Goal: Communication & Community: Answer question/provide support

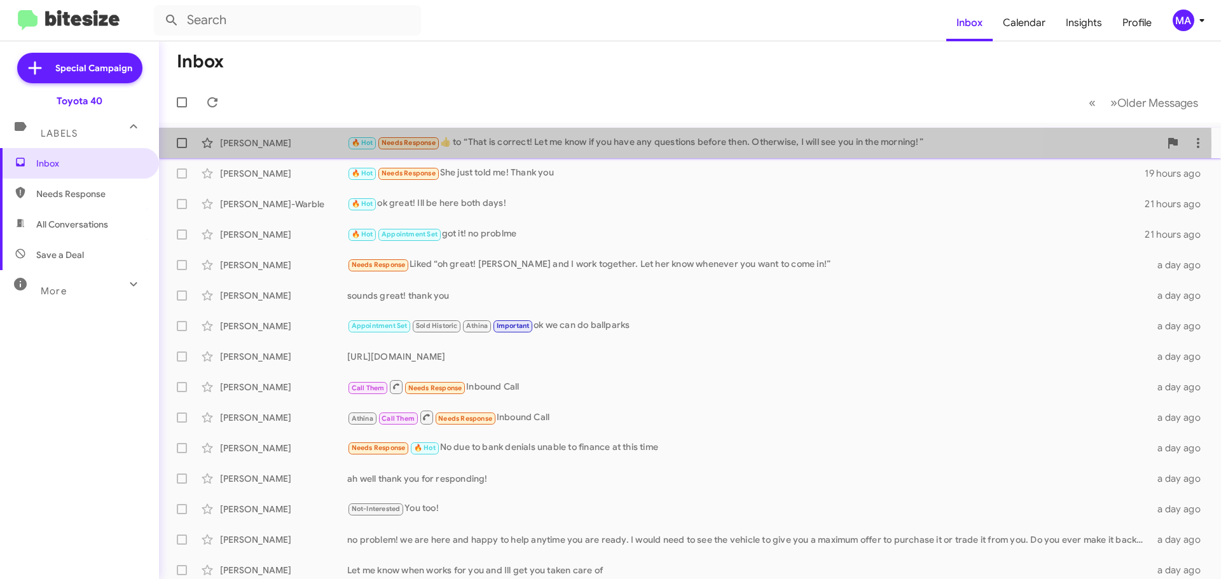
click at [561, 145] on div "🔥 Hot Needs Response ​👍​ to “ That is correct! Let me know if you have any ques…" at bounding box center [753, 142] width 812 height 15
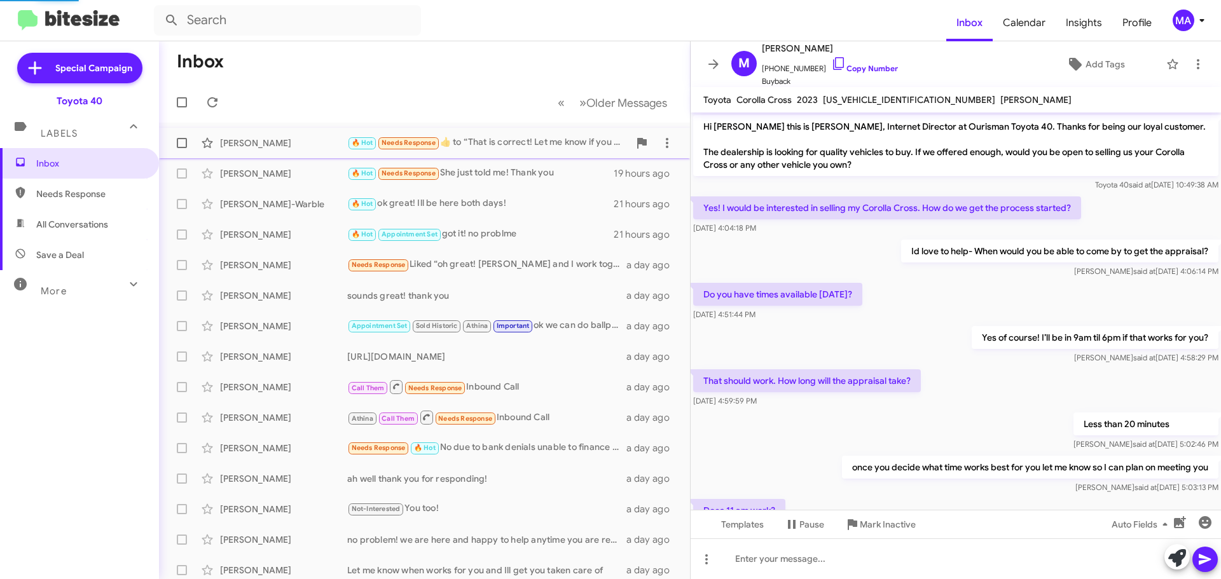
scroll to position [270, 0]
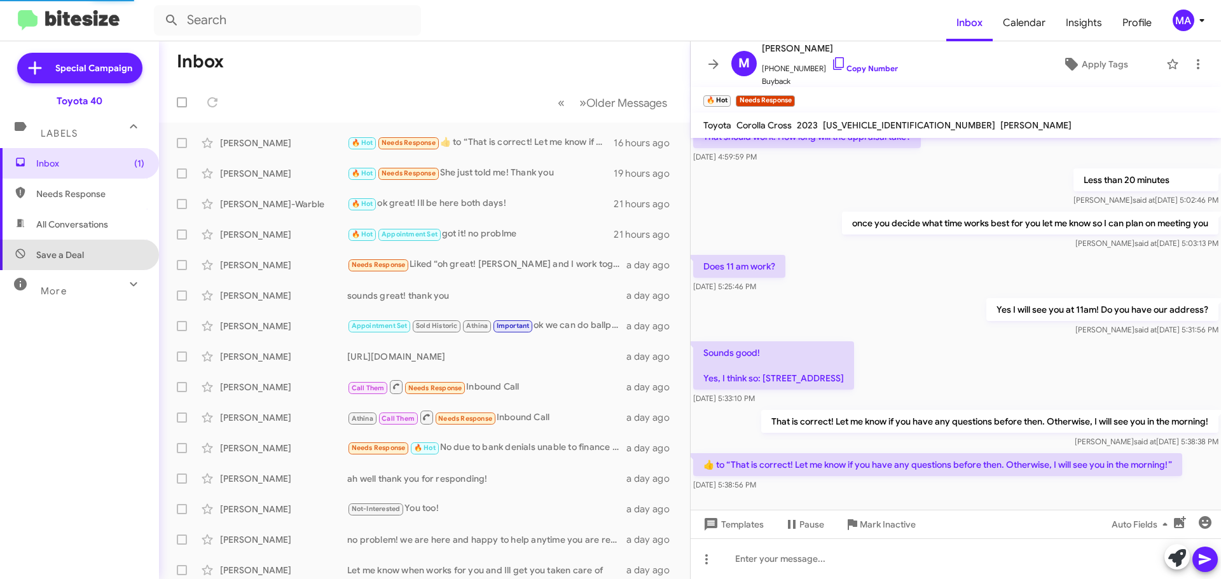
click at [100, 249] on span "Save a Deal" at bounding box center [79, 255] width 159 height 31
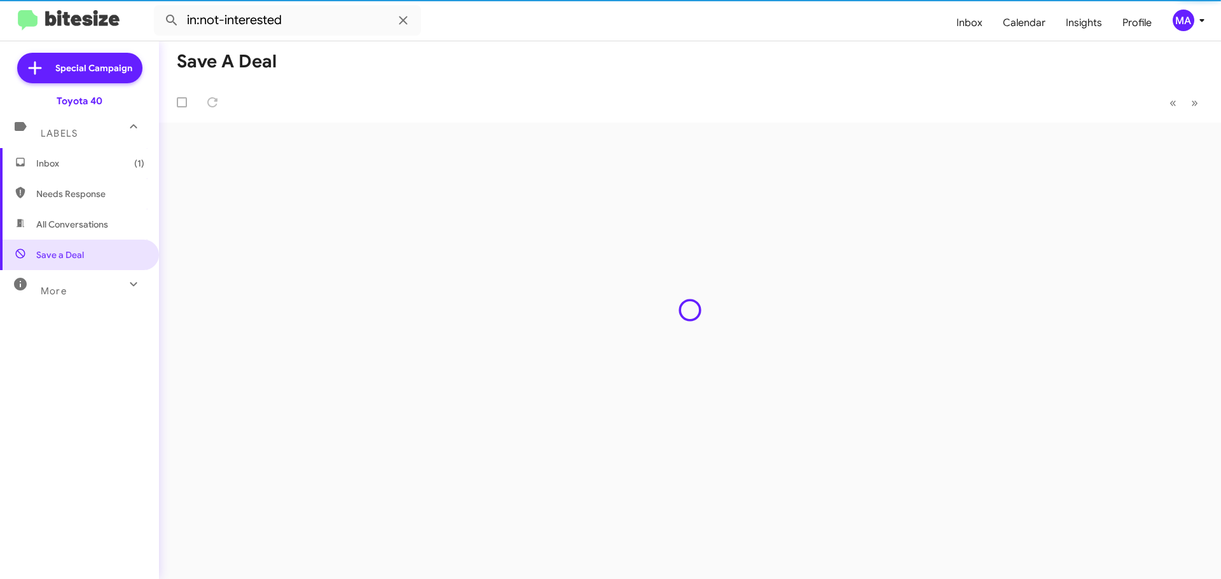
drag, startPoint x: 95, startPoint y: 225, endPoint x: 95, endPoint y: 218, distance: 7.0
click at [95, 224] on span "All Conversations" at bounding box center [72, 224] width 72 height 13
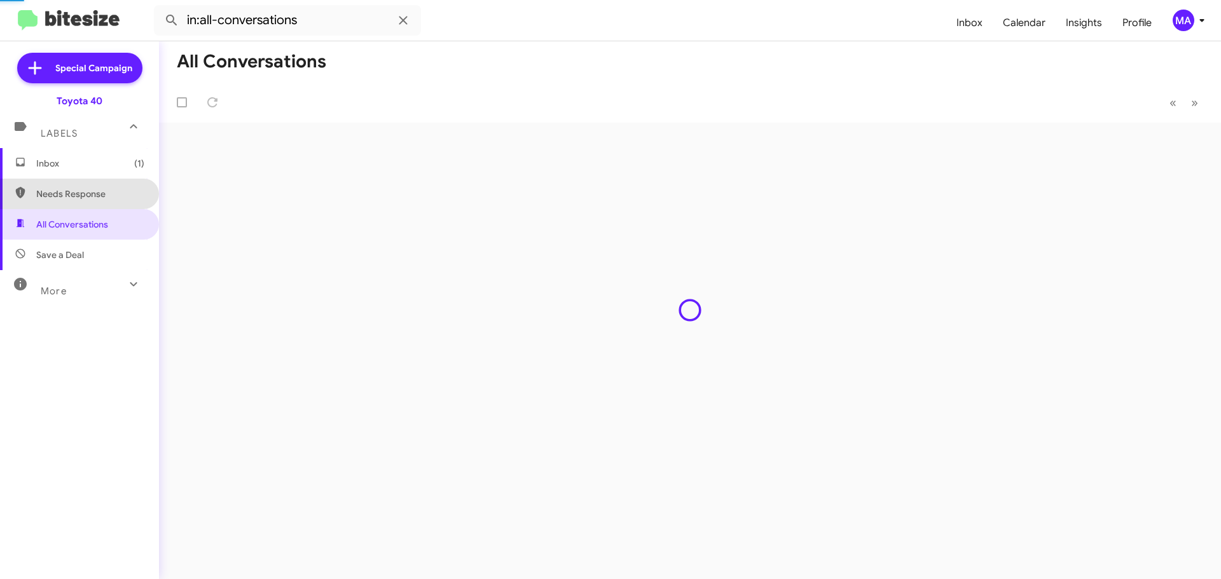
click at [93, 201] on span "Needs Response" at bounding box center [79, 194] width 159 height 31
type input "in:needs-response"
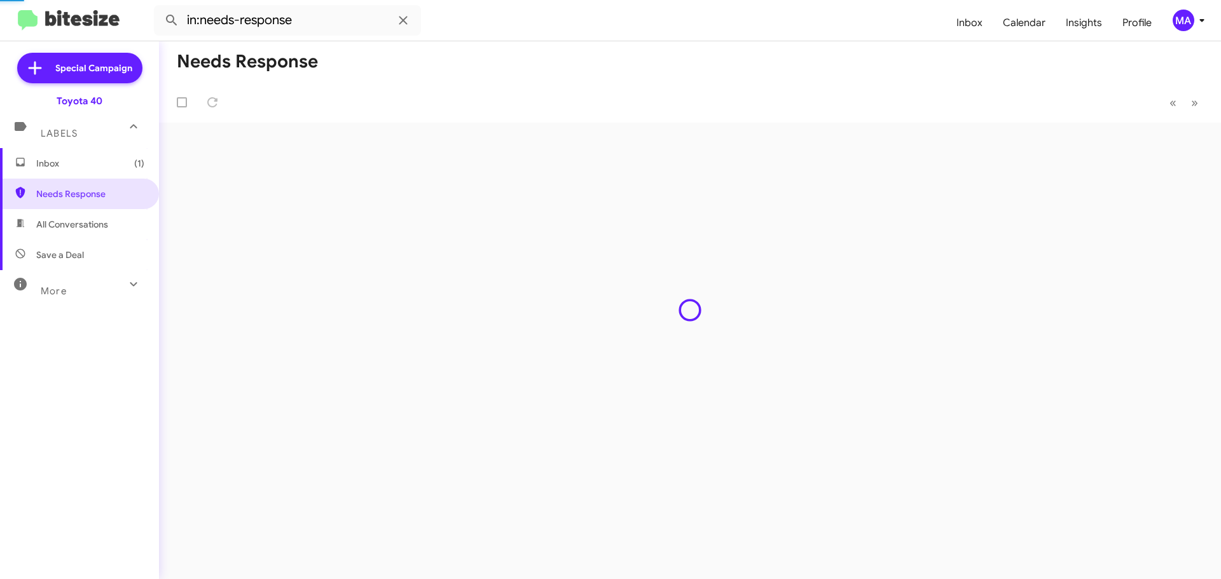
click at [85, 172] on span "Inbox (1)" at bounding box center [79, 163] width 159 height 31
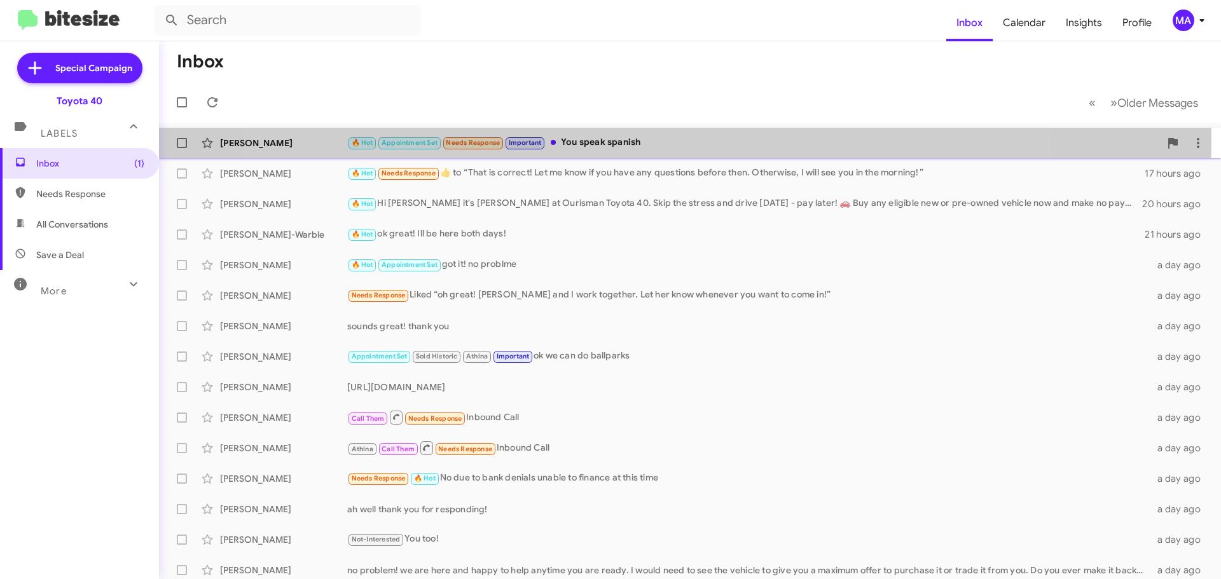
click at [647, 140] on div "🔥 Hot Appointment Set Needs Response Important You speak spanish" at bounding box center [753, 142] width 812 height 15
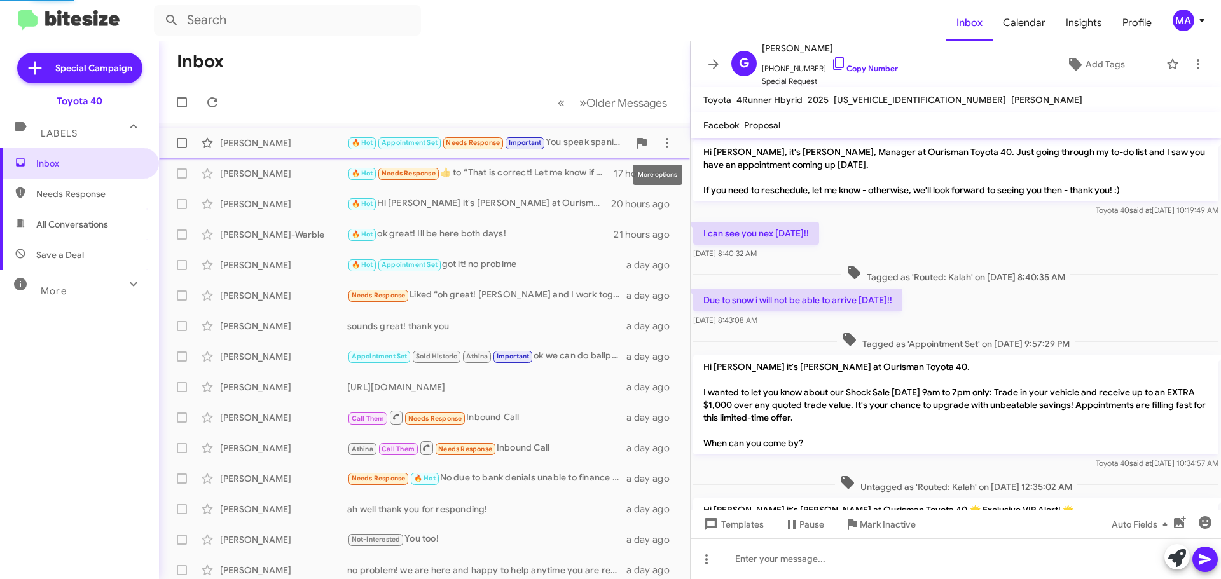
scroll to position [579, 0]
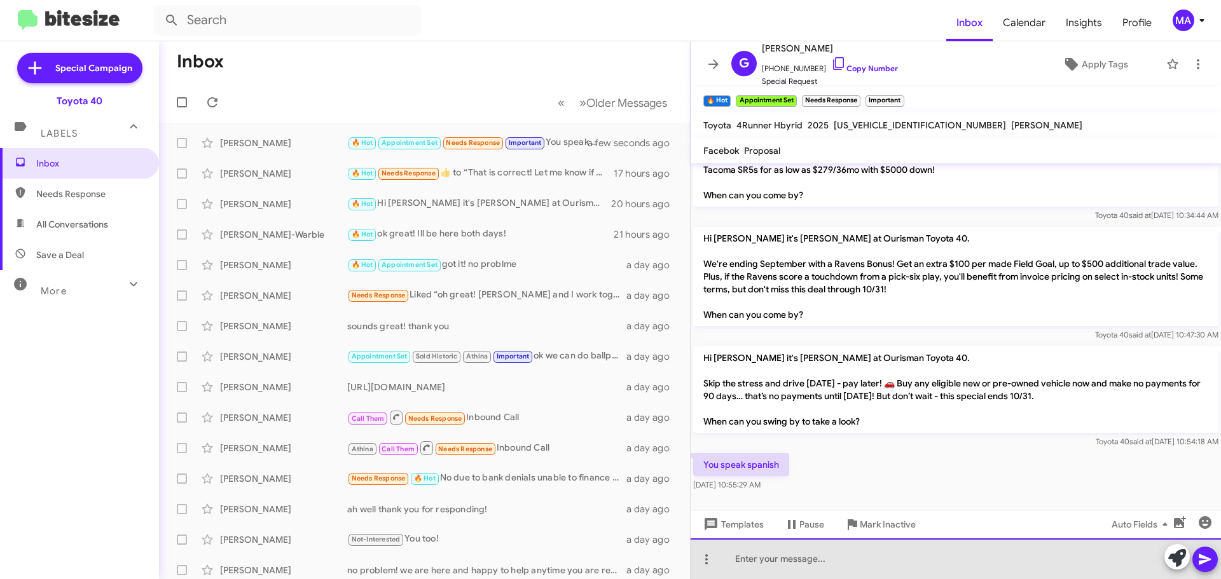
click at [752, 555] on div at bounding box center [955, 558] width 530 height 41
click at [795, 559] on div "Yes! How can I help you?" at bounding box center [955, 558] width 530 height 41
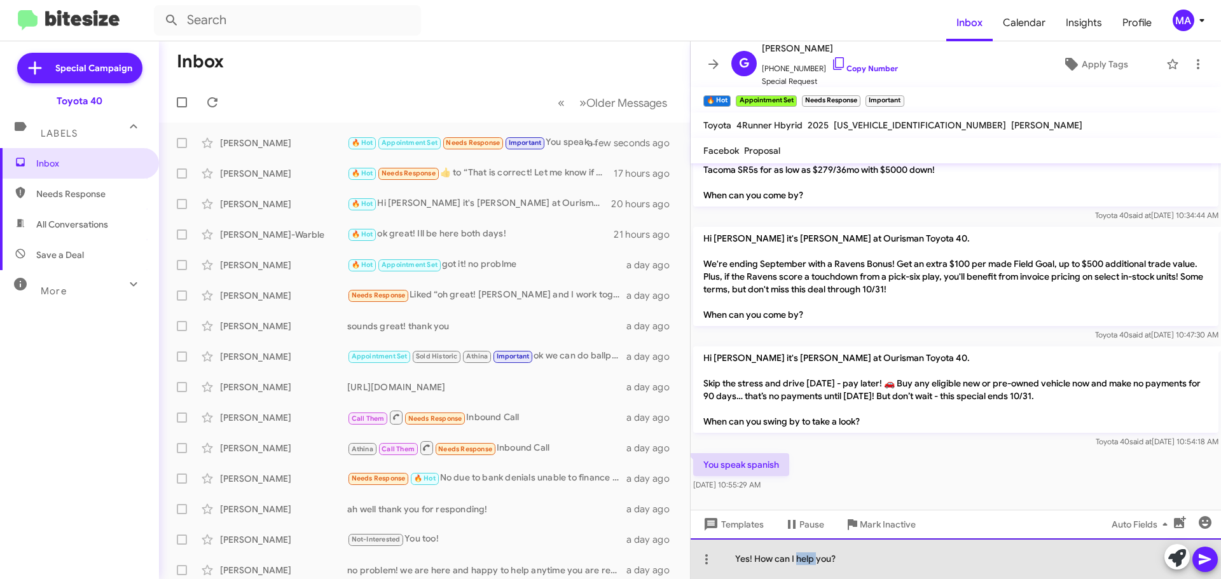
drag, startPoint x: 795, startPoint y: 559, endPoint x: 1069, endPoint y: 564, distance: 274.0
click at [1069, 564] on div "Yes! How can I help you?" at bounding box center [955, 558] width 530 height 41
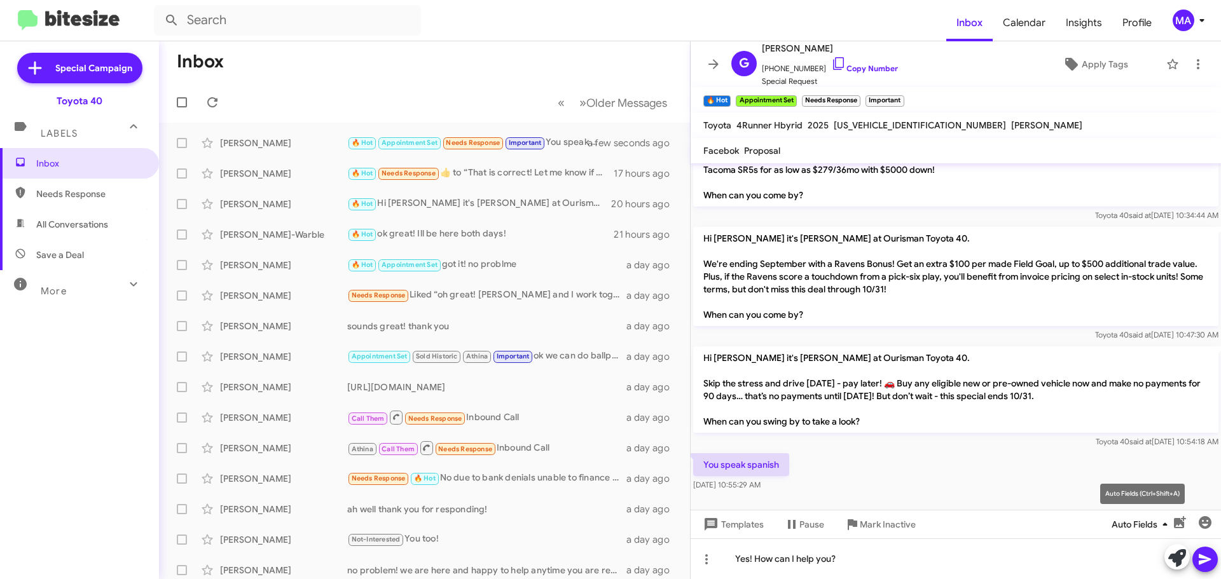
click at [1131, 528] on span "Auto Fields" at bounding box center [1141, 524] width 61 height 23
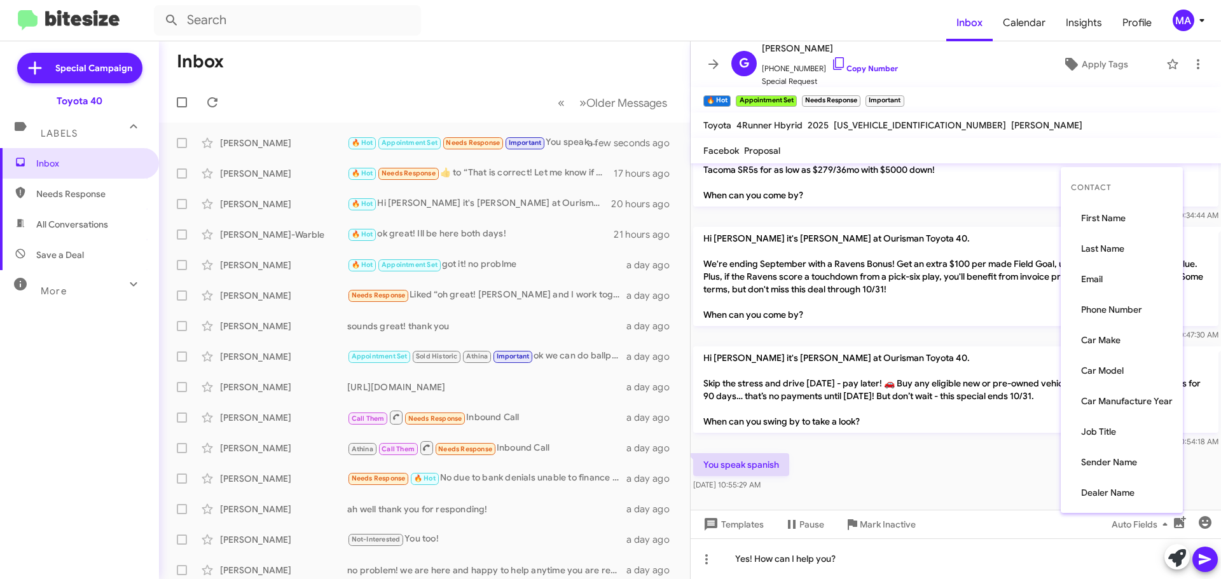
click at [1129, 547] on div at bounding box center [610, 289] width 1221 height 579
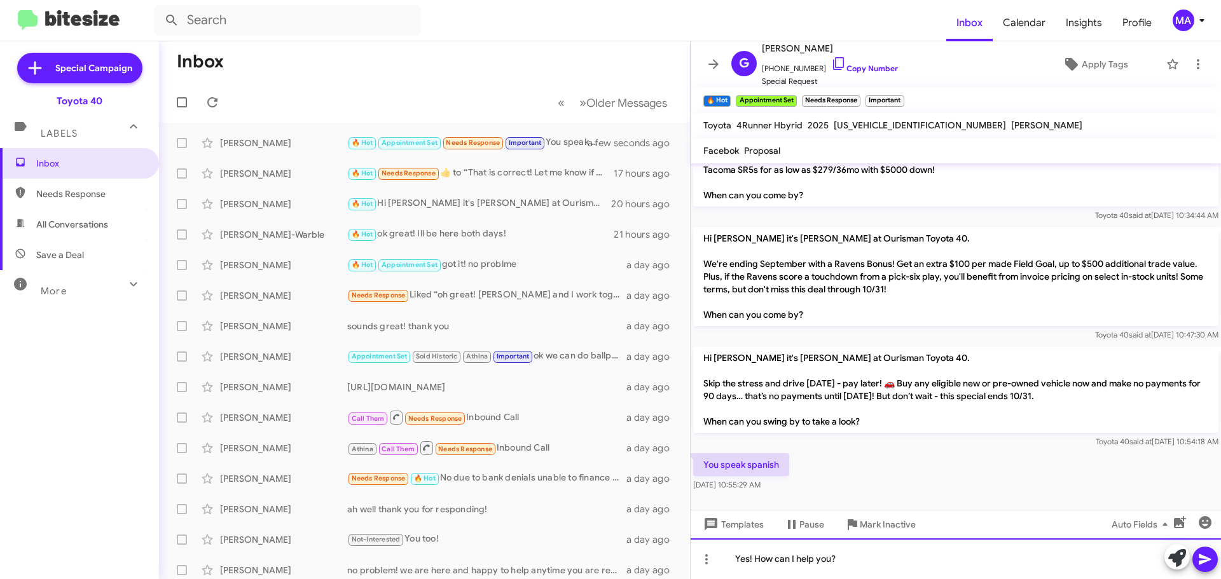
click at [802, 557] on div "Yes! How can I help you?" at bounding box center [955, 558] width 530 height 41
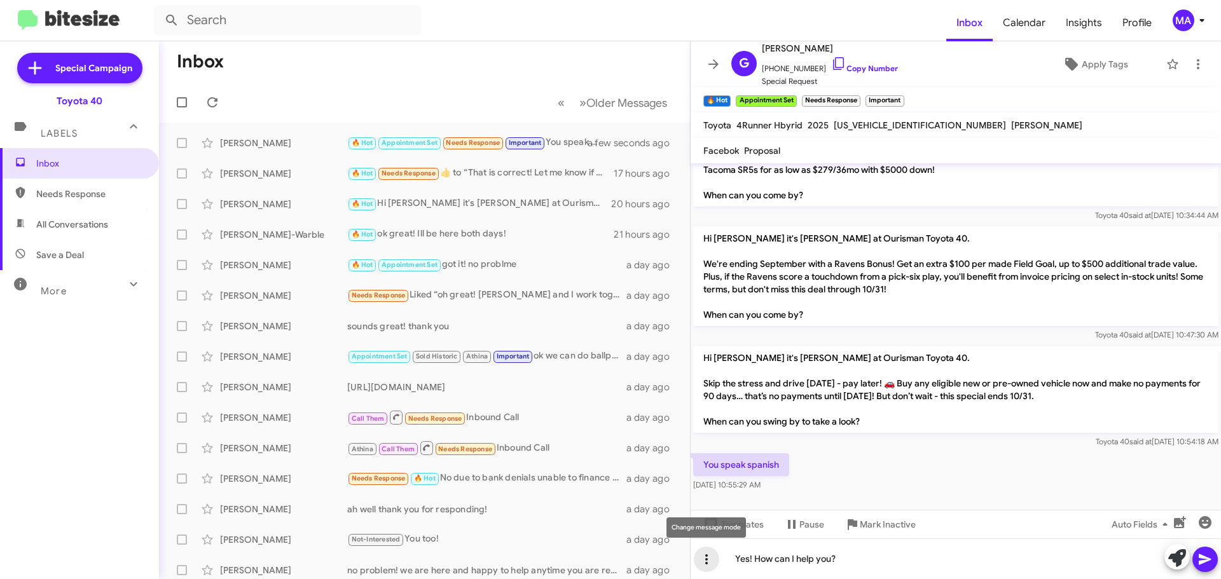
click at [703, 562] on icon at bounding box center [706, 559] width 15 height 15
click at [817, 563] on div at bounding box center [610, 289] width 1221 height 579
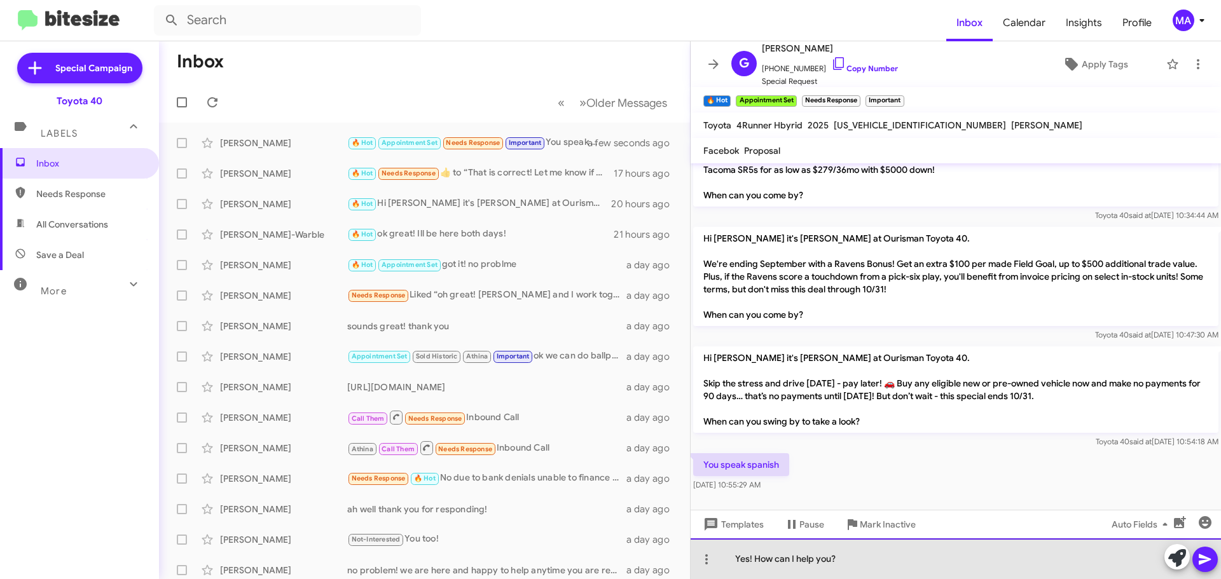
click at [818, 562] on div "Yes! How can I help you?" at bounding box center [955, 558] width 530 height 41
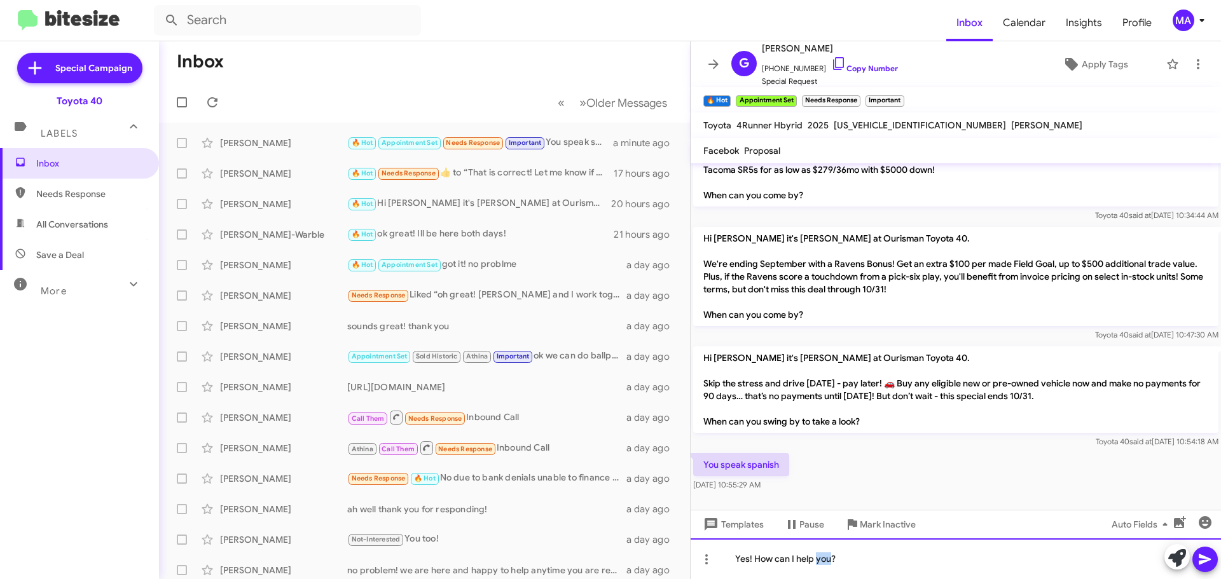
click at [851, 558] on div "Yes! How can I help you?" at bounding box center [955, 558] width 530 height 41
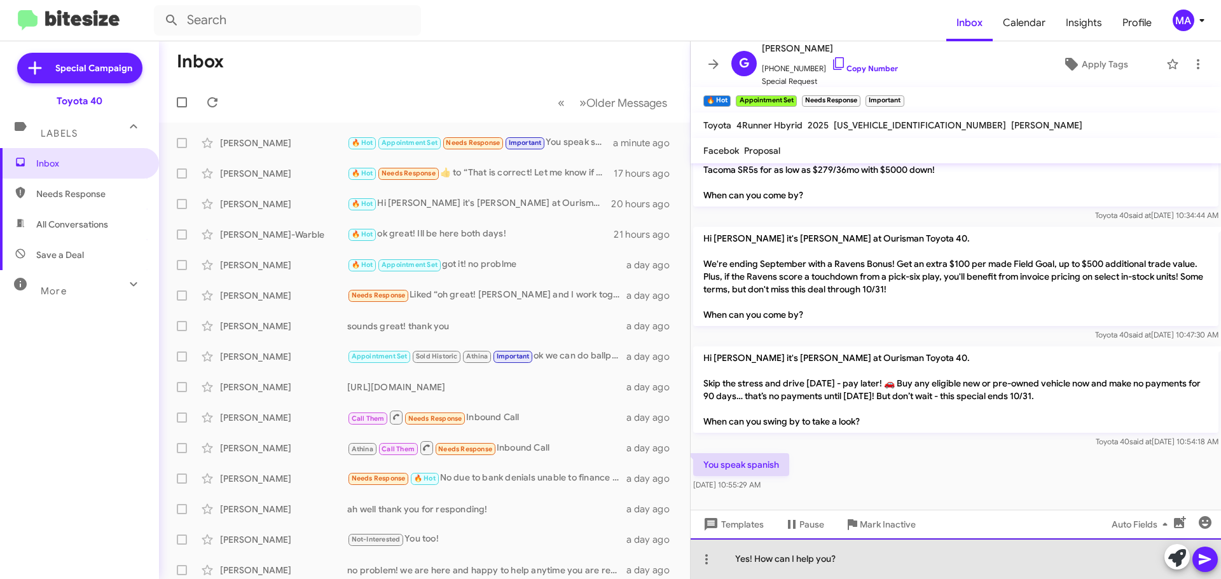
click at [851, 558] on div "Yes! How can I help you?" at bounding box center [955, 558] width 530 height 41
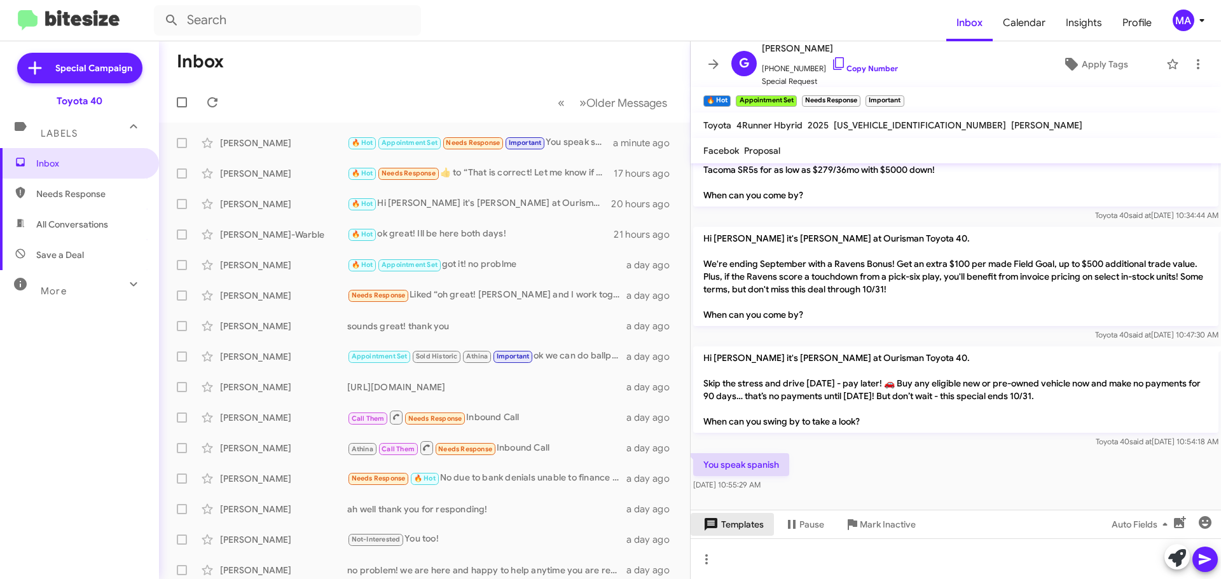
click at [751, 524] on span "Templates" at bounding box center [732, 524] width 63 height 23
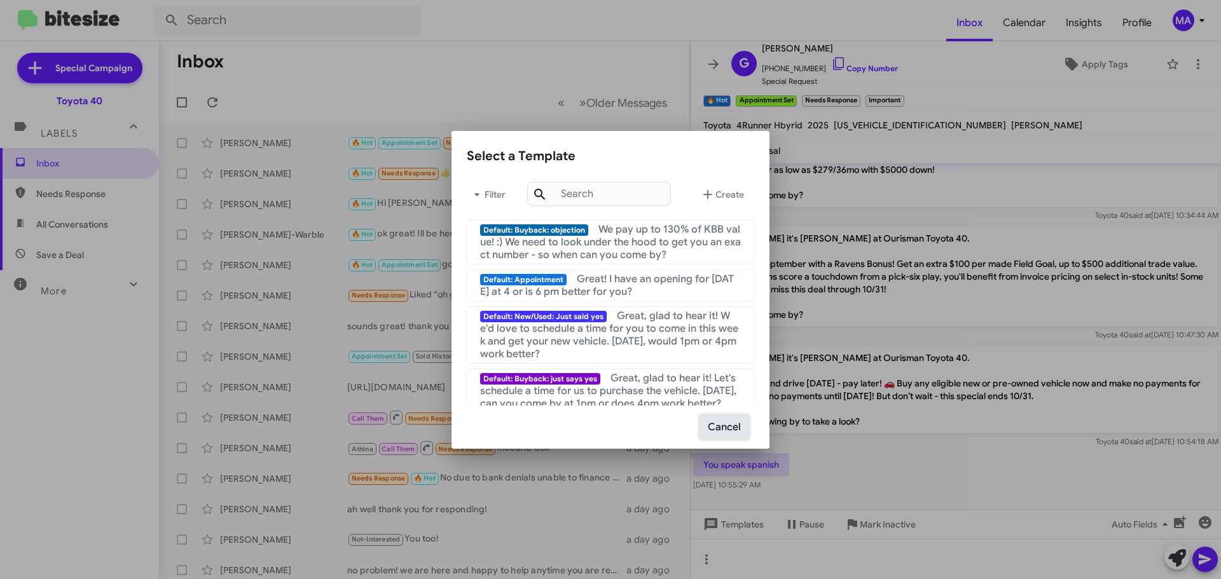
click at [709, 425] on button "Cancel" at bounding box center [724, 427] width 50 height 24
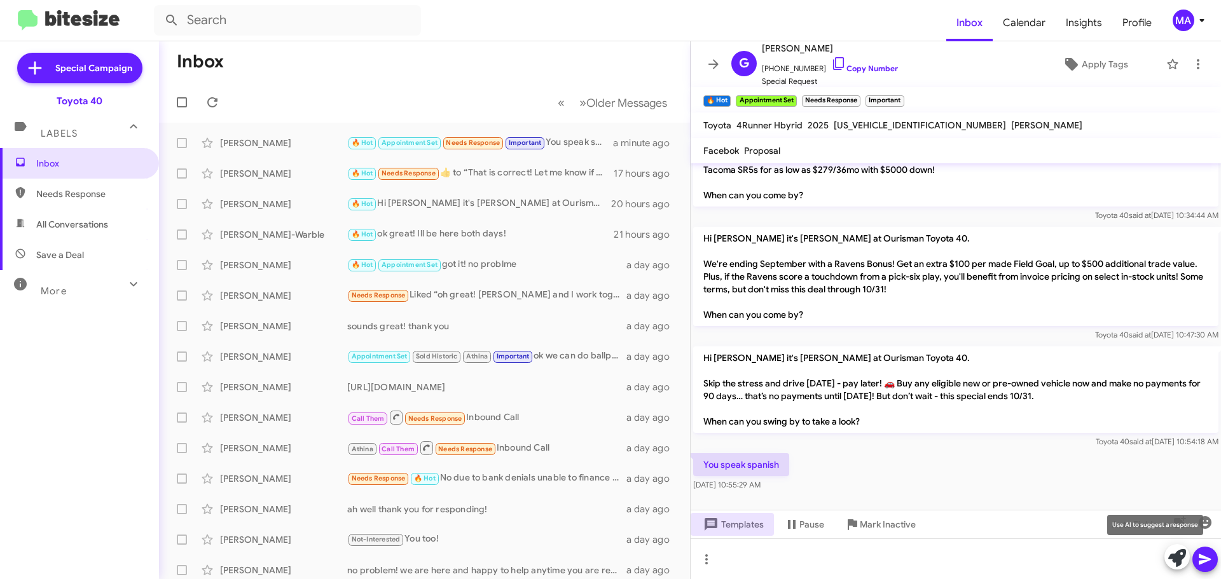
click at [1169, 552] on icon at bounding box center [1177, 558] width 18 height 18
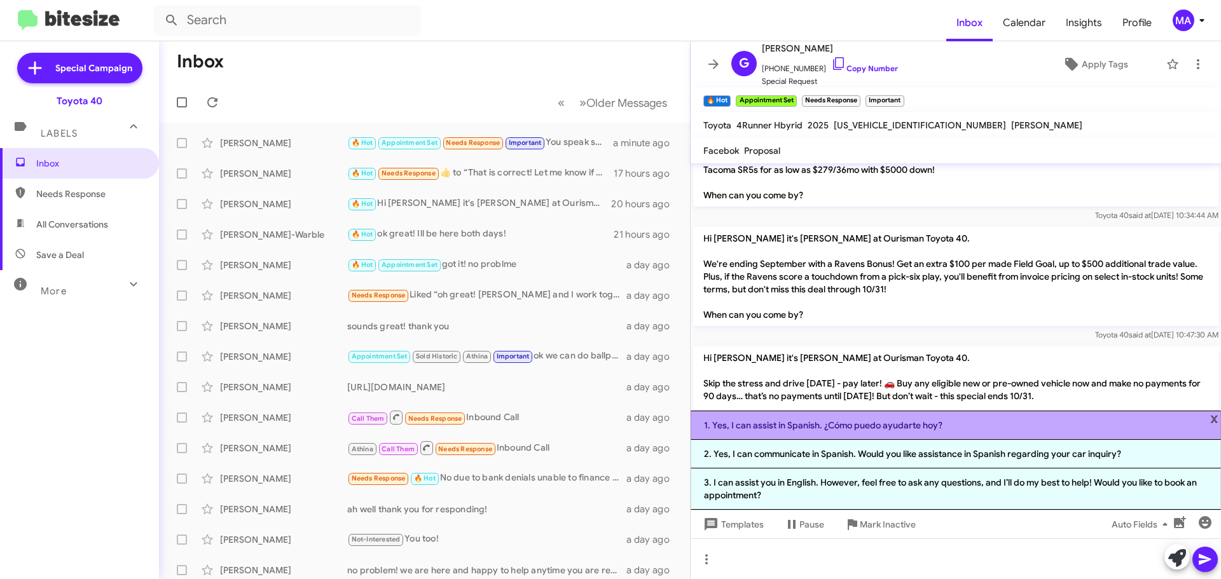
click at [833, 426] on li "1. Yes, I can assist in Spanish. ¿Cómo puedo ayudarte hoy?" at bounding box center [955, 425] width 530 height 29
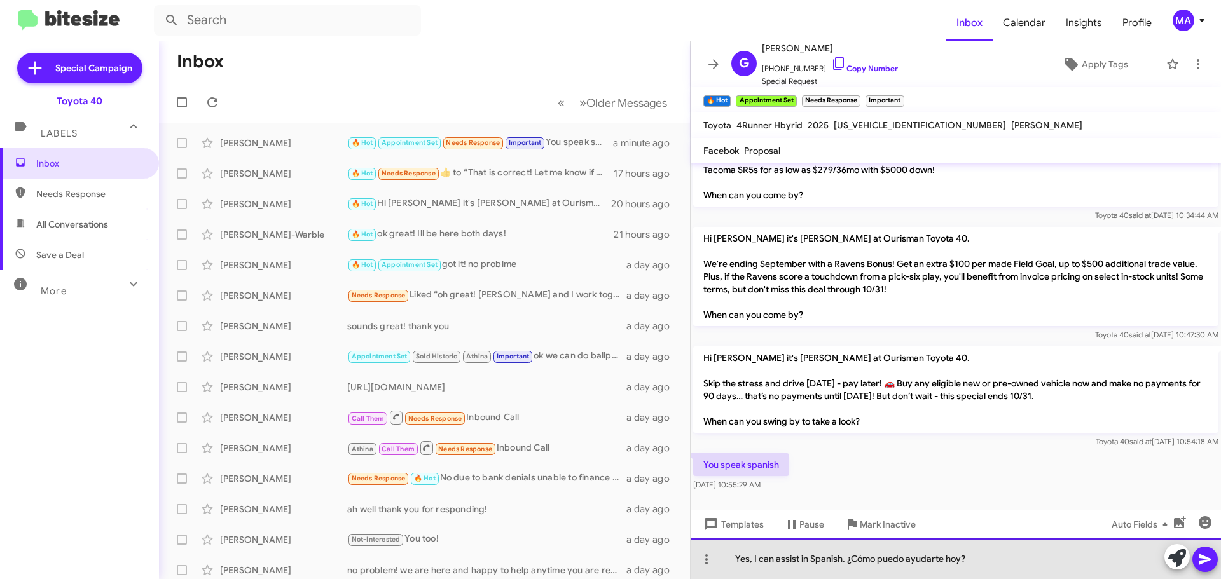
drag, startPoint x: 844, startPoint y: 563, endPoint x: 726, endPoint y: 570, distance: 117.8
click at [726, 570] on div "Yes, I can assist in Spanish. ¿Cómo puedo ayudarte hoy?" at bounding box center [955, 558] width 530 height 41
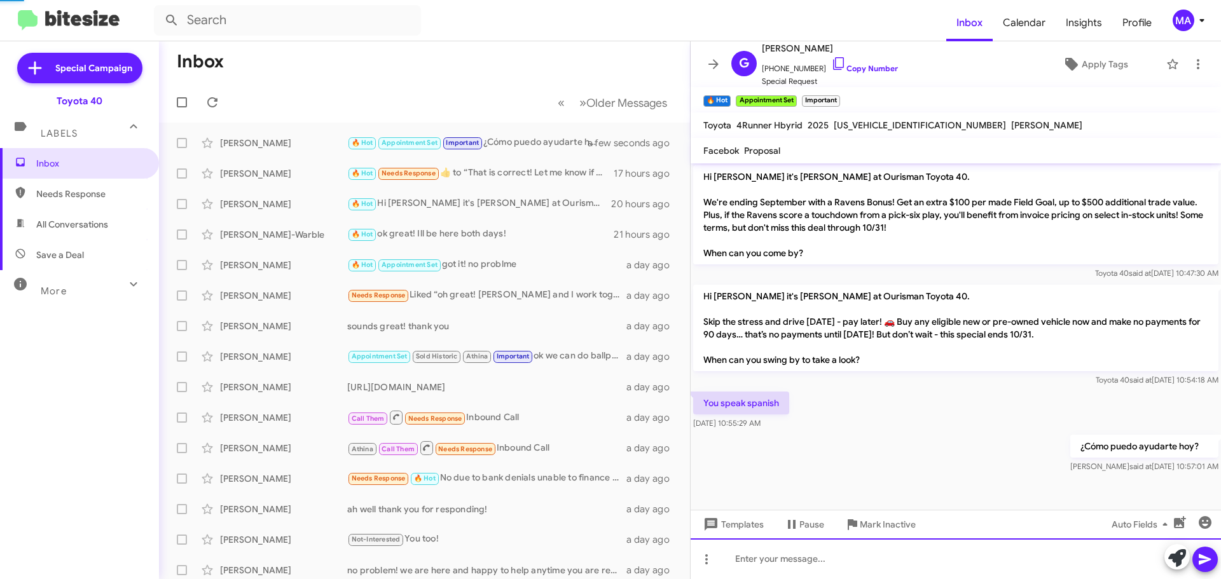
scroll to position [651, 0]
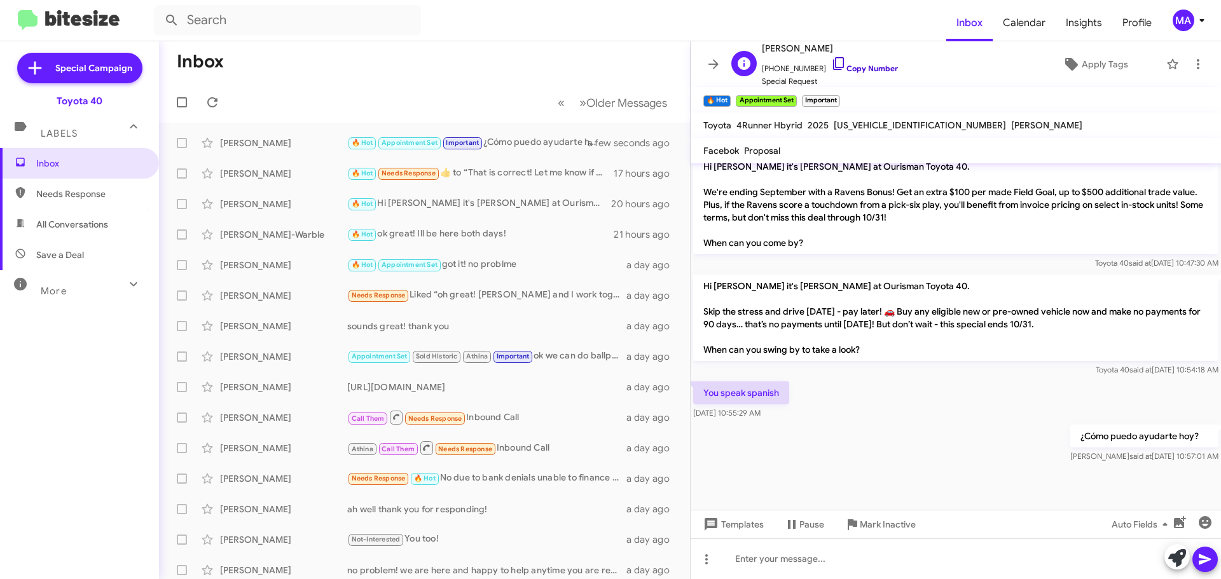
click at [831, 69] on icon at bounding box center [838, 63] width 15 height 15
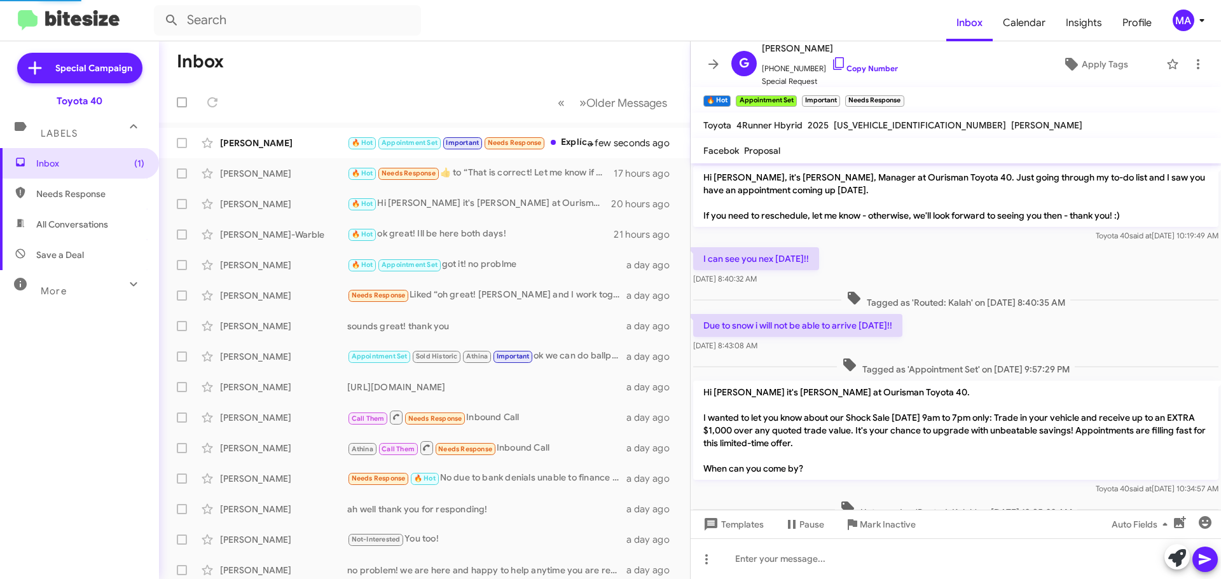
scroll to position [744, 0]
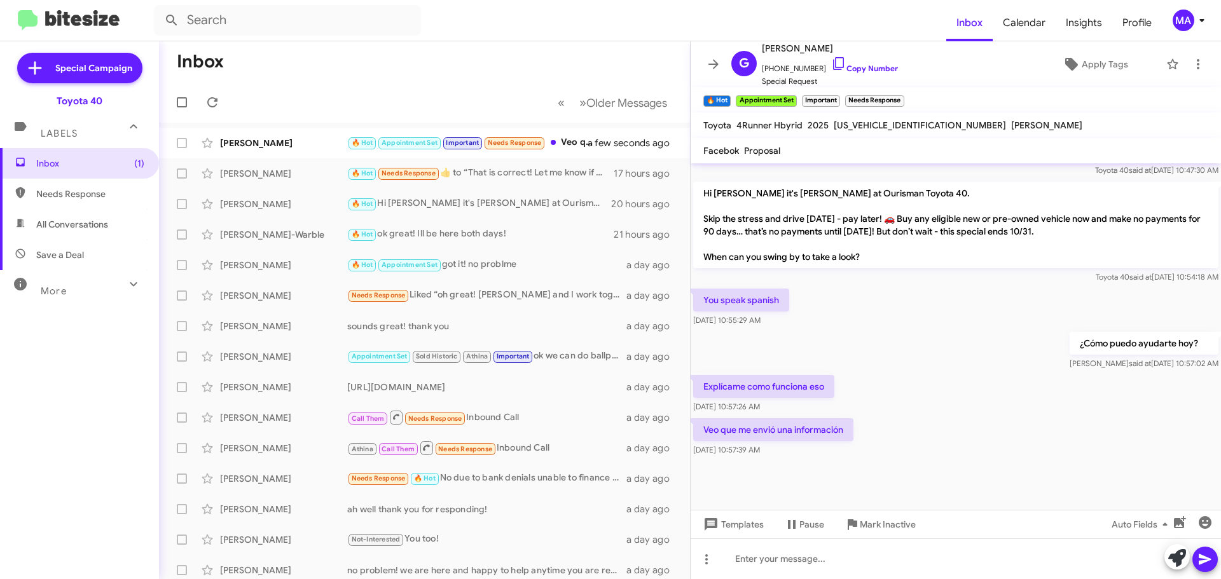
drag, startPoint x: 832, startPoint y: 387, endPoint x: 693, endPoint y: 392, distance: 138.7
click at [690, 392] on div "Explícame como funciona eso [DATE] 10:57:26 AM" at bounding box center [955, 394] width 530 height 43
click at [814, 428] on p "Veo que me envió una información" at bounding box center [773, 429] width 160 height 23
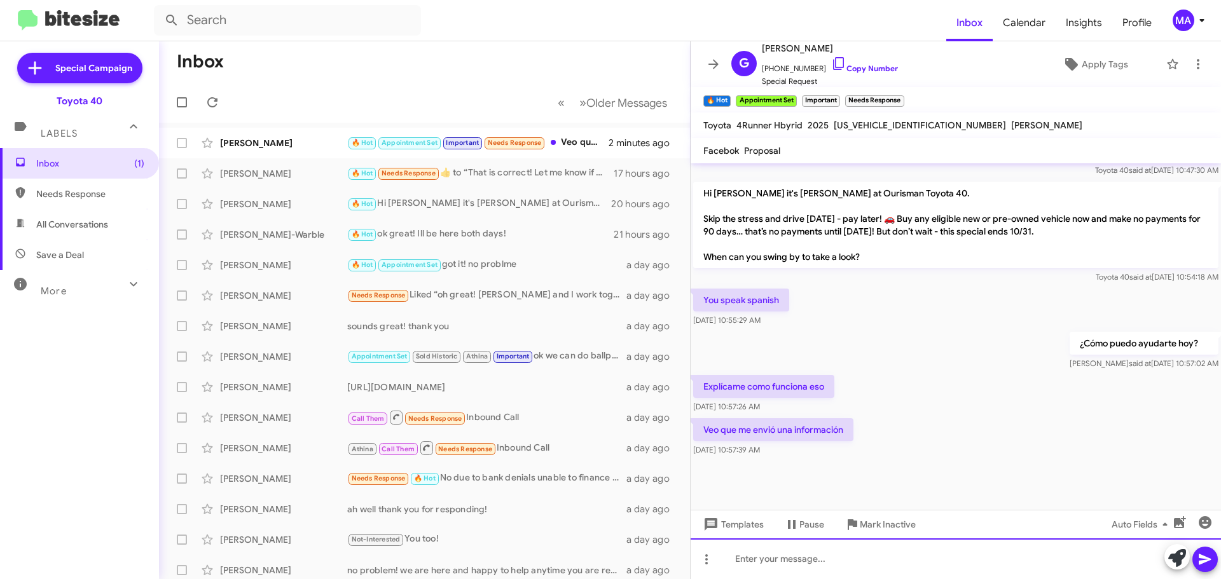
click at [783, 561] on div at bounding box center [955, 558] width 530 height 41
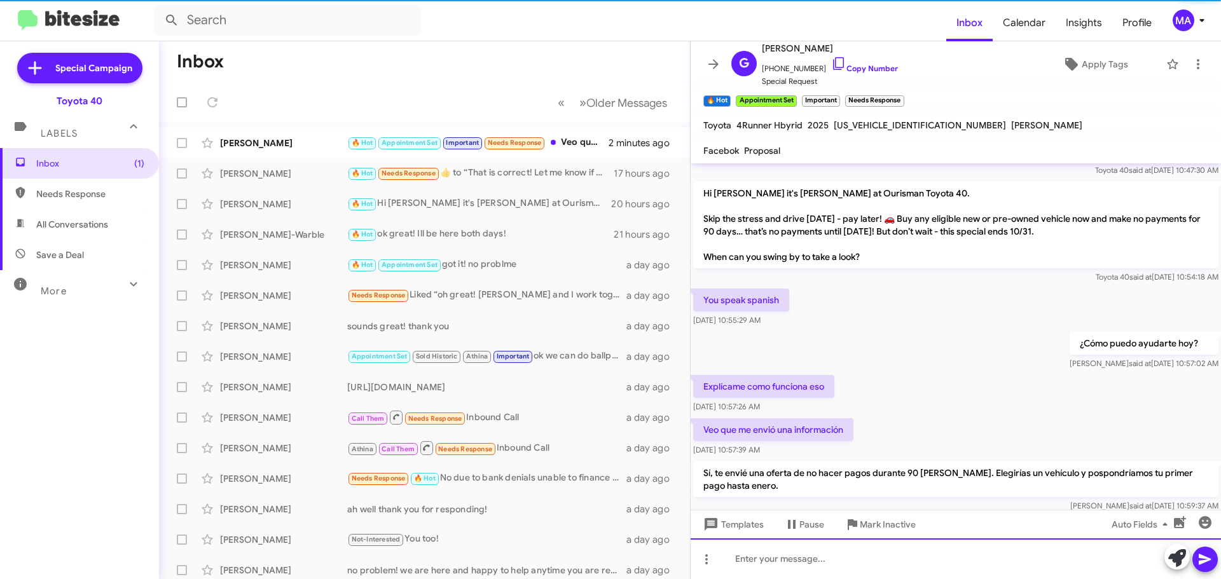
scroll to position [0, 0]
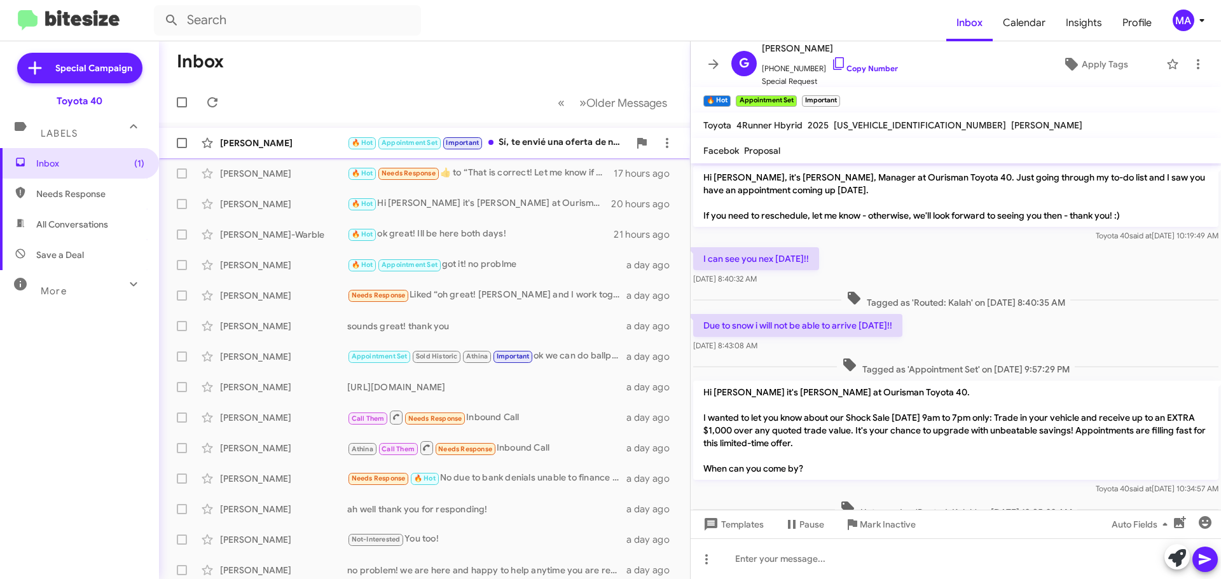
click at [553, 139] on div "🔥 Hot Appointment Set Important Sí, te envié una oferta de no hacer pagos duran…" at bounding box center [488, 142] width 282 height 15
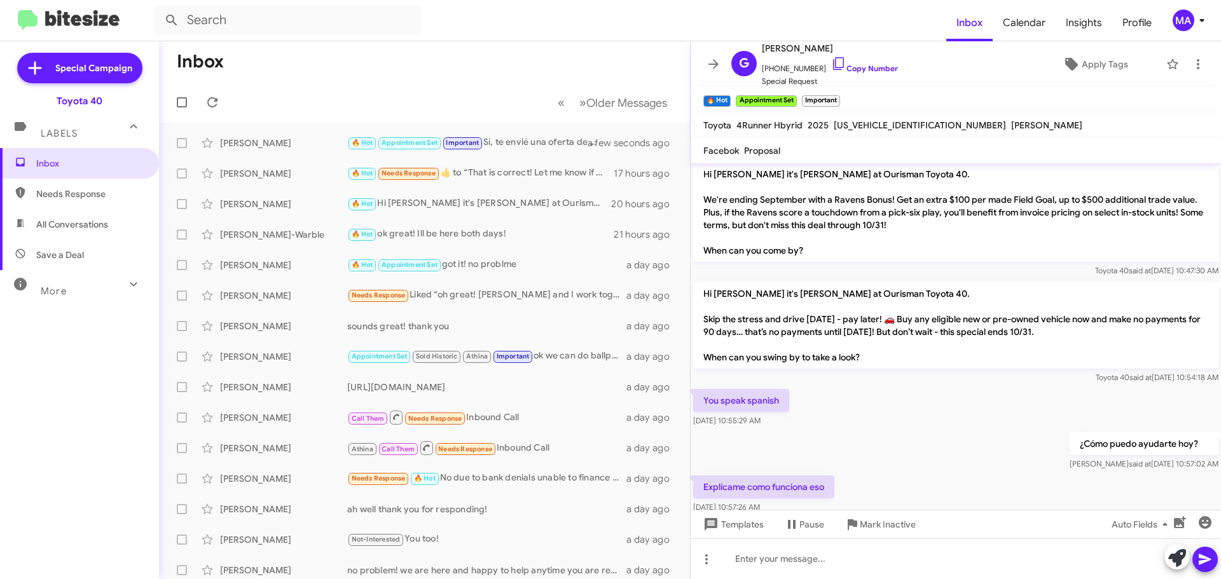
scroll to position [803, 0]
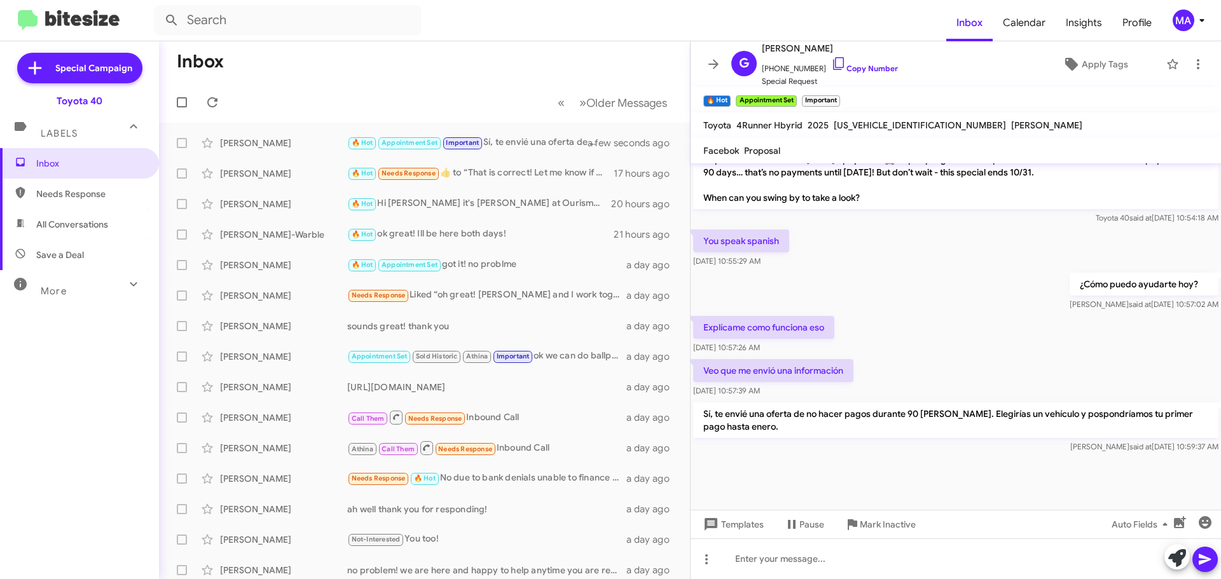
drag, startPoint x: 96, startPoint y: 186, endPoint x: 95, endPoint y: 206, distance: 19.7
click at [95, 187] on span "Needs Response" at bounding box center [79, 194] width 159 height 31
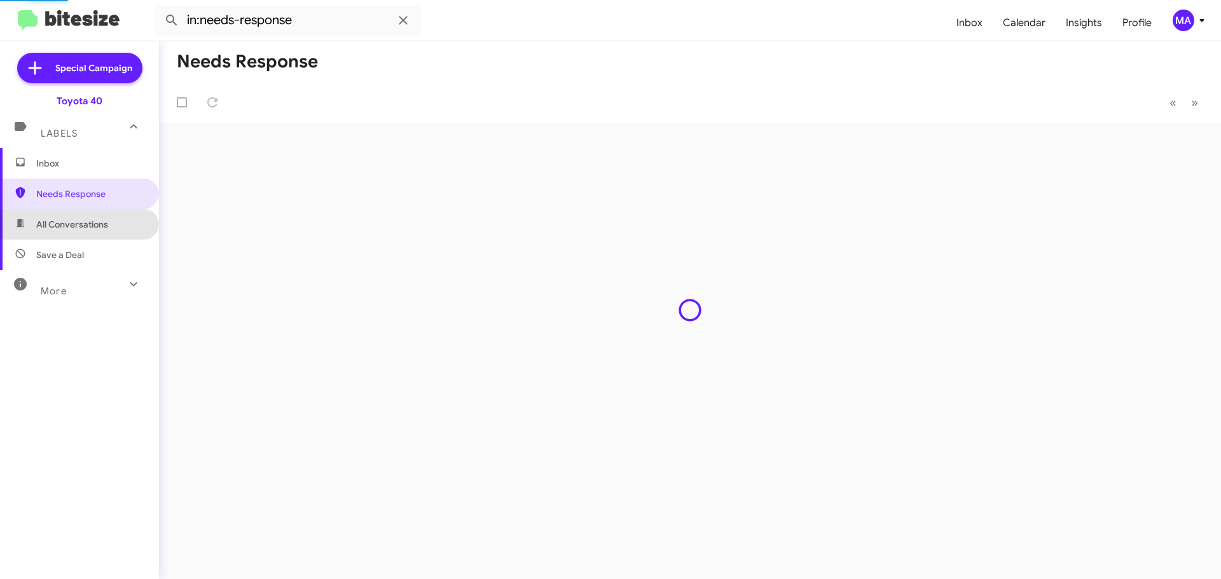
click at [95, 229] on span "All Conversations" at bounding box center [72, 224] width 72 height 13
type input "in:all-conversations"
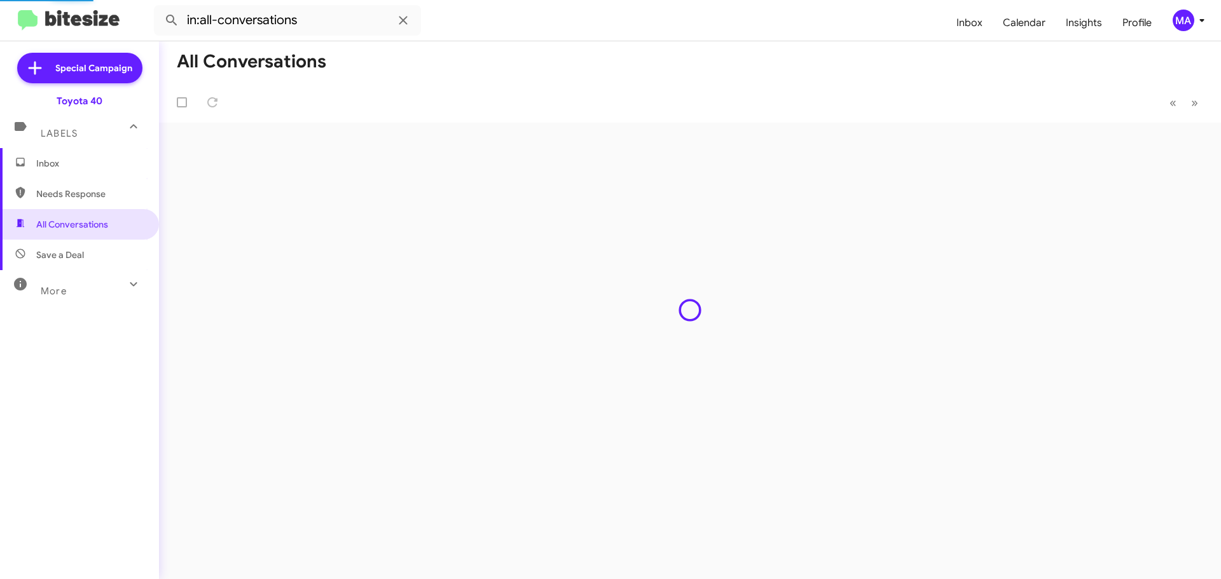
click at [61, 160] on span "Inbox" at bounding box center [90, 163] width 108 height 13
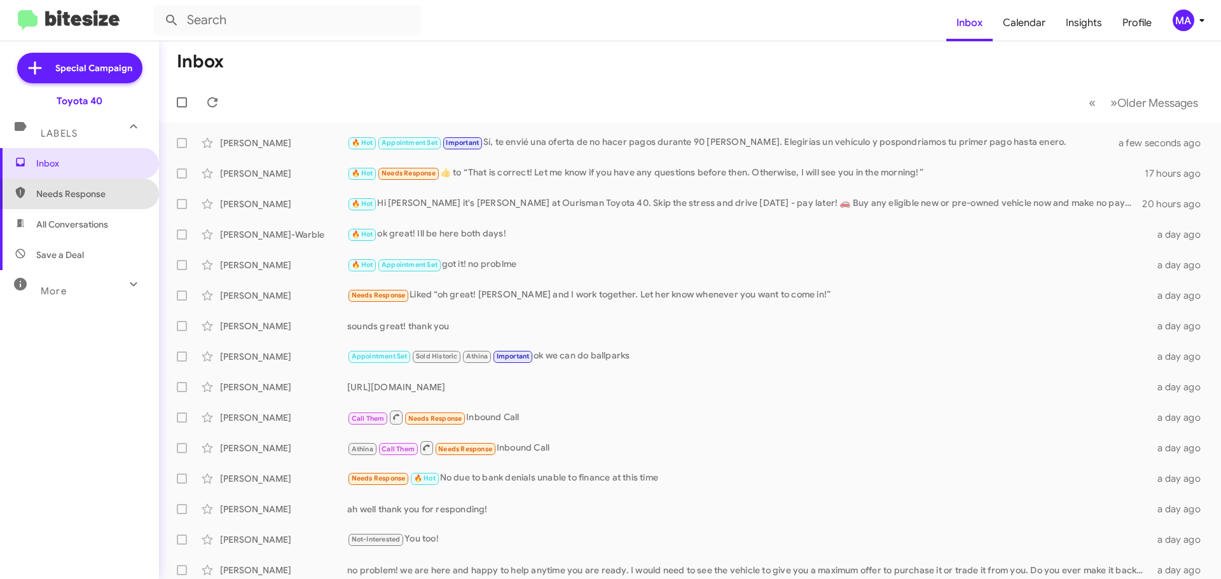
click at [98, 191] on span "Needs Response" at bounding box center [90, 194] width 108 height 13
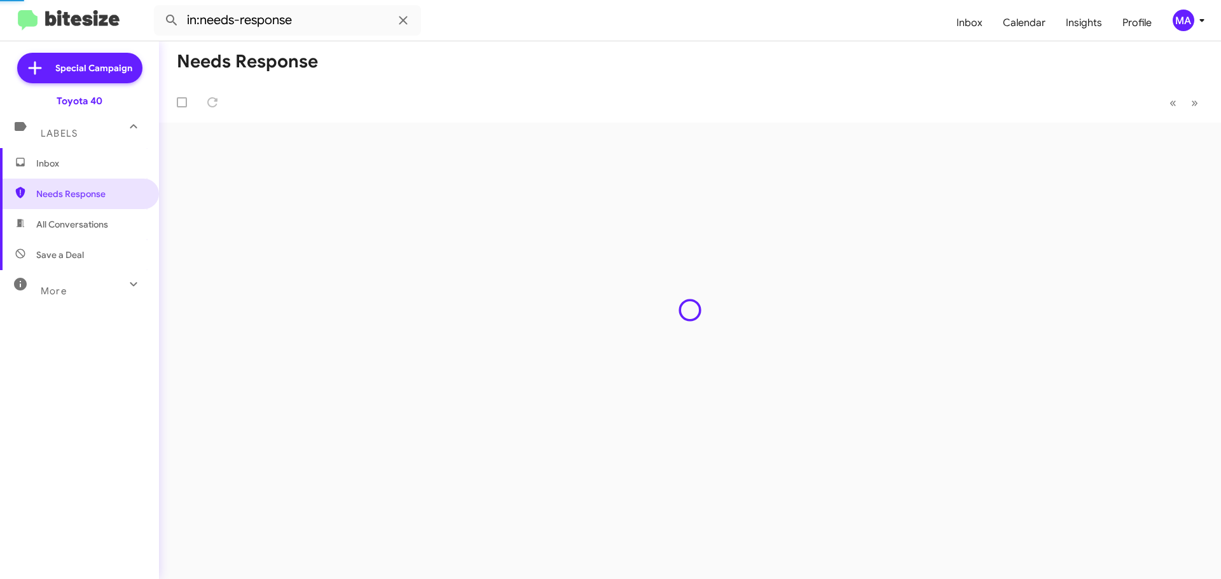
click at [97, 223] on span "All Conversations" at bounding box center [72, 224] width 72 height 13
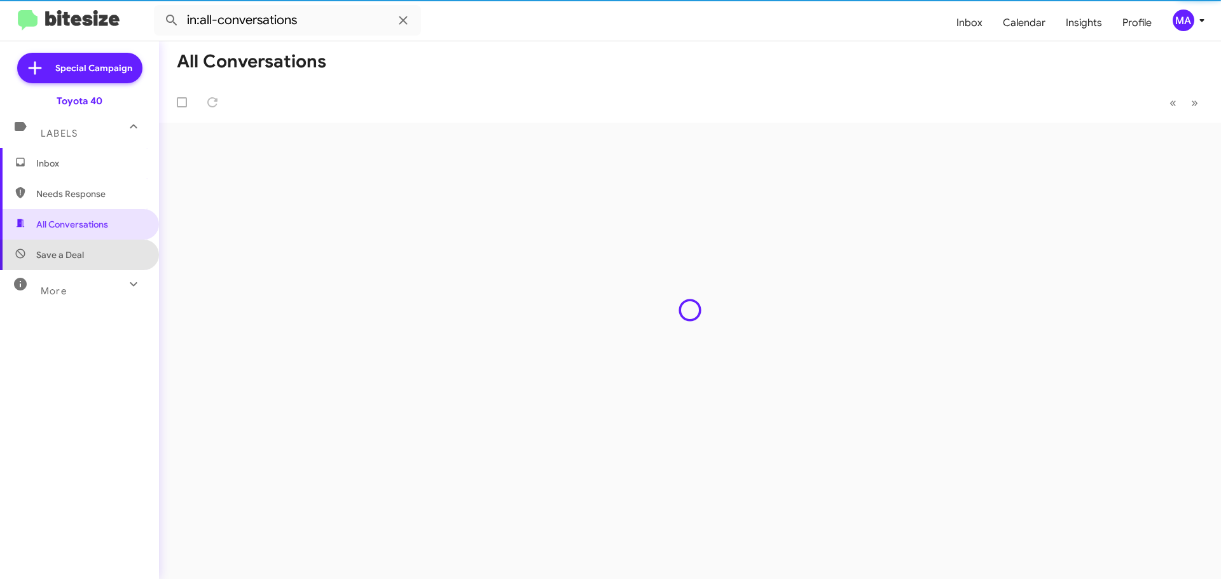
click at [99, 249] on span "Save a Deal" at bounding box center [79, 255] width 159 height 31
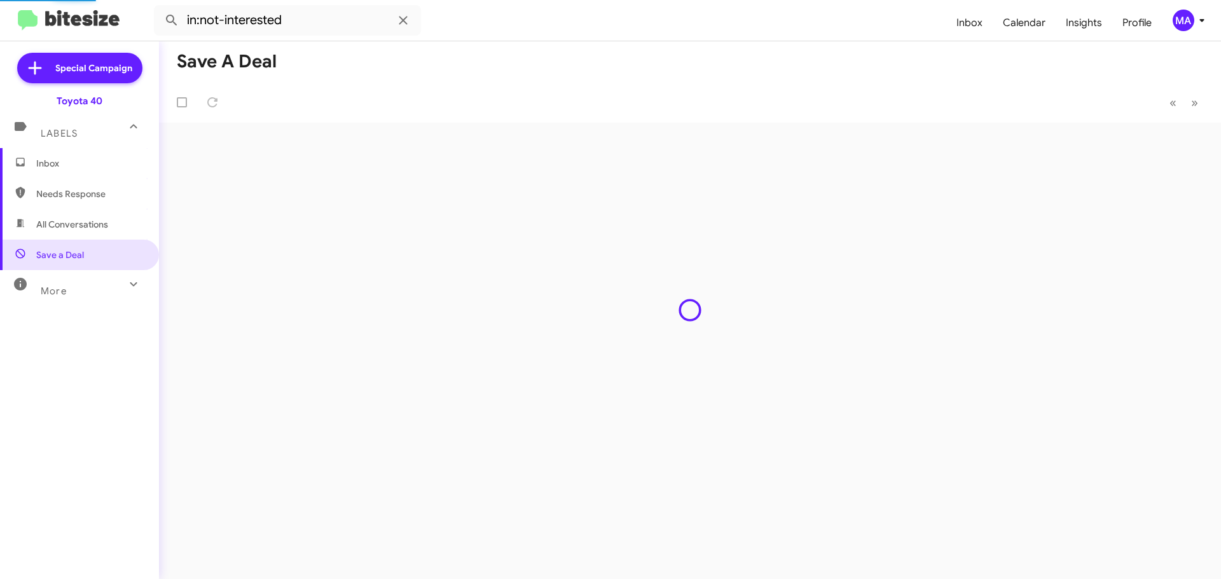
click at [83, 182] on span "Needs Response" at bounding box center [79, 194] width 159 height 31
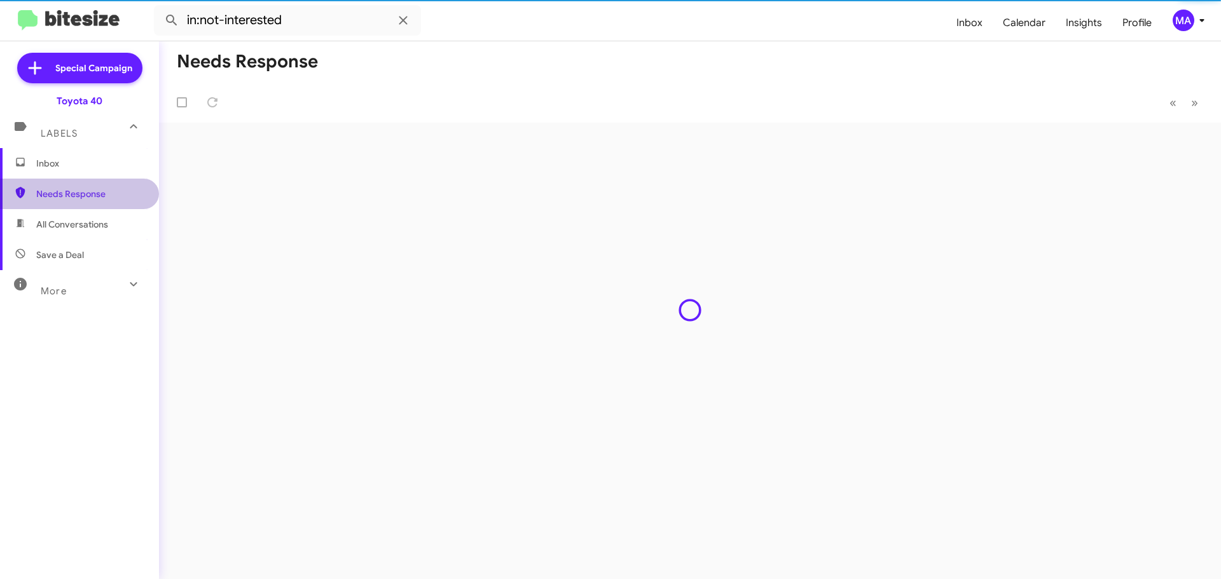
type input "in:needs-response"
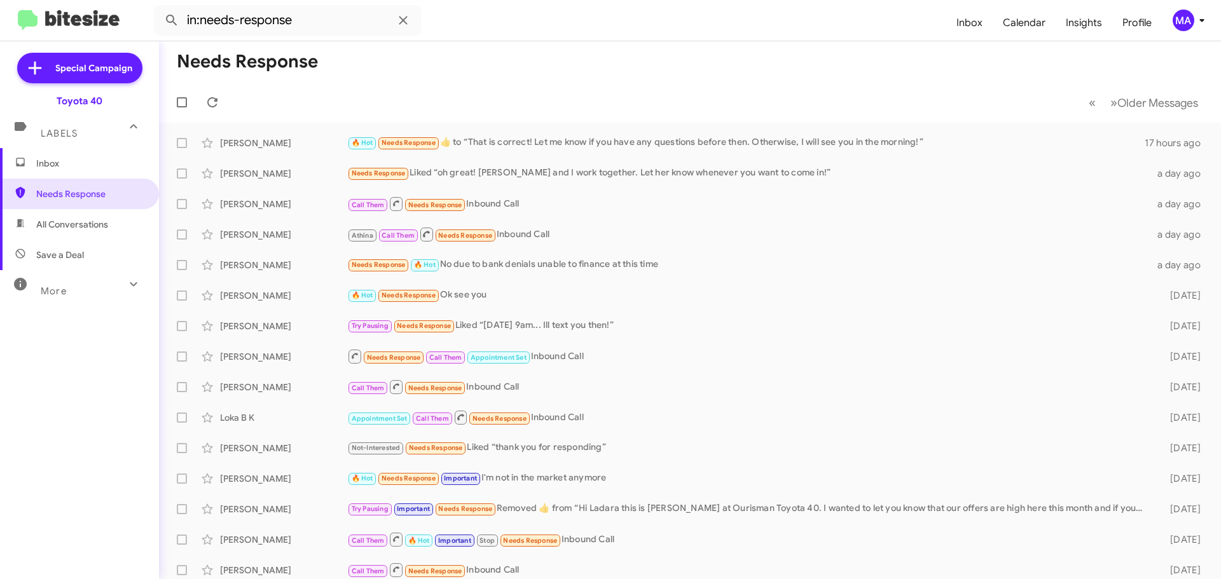
click at [85, 168] on span "Inbox" at bounding box center [90, 163] width 108 height 13
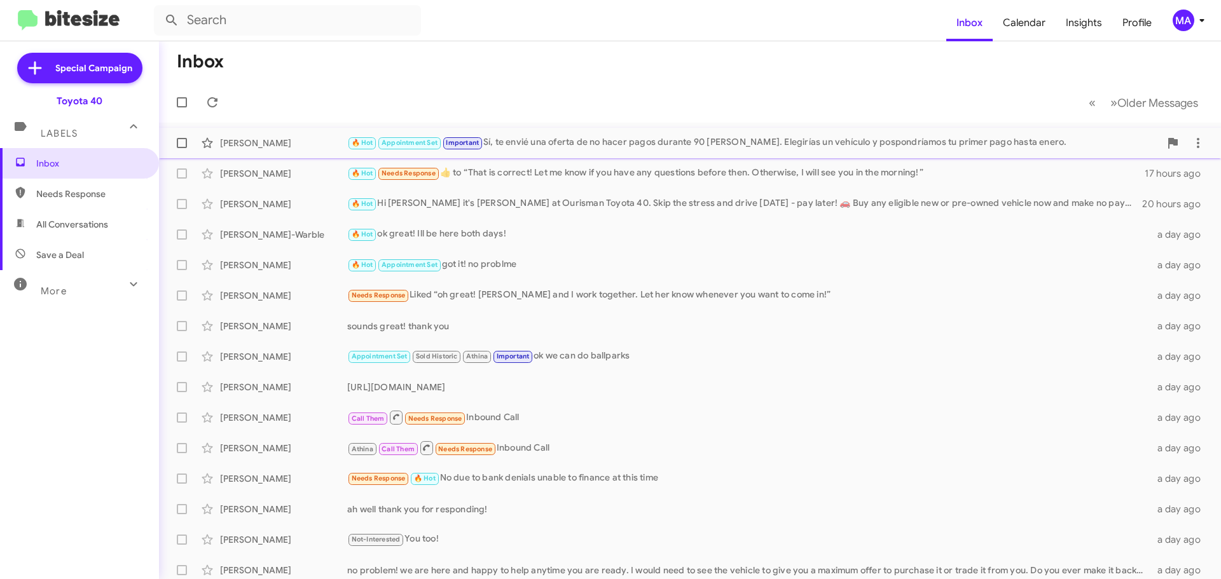
click at [519, 140] on div "🔥 Hot Appointment Set Important Sí, te envié una oferta de no hacer pagos duran…" at bounding box center [753, 142] width 812 height 15
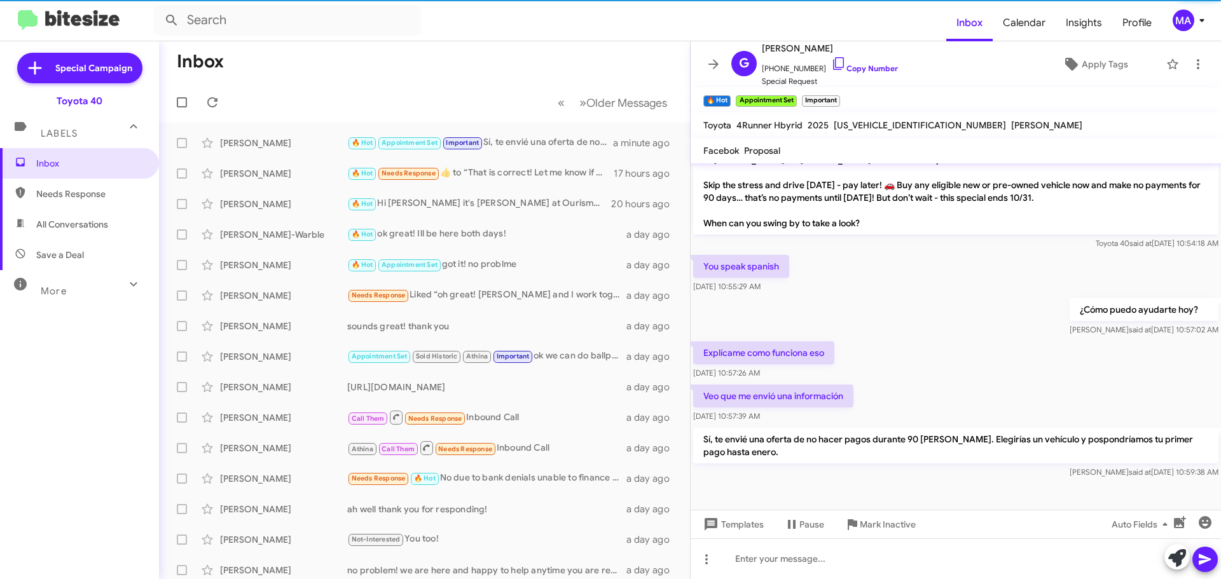
scroll to position [650, 0]
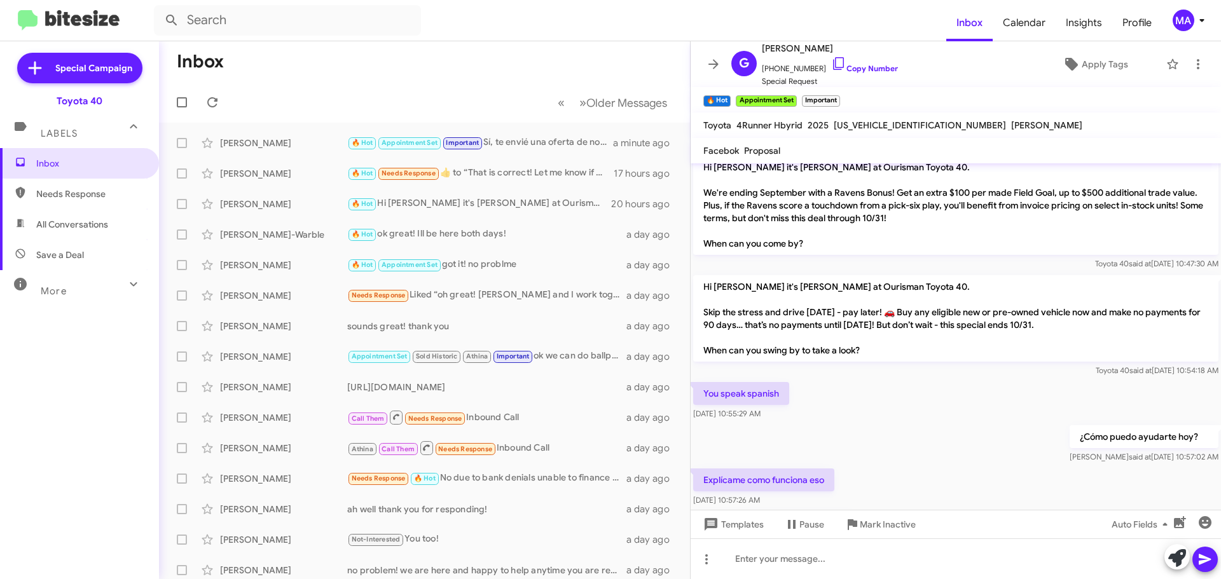
drag, startPoint x: 875, startPoint y: 352, endPoint x: 699, endPoint y: 284, distance: 189.6
click at [699, 284] on p "Hi [PERSON_NAME] it's [PERSON_NAME] at Ourisman Toyota 40. Skip the stress and …" at bounding box center [955, 318] width 525 height 86
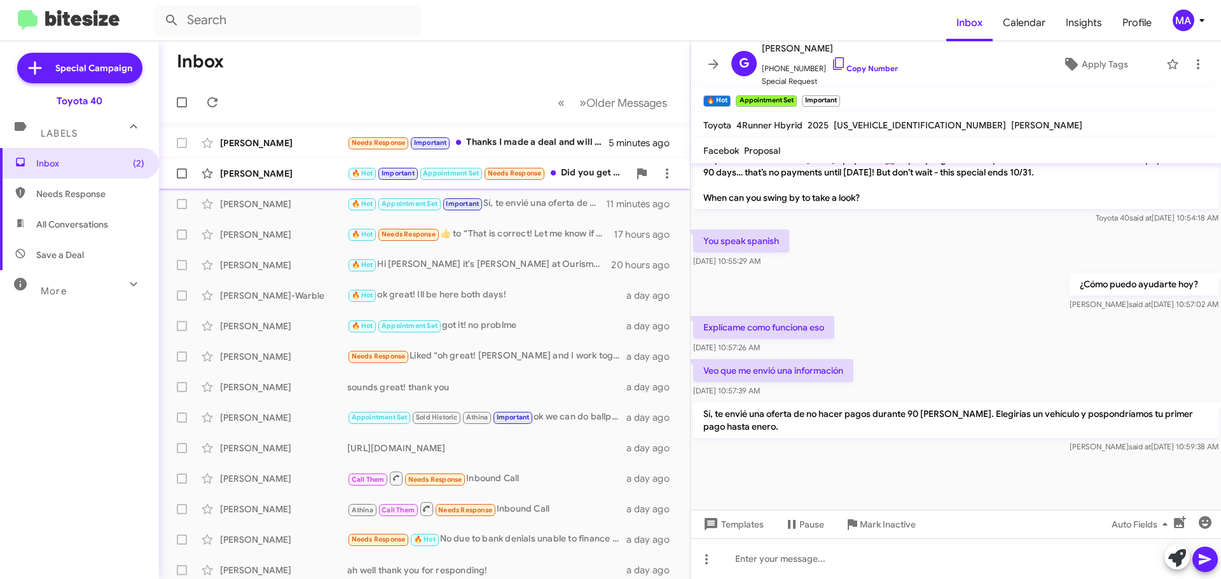
click at [584, 170] on div "🔥 Hot Important Appointment Set Needs Response Did you get a black or dark gray…" at bounding box center [488, 173] width 282 height 15
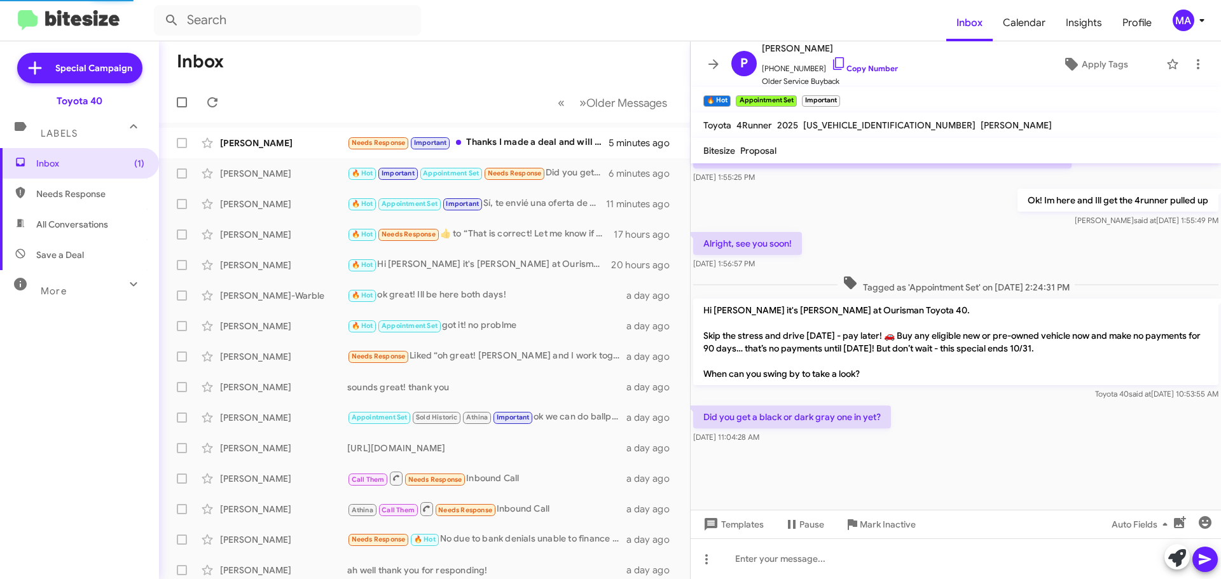
scroll to position [651, 0]
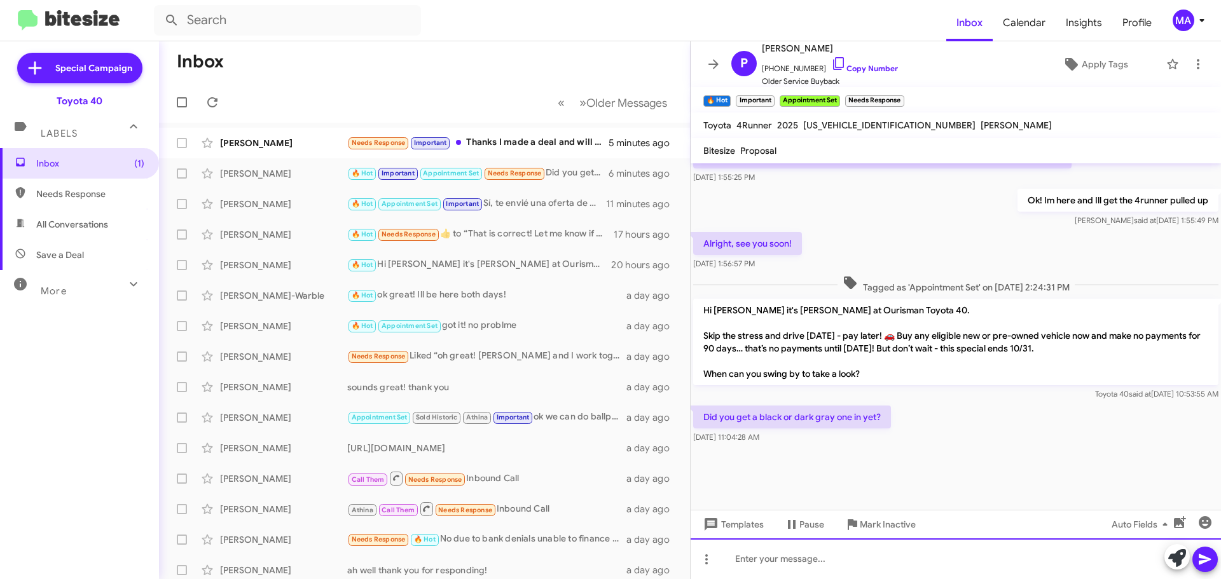
click at [812, 565] on div at bounding box center [955, 558] width 530 height 41
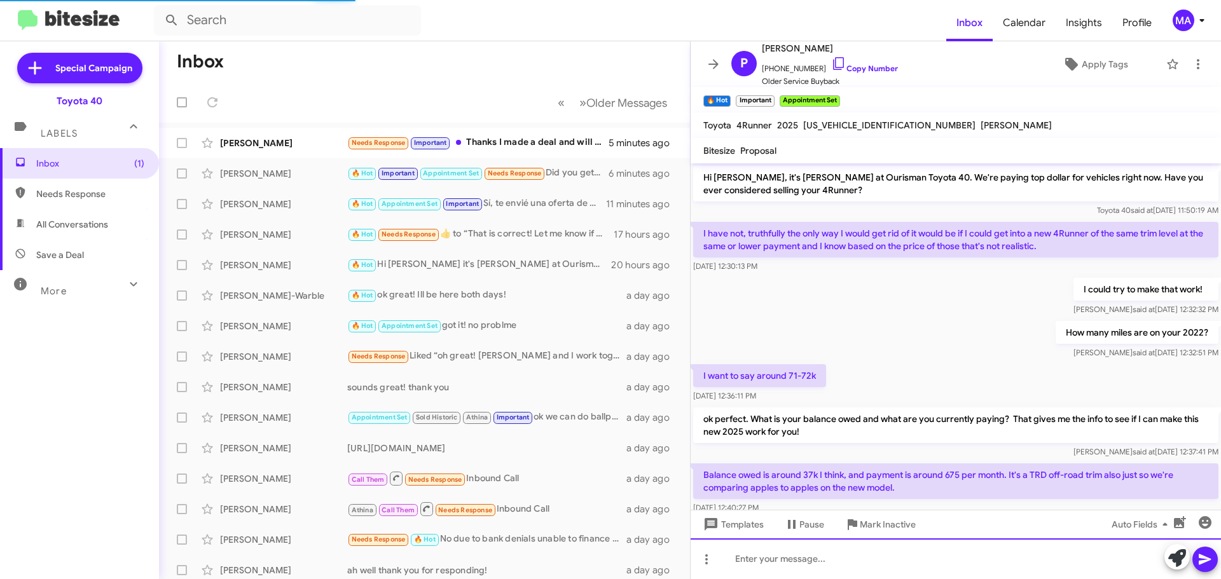
scroll to position [64, 0]
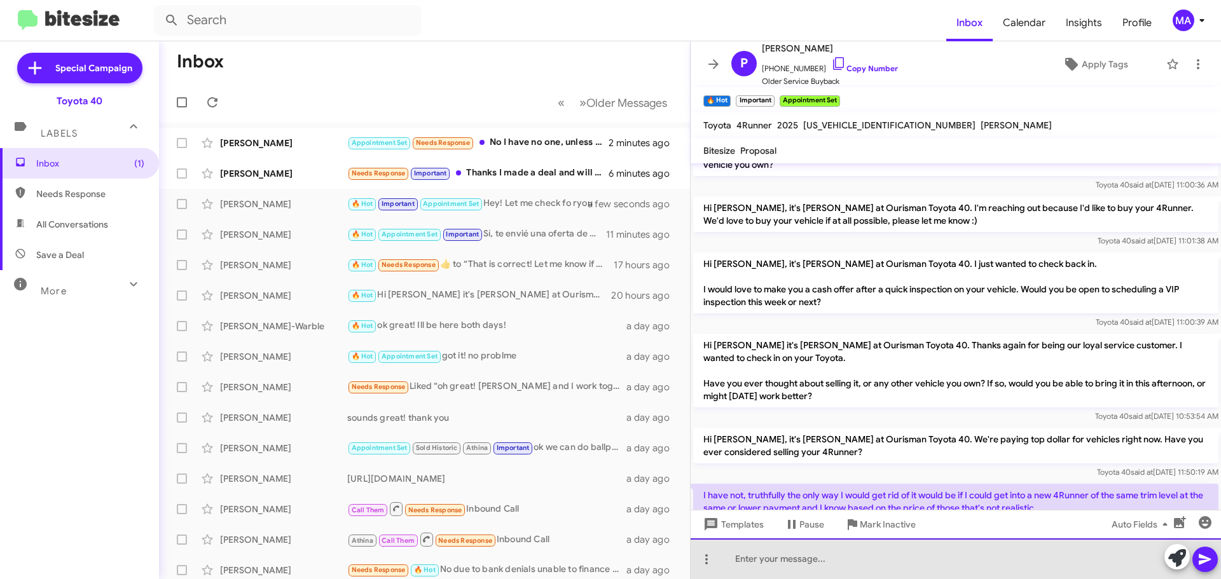
click at [780, 561] on div at bounding box center [955, 558] width 530 height 41
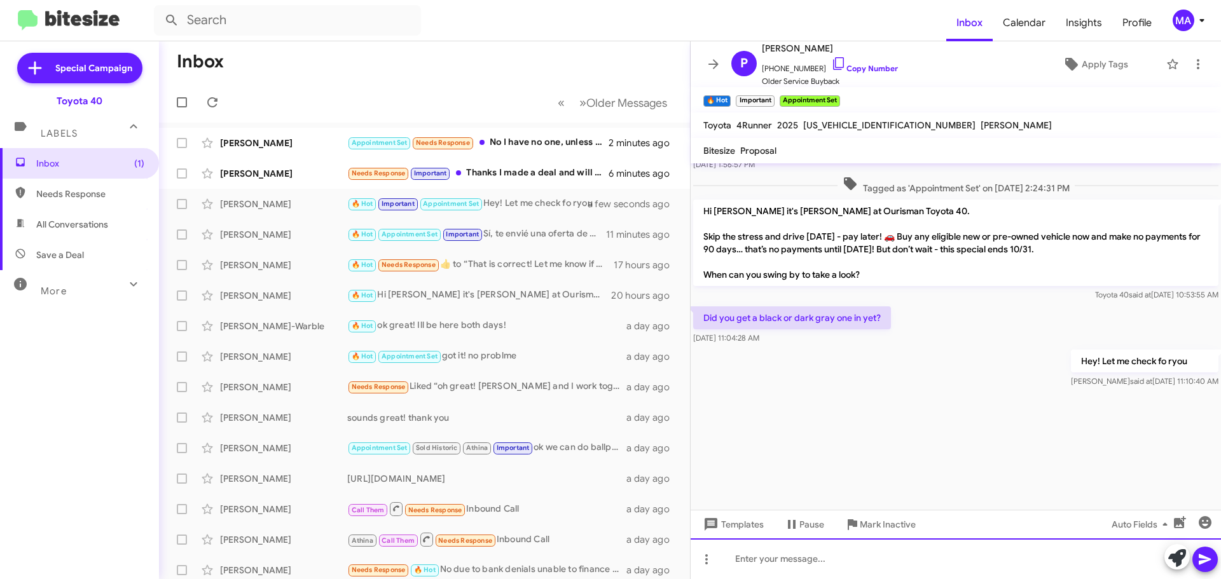
scroll to position [2078, 0]
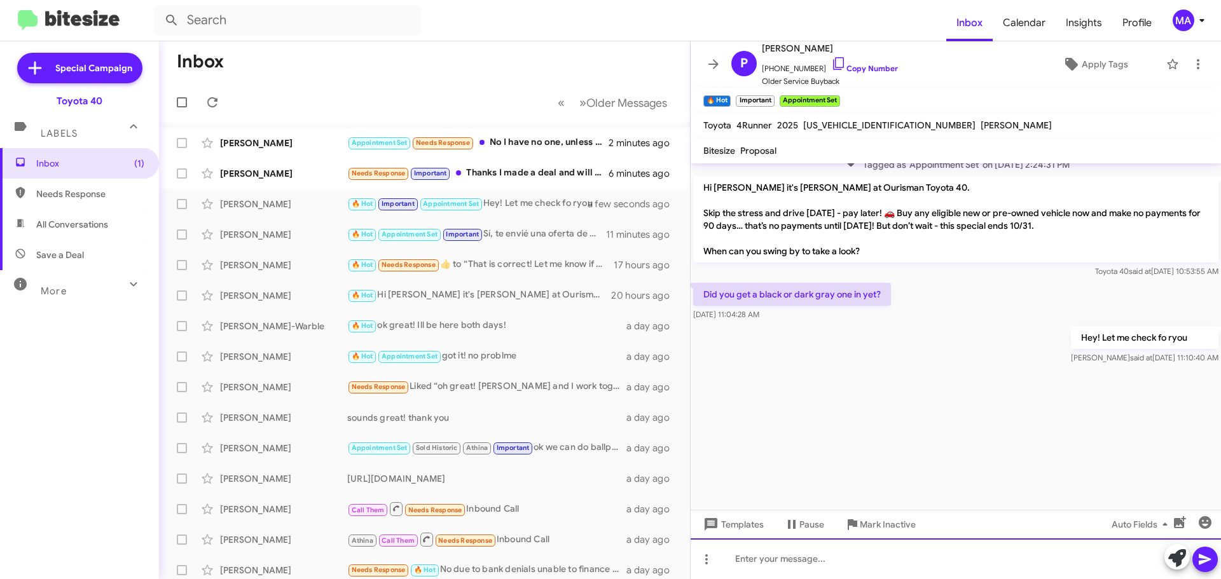
click at [809, 565] on div at bounding box center [955, 558] width 530 height 41
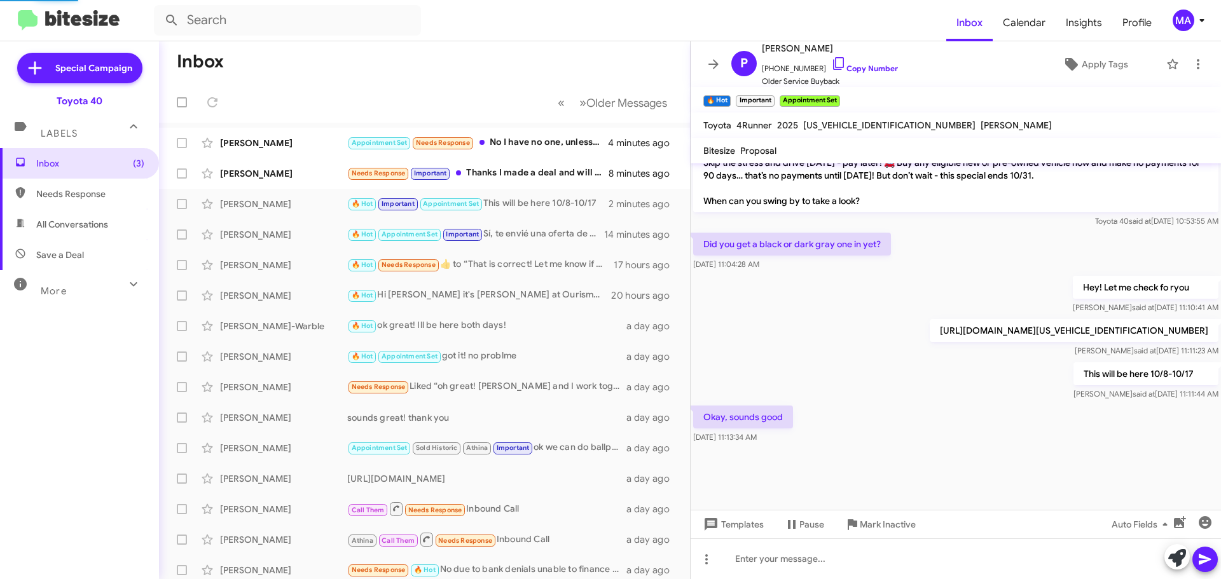
scroll to position [664, 0]
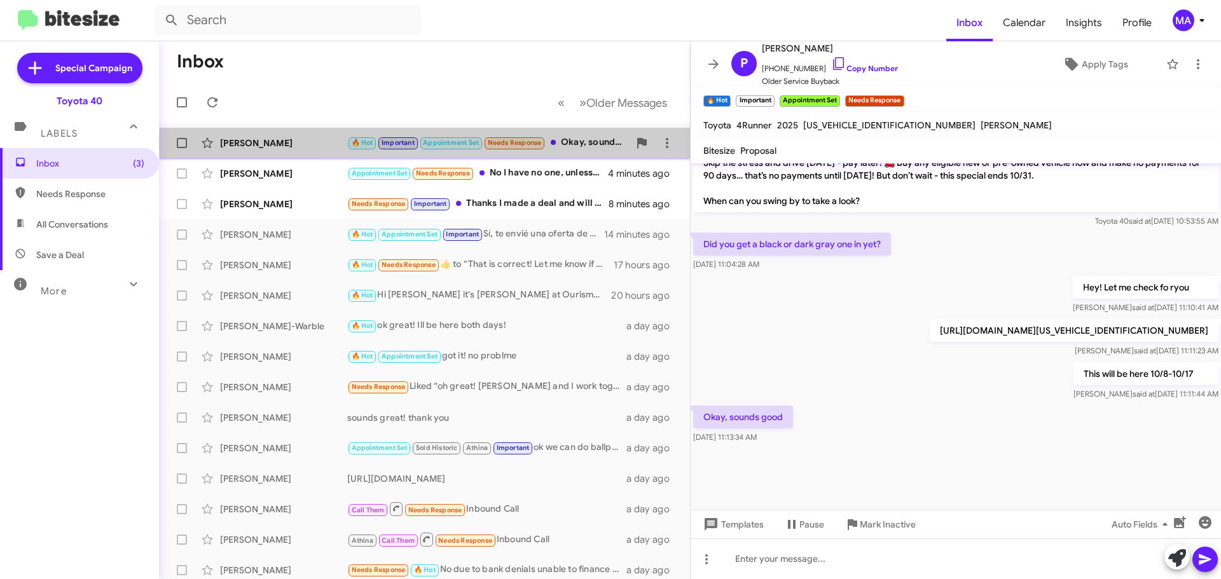
click at [559, 142] on div "🔥 Hot Important Appointment Set Needs Response Okay, sounds good" at bounding box center [488, 142] width 282 height 15
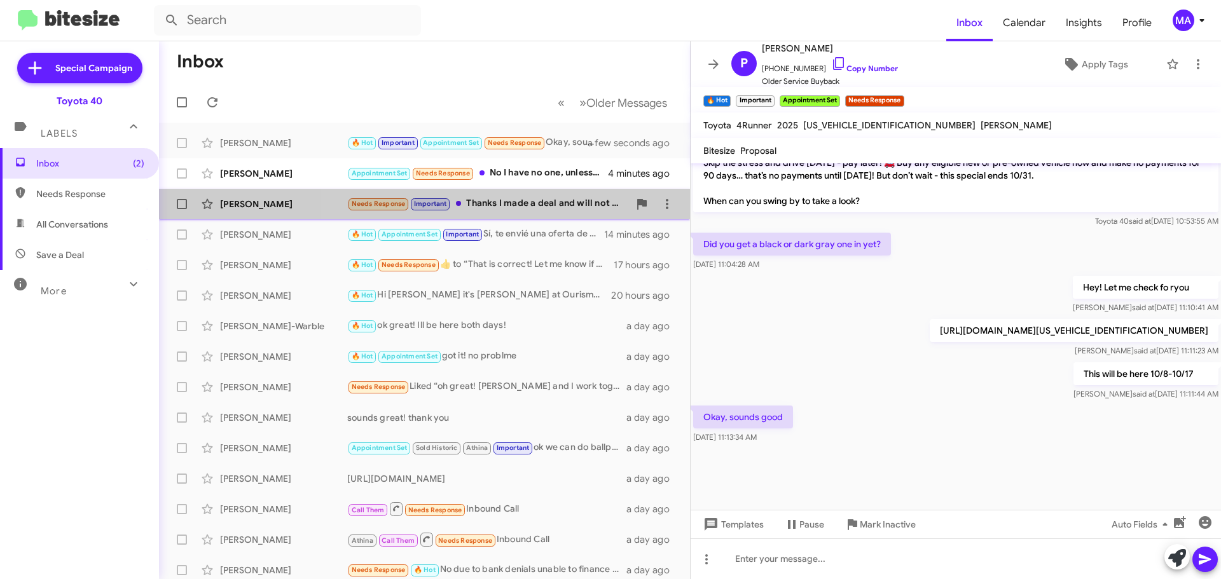
click at [527, 203] on div "Needs Response Important Thanks I made a deal and will not be looking anymore" at bounding box center [488, 203] width 282 height 15
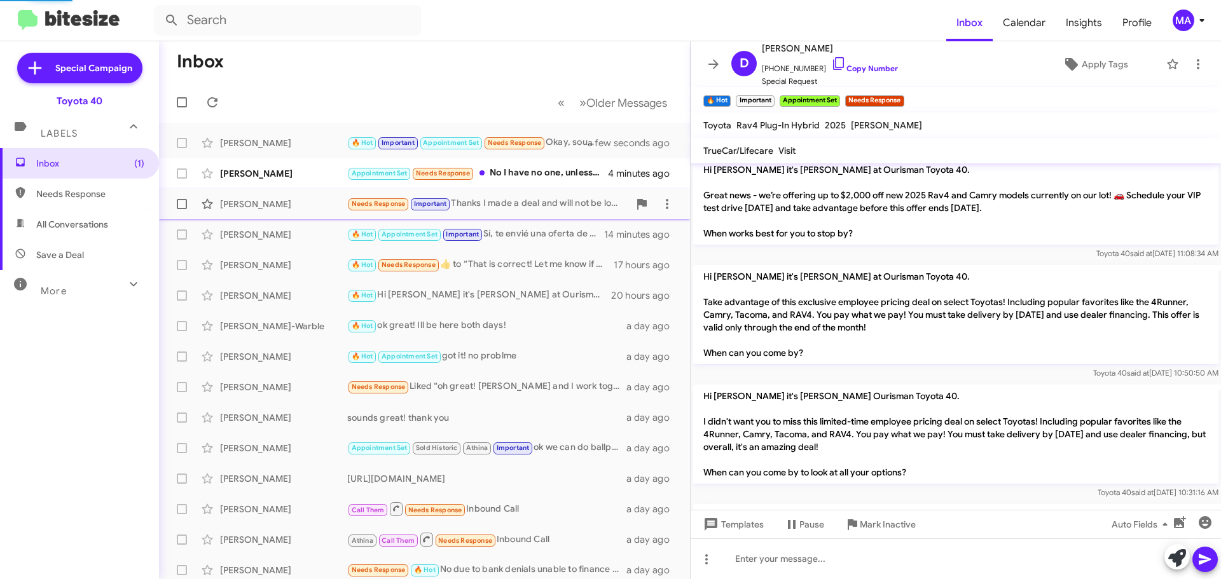
scroll to position [973, 0]
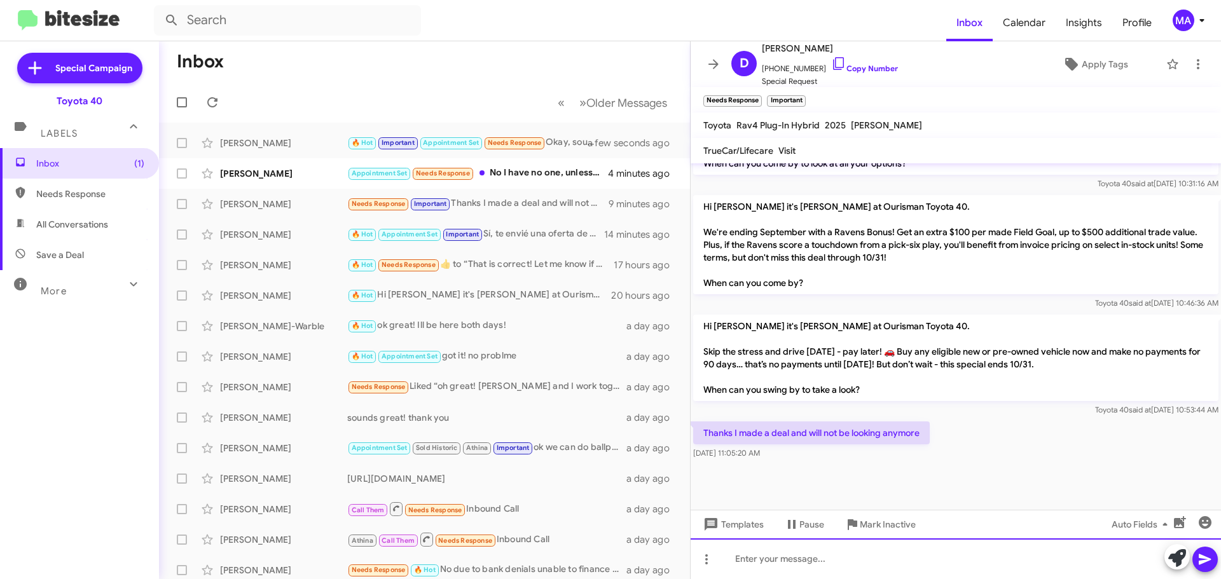
click at [765, 556] on div at bounding box center [955, 558] width 530 height 41
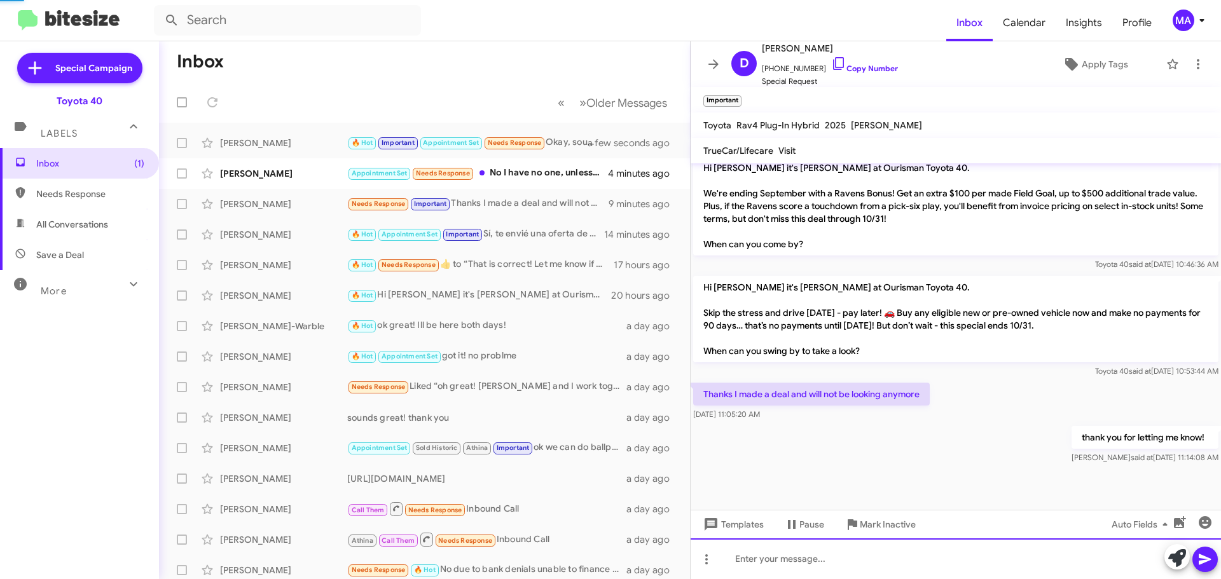
scroll to position [1019, 0]
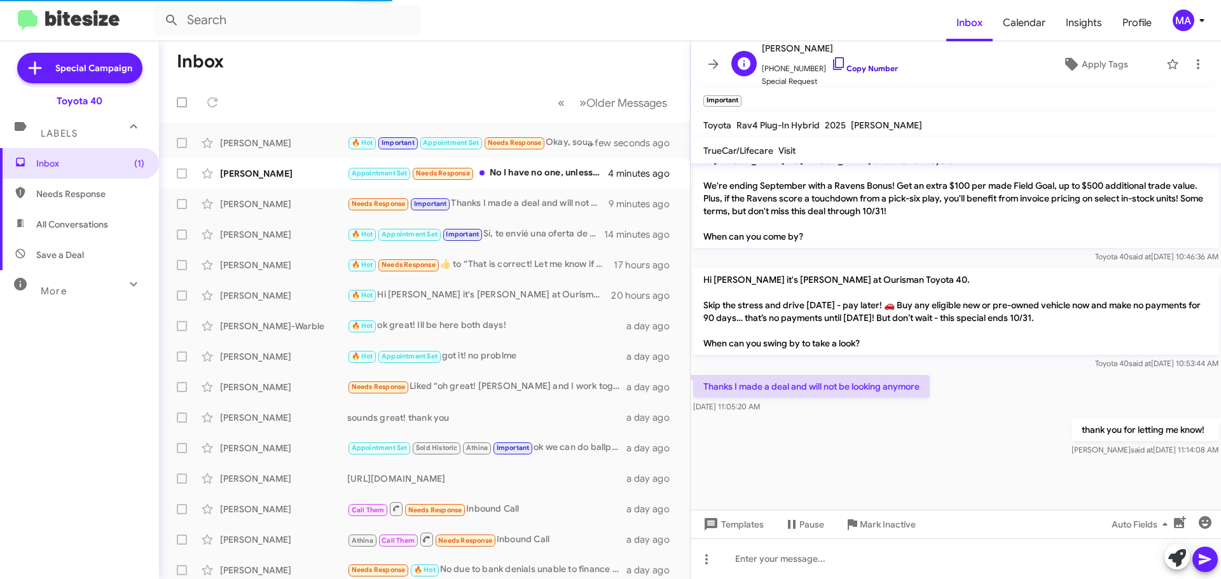
click at [831, 62] on icon at bounding box center [838, 63] width 15 height 15
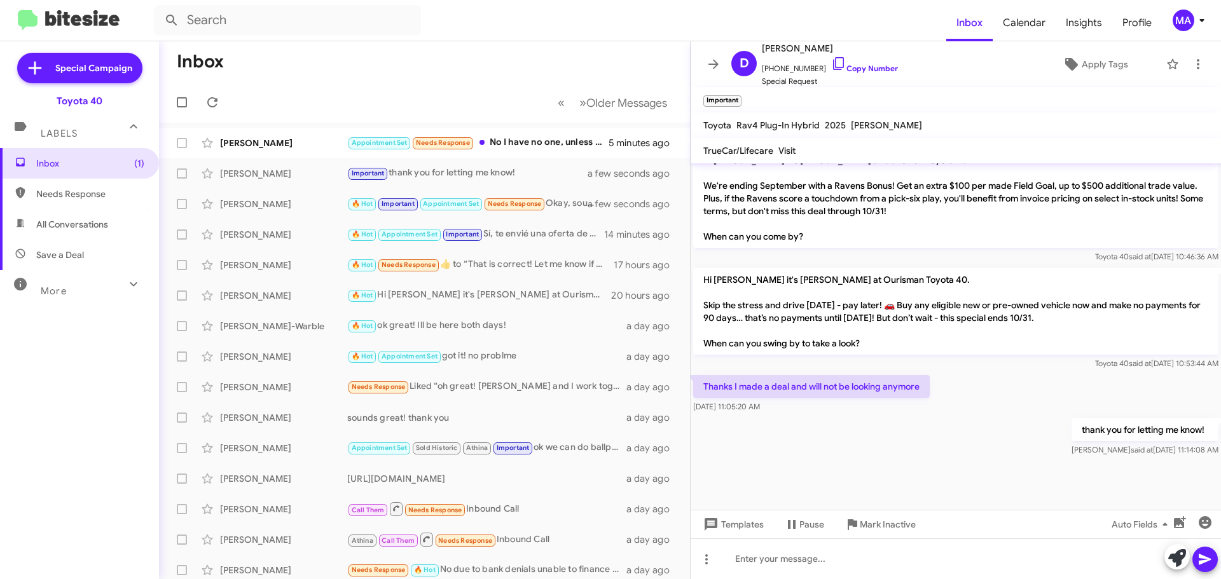
drag, startPoint x: 784, startPoint y: 408, endPoint x: 704, endPoint y: 390, distance: 82.8
click at [704, 390] on div "Thanks I made a deal and will not be looking anymore [DATE] 11:05:20 AM" at bounding box center [811, 394] width 236 height 38
copy div "Thanks I made a deal and will not be looking anymore [DATE] 11:05:20 AM"
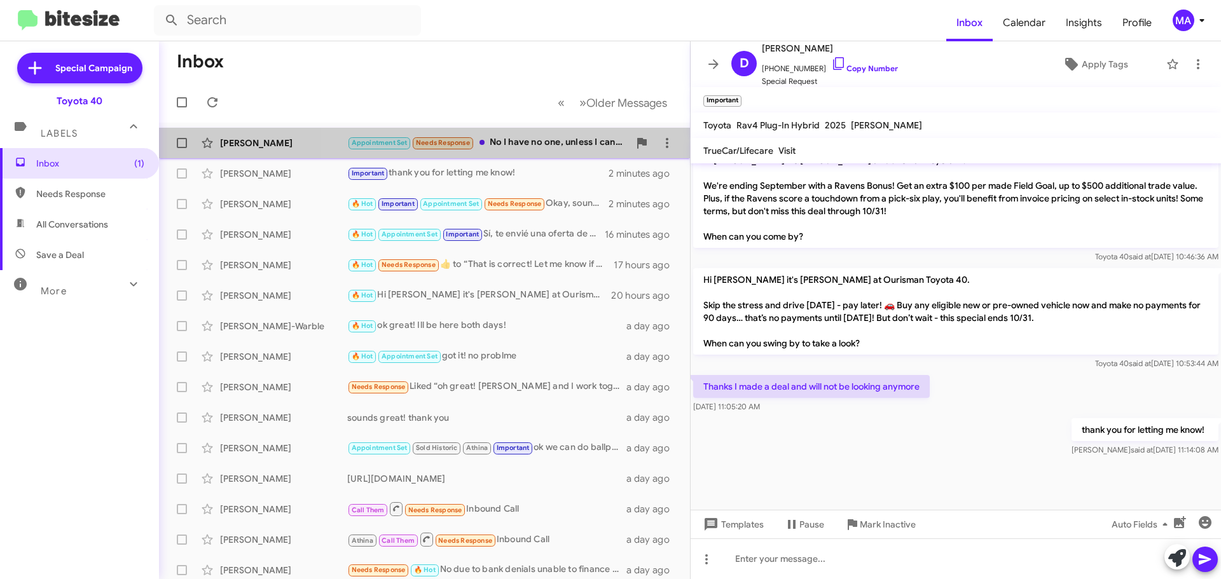
click at [524, 139] on div "Appointment Set Needs Response No I have no one, unless I can get it with a co-…" at bounding box center [488, 142] width 282 height 15
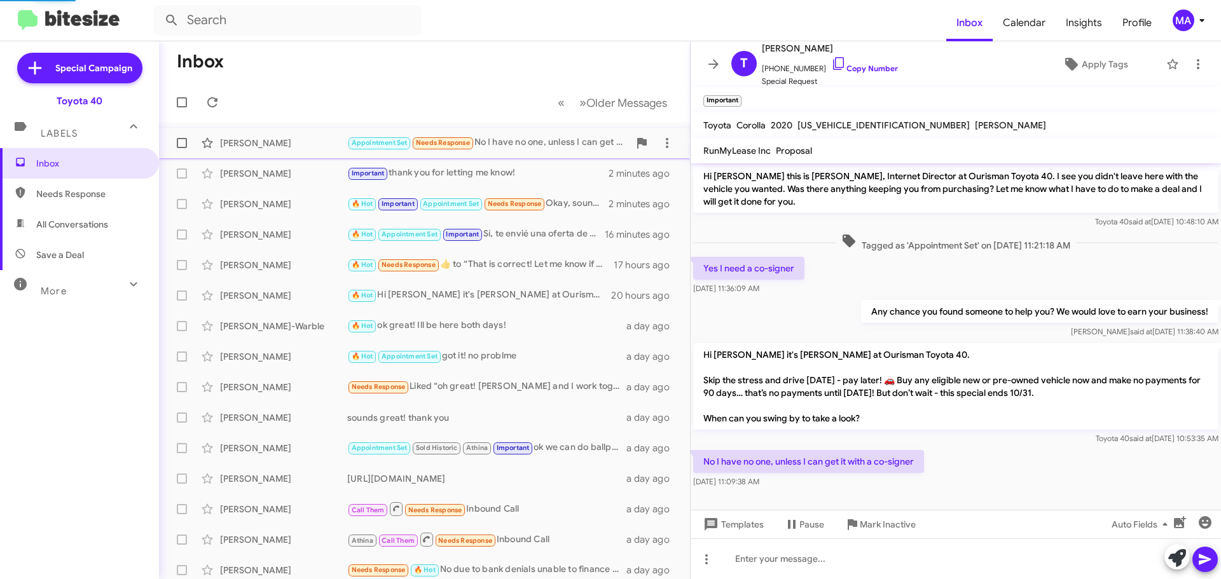
scroll to position [1, 0]
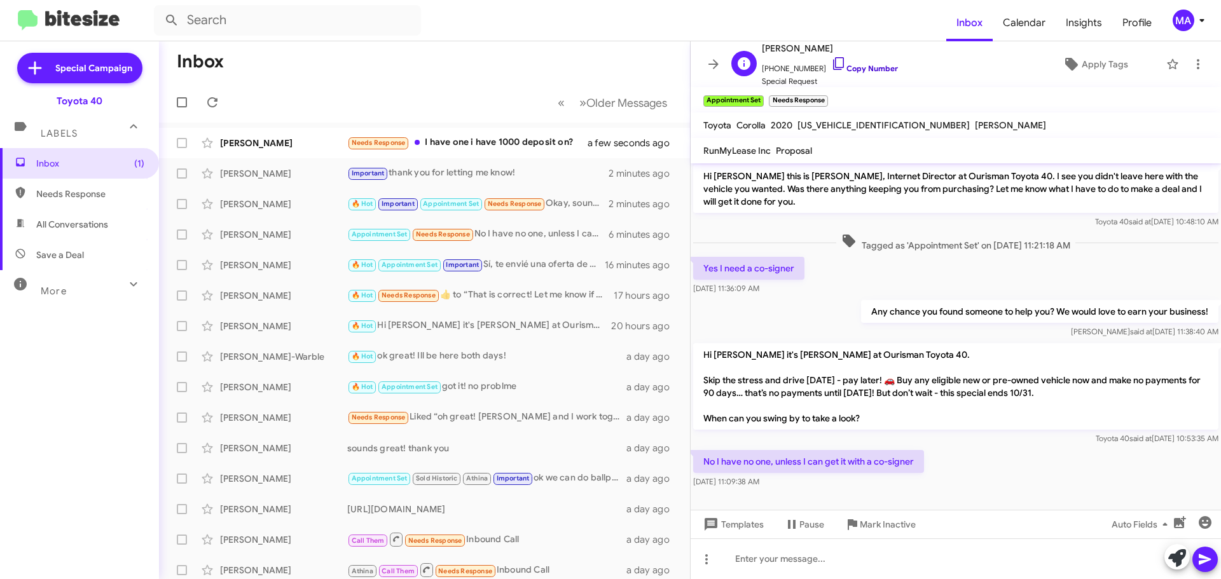
click at [831, 60] on icon at bounding box center [838, 63] width 15 height 15
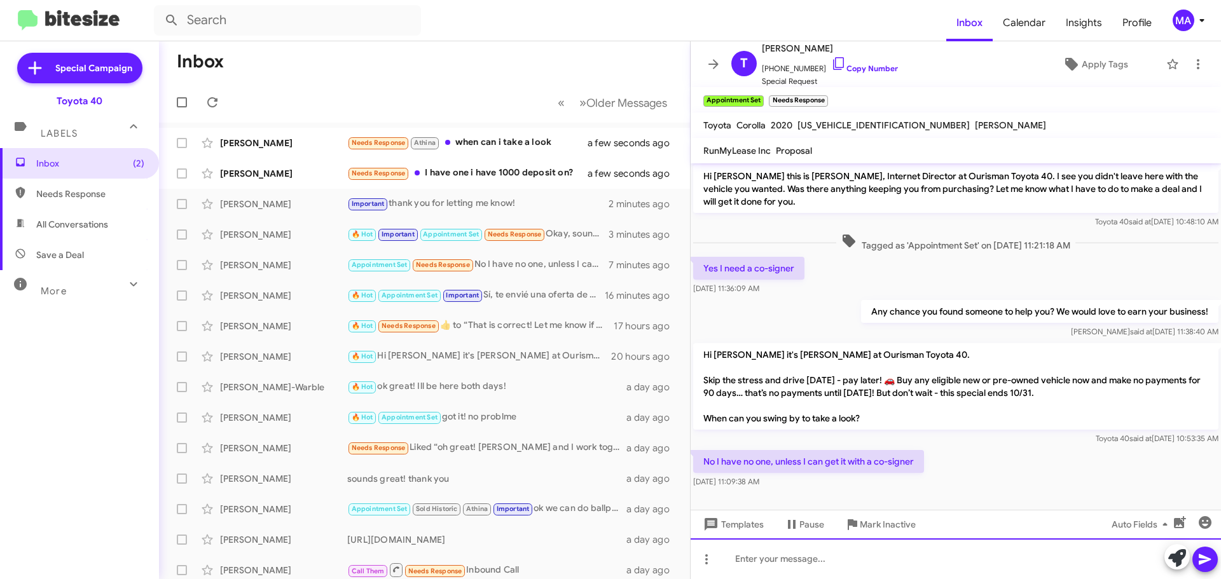
click at [749, 562] on div at bounding box center [955, 558] width 530 height 41
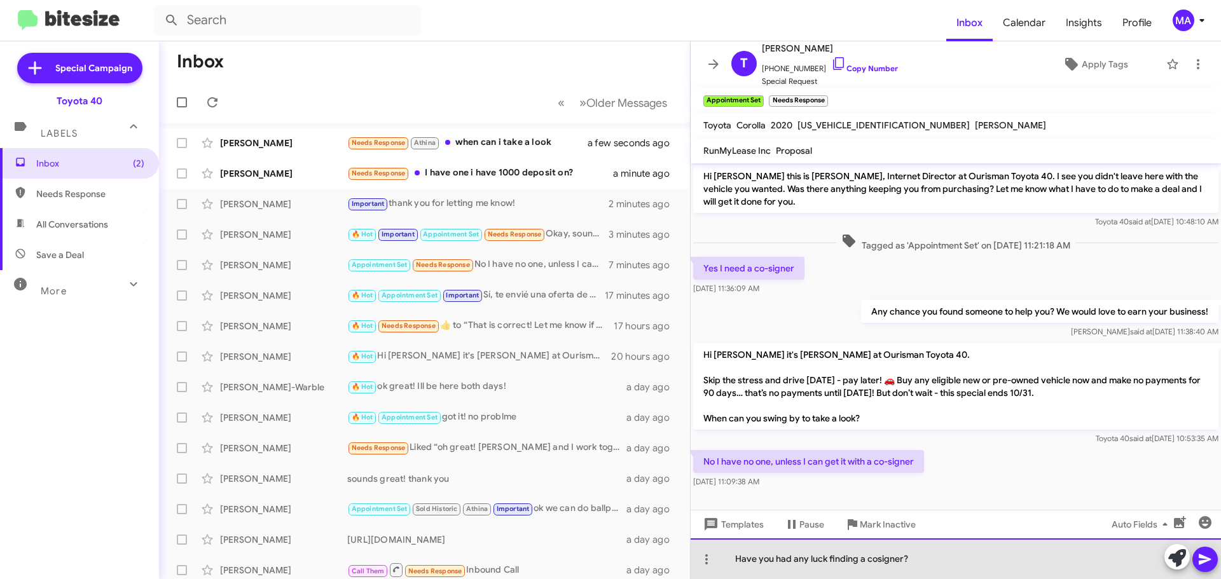
click at [921, 563] on div "Have you had any luck finding a cosigner?" at bounding box center [955, 558] width 530 height 41
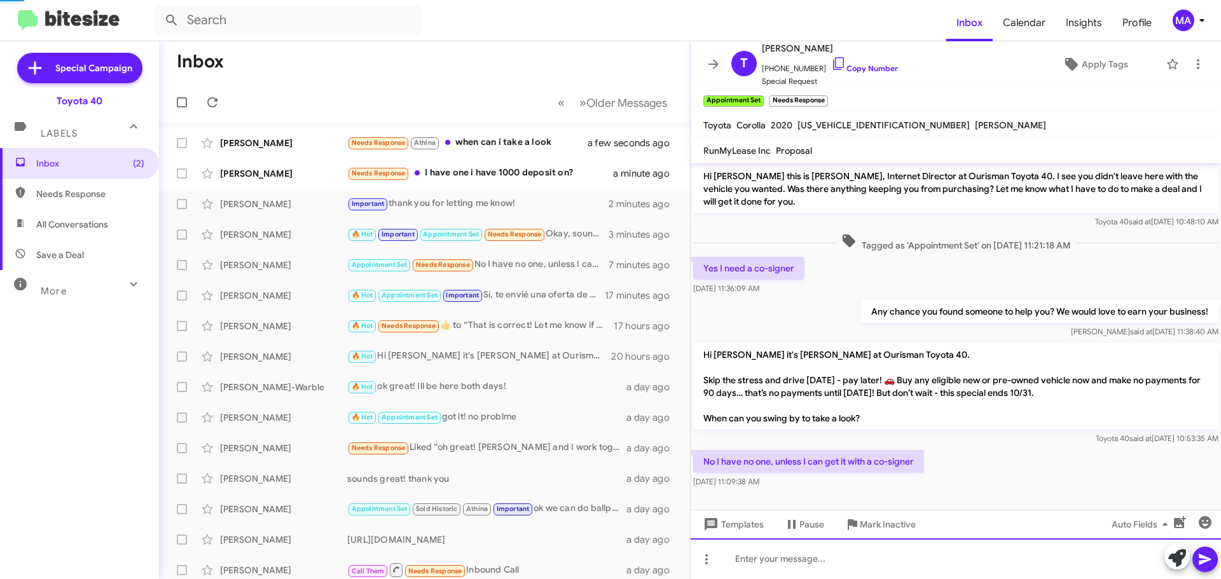
scroll to position [48, 0]
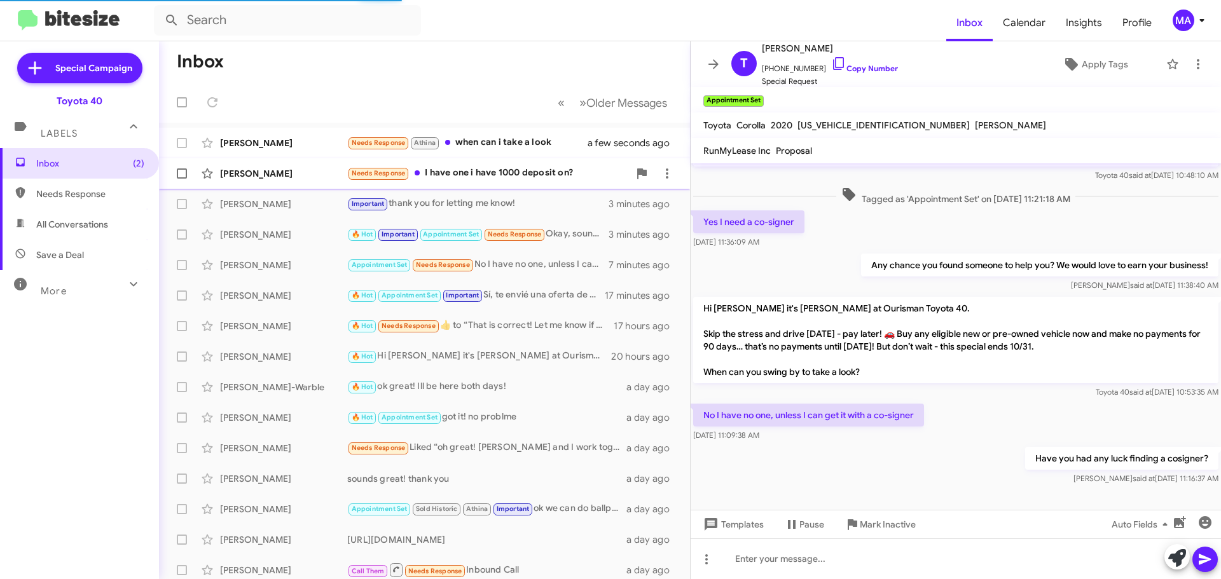
click at [493, 173] on div "Needs Response I have one i have 1000 deposit on?" at bounding box center [488, 173] width 282 height 15
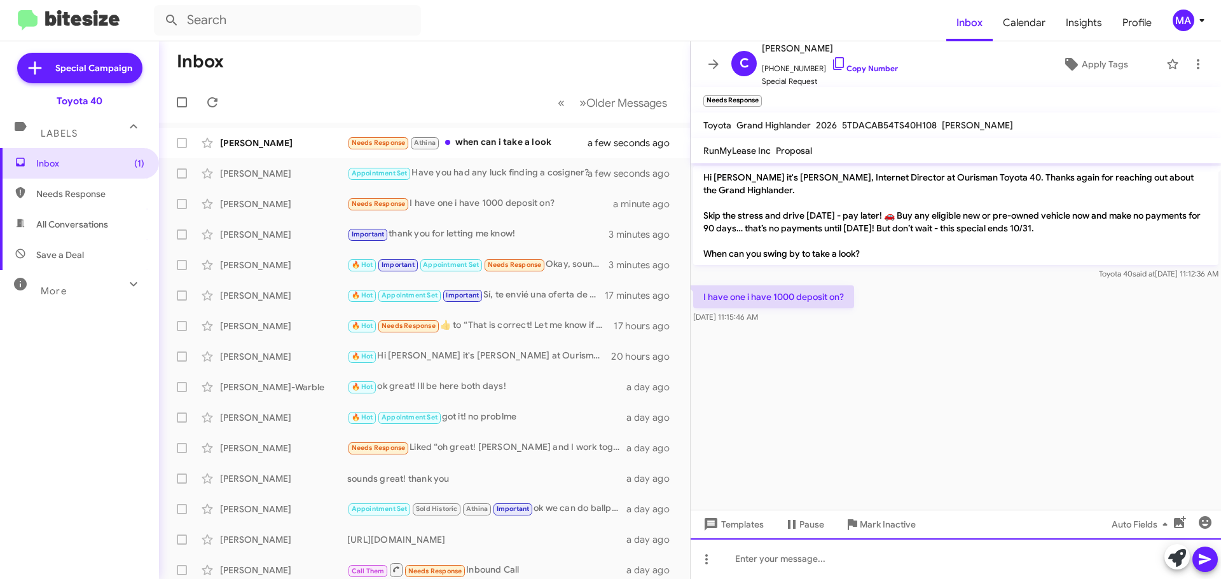
click at [800, 556] on div at bounding box center [955, 558] width 530 height 41
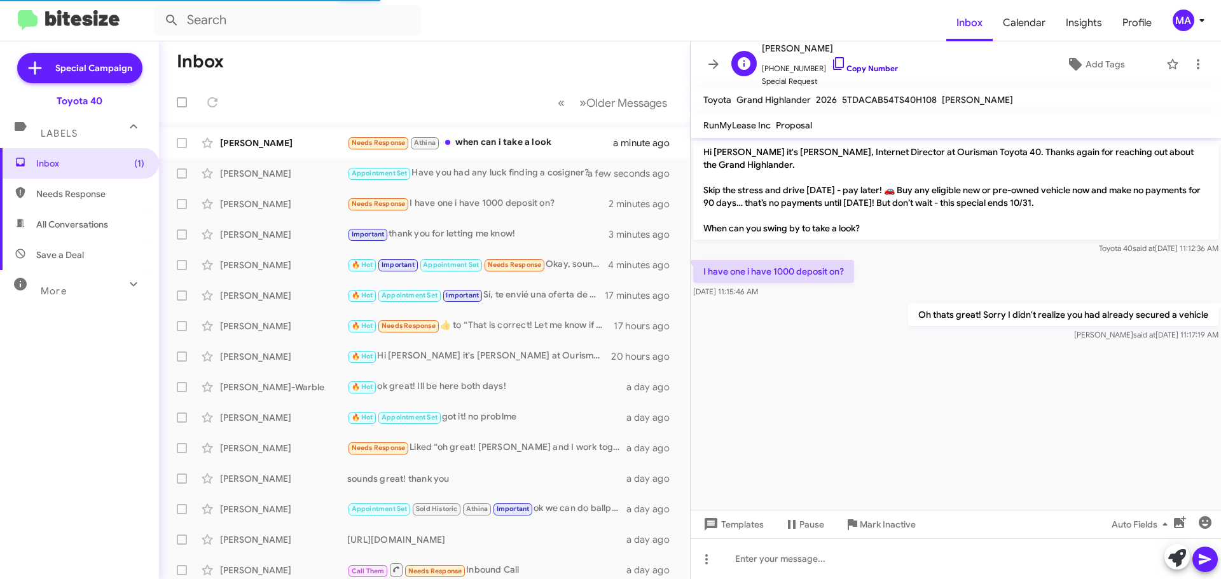
drag, startPoint x: 826, startPoint y: 65, endPoint x: 734, endPoint y: 56, distance: 92.6
click at [831, 64] on icon at bounding box center [838, 63] width 15 height 15
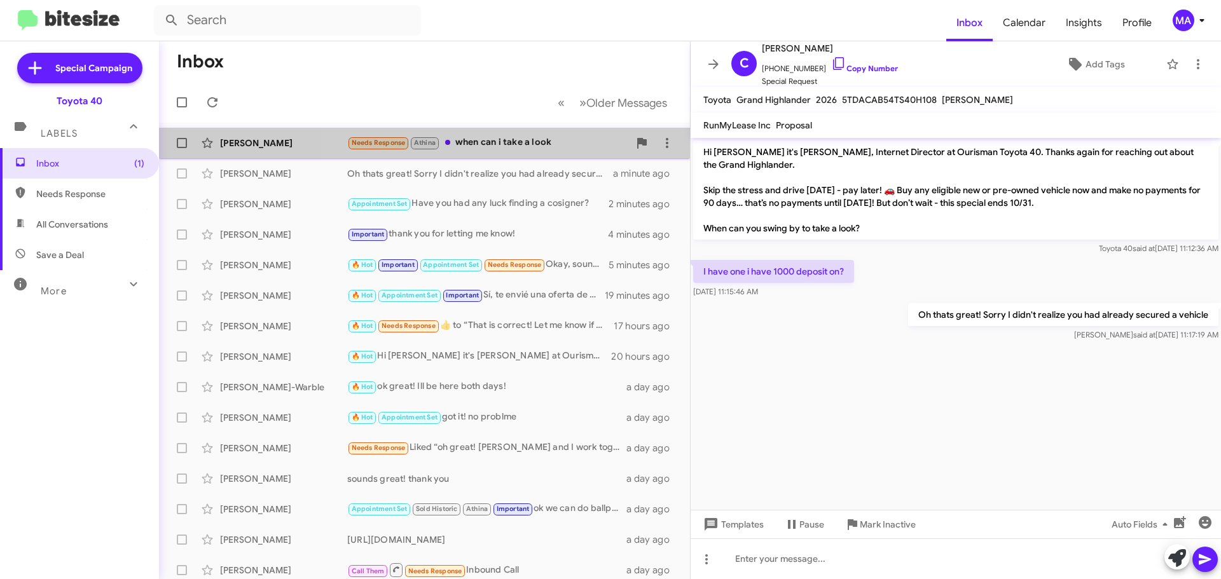
click at [504, 144] on div "Needs Response Athina when can i take a look" at bounding box center [488, 142] width 282 height 15
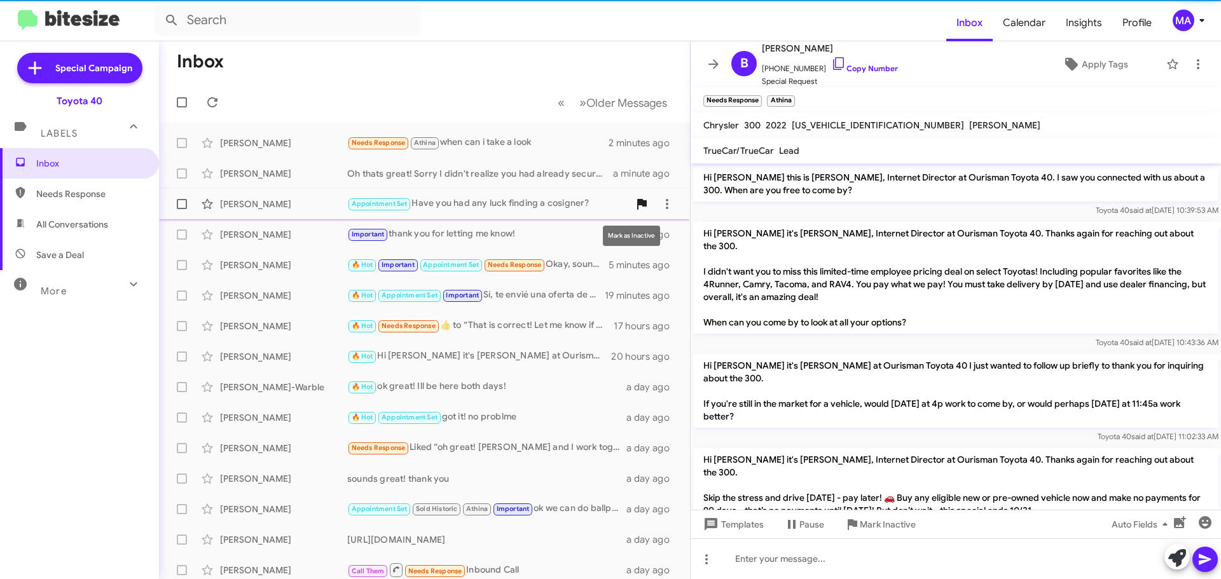
scroll to position [116, 0]
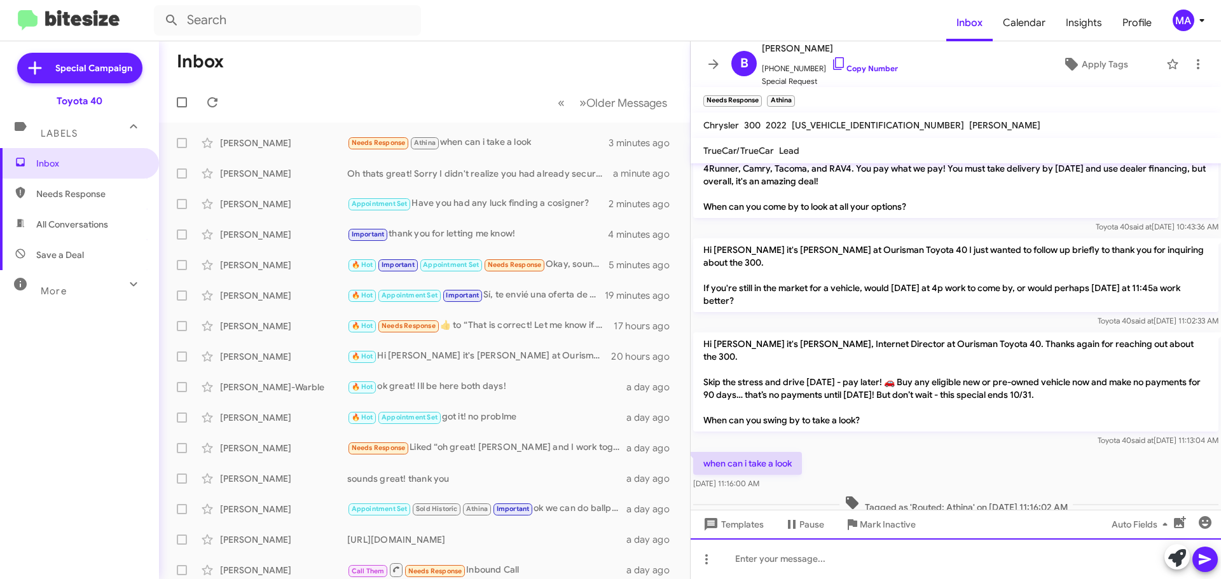
click at [847, 558] on div at bounding box center [955, 558] width 530 height 41
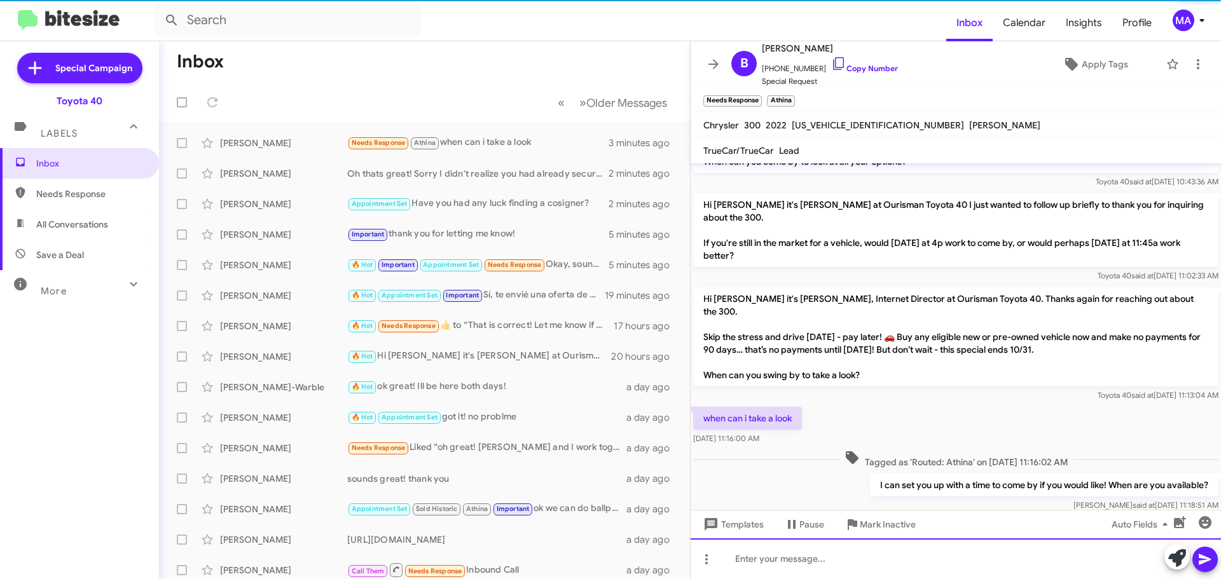
scroll to position [162, 0]
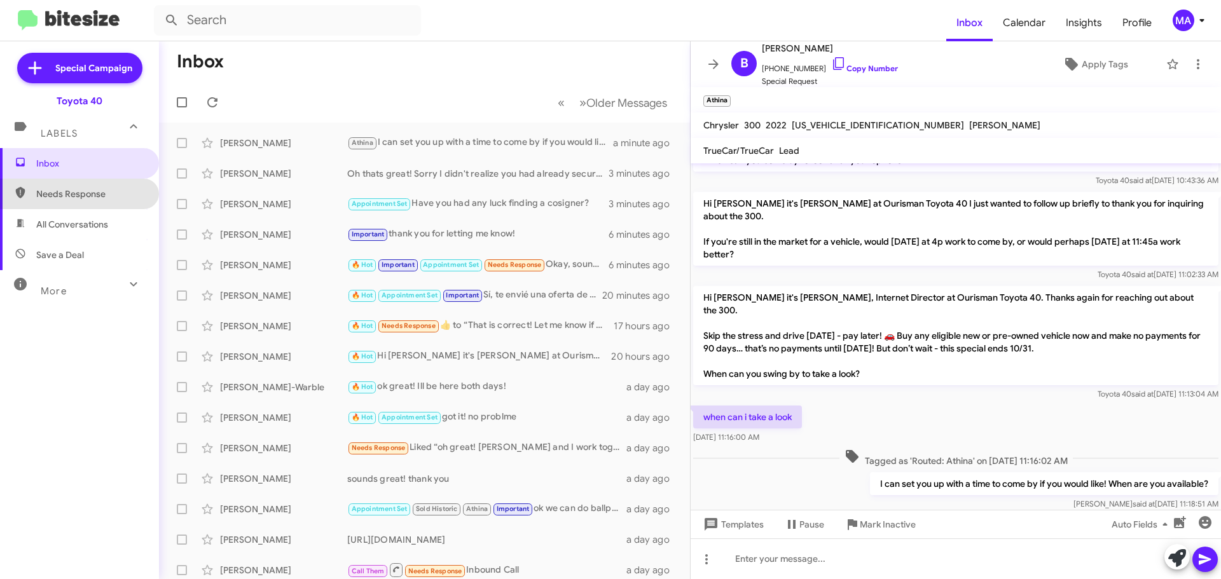
click at [99, 186] on span "Needs Response" at bounding box center [79, 194] width 159 height 31
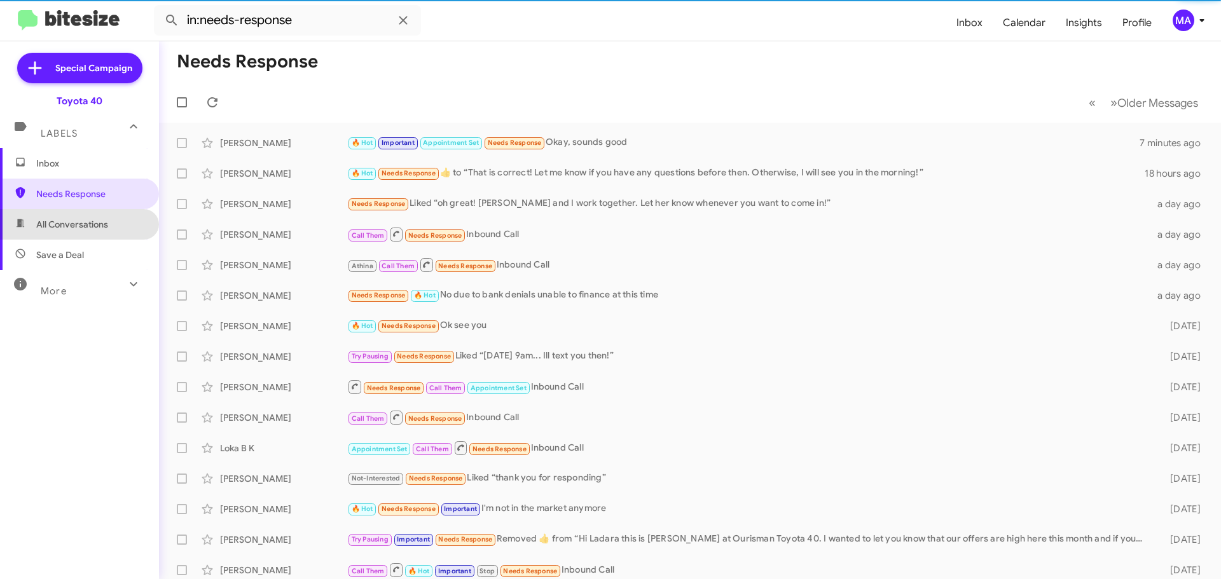
click at [108, 224] on span "All Conversations" at bounding box center [72, 224] width 72 height 13
type input "in:all-conversations"
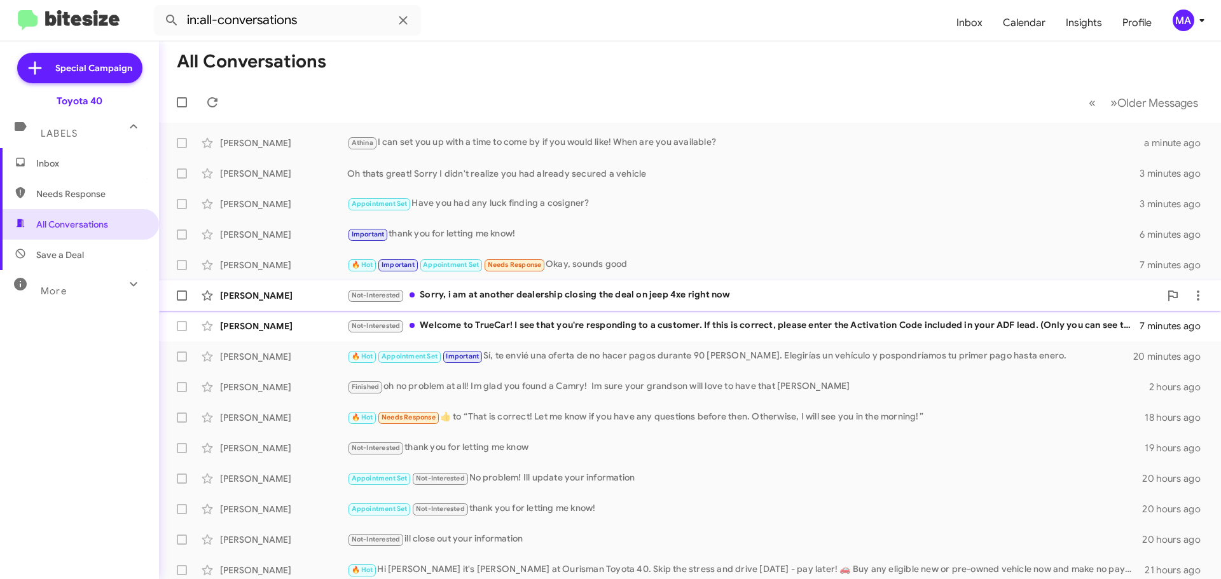
click at [674, 291] on div "Not-Interested Sorry, i am at another dealership closing the deal on jeep 4xe r…" at bounding box center [753, 295] width 812 height 15
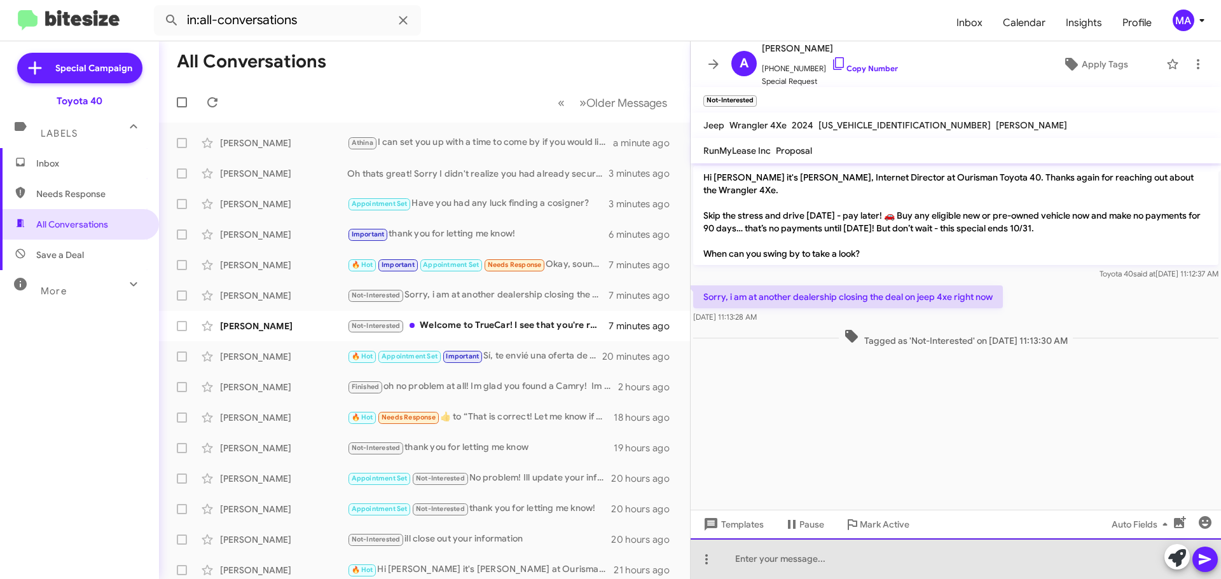
click at [796, 556] on div at bounding box center [955, 558] width 530 height 41
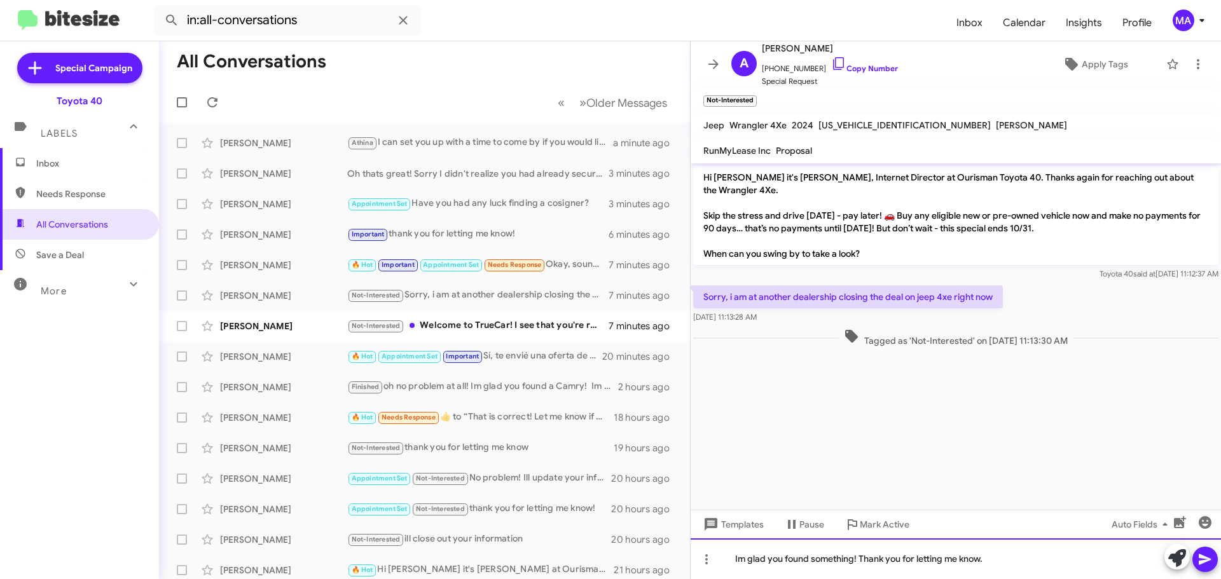
click at [992, 559] on div "Im glad you found something! Thank you for letting me know." at bounding box center [955, 558] width 530 height 41
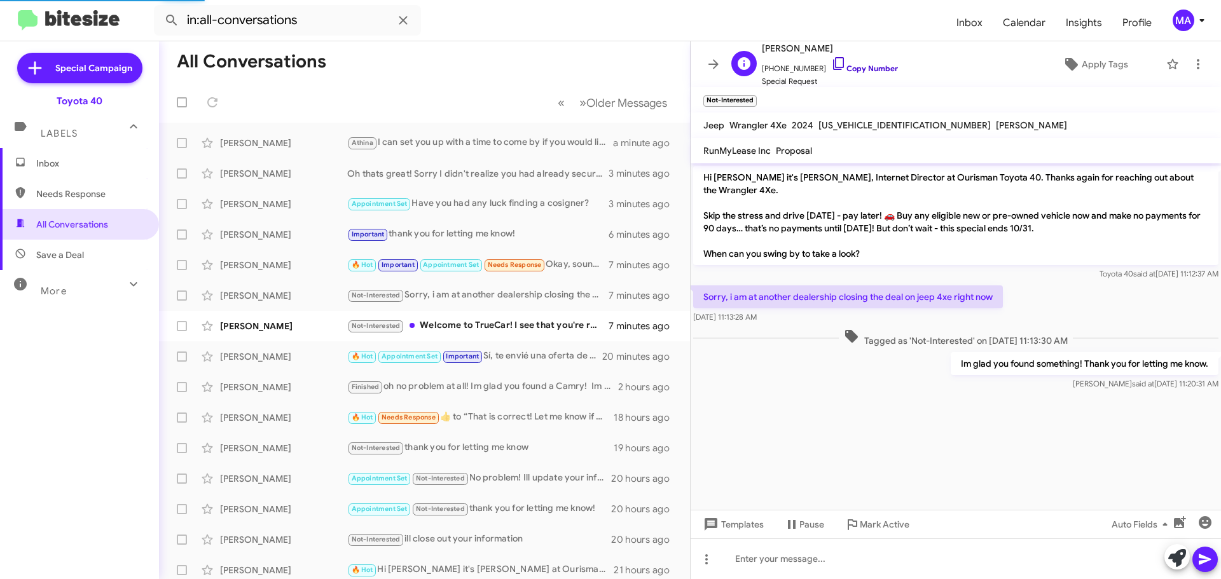
click at [831, 62] on icon at bounding box center [838, 63] width 15 height 15
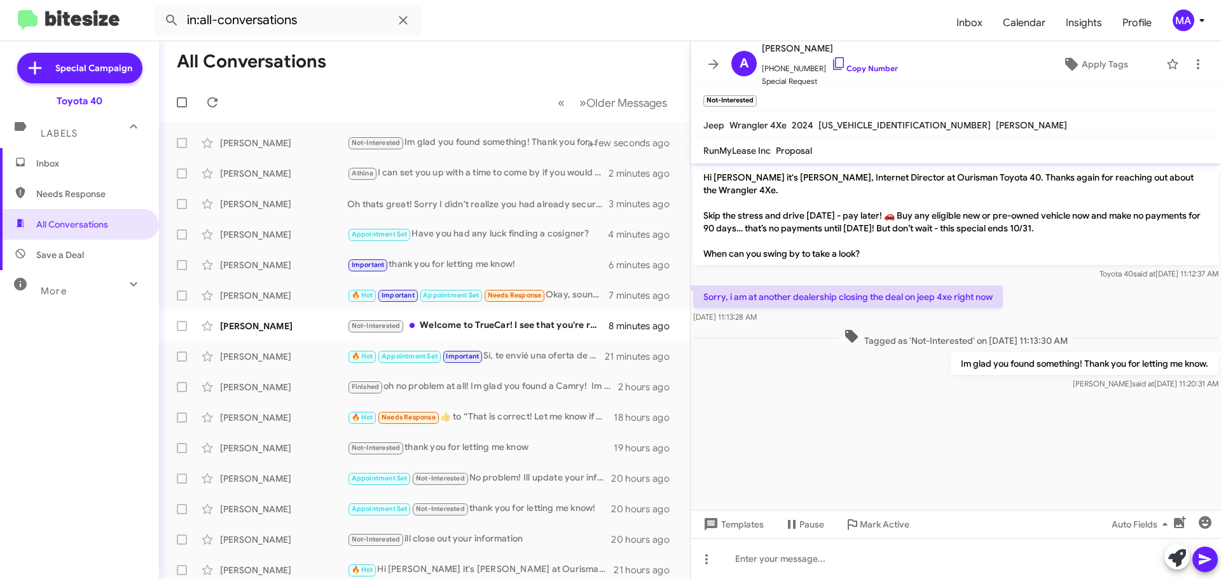
drag, startPoint x: 781, startPoint y: 312, endPoint x: 698, endPoint y: 286, distance: 87.3
click at [698, 286] on div "Sorry, i am at another dealership closing the deal on jeep 4xe right now [DATE]…" at bounding box center [848, 304] width 310 height 38
copy div "Sorry, i am at another dealership closing the deal on jeep 4xe right now [DATE]…"
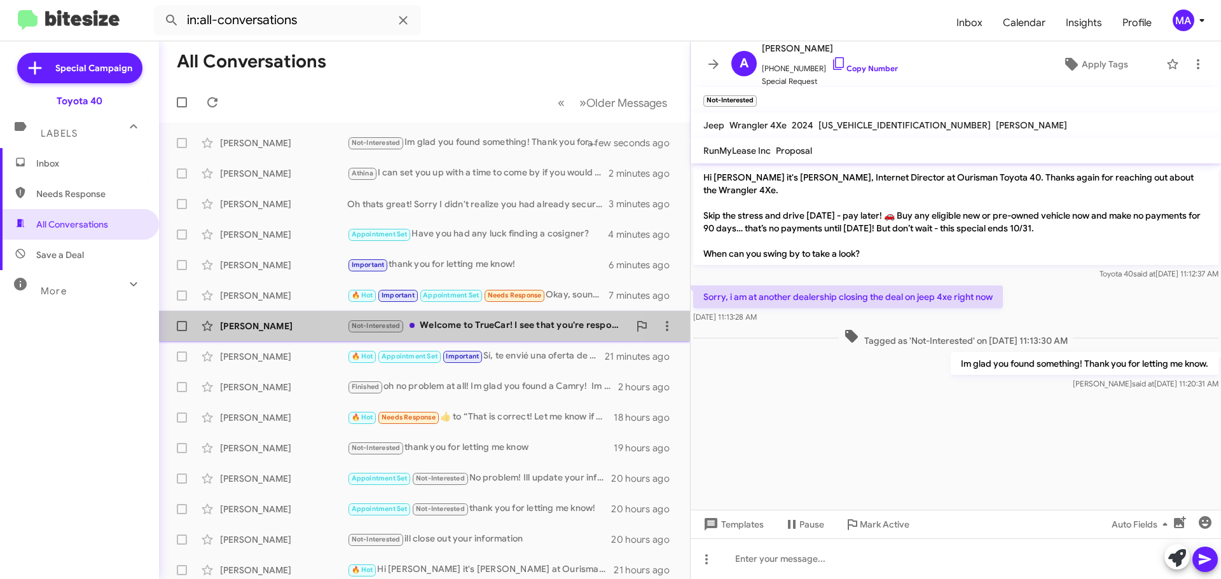
click at [484, 326] on div "Not-Interested Welcome to TrueCar! I see that you're responding to a customer. …" at bounding box center [488, 325] width 282 height 15
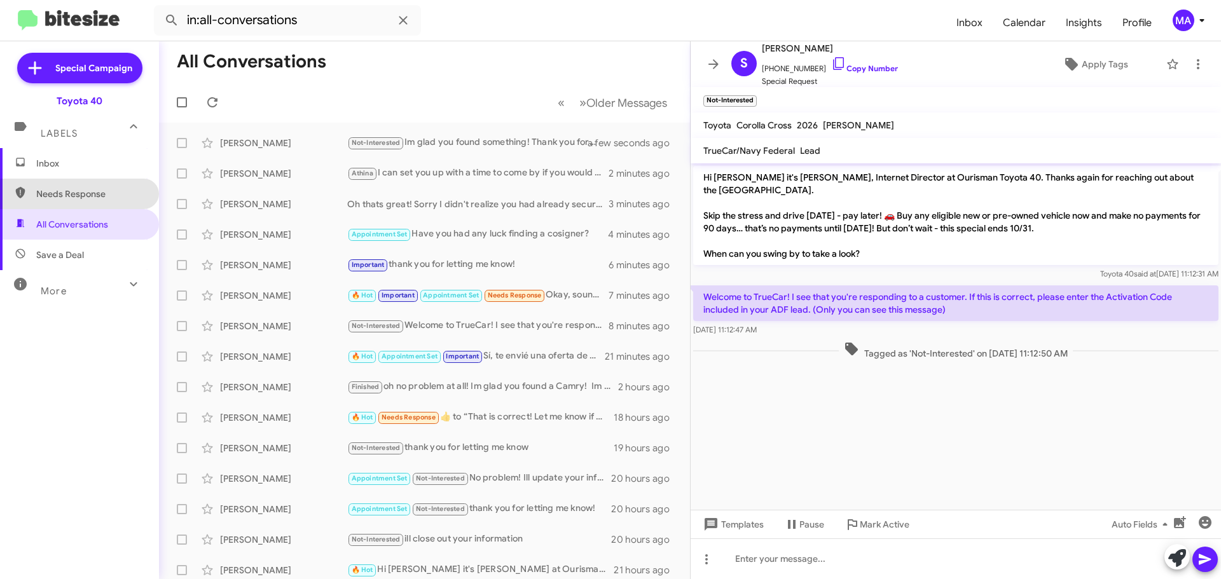
click at [93, 195] on span "Needs Response" at bounding box center [90, 194] width 108 height 13
type input "in:needs-response"
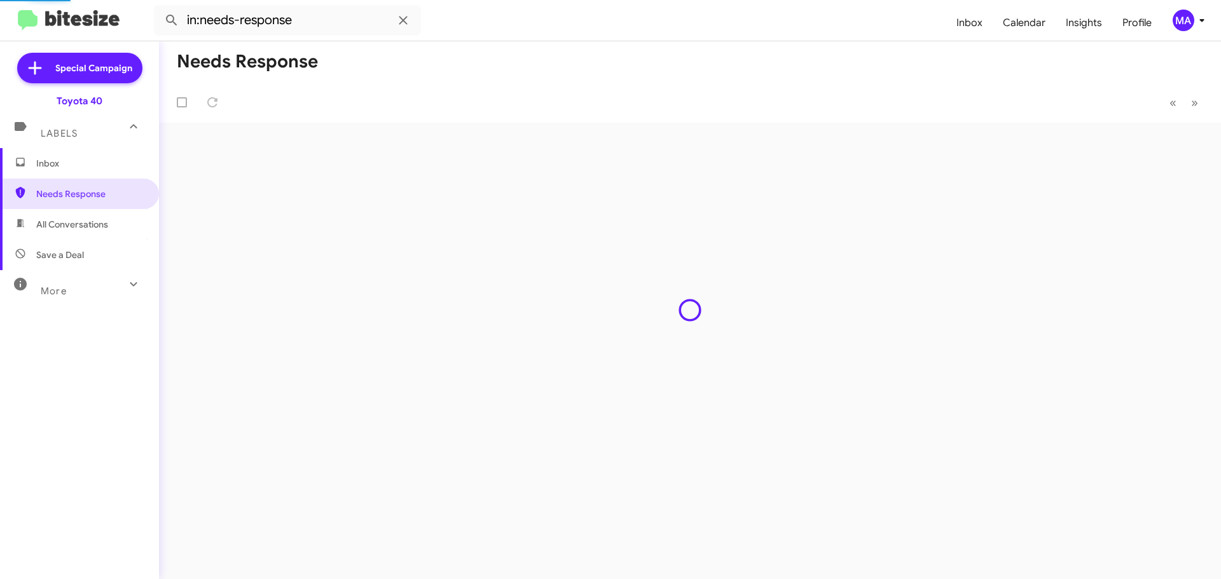
click at [78, 167] on span "Inbox" at bounding box center [90, 163] width 108 height 13
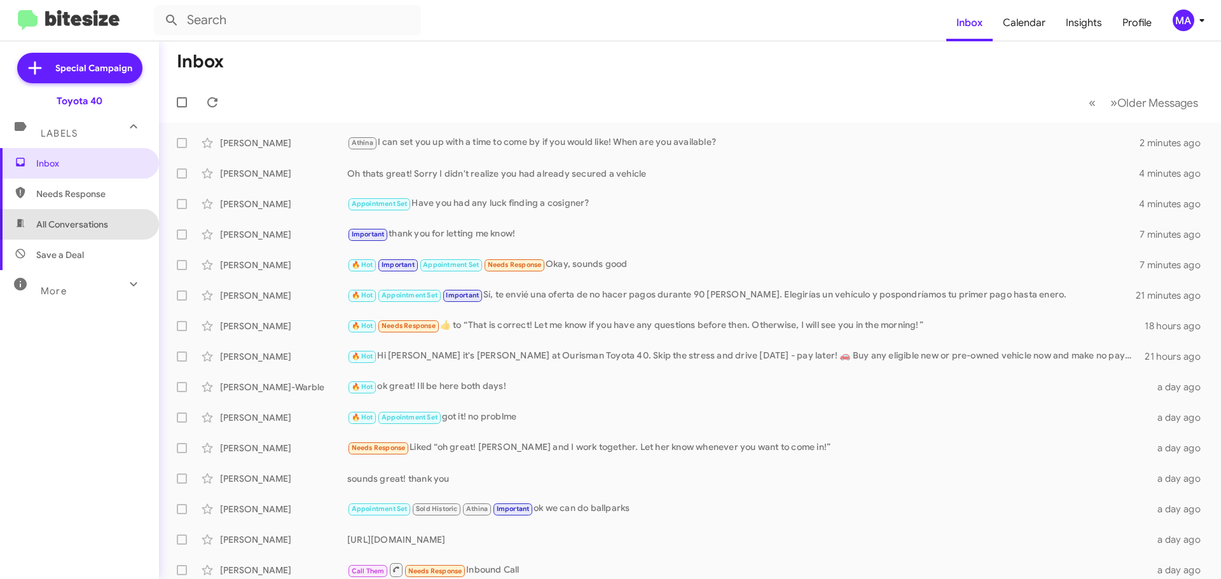
click at [83, 223] on span "All Conversations" at bounding box center [72, 224] width 72 height 13
type input "in:all-conversations"
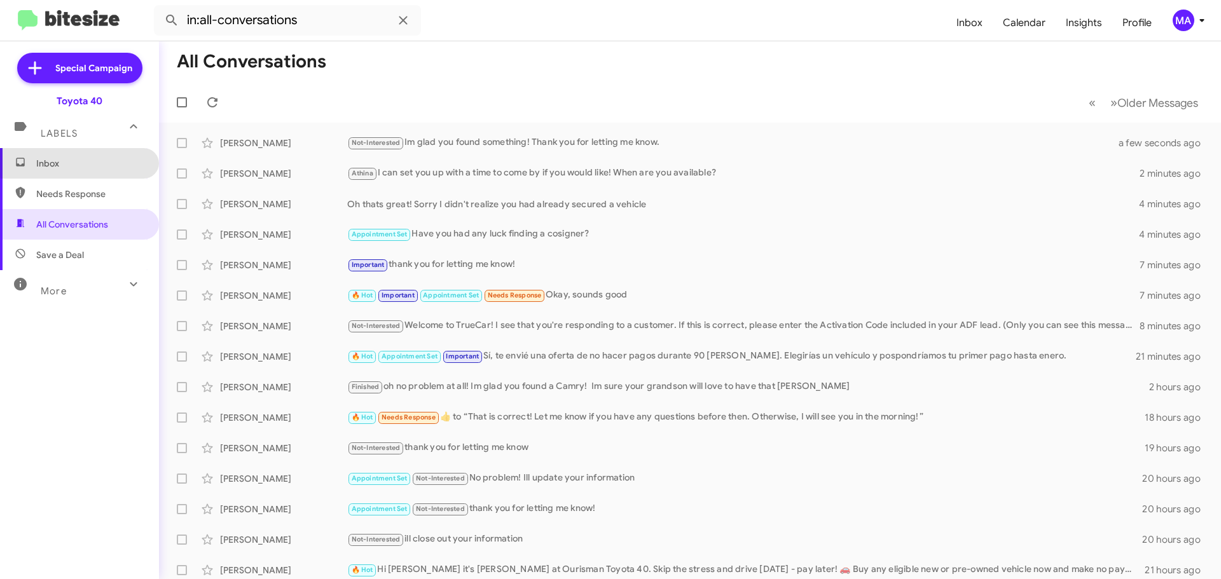
click at [111, 156] on span "Inbox" at bounding box center [79, 163] width 159 height 31
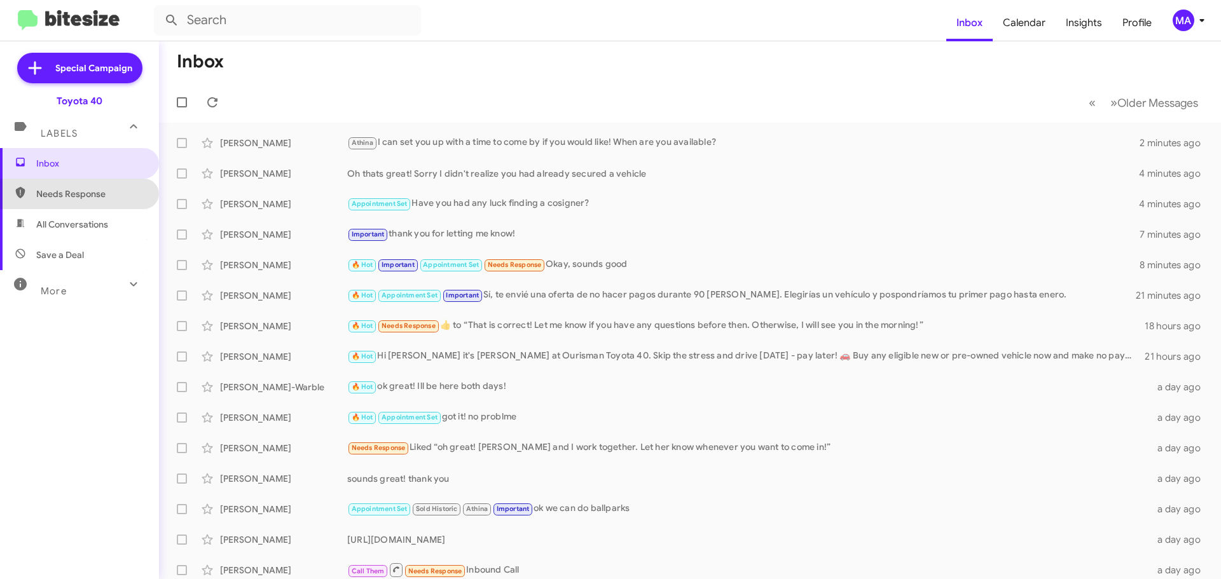
click at [92, 189] on span "Needs Response" at bounding box center [90, 194] width 108 height 13
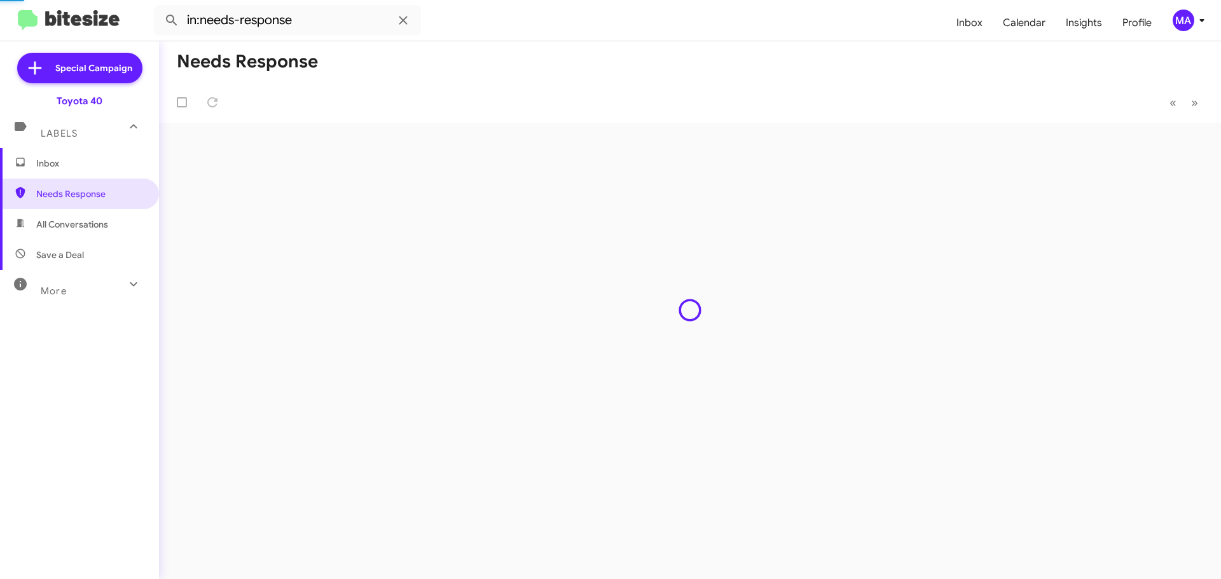
click at [93, 218] on span "All Conversations" at bounding box center [72, 224] width 72 height 13
type input "in:all-conversations"
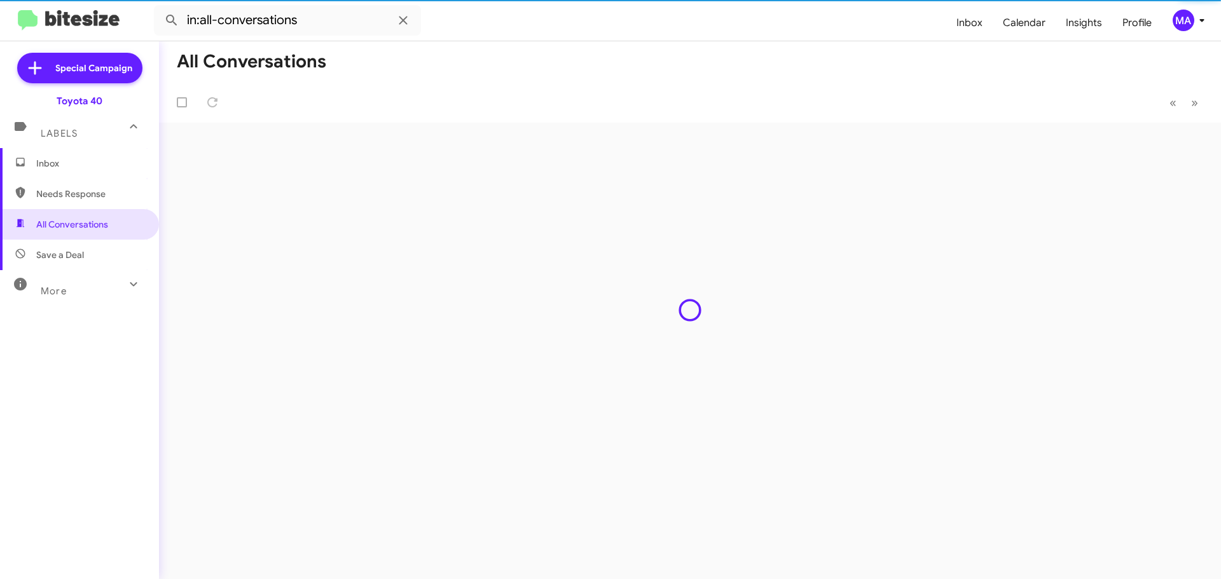
click at [81, 175] on span "Inbox" at bounding box center [79, 163] width 159 height 31
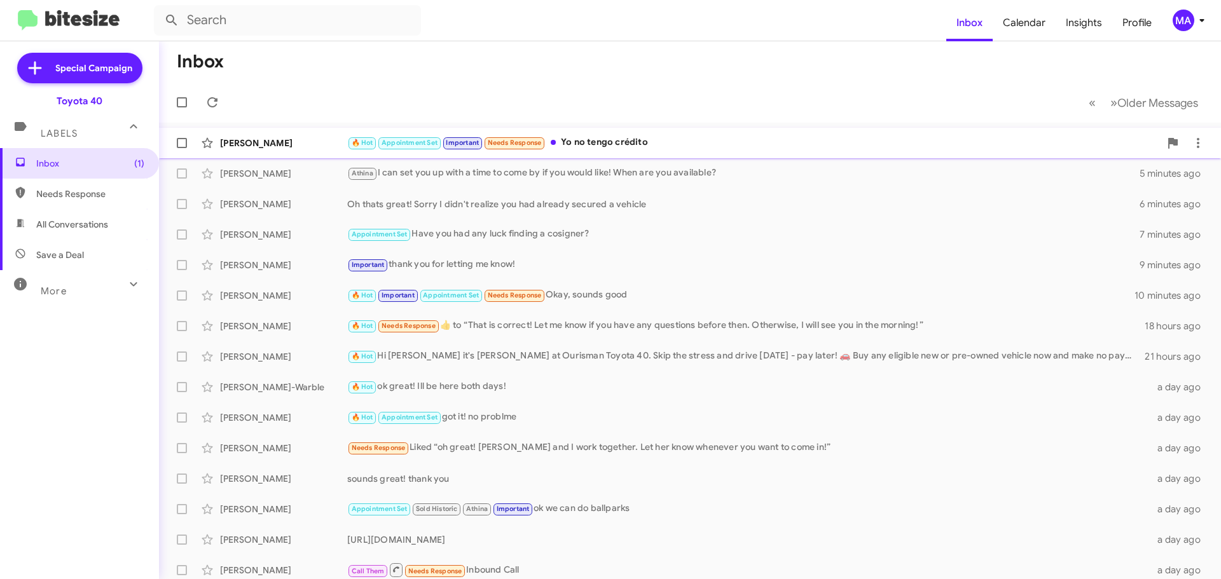
click at [603, 144] on div "🔥 Hot Appointment Set Important Needs Response Yo no tengo crédito" at bounding box center [753, 142] width 812 height 15
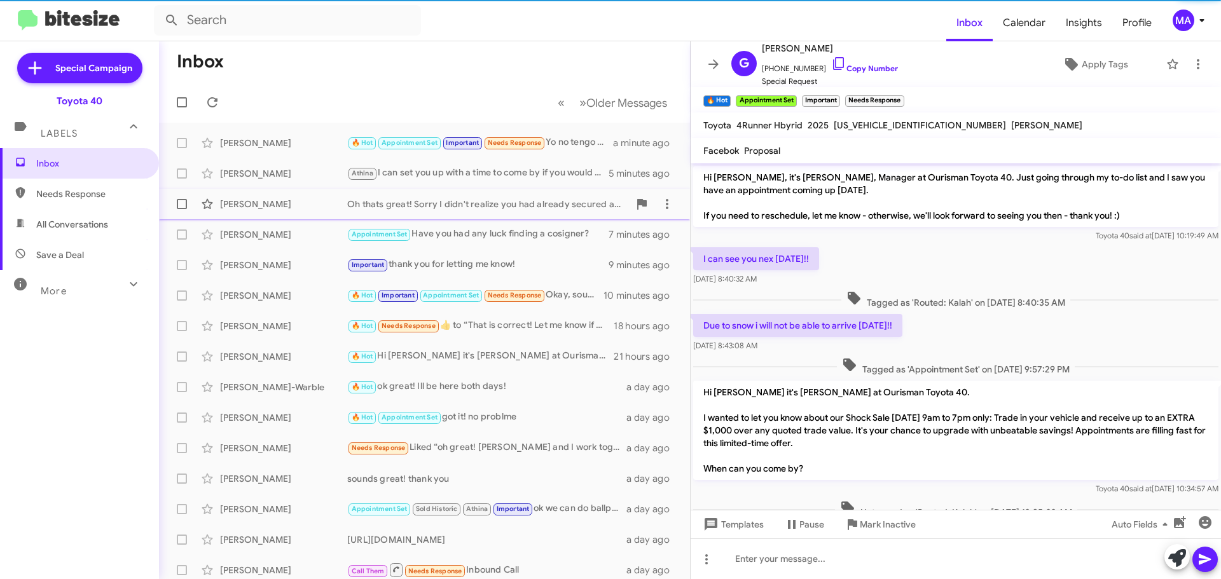
scroll to position [824, 0]
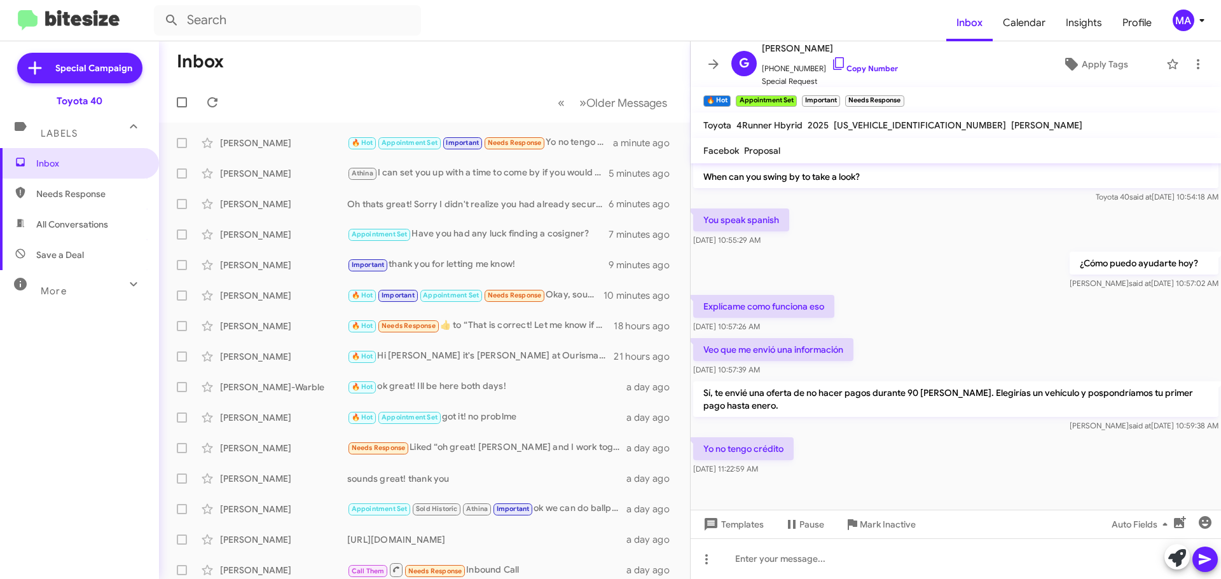
click at [769, 446] on p "Yo no tengo crédito" at bounding box center [743, 448] width 100 height 23
click at [797, 455] on div "Yo no tengo crédito [DATE] 11:22:59 AM" at bounding box center [955, 456] width 530 height 43
drag, startPoint x: 784, startPoint y: 449, endPoint x: 704, endPoint y: 449, distance: 80.7
click at [704, 449] on p "Yo no tengo crédito" at bounding box center [743, 448] width 100 height 23
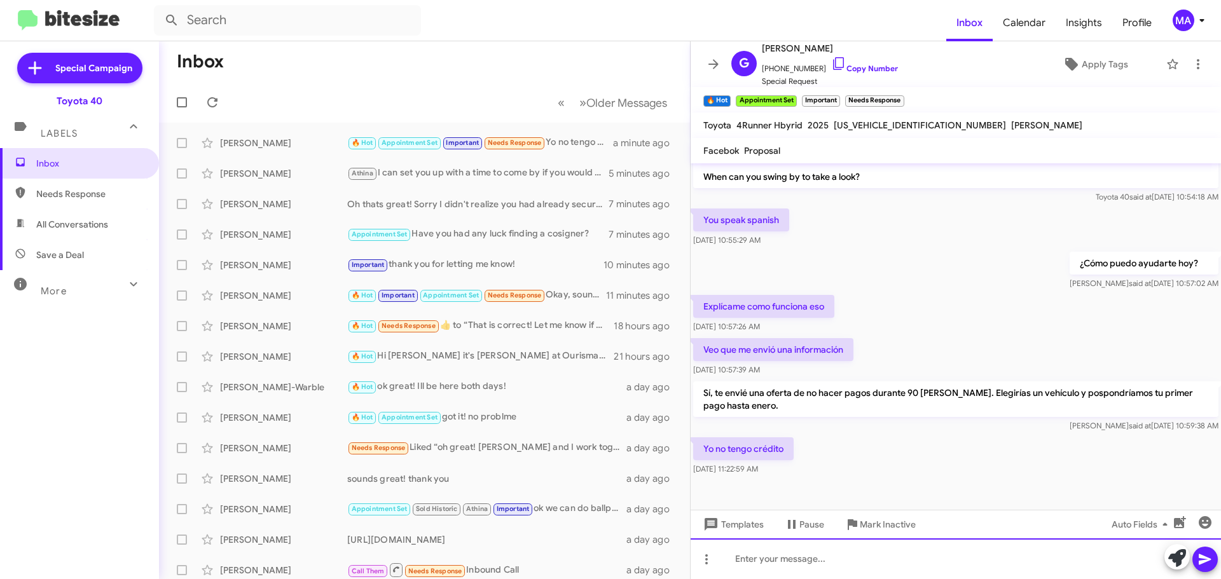
click at [770, 555] on div at bounding box center [955, 558] width 530 height 41
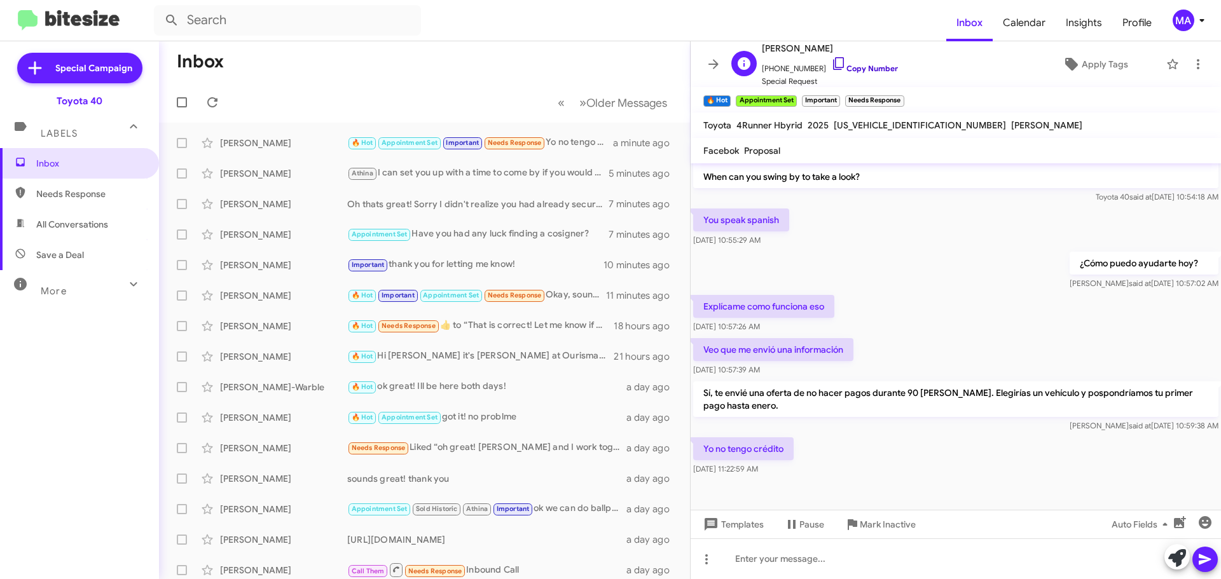
click at [831, 64] on icon at bounding box center [838, 63] width 15 height 15
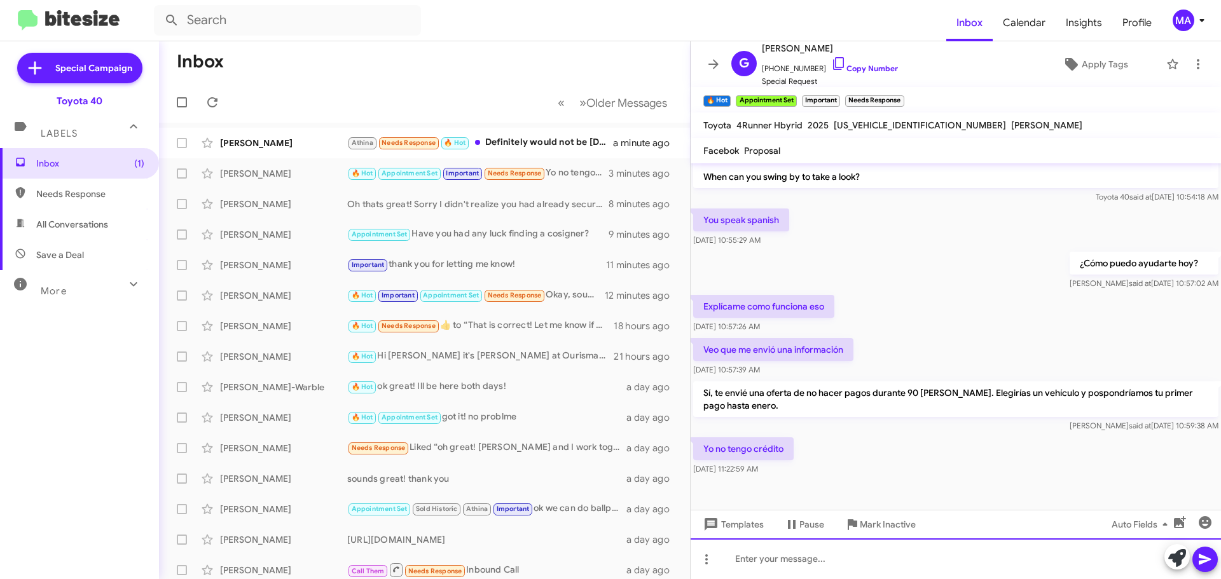
click at [784, 554] on div at bounding box center [955, 558] width 530 height 41
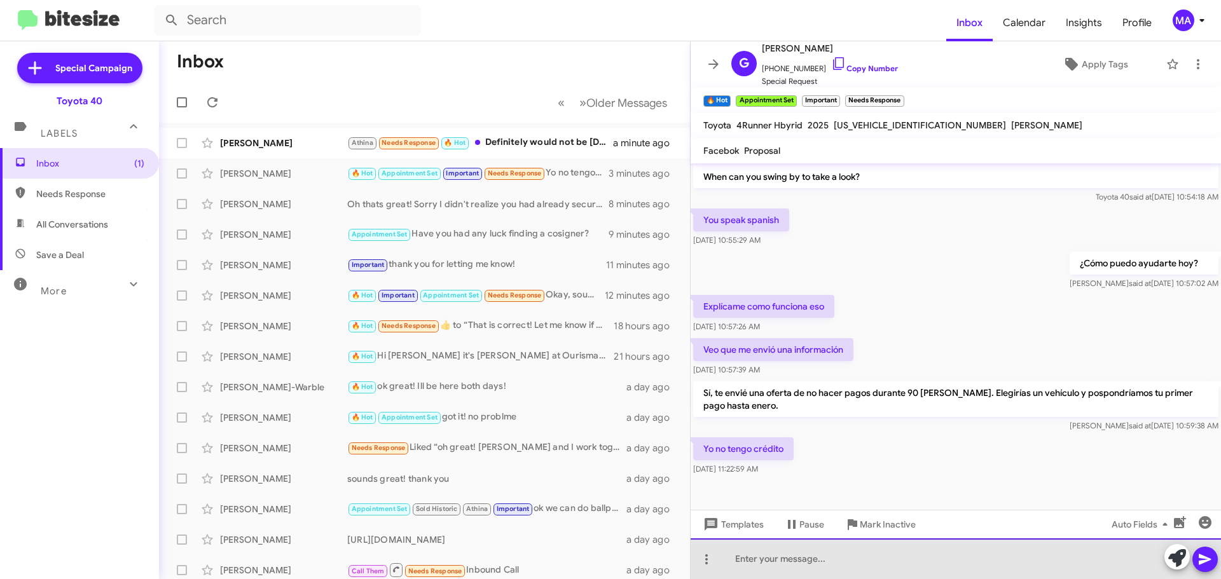
paste div
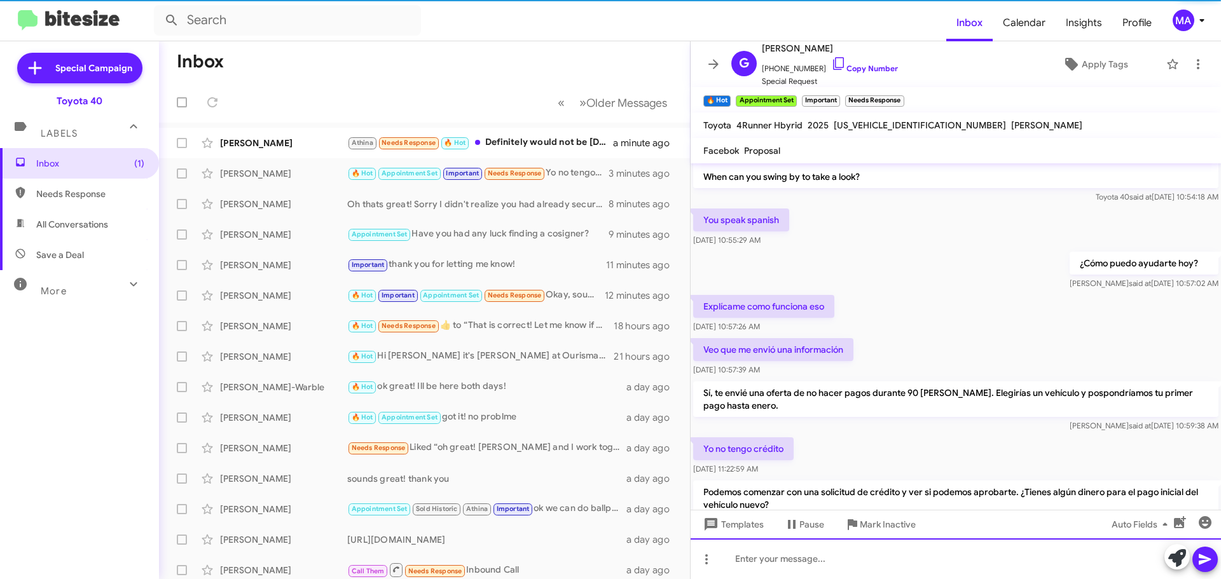
scroll to position [0, 0]
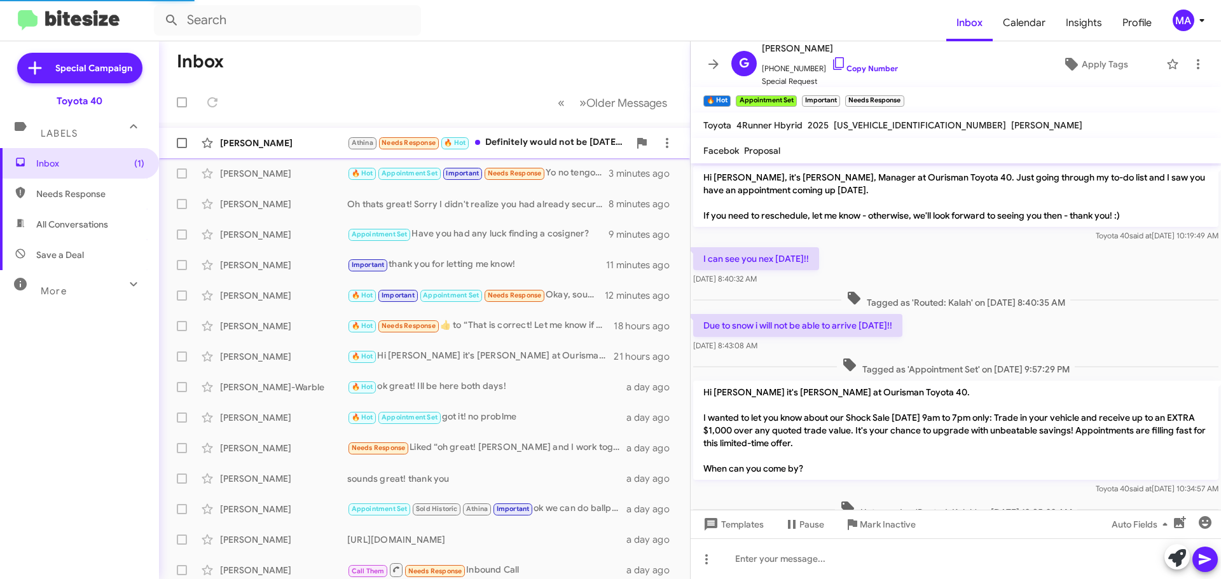
click at [524, 142] on div "Athina Needs Response 🔥 Hot Definitely would not be [DATE], Maybe sometime next…" at bounding box center [488, 142] width 282 height 15
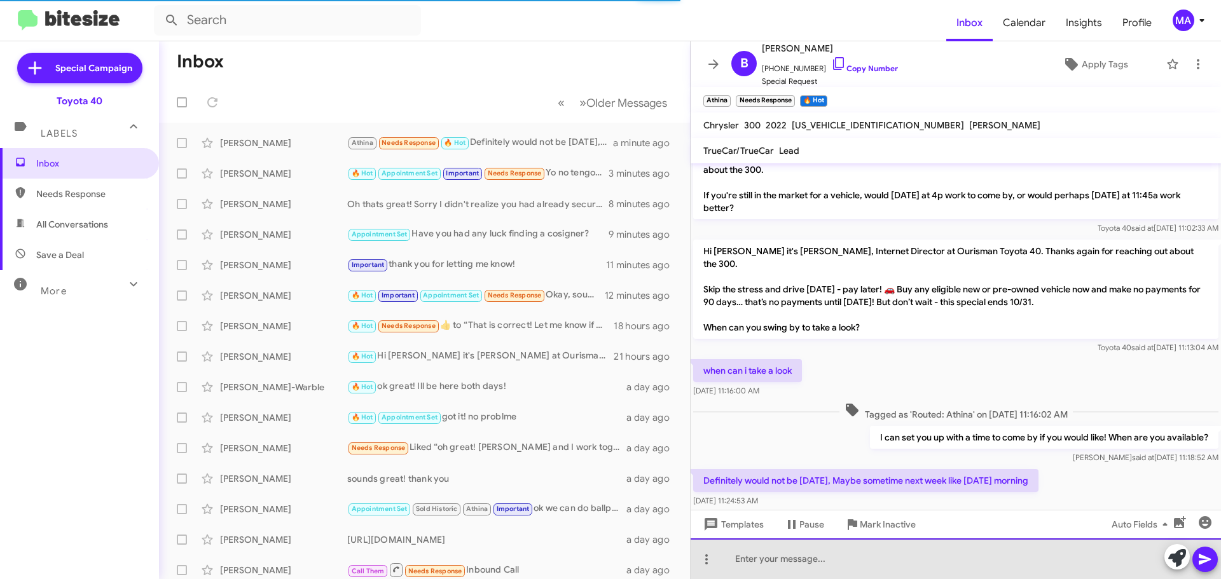
click at [790, 559] on div at bounding box center [955, 558] width 530 height 41
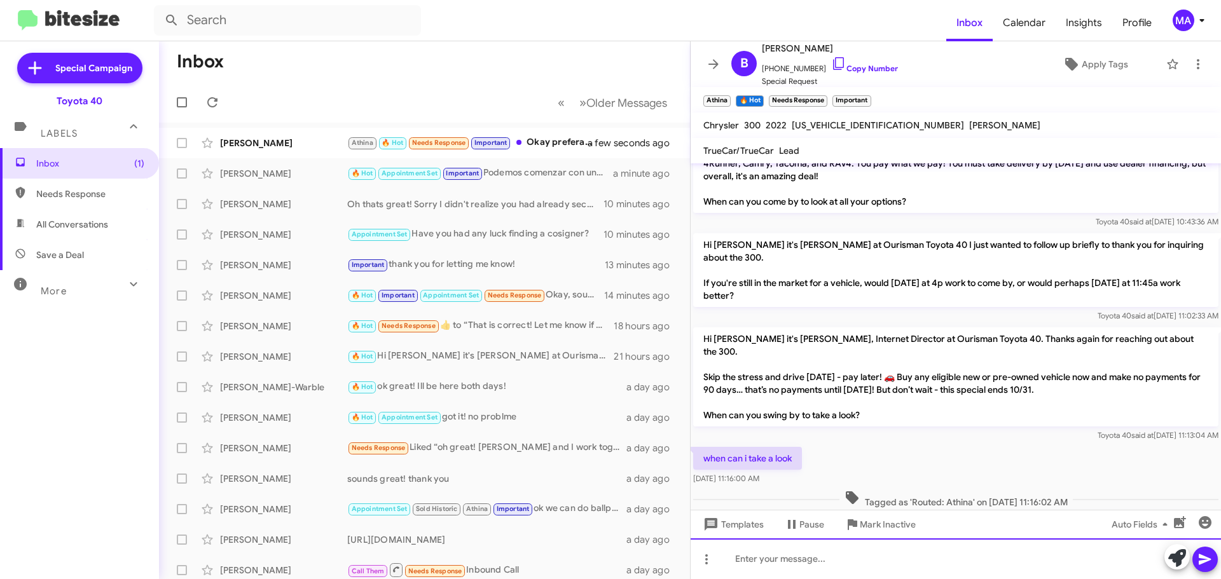
scroll to position [301, 0]
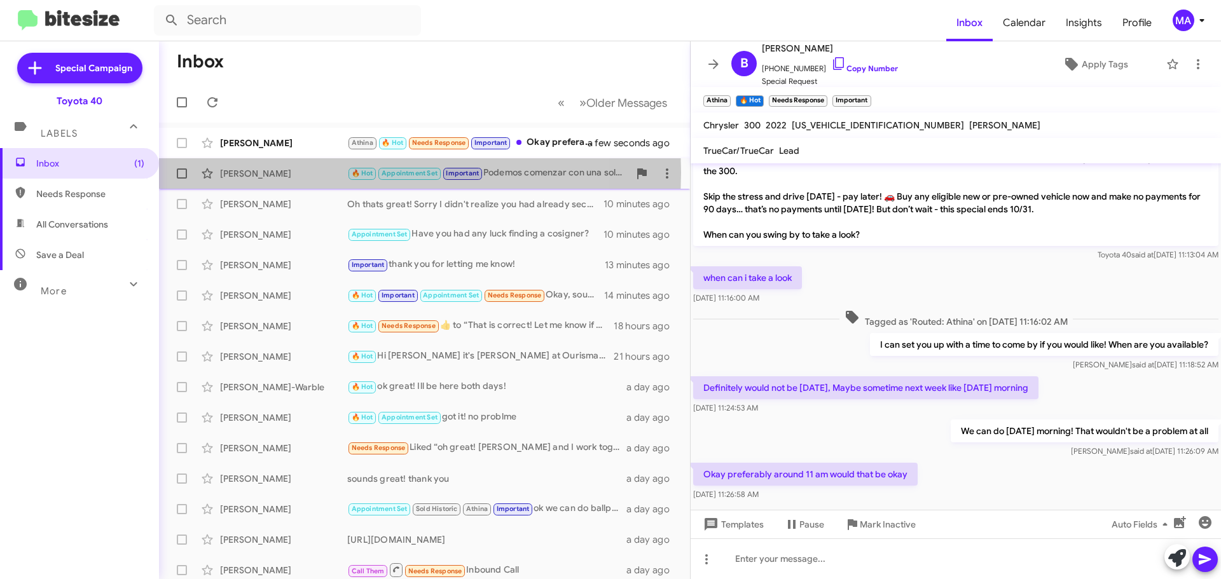
click at [322, 172] on div "[PERSON_NAME]" at bounding box center [283, 173] width 127 height 13
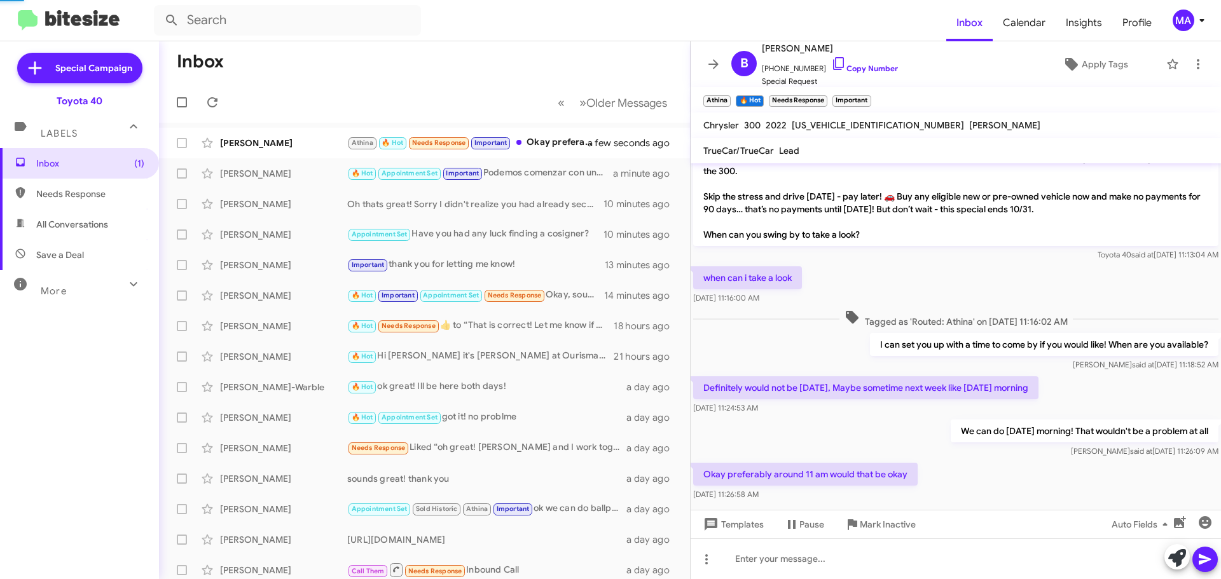
scroll to position [908, 0]
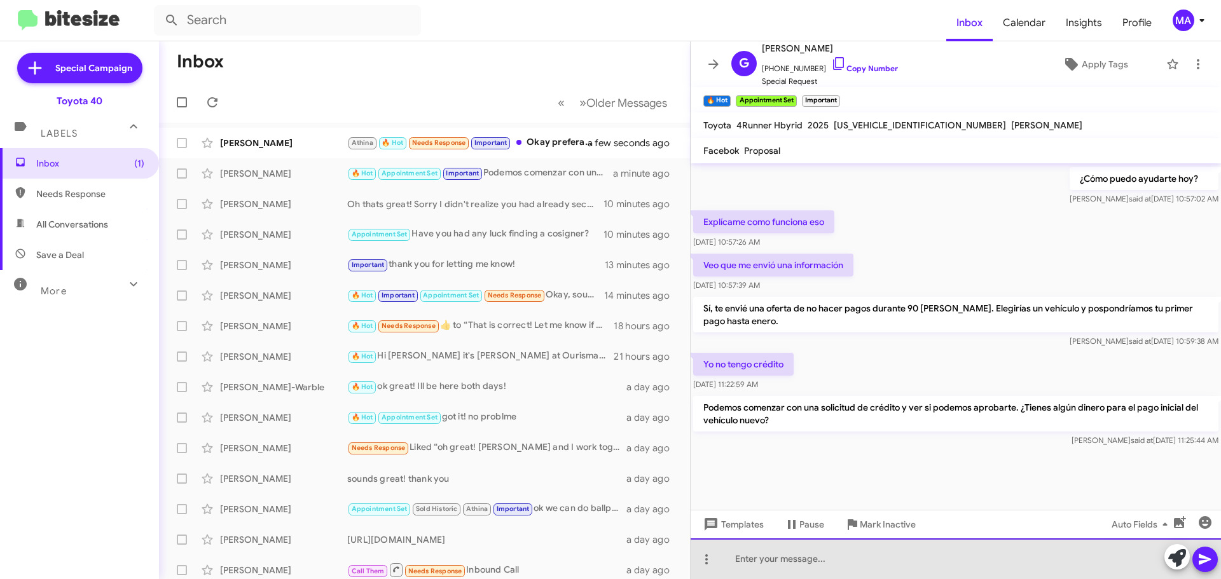
click at [839, 558] on div at bounding box center [955, 558] width 530 height 41
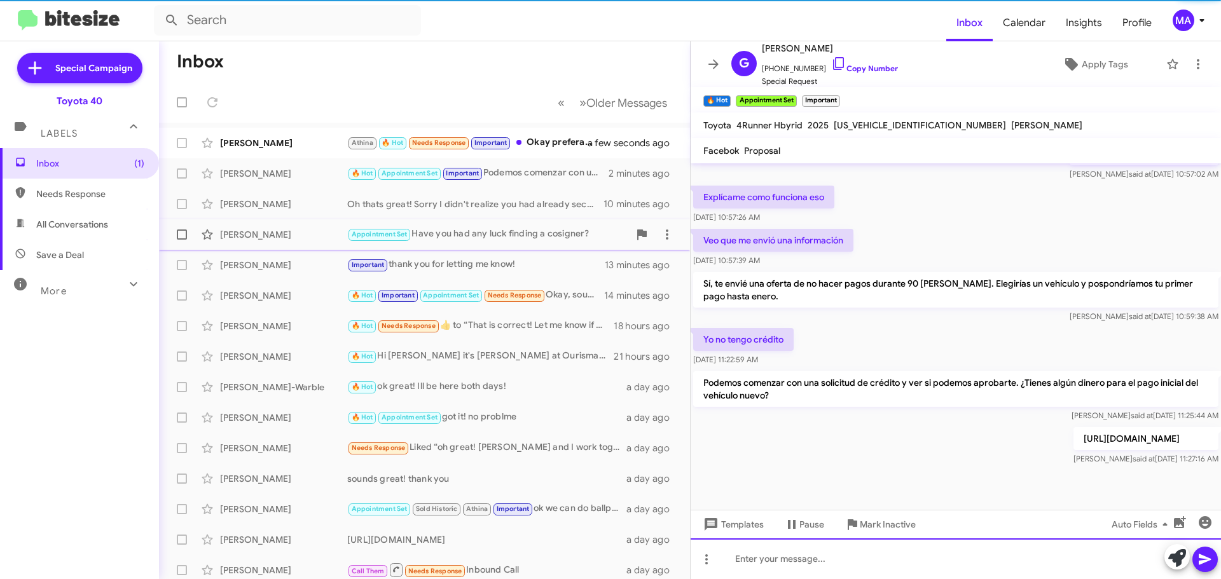
scroll to position [955, 0]
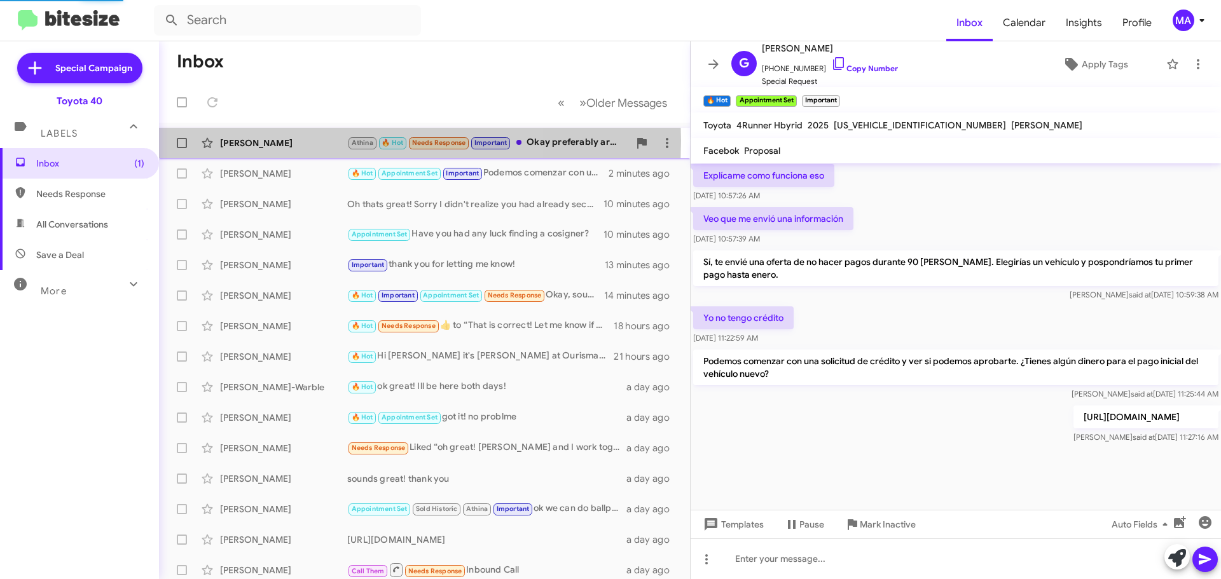
click at [289, 140] on div "[PERSON_NAME]" at bounding box center [283, 143] width 127 height 13
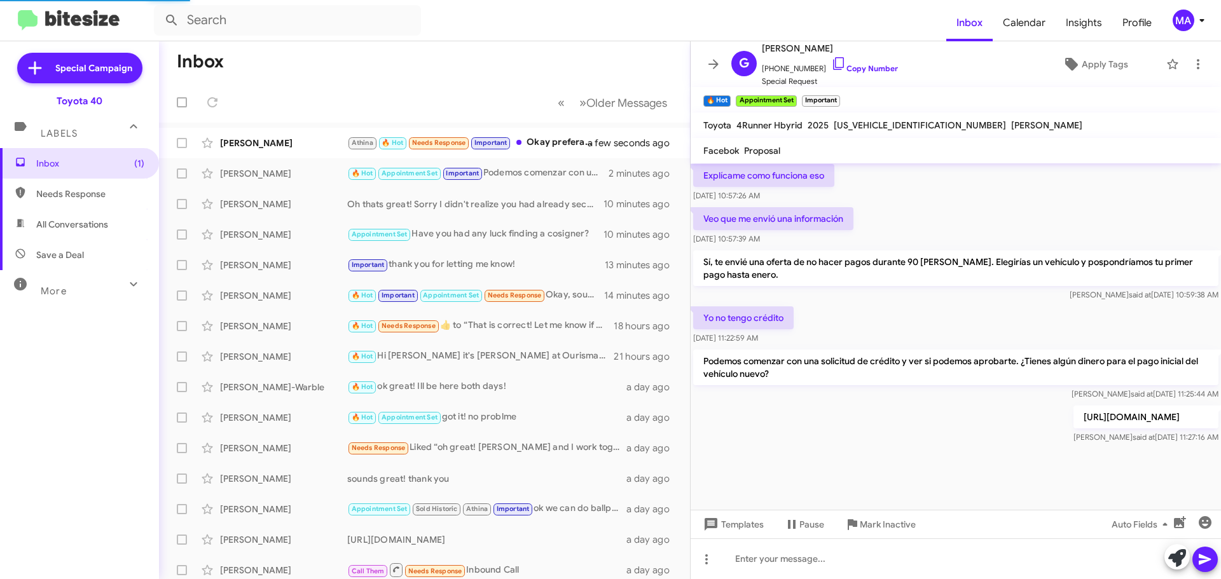
scroll to position [301, 0]
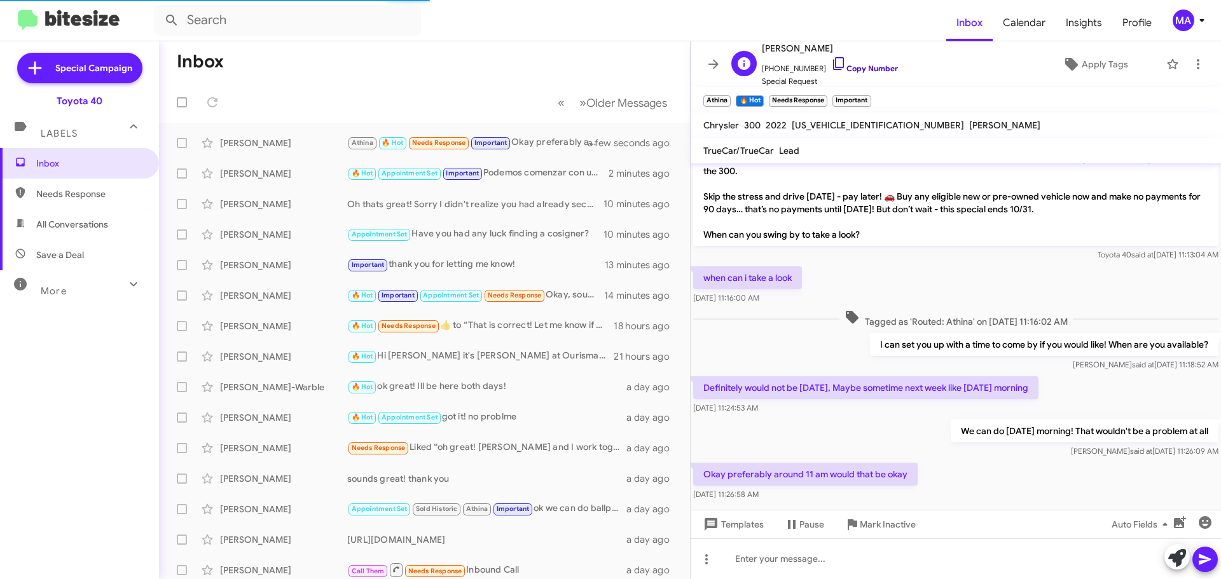
click at [831, 64] on icon at bounding box center [838, 63] width 15 height 15
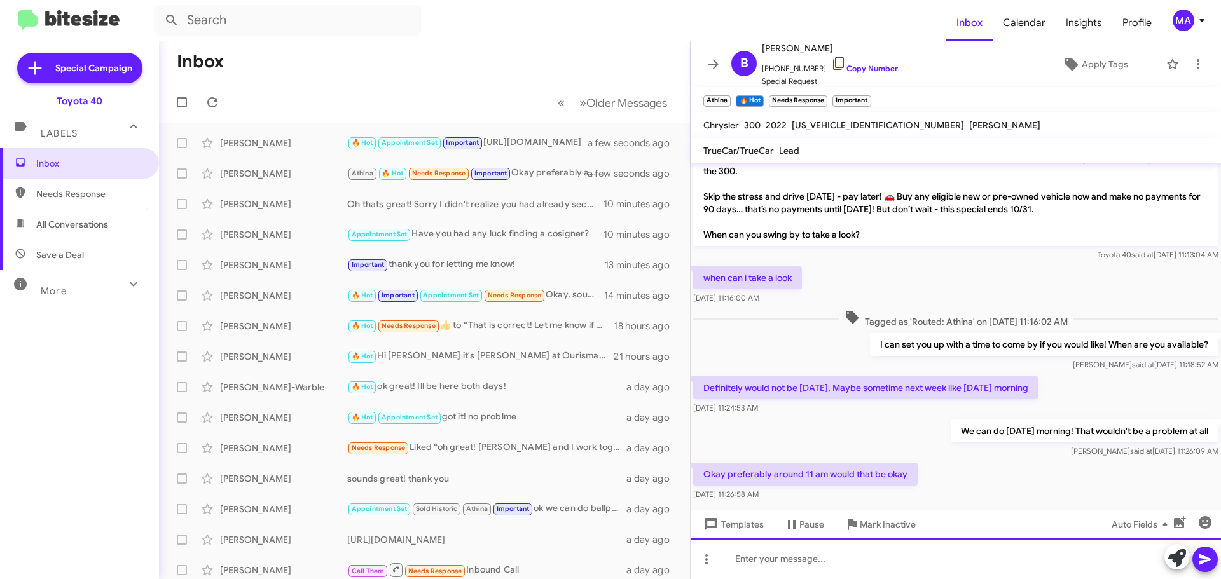
click at [832, 563] on div at bounding box center [955, 558] width 530 height 41
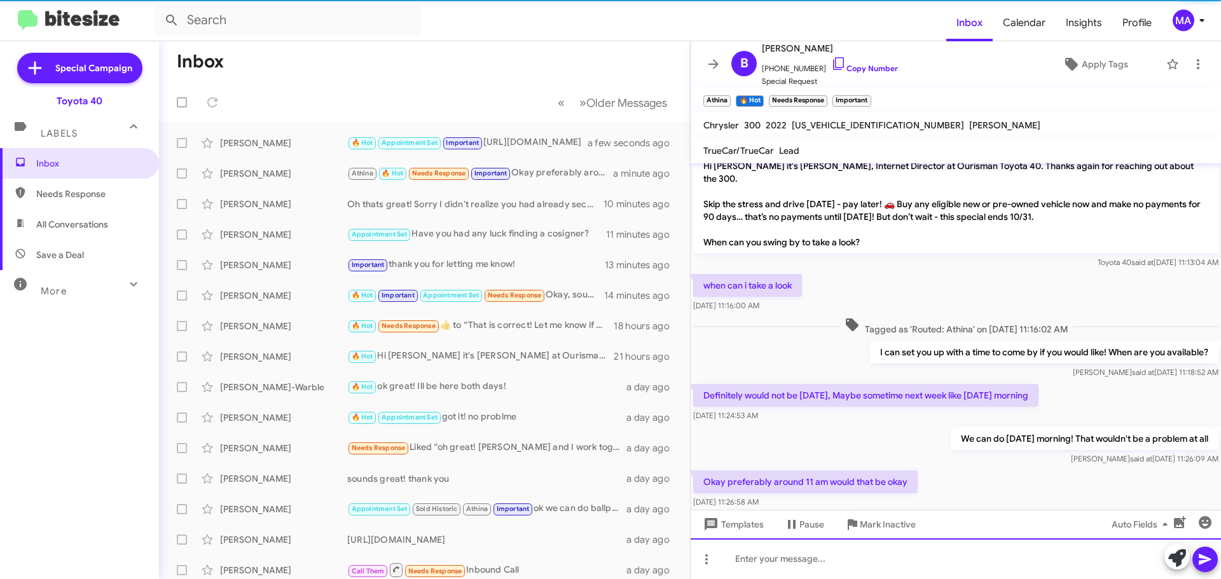
scroll to position [348, 0]
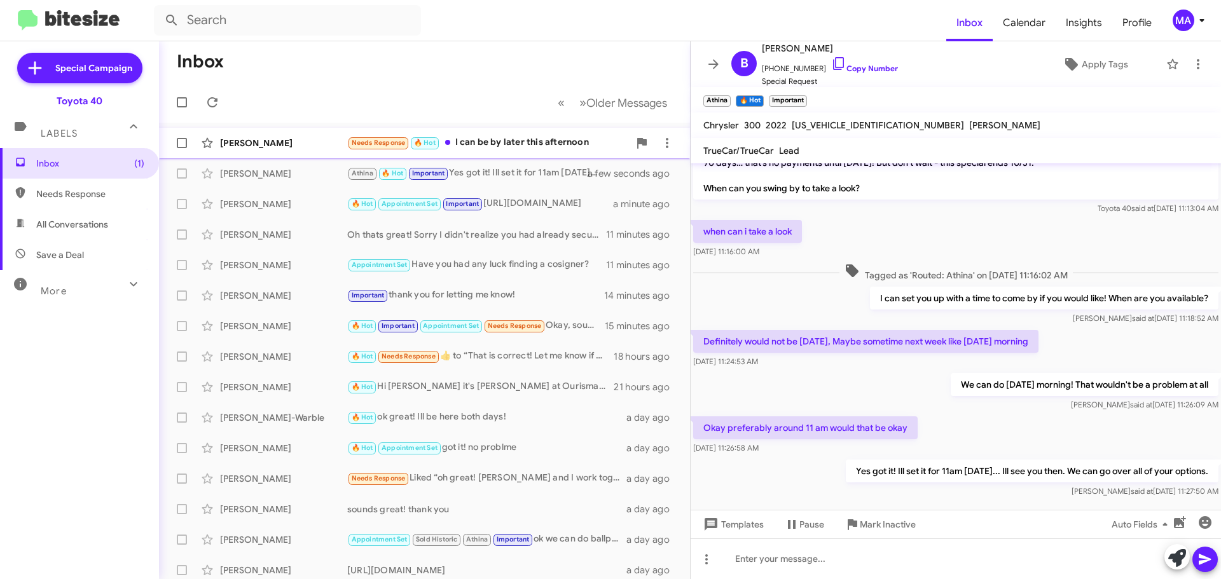
click at [488, 139] on div "Needs Response 🔥 Hot I can be by later this afternoon" at bounding box center [488, 142] width 282 height 15
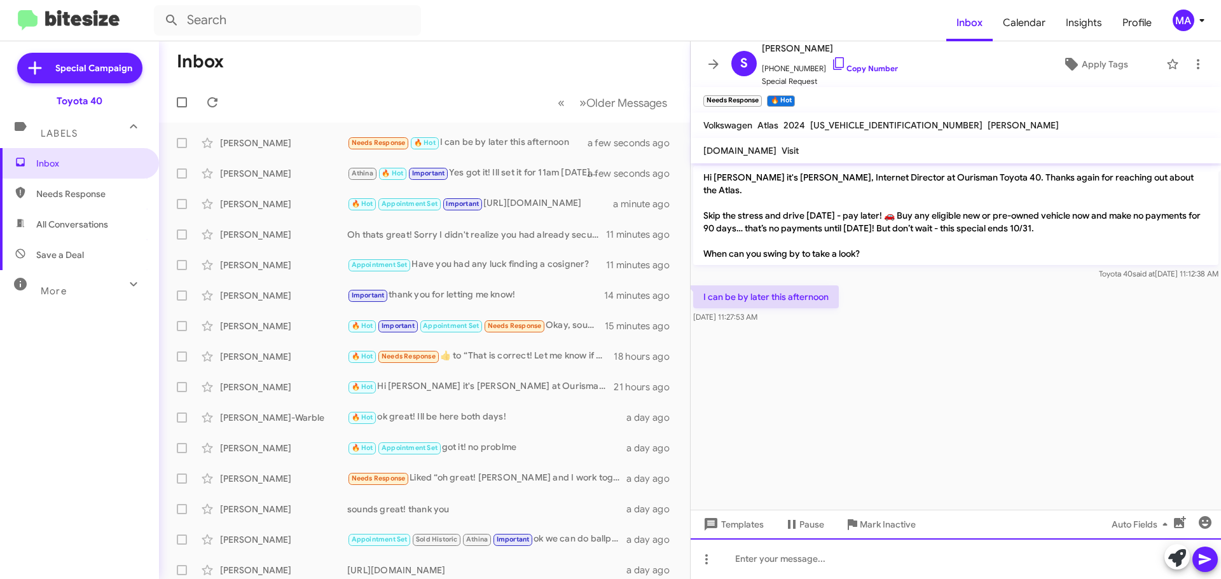
click at [823, 560] on div at bounding box center [955, 558] width 530 height 41
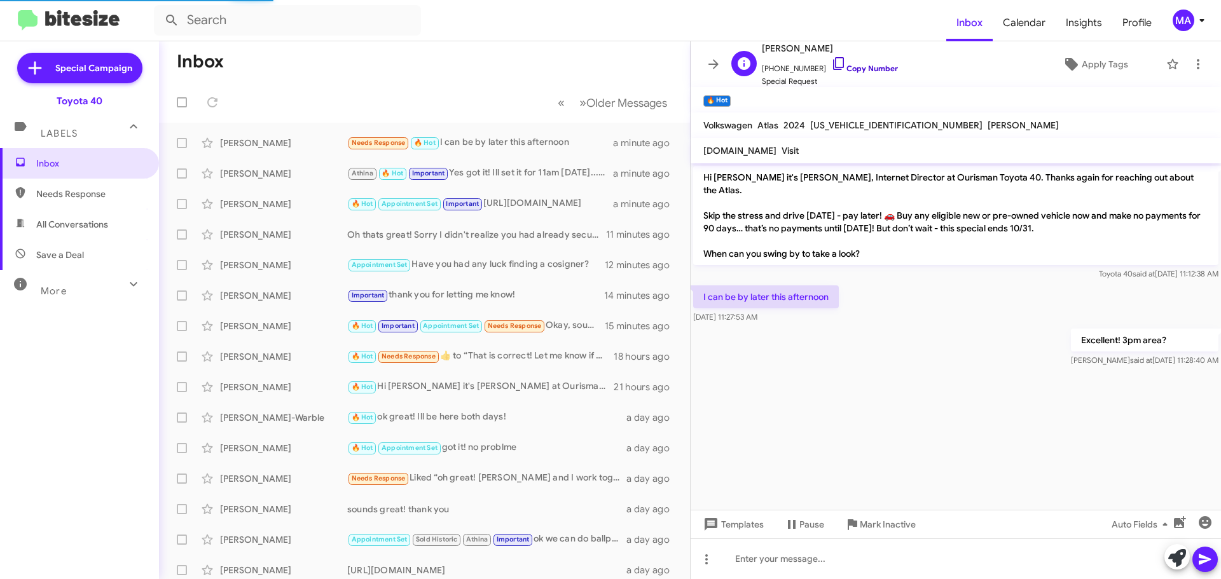
click at [831, 62] on icon at bounding box center [838, 63] width 15 height 15
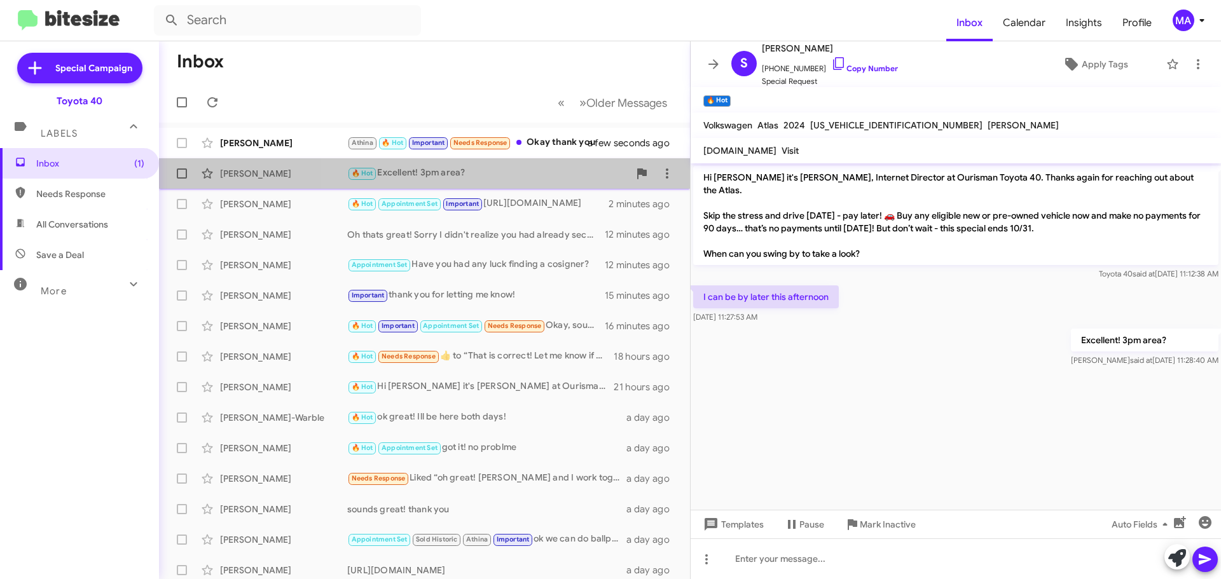
click at [544, 168] on div "🔥 Hot Excellent! 3pm area?" at bounding box center [488, 173] width 282 height 15
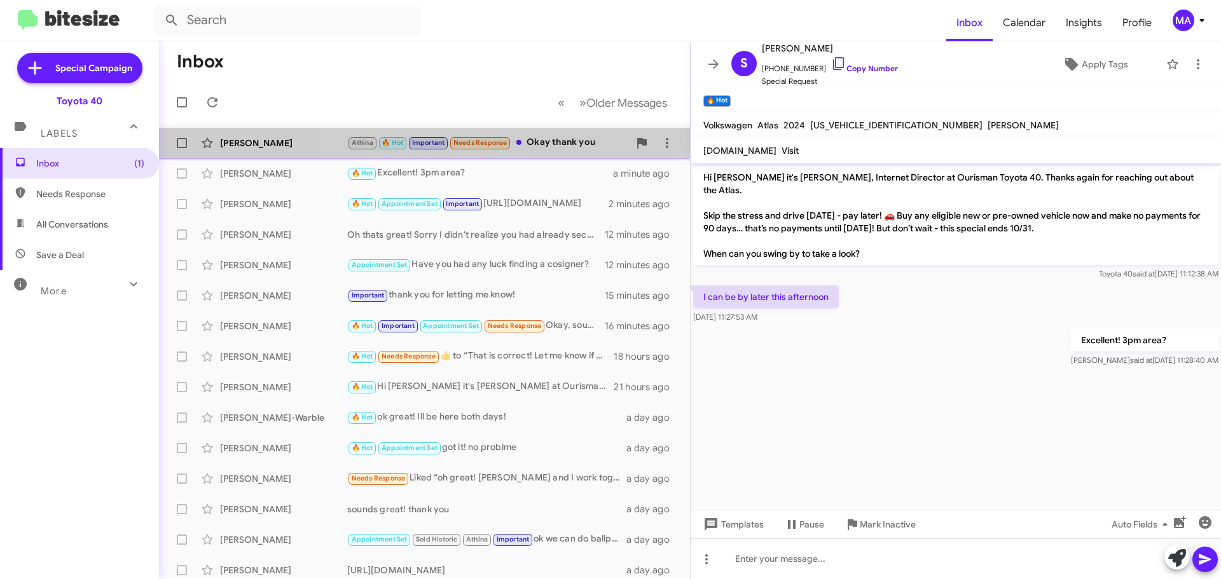
click at [539, 147] on div "Athina 🔥 Hot Important Needs Response Okay thank you" at bounding box center [488, 142] width 282 height 15
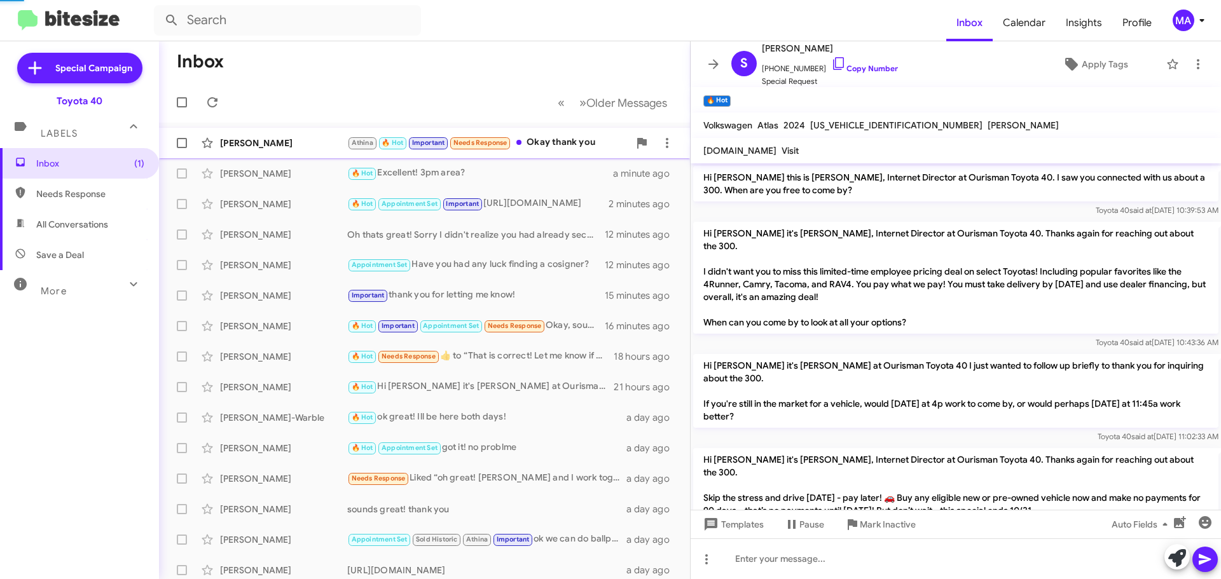
scroll to position [394, 0]
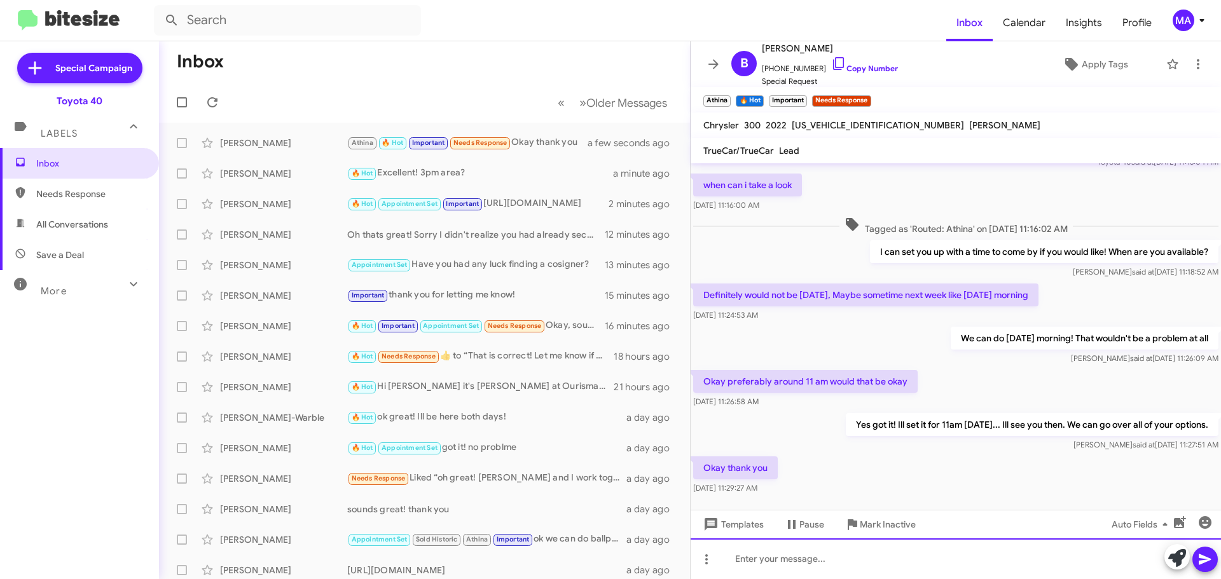
click at [769, 571] on div at bounding box center [955, 558] width 530 height 41
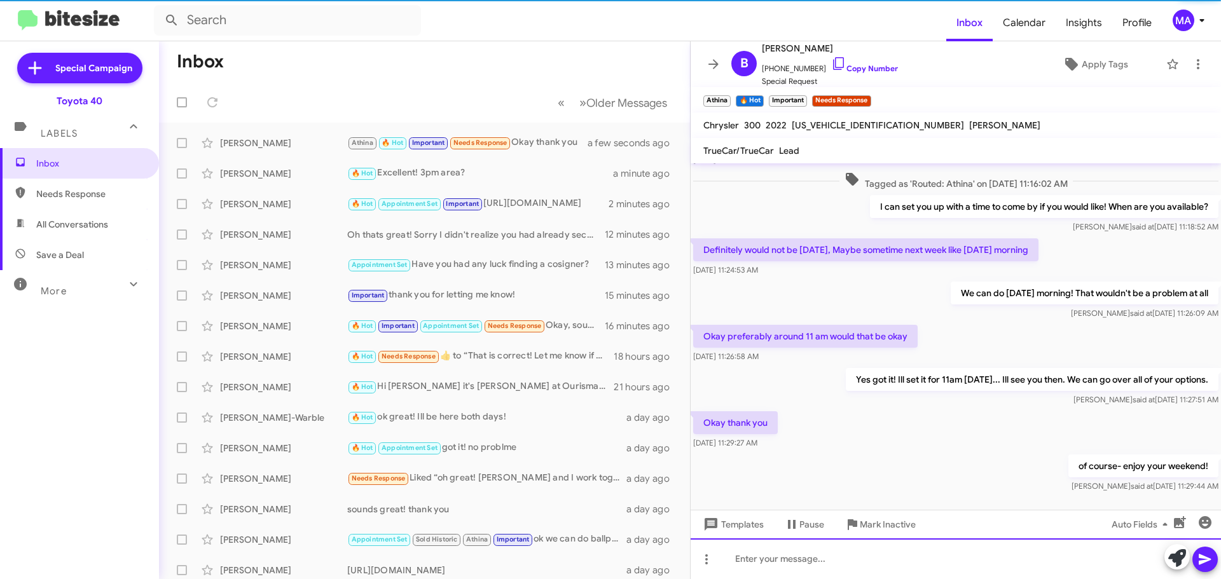
scroll to position [441, 0]
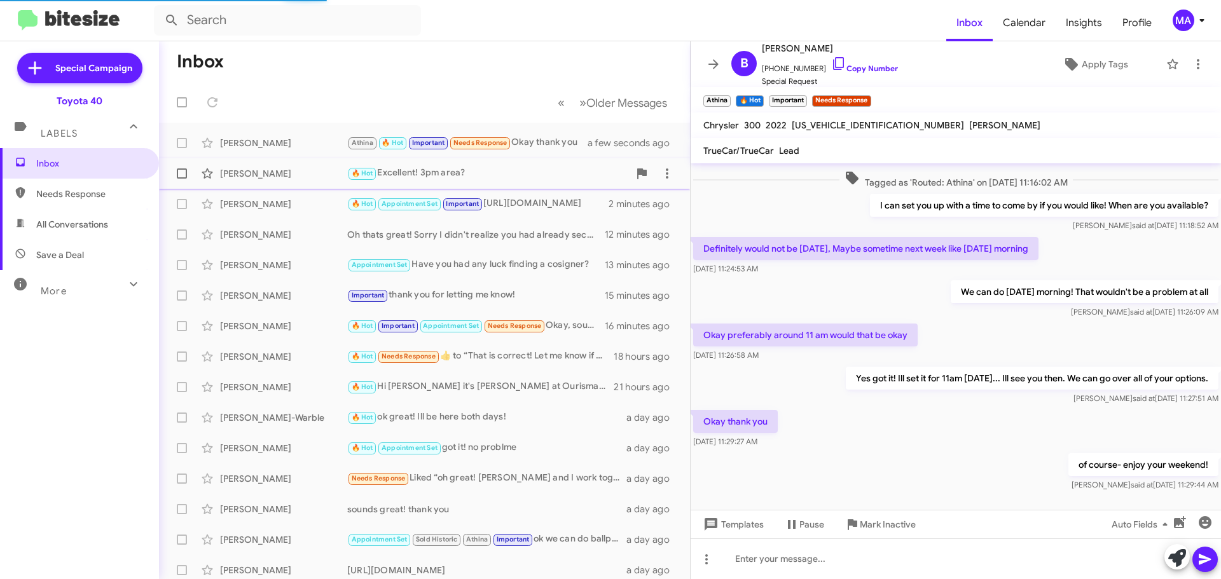
click at [429, 180] on div "🔥 Hot Excellent! 3pm area?" at bounding box center [488, 173] width 282 height 15
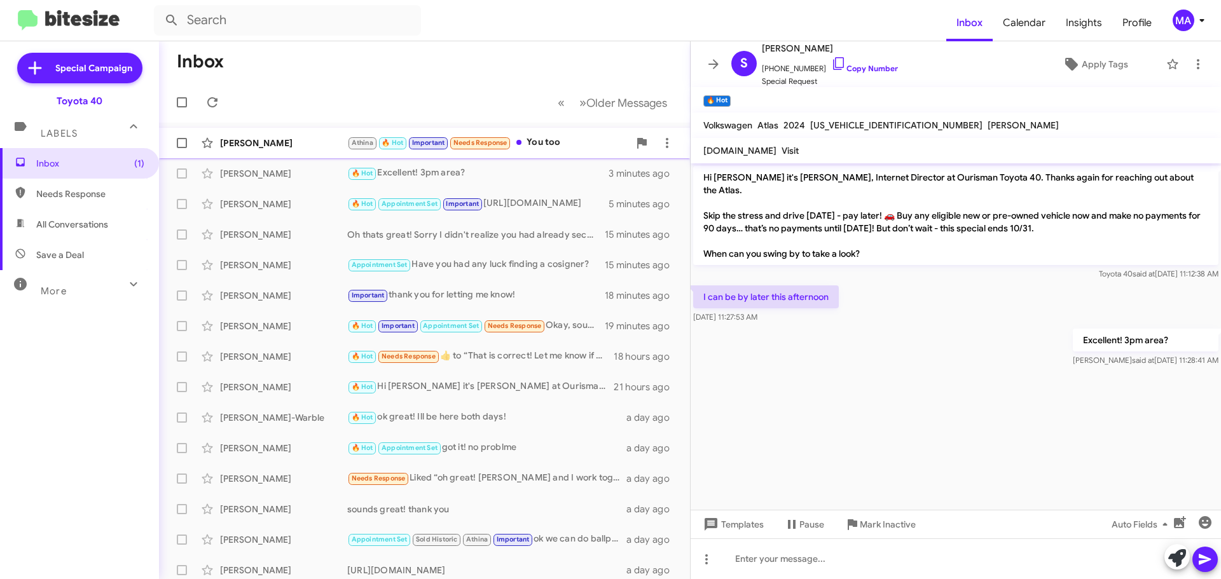
click at [309, 149] on div "[PERSON_NAME] Athina 🔥 Hot Important Needs Response You too a few seconds ago" at bounding box center [424, 142] width 510 height 25
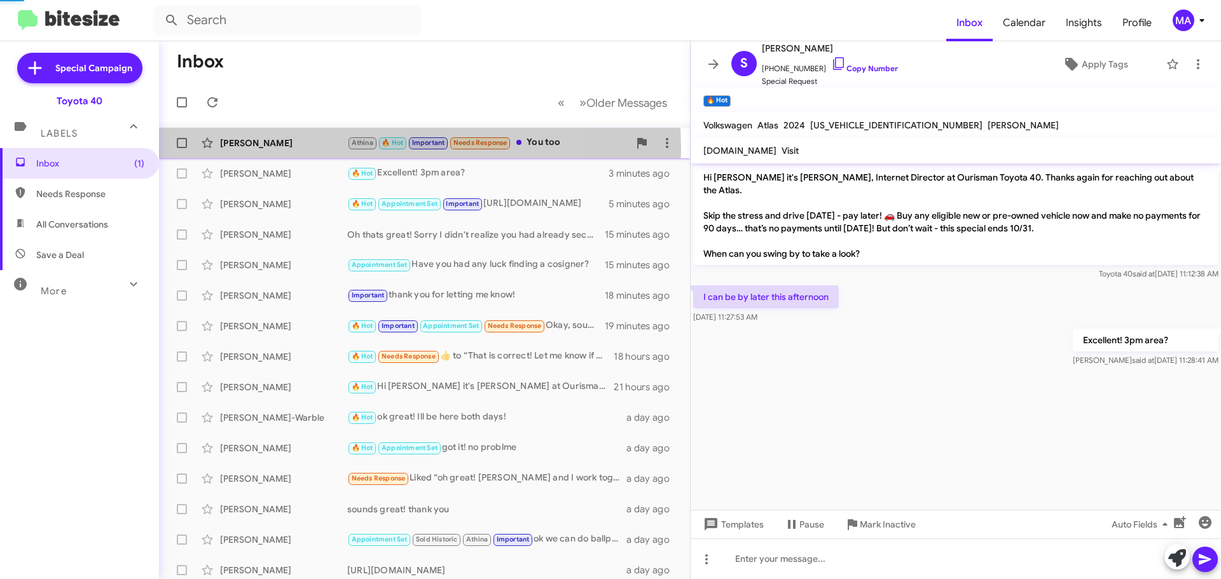
scroll to position [487, 0]
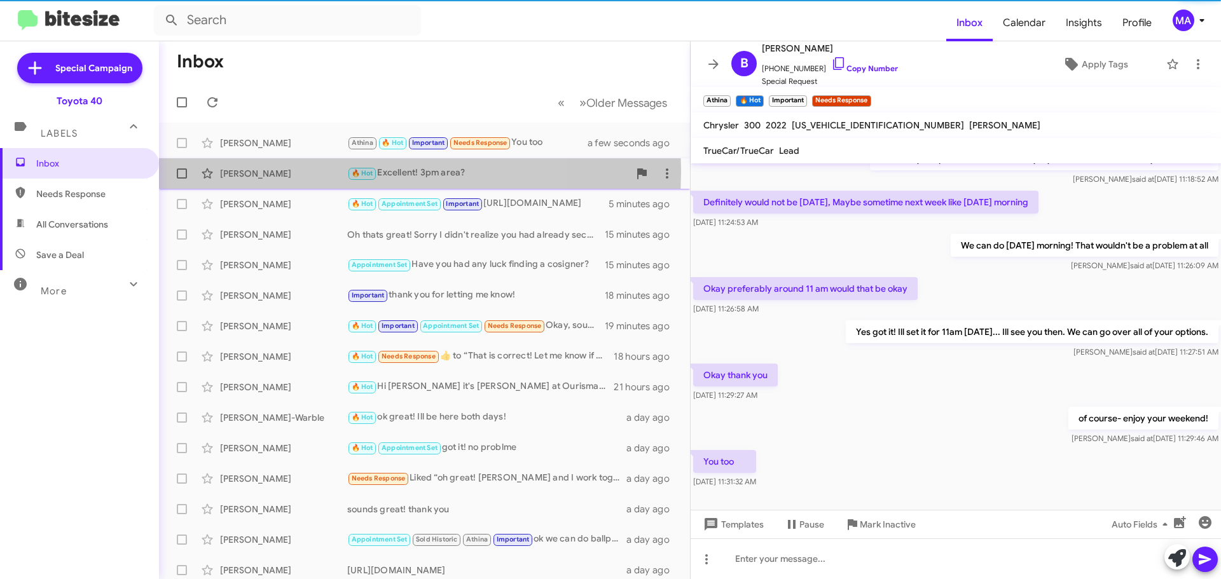
click at [301, 171] on div "[PERSON_NAME]" at bounding box center [283, 173] width 127 height 13
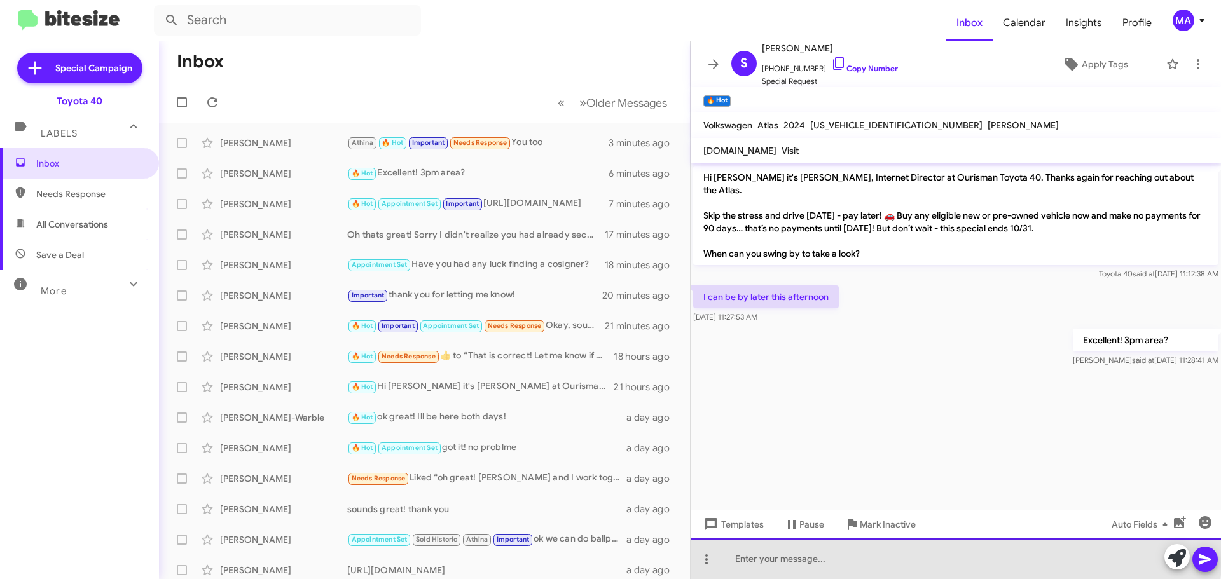
click at [779, 552] on div at bounding box center [955, 558] width 530 height 41
click at [882, 562] on div "Are you open to another vehicle" at bounding box center [955, 558] width 530 height 41
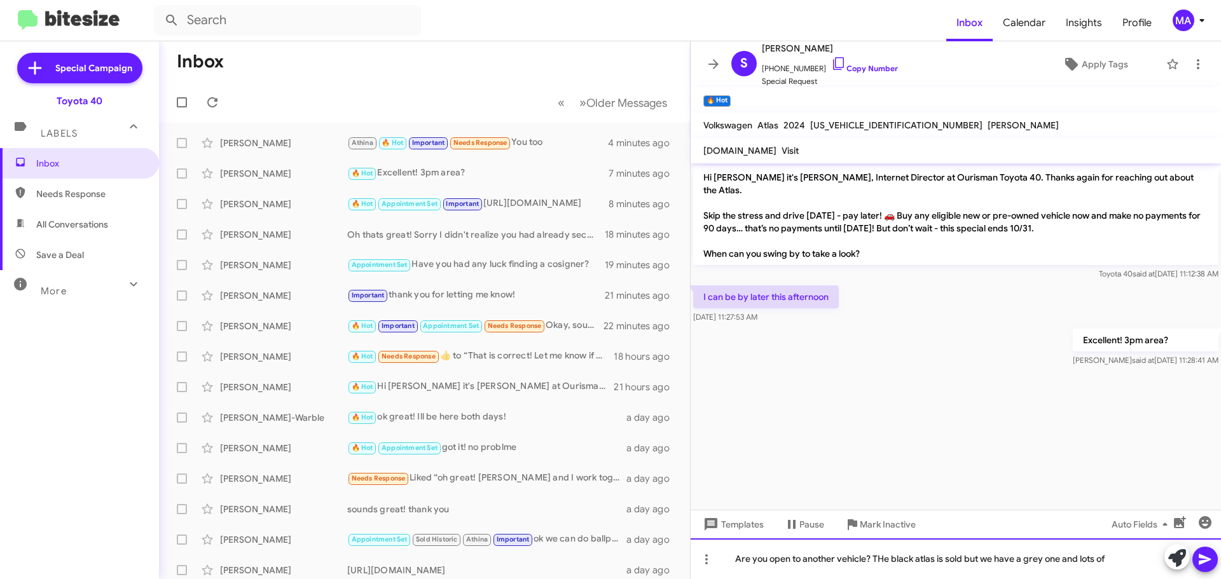
click at [885, 561] on div "Are you open to another vehicle? THe black atlas is sold but we have a grey one…" at bounding box center [955, 558] width 530 height 41
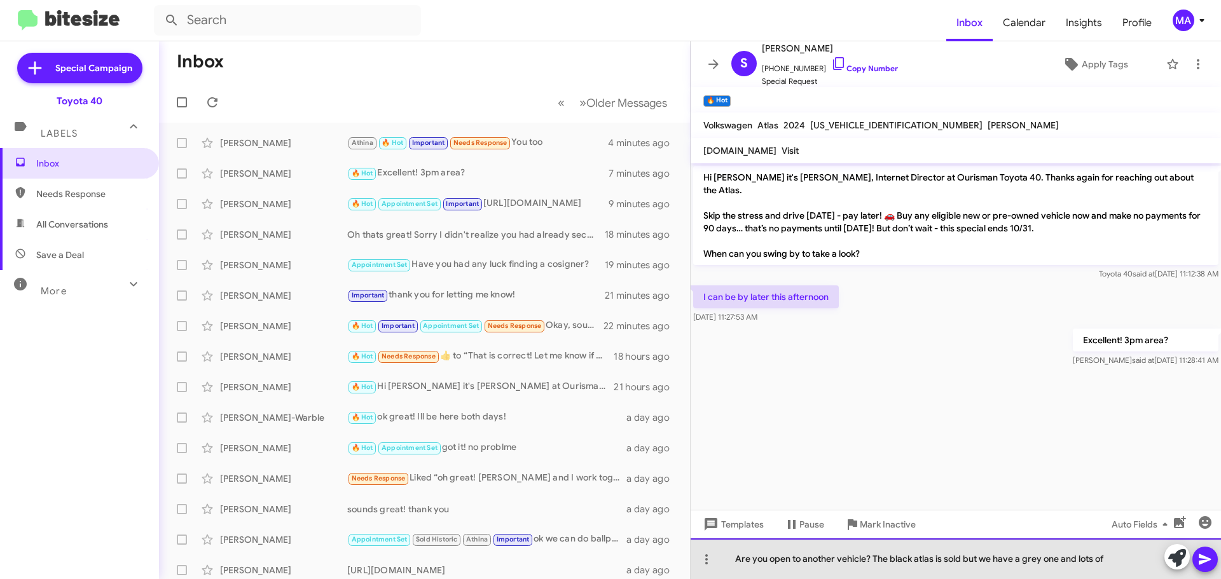
click at [1107, 559] on div "Are you open to another vehicle? The black atlas is sold but we have a grey one…" at bounding box center [955, 558] width 530 height 41
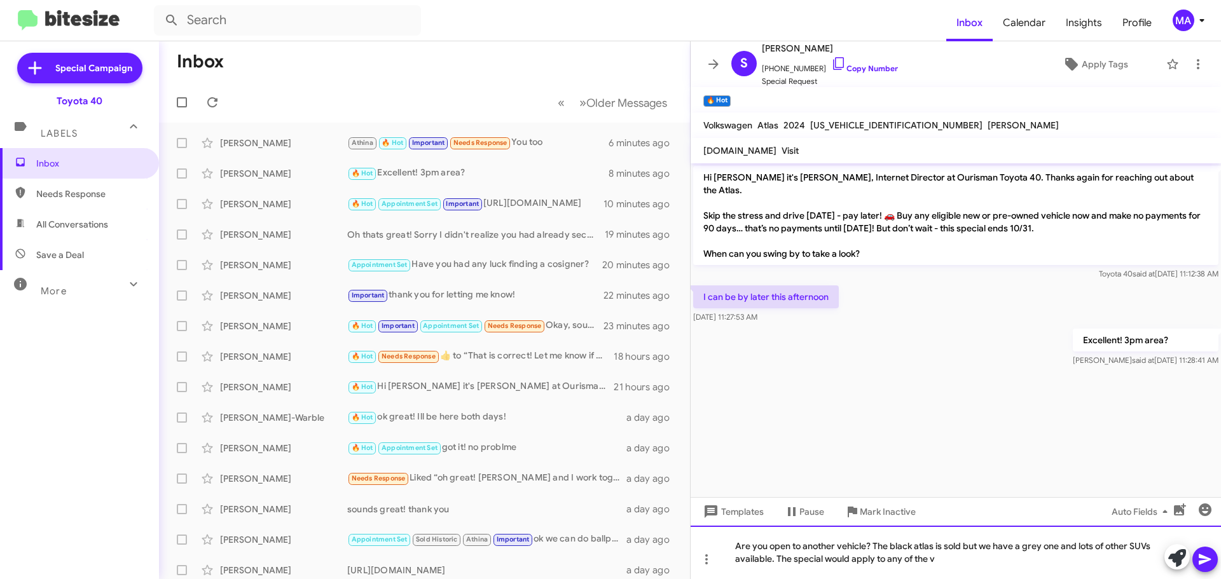
click at [942, 560] on div "Are you open to another vehicle? The black atlas is sold but we have a grey one…" at bounding box center [955, 552] width 530 height 53
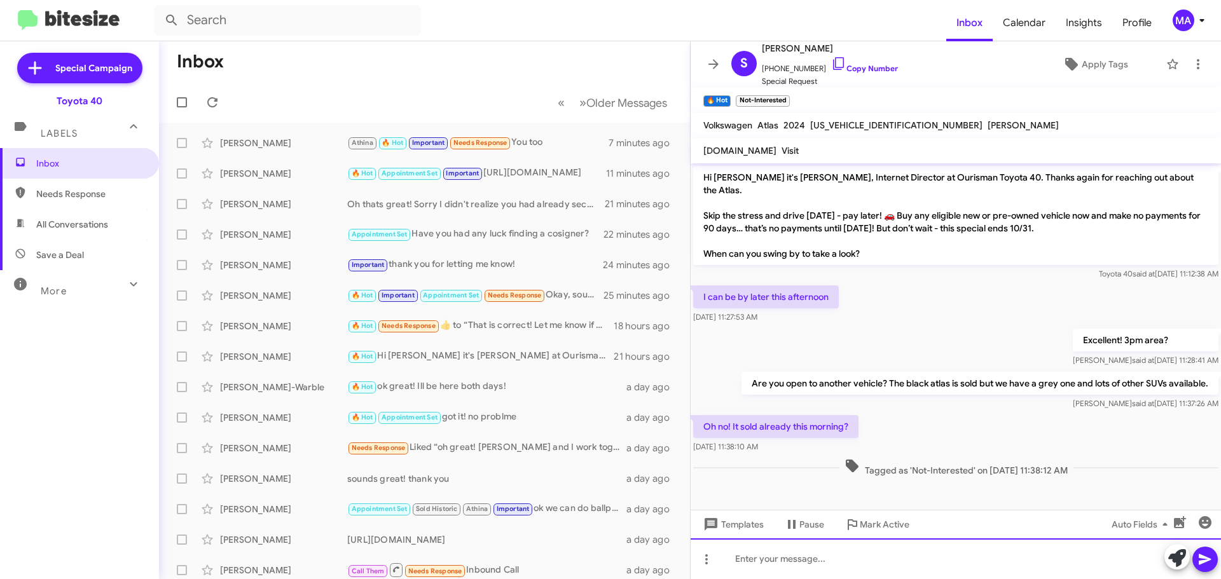
click at [802, 565] on div at bounding box center [955, 558] width 530 height 41
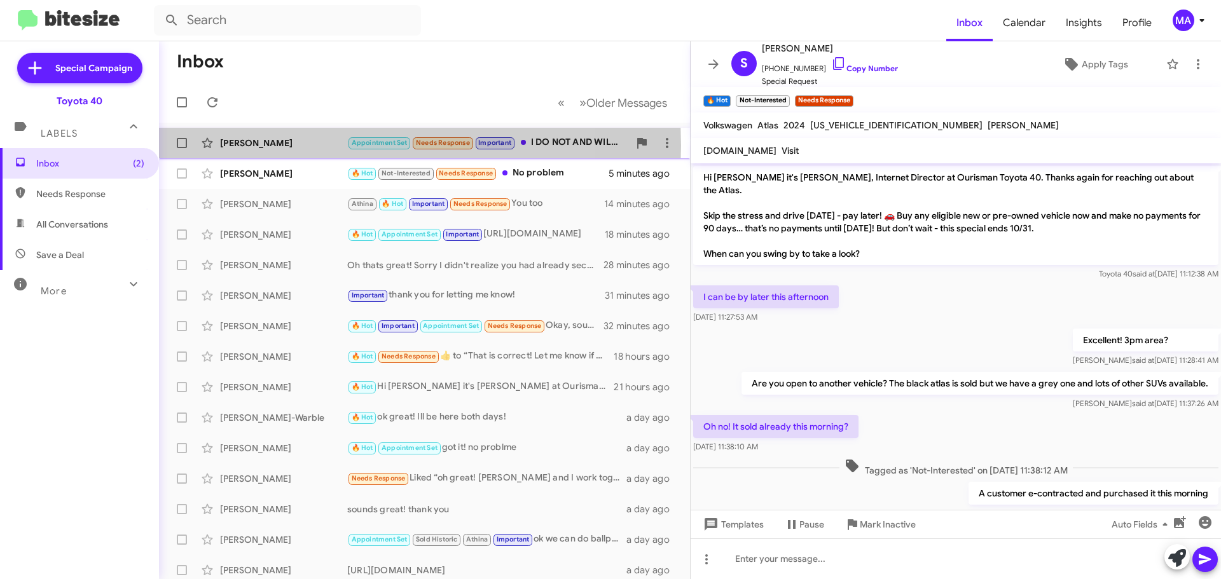
click at [315, 146] on div "[PERSON_NAME]" at bounding box center [283, 143] width 127 height 13
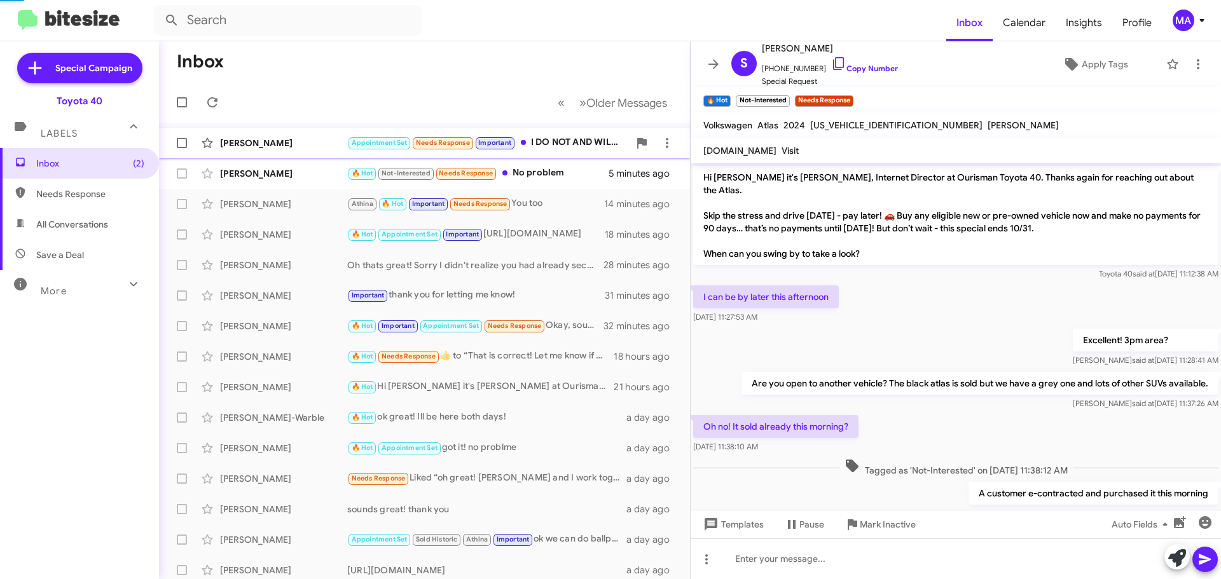
scroll to position [94, 0]
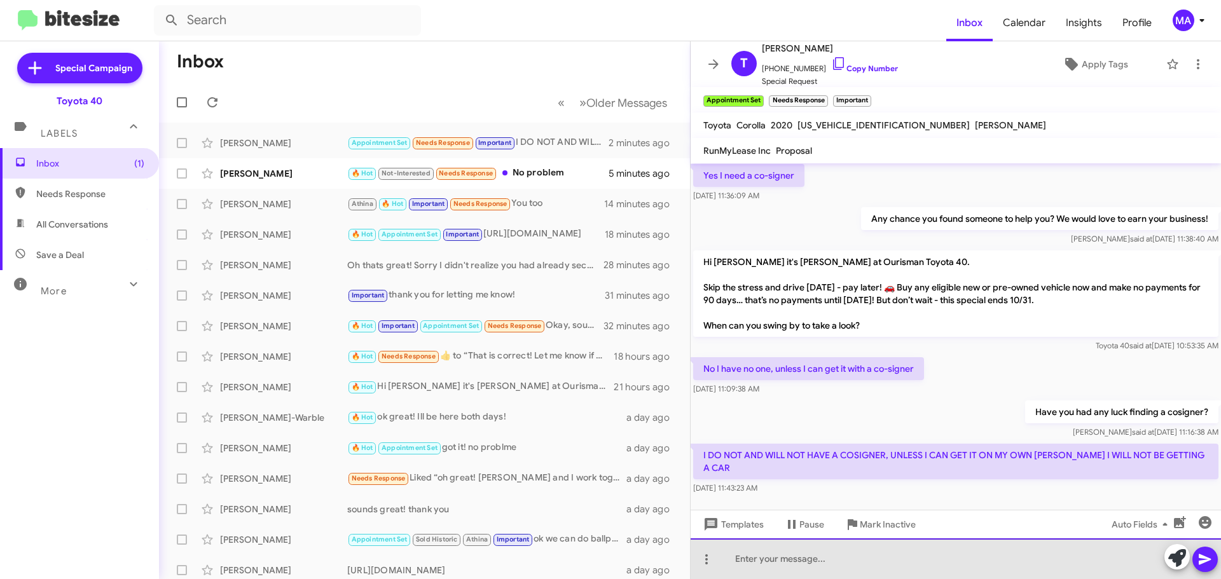
click at [814, 558] on div at bounding box center [955, 558] width 530 height 41
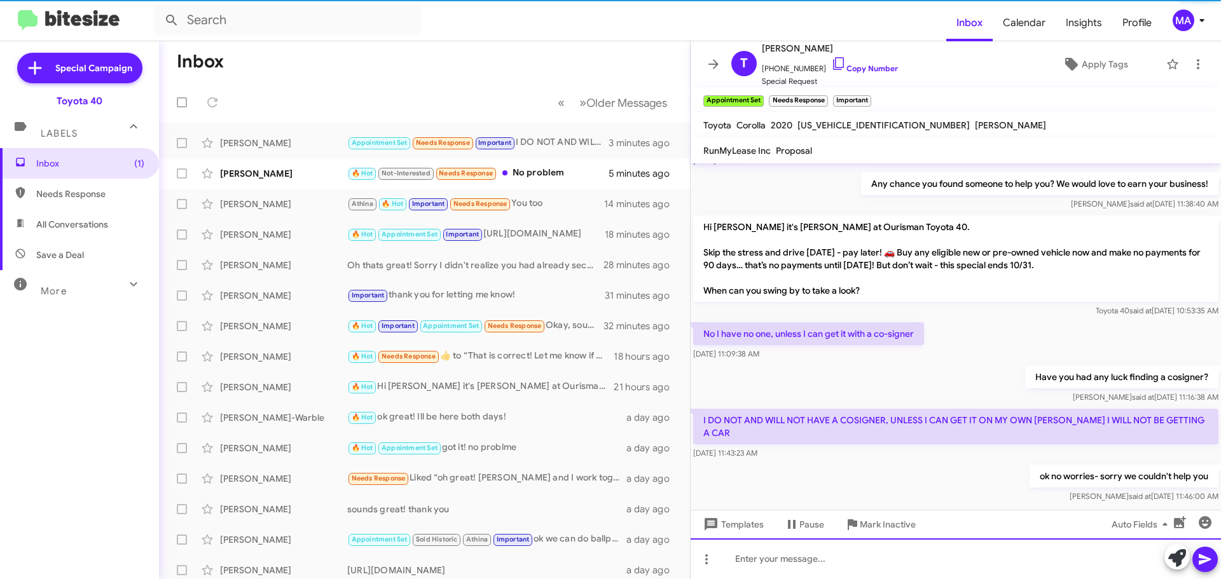
scroll to position [140, 0]
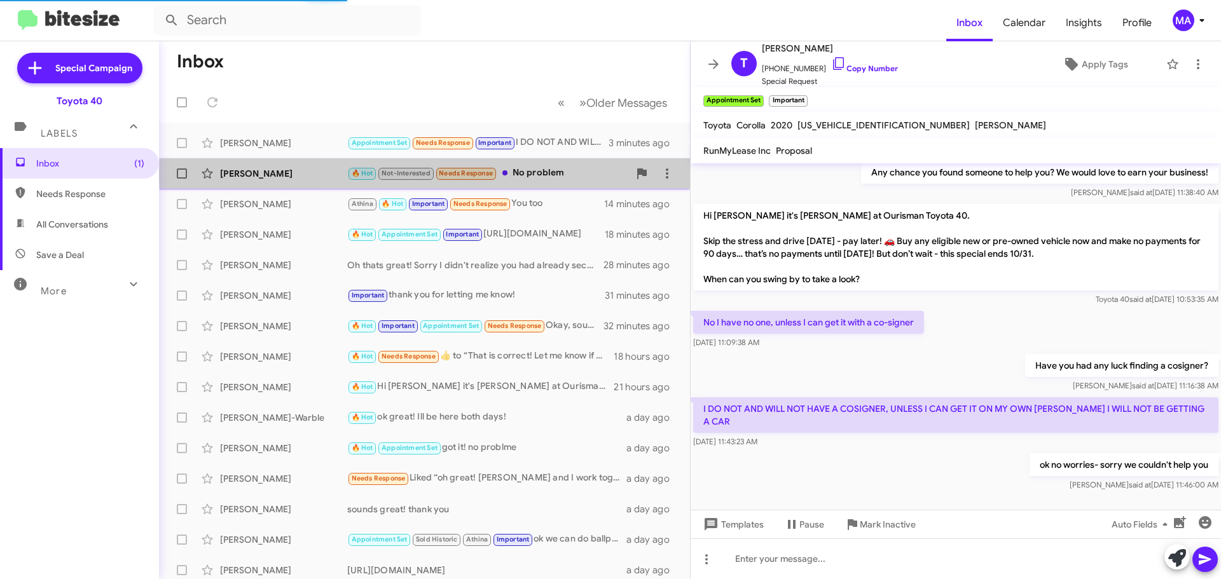
click at [559, 174] on div "🔥 Hot Not-Interested Needs Response No problem" at bounding box center [488, 173] width 282 height 15
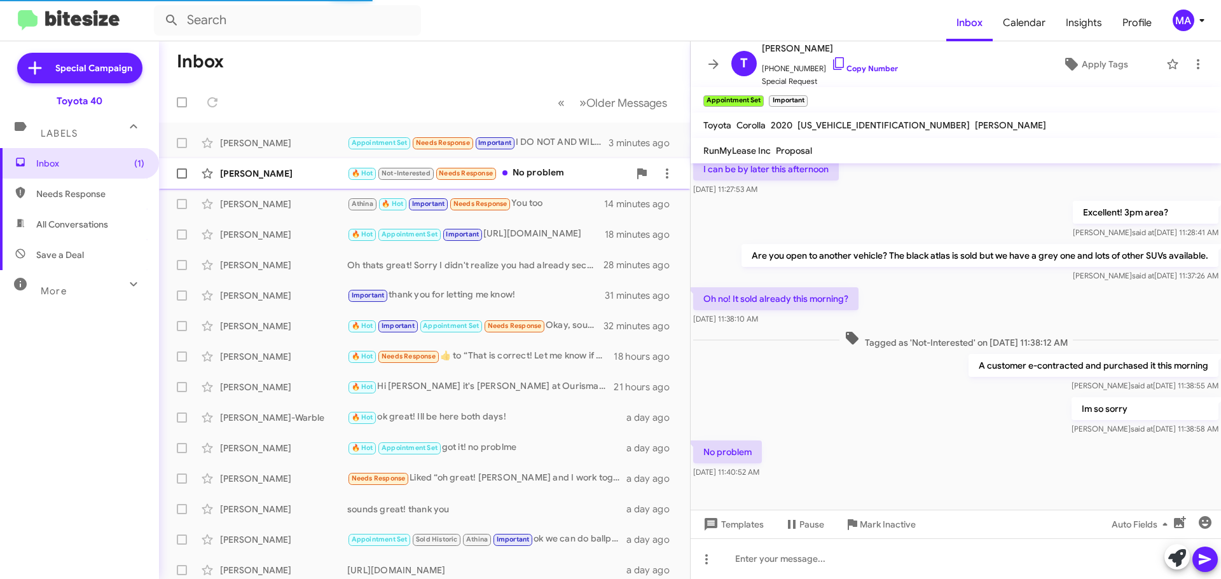
scroll to position [128, 0]
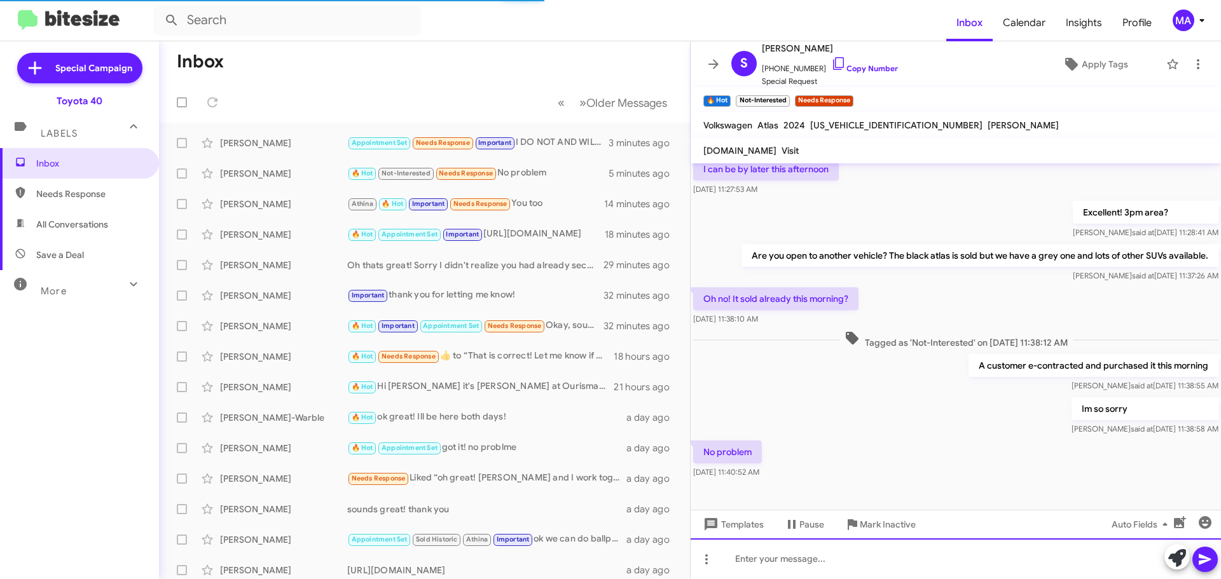
click at [812, 561] on div at bounding box center [955, 558] width 530 height 41
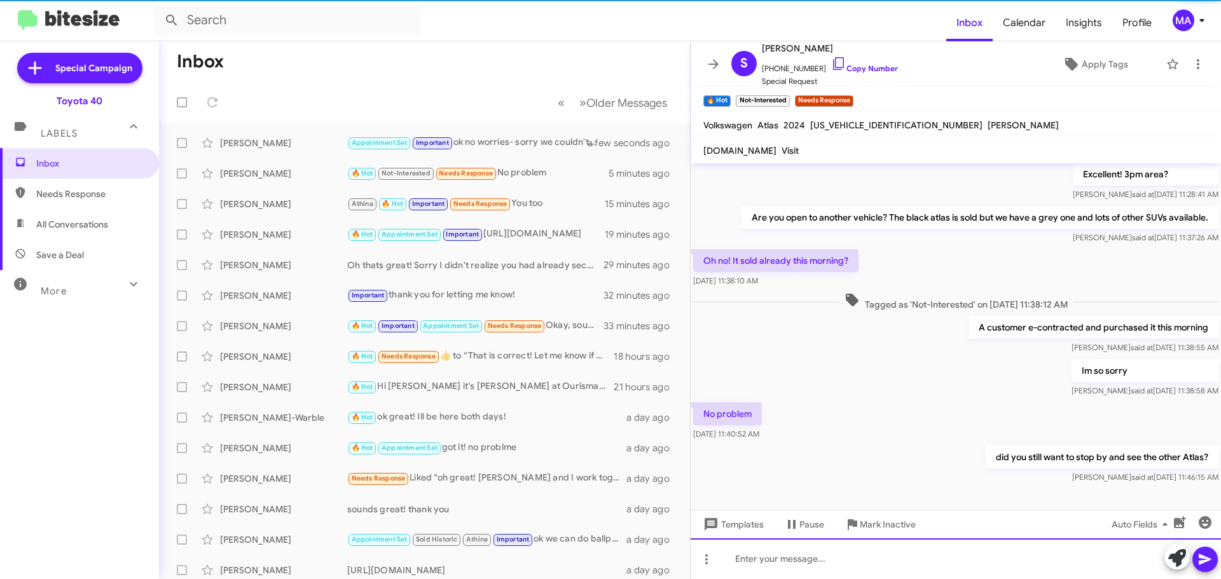
scroll to position [174, 0]
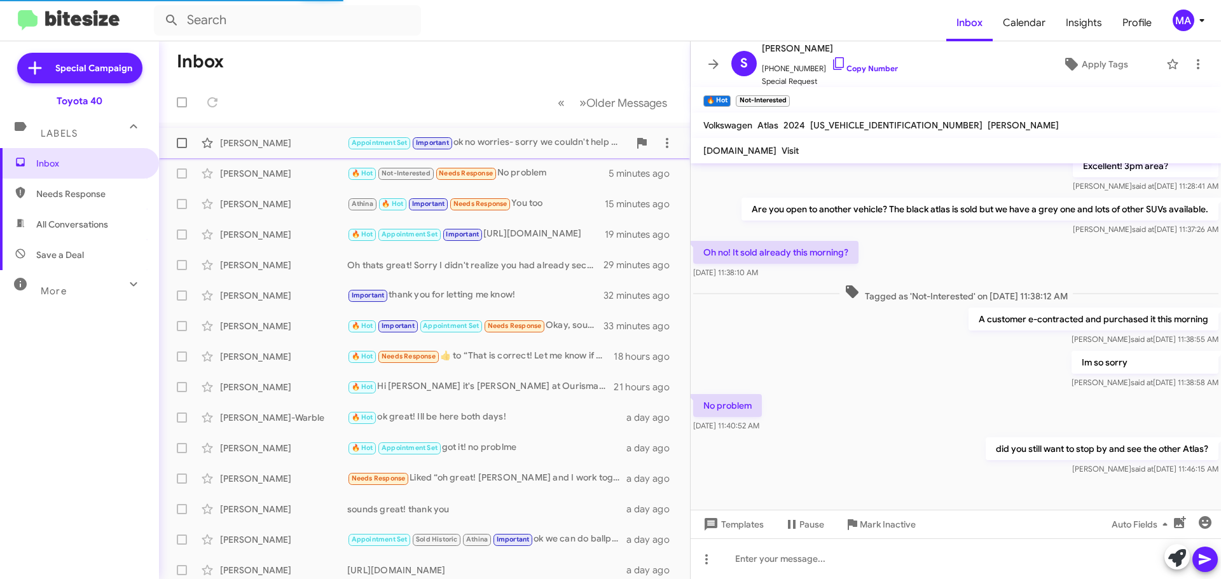
click at [494, 144] on div "Appointment Set Important ok no worries- sorry we couldn't help you" at bounding box center [488, 142] width 282 height 15
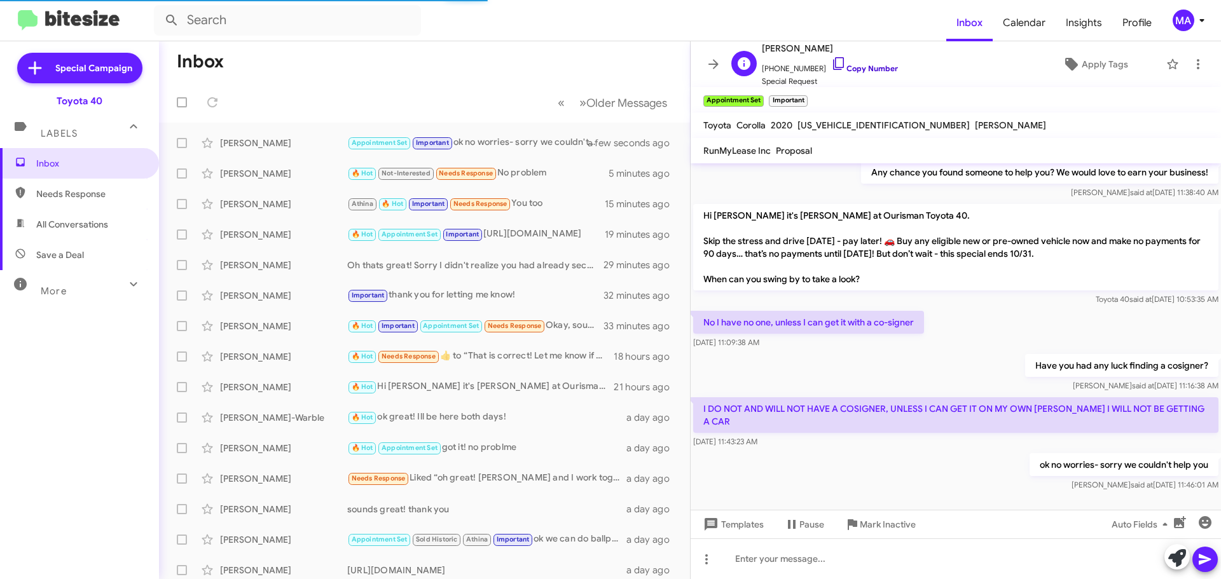
click at [831, 66] on icon at bounding box center [838, 63] width 15 height 15
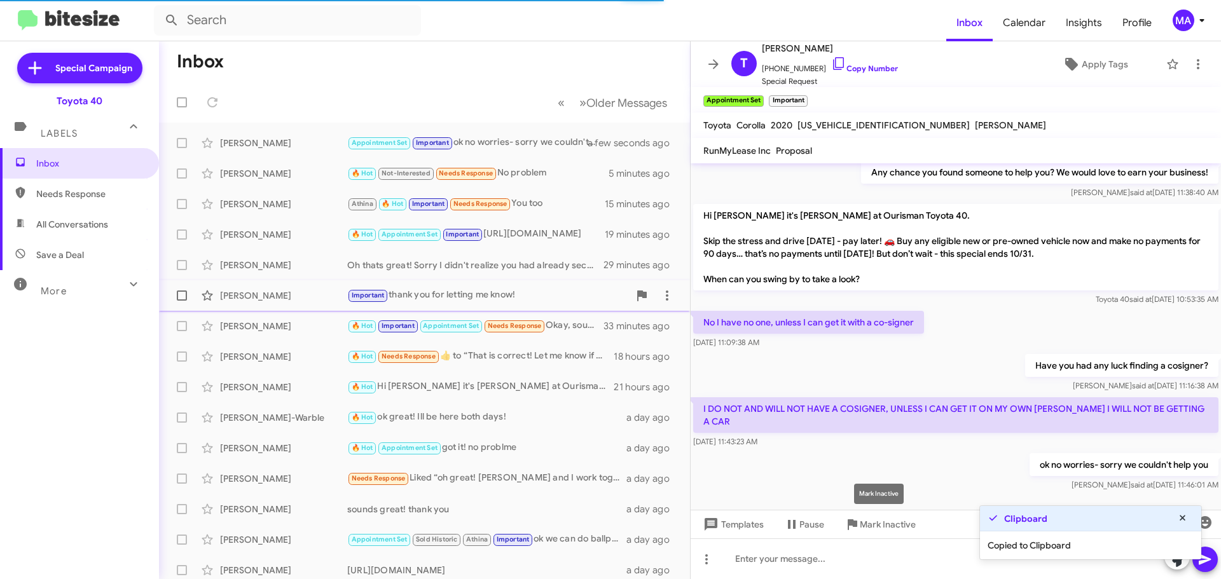
drag, startPoint x: 877, startPoint y: 522, endPoint x: 519, endPoint y: 283, distance: 429.9
click at [872, 519] on span "Mark Inactive" at bounding box center [887, 524] width 56 height 23
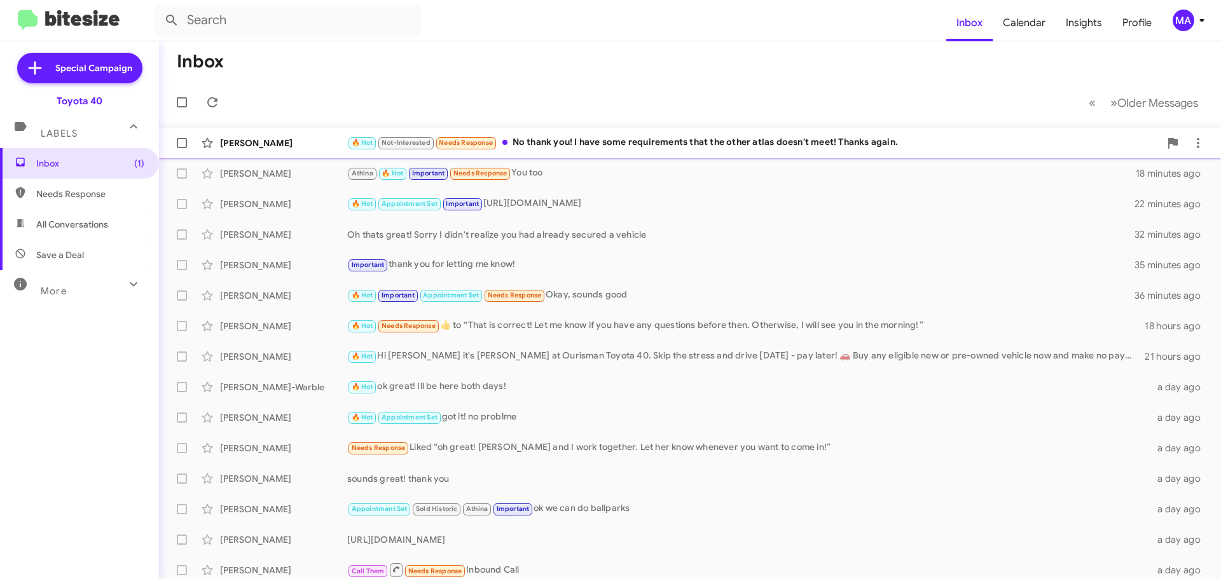
click at [619, 141] on div "🔥 Hot Not-Interested Needs Response No thank you! I have some requirements that…" at bounding box center [753, 142] width 812 height 15
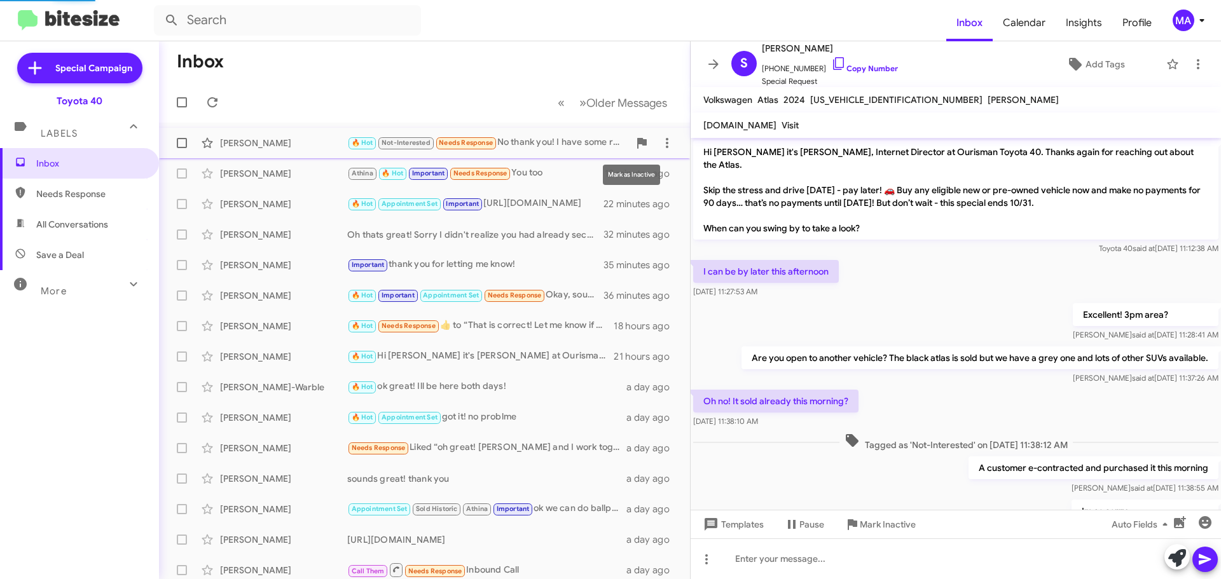
scroll to position [195, 0]
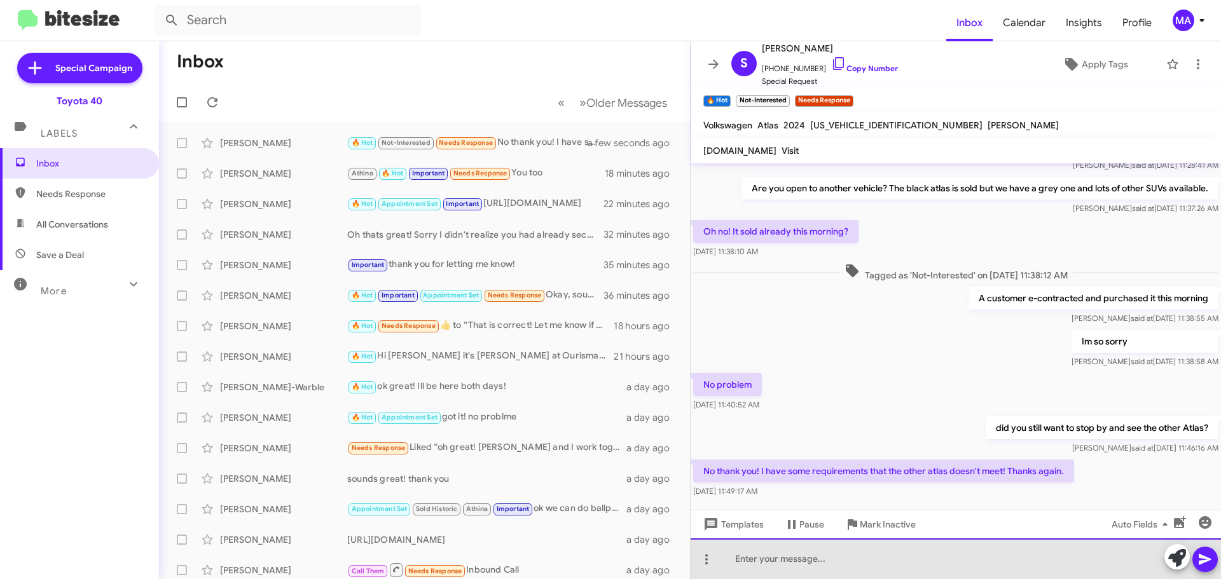
click at [779, 555] on div at bounding box center [955, 558] width 530 height 41
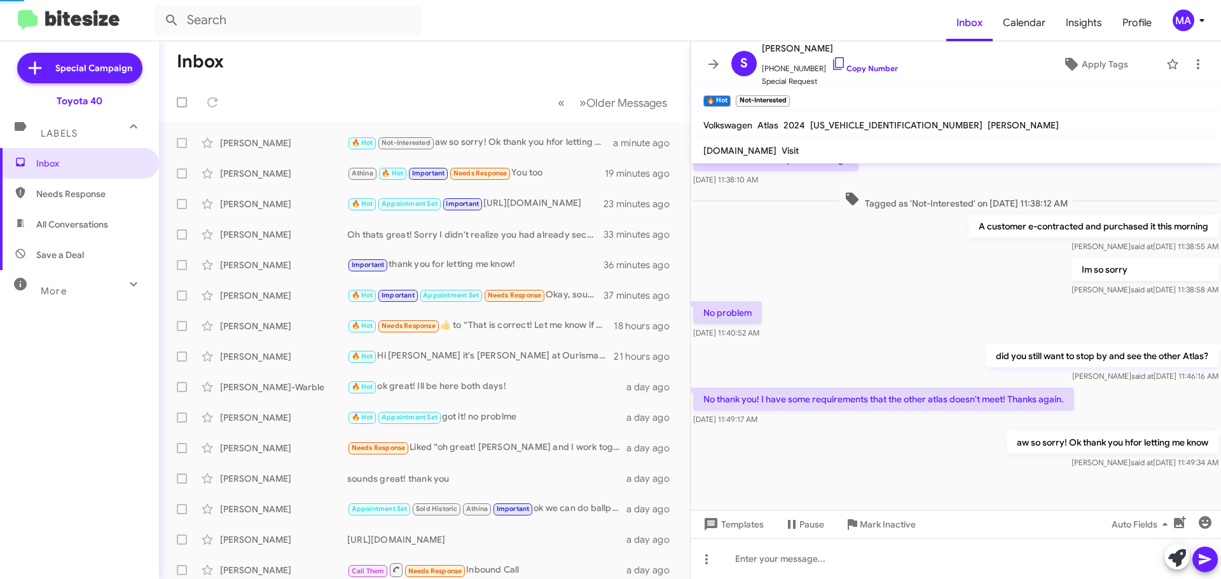
scroll to position [0, 0]
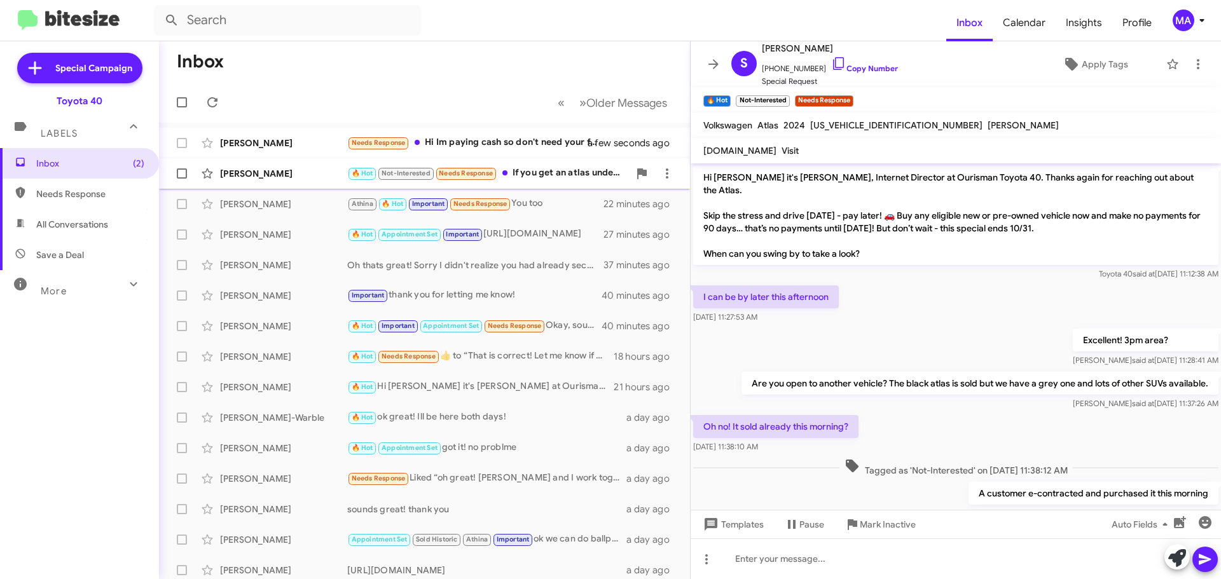
click at [540, 174] on div "🔥 Hot Not-Interested Needs Response If you get an atlas under 20k miles with ca…" at bounding box center [488, 173] width 282 height 15
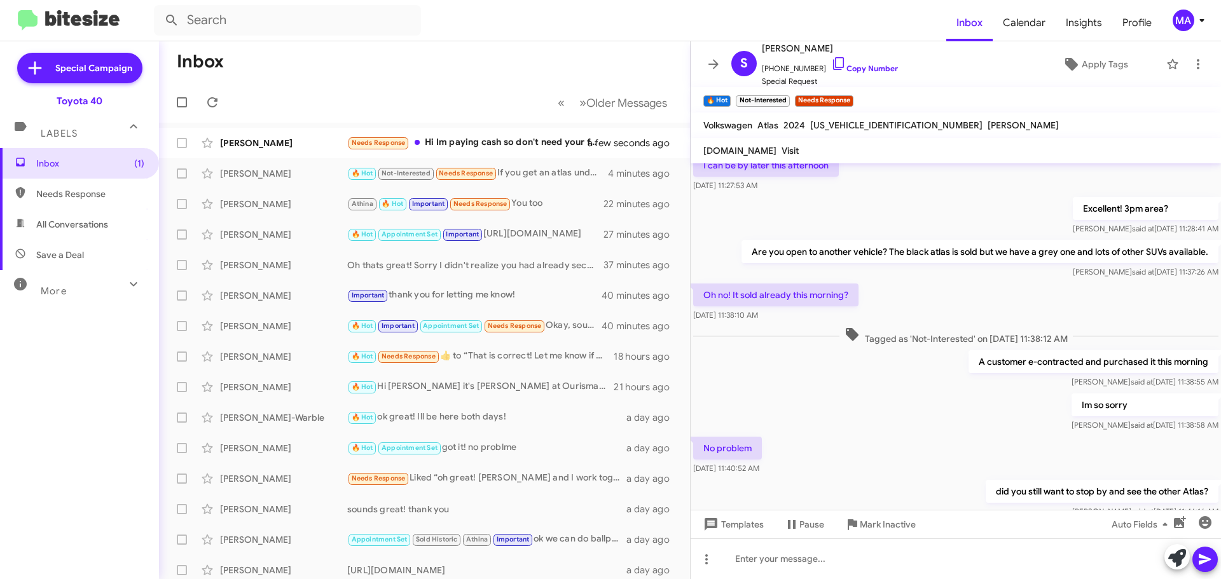
scroll to position [313, 0]
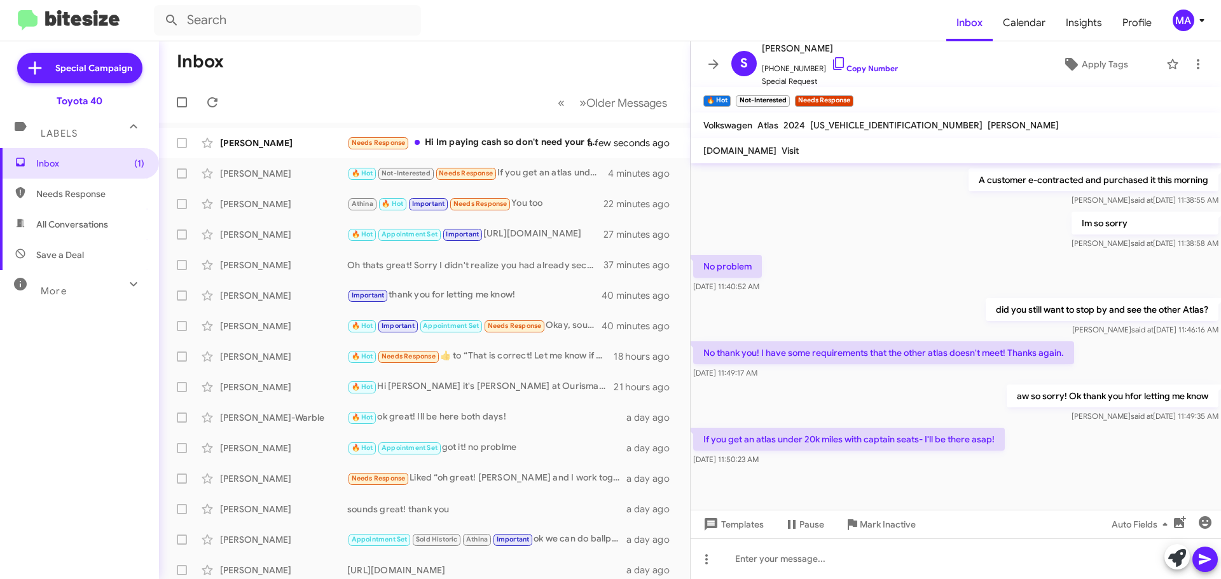
drag, startPoint x: 823, startPoint y: 465, endPoint x: 699, endPoint y: 444, distance: 125.7
click at [699, 444] on div "If you get an atlas under 20k miles with captain seats- I'll be there asap! [DA…" at bounding box center [848, 447] width 311 height 38
copy div "If you get an atlas under 20k miles with captain seats- I'll be there asap! [DA…"
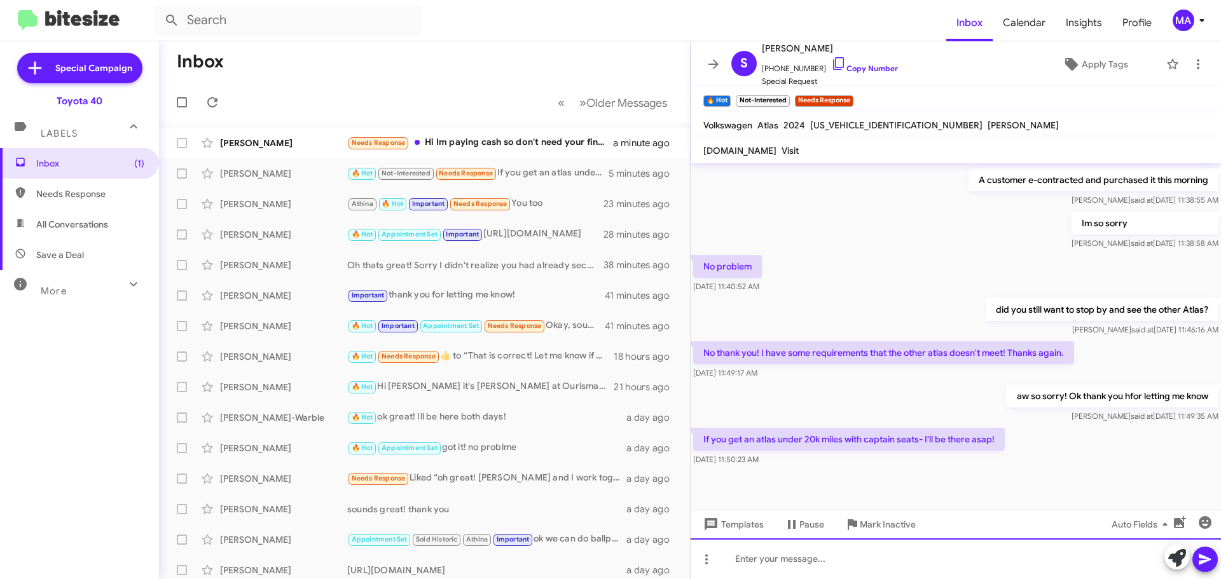
click at [801, 557] on div at bounding box center [955, 558] width 530 height 41
click at [783, 561] on div "got it!" at bounding box center [955, 558] width 530 height 41
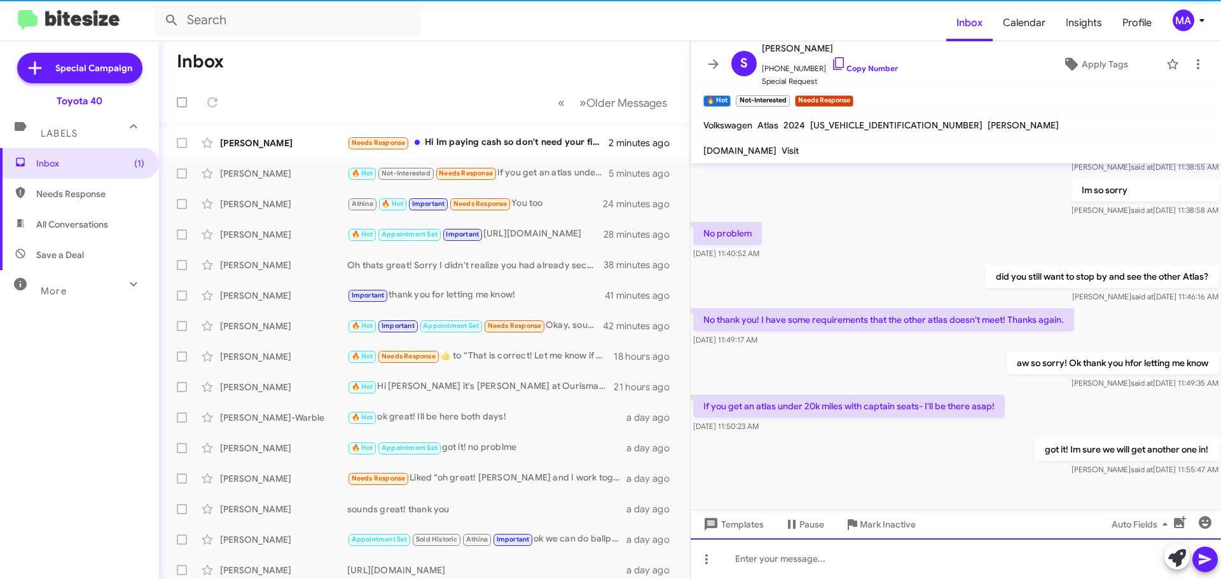
scroll to position [360, 0]
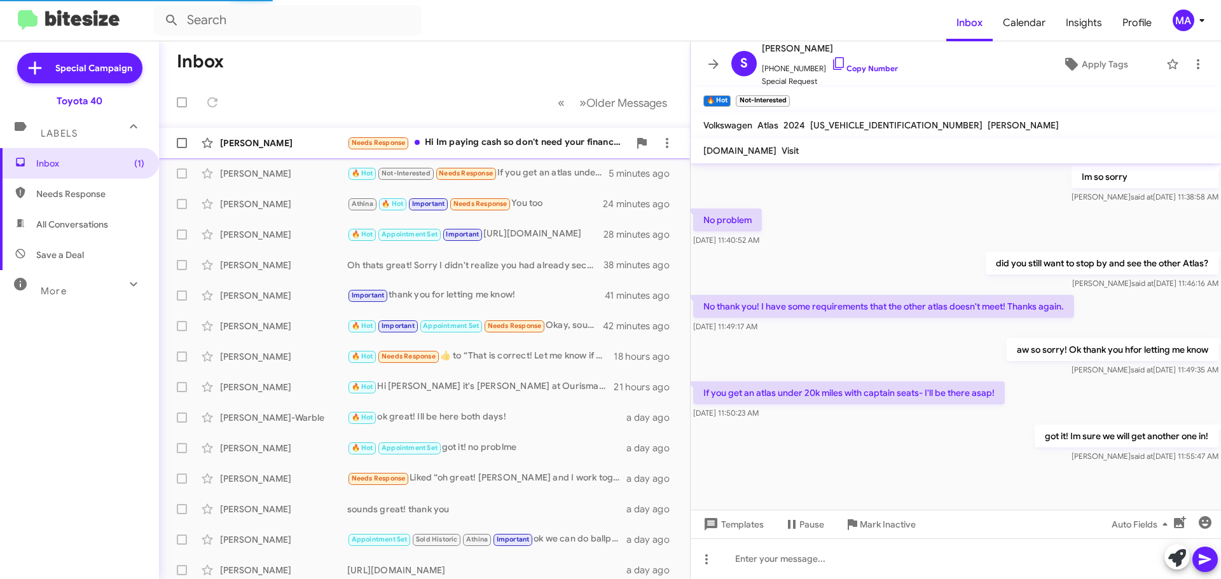
click at [503, 133] on div "[PERSON_NAME] Needs Response Hi Im paying cash so don't need your financing so …" at bounding box center [424, 142] width 510 height 25
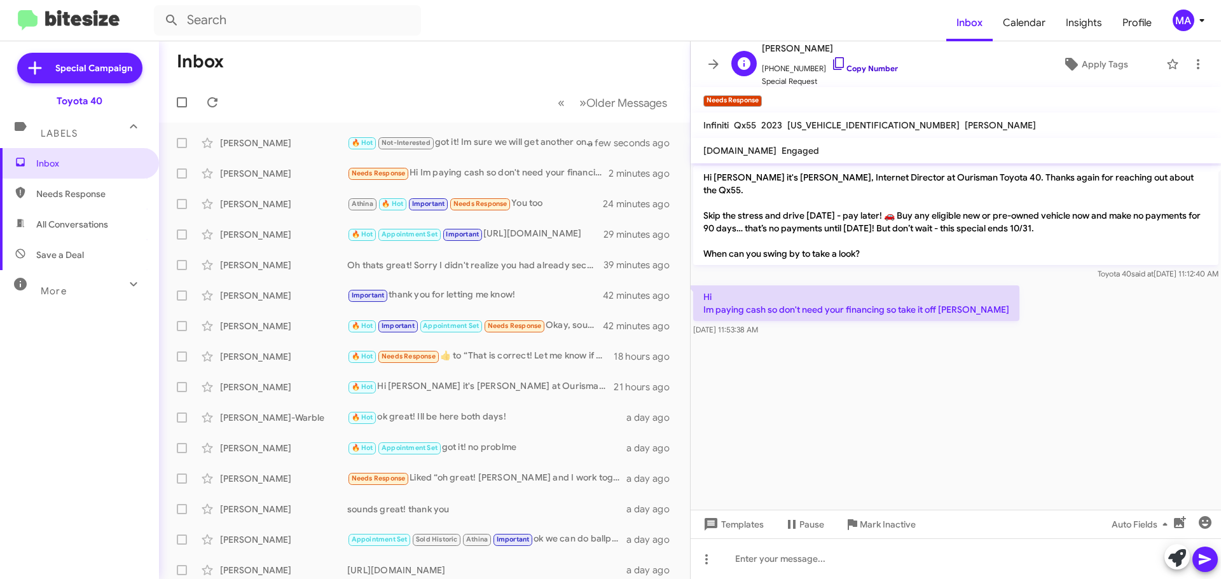
click at [831, 63] on icon at bounding box center [838, 63] width 15 height 15
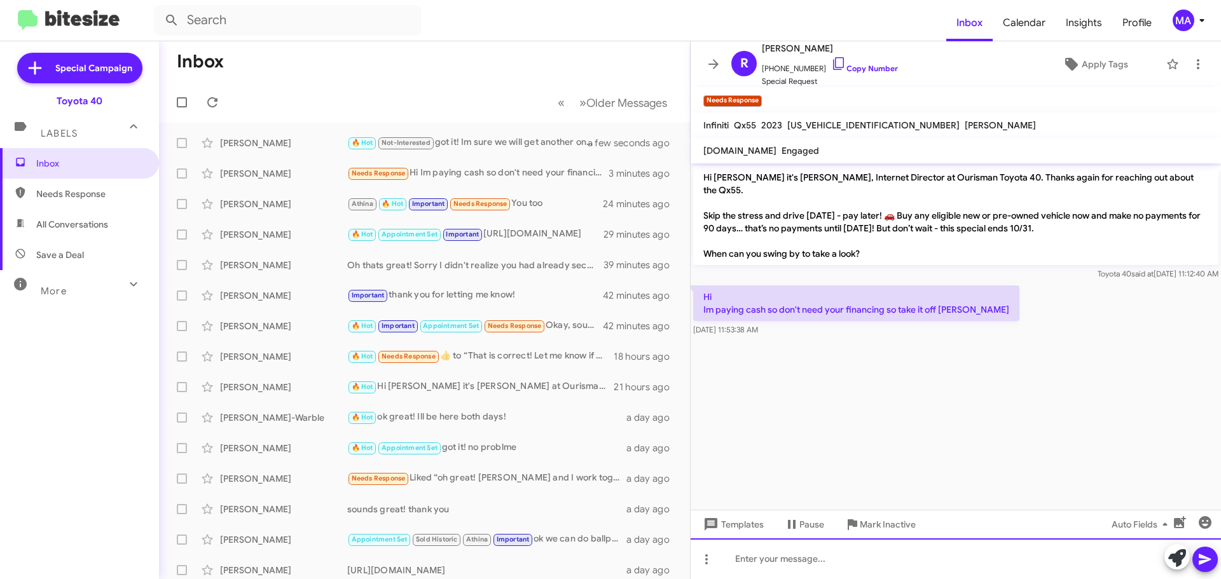
click at [777, 559] on div at bounding box center [955, 558] width 530 height 41
click at [1111, 558] on div "Got it! There is not a money value associated with the payment deferral but tha…" at bounding box center [955, 558] width 530 height 41
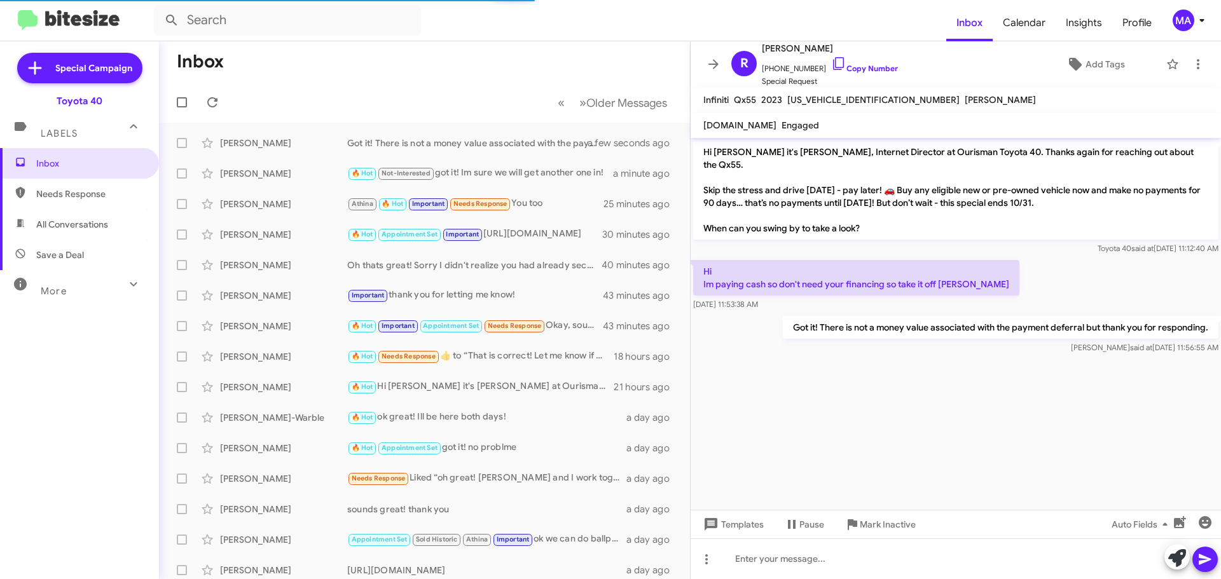
drag, startPoint x: 795, startPoint y: 302, endPoint x: 702, endPoint y: 252, distance: 105.5
click at [702, 260] on div "Hi Im paying cash so don't need your financing so take it off [PERSON_NAME] [DA…" at bounding box center [856, 285] width 326 height 51
copy div "Hi Im paying cash so don't need your financing so take it off [PERSON_NAME] [DA…"
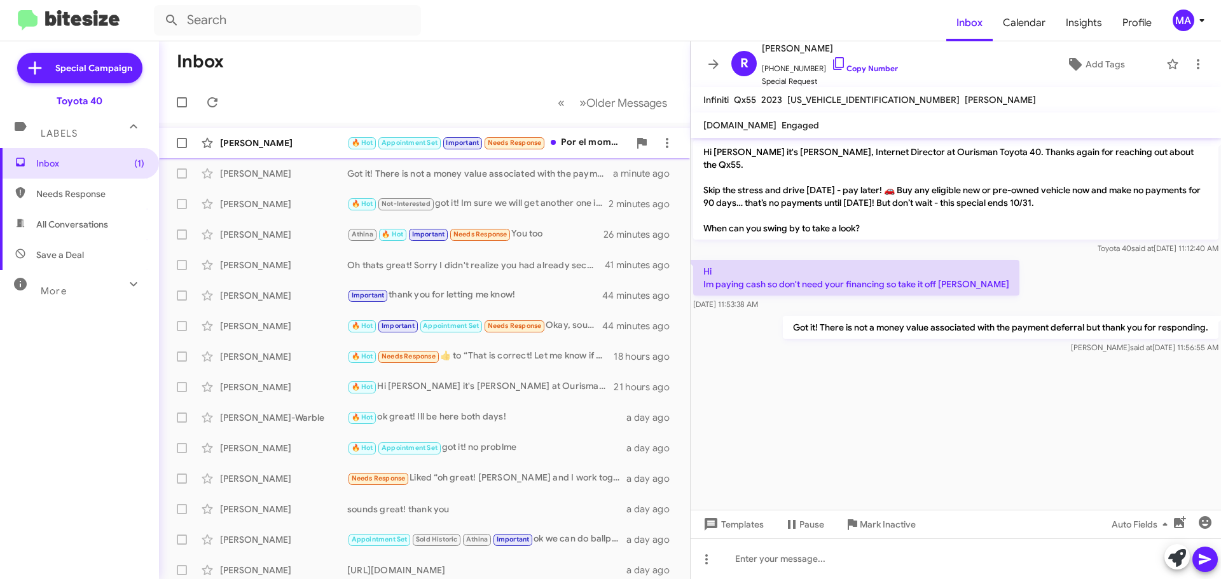
click at [315, 142] on div "[PERSON_NAME]" at bounding box center [283, 143] width 127 height 13
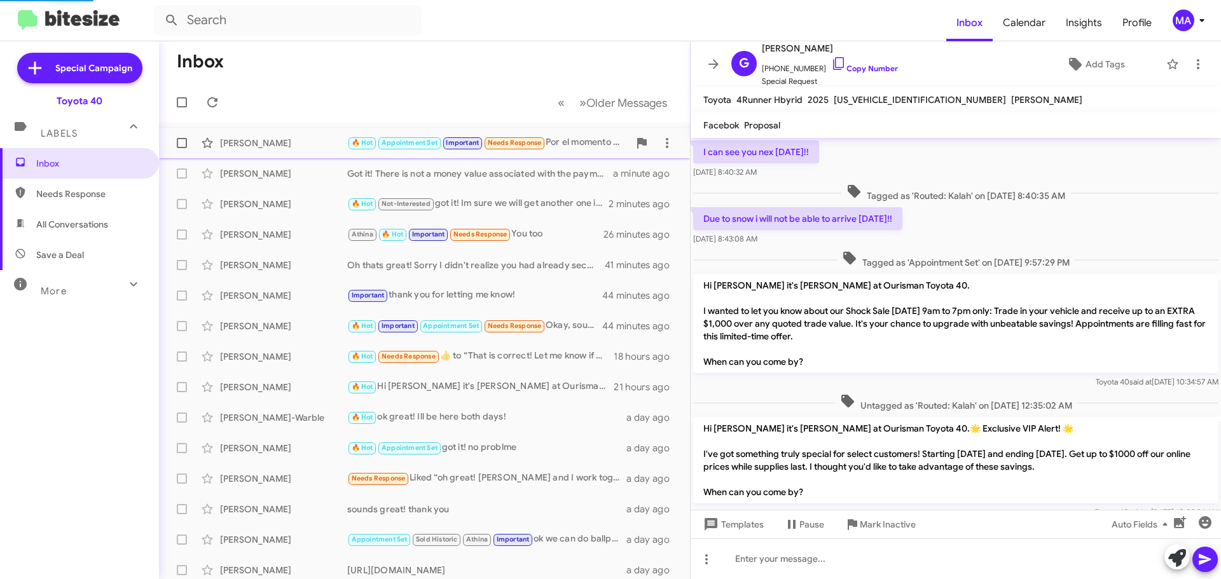
scroll to position [891, 0]
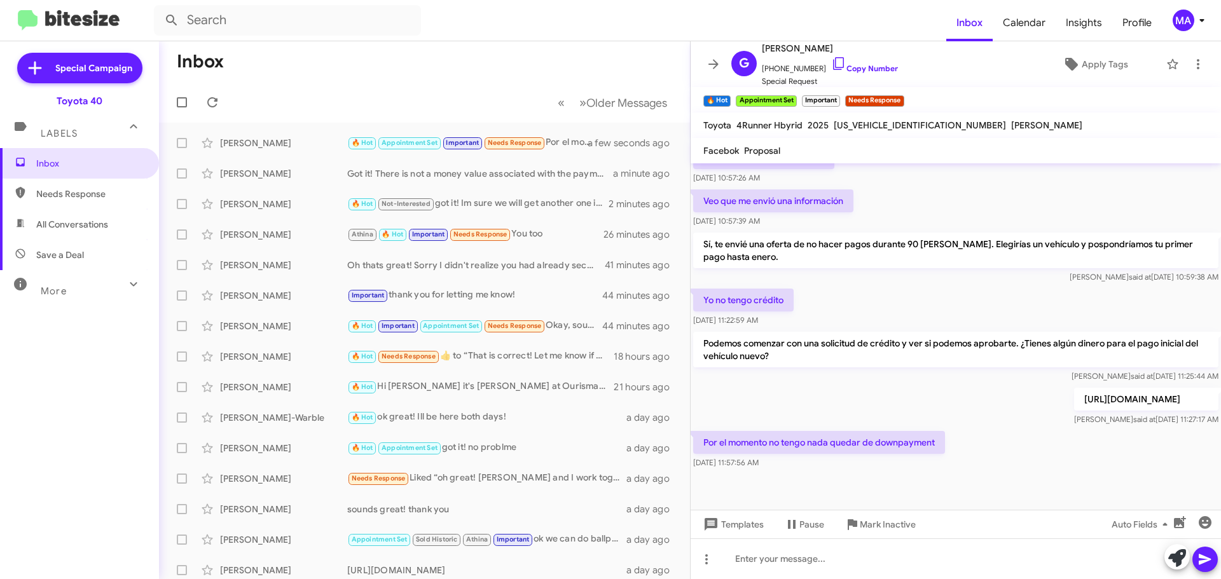
drag, startPoint x: 933, startPoint y: 444, endPoint x: 703, endPoint y: 443, distance: 230.1
click at [703, 443] on p "Por el momento no tengo nada quedar de downpayment" at bounding box center [819, 442] width 252 height 23
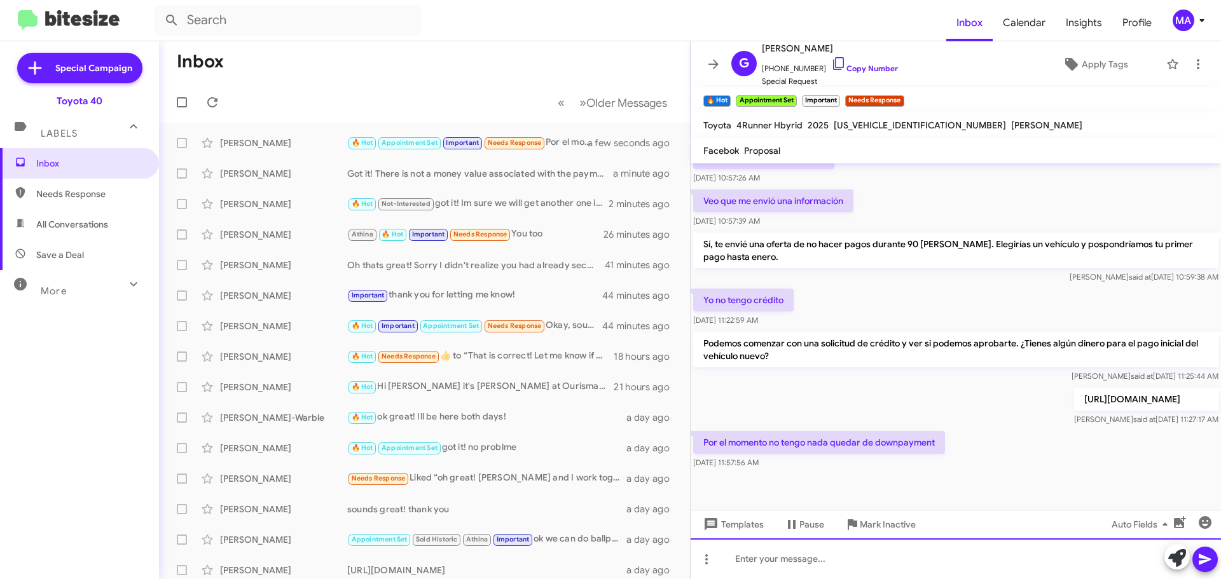
click at [756, 560] on div at bounding box center [955, 558] width 530 height 41
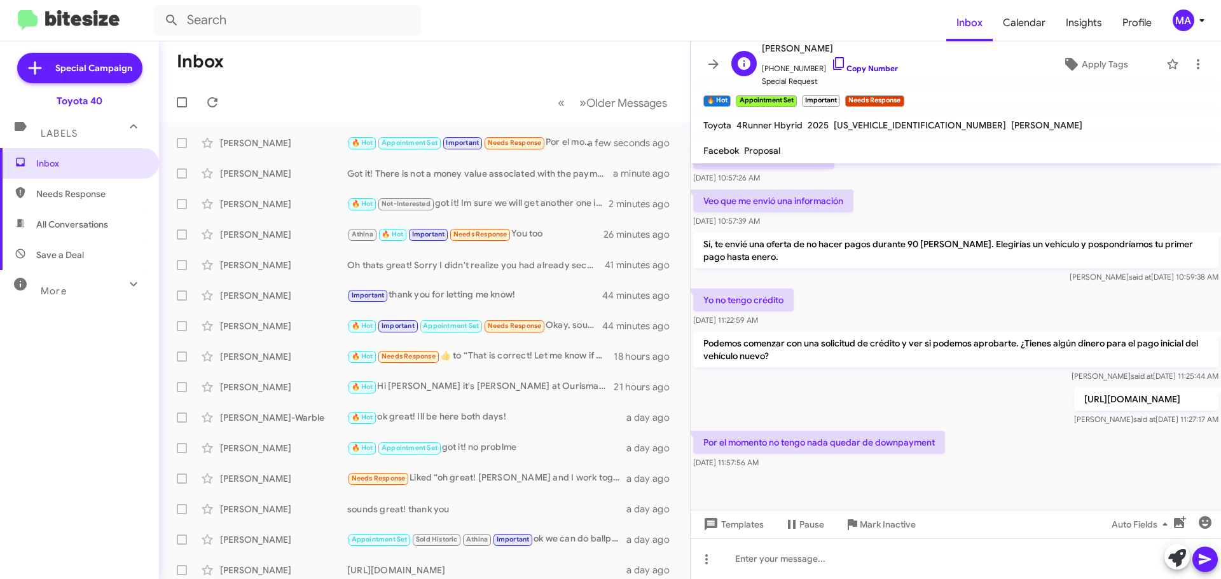
drag, startPoint x: 832, startPoint y: 64, endPoint x: 821, endPoint y: 64, distance: 10.2
click at [832, 64] on icon at bounding box center [838, 63] width 15 height 15
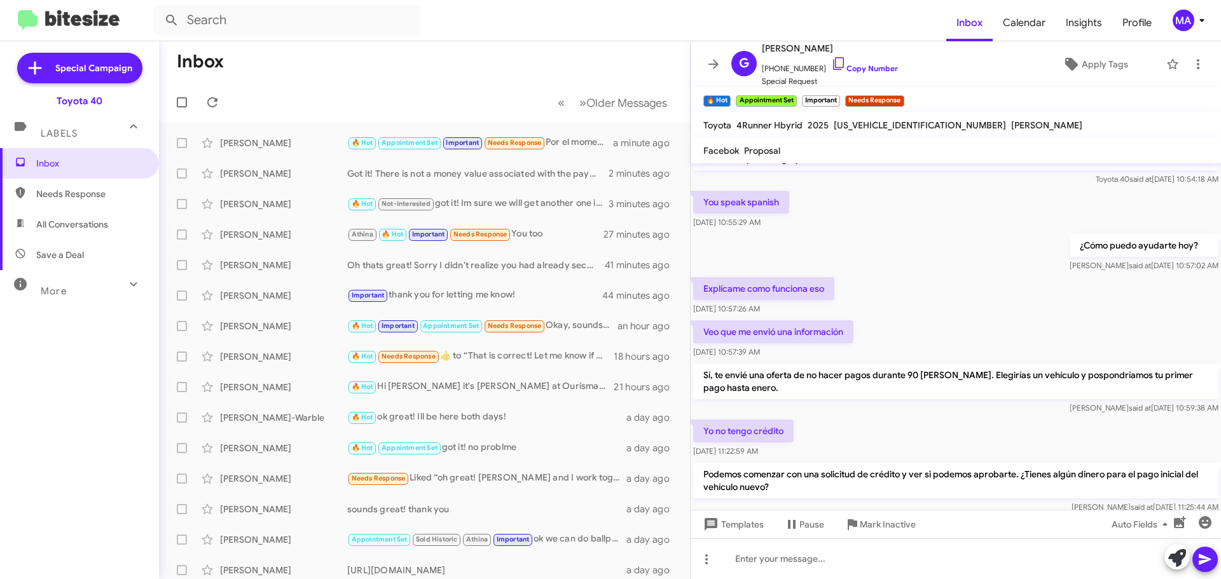
scroll to position [756, 0]
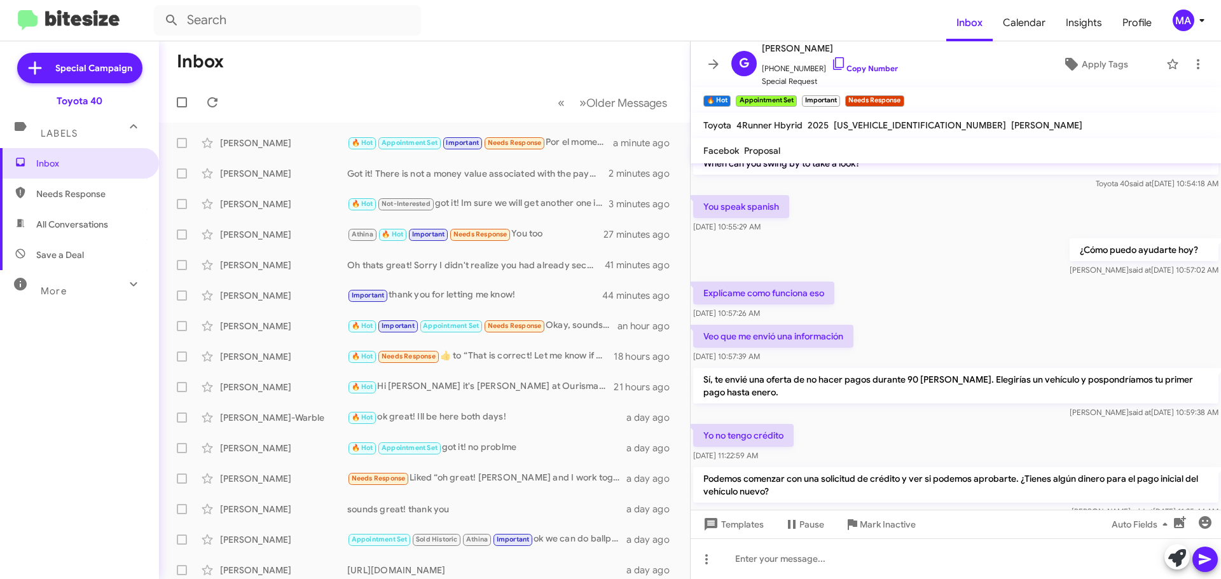
drag, startPoint x: 811, startPoint y: 472, endPoint x: 703, endPoint y: 196, distance: 295.5
click at [703, 196] on cdk-virtual-scroll-viewport "I can see you nex [DATE]!! [DATE] 8:40:32 AM Tagged as 'Routed: Kalah' on [DATE…" at bounding box center [955, 336] width 530 height 346
copy div "You speak spanish [DATE] 10:55:29 AM ¿Cómo puedo ayudarte hoy? [PERSON_NAME] sa…"
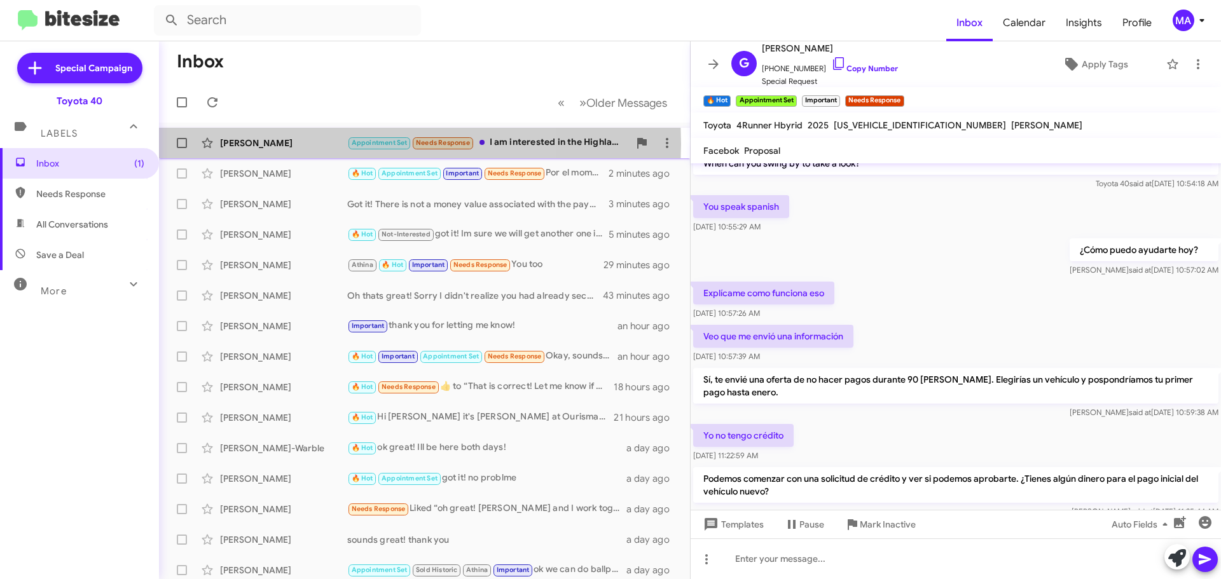
click at [295, 144] on div "[PERSON_NAME]" at bounding box center [283, 143] width 127 height 13
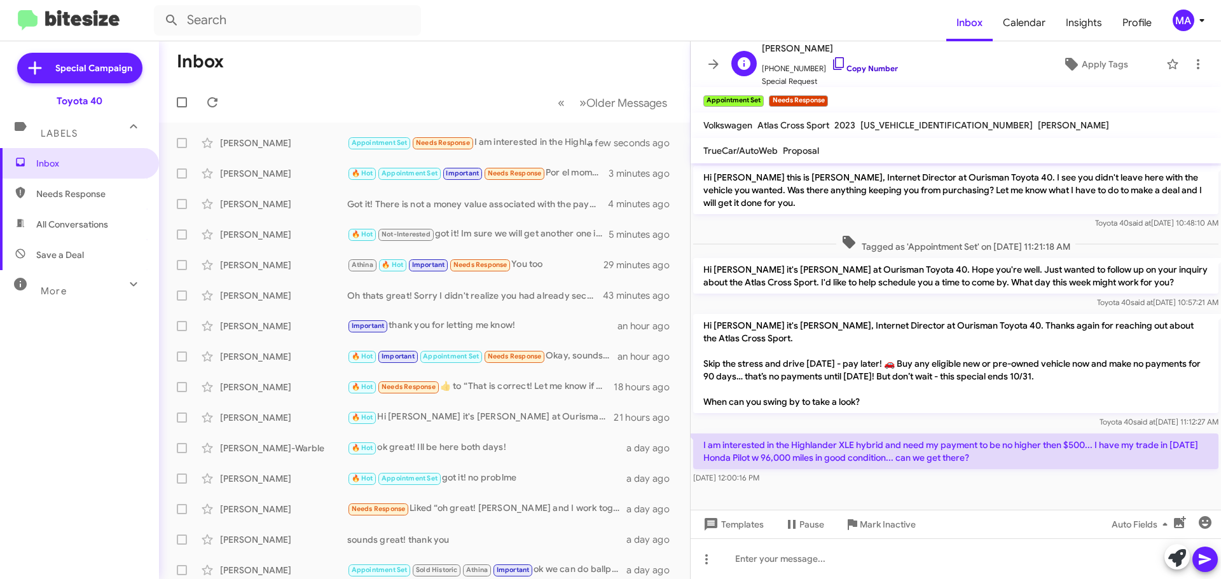
click at [831, 64] on icon at bounding box center [838, 63] width 15 height 15
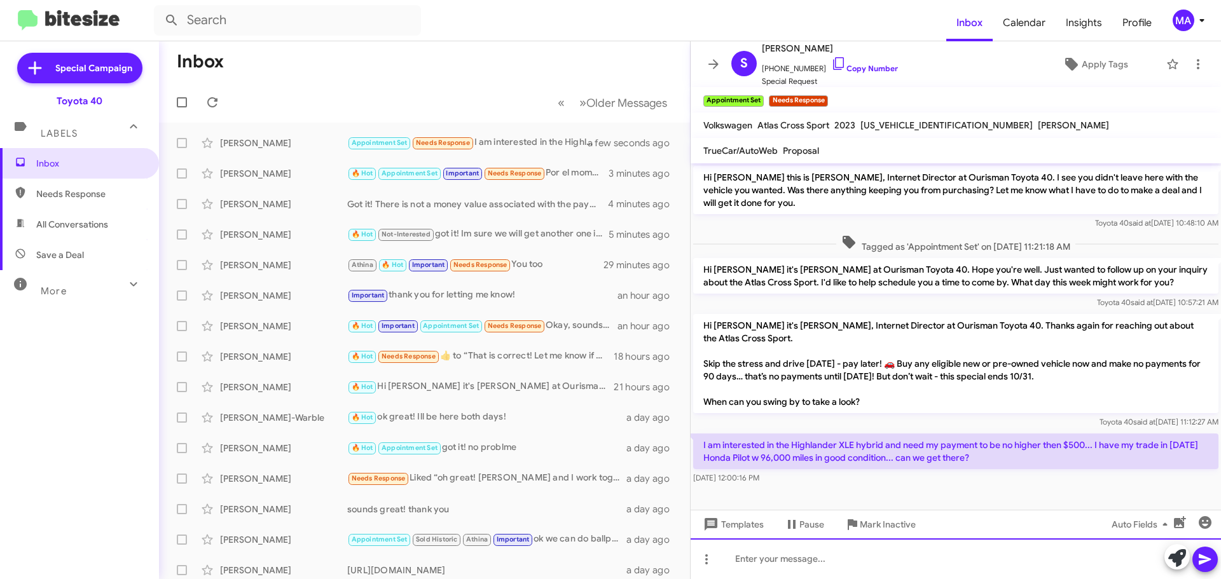
click at [832, 563] on div at bounding box center [955, 558] width 530 height 41
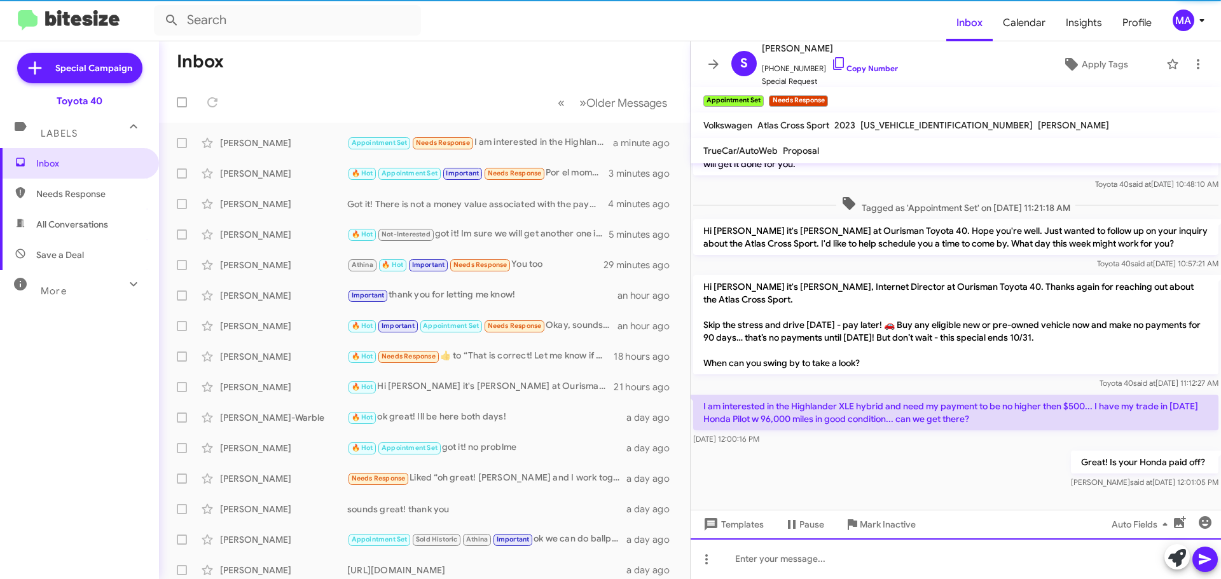
scroll to position [39, 0]
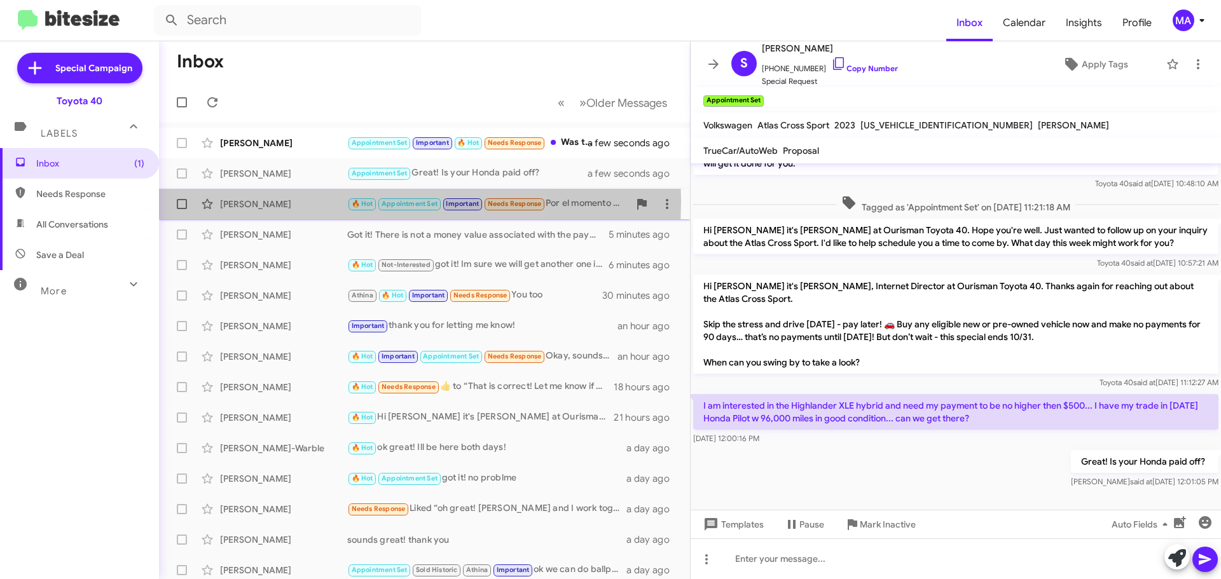
click at [291, 202] on div "[PERSON_NAME]" at bounding box center [283, 204] width 127 height 13
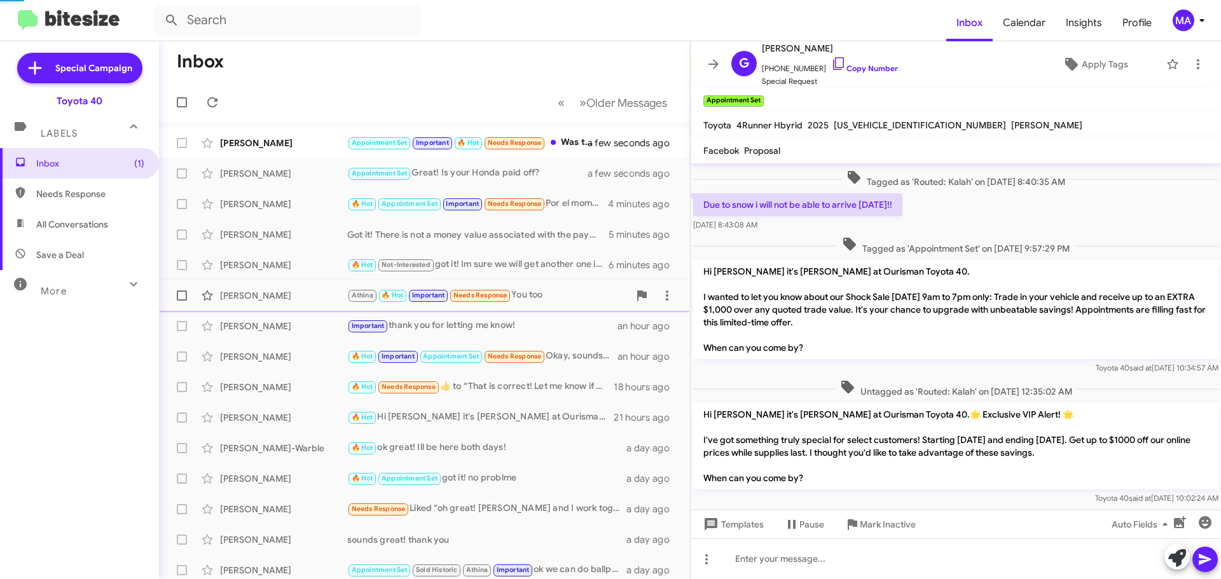
scroll to position [917, 0]
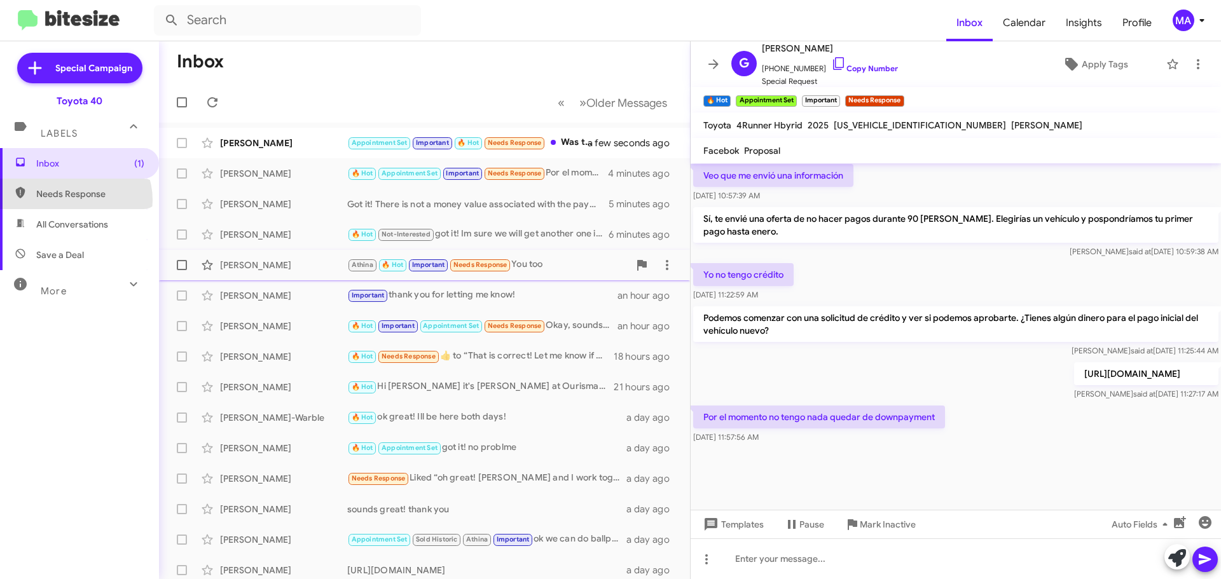
click at [74, 200] on span "Needs Response" at bounding box center [79, 194] width 159 height 31
type input "in:needs-response"
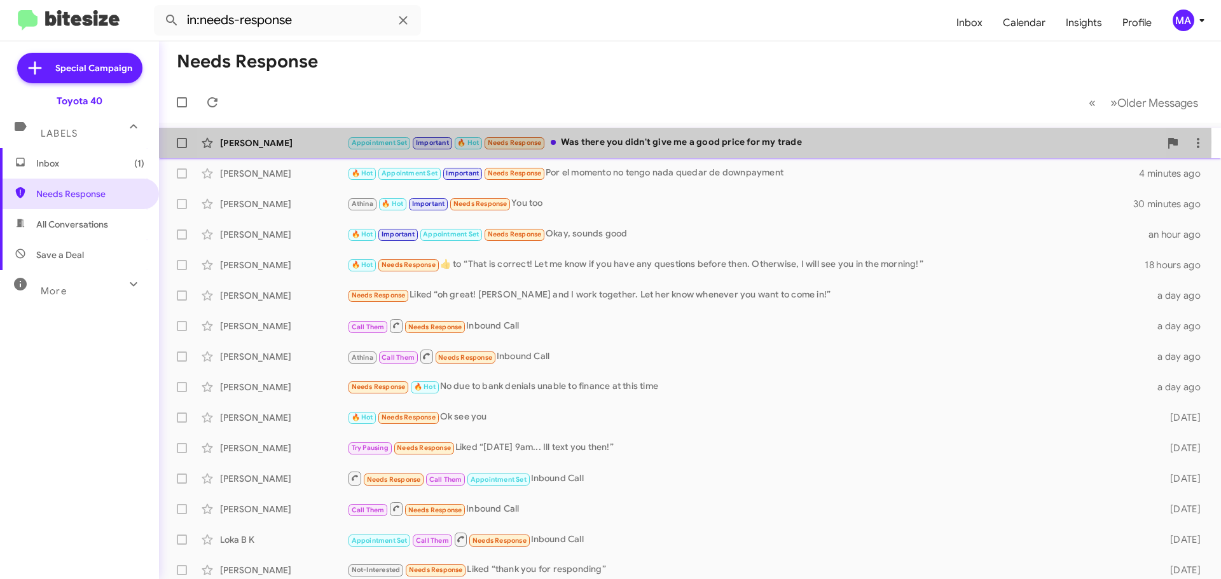
click at [623, 142] on div "Appointment Set Important 🔥 Hot Needs Response Was there you didn't give me a g…" at bounding box center [753, 142] width 812 height 15
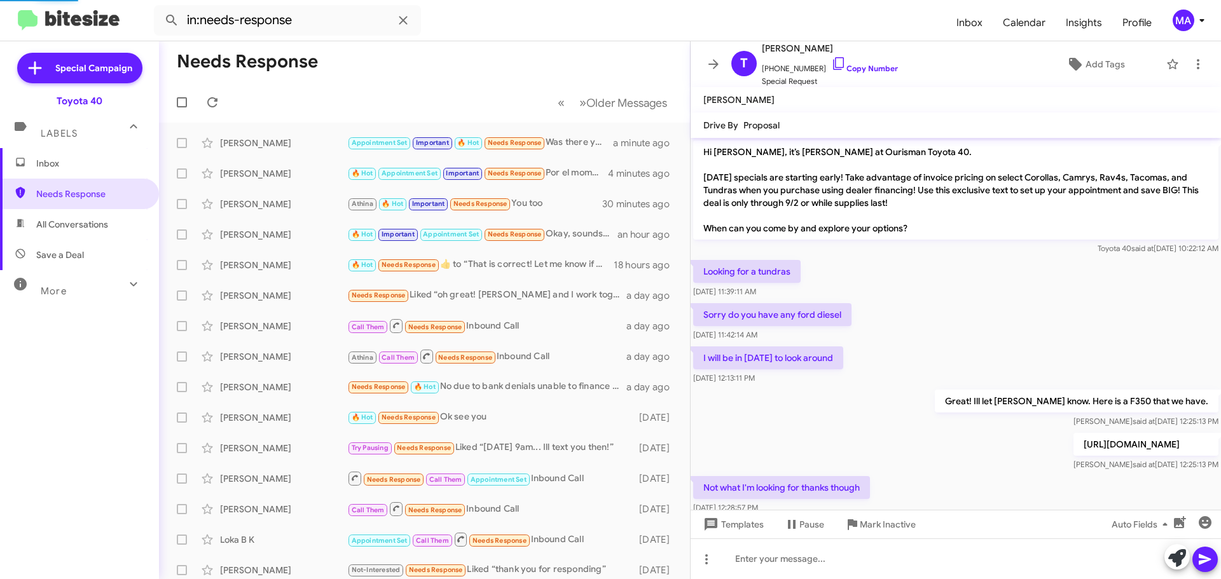
scroll to position [1128, 0]
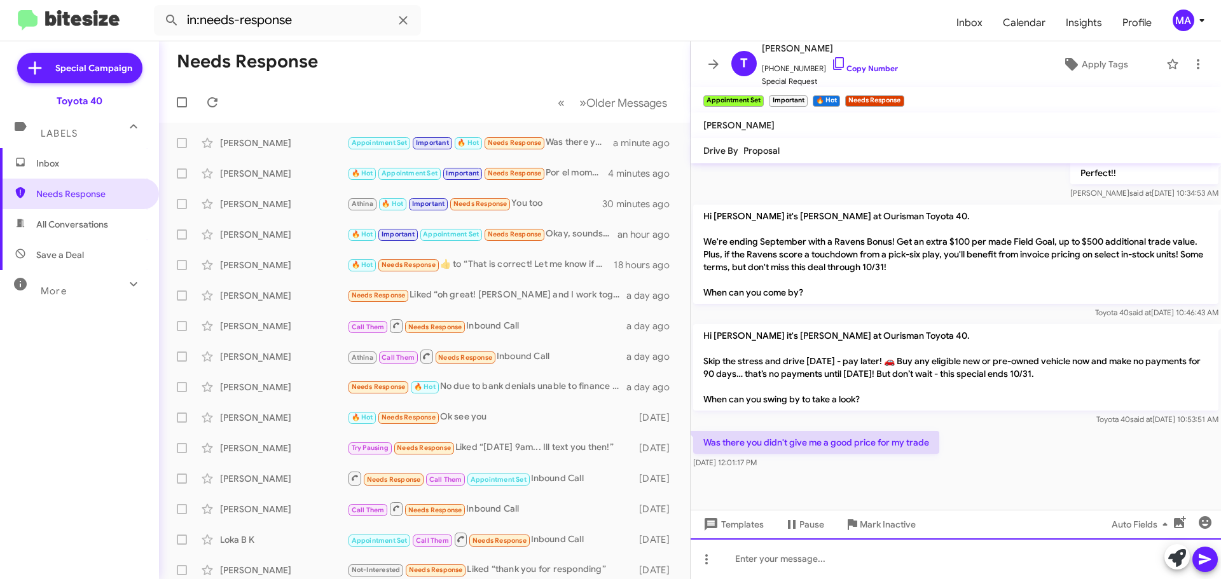
click at [789, 559] on div at bounding box center [955, 558] width 530 height 41
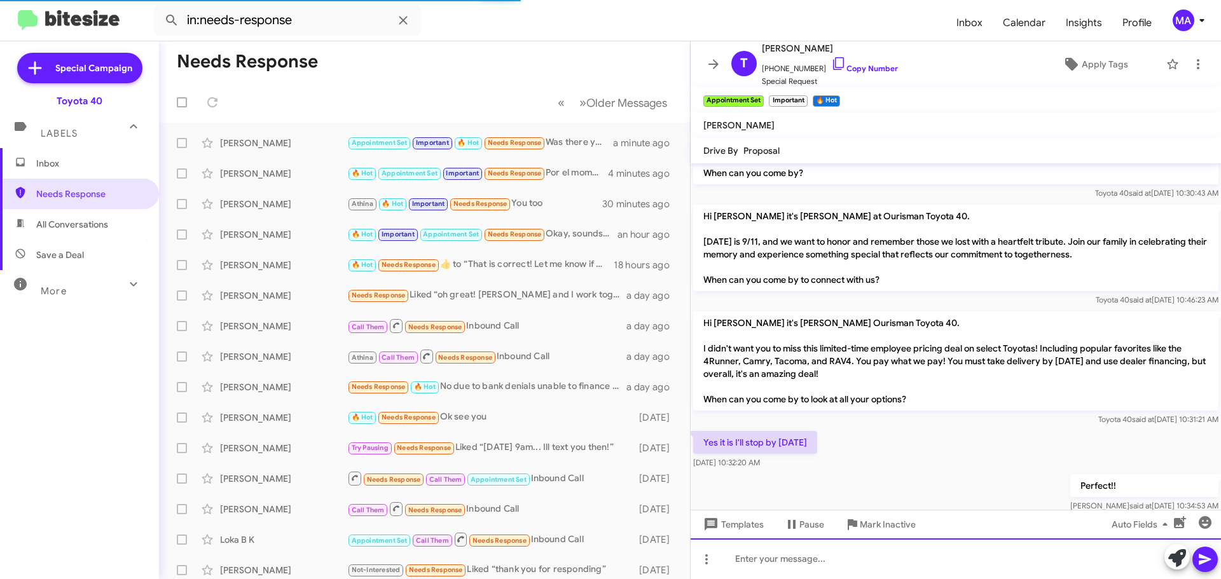
scroll to position [1462, 0]
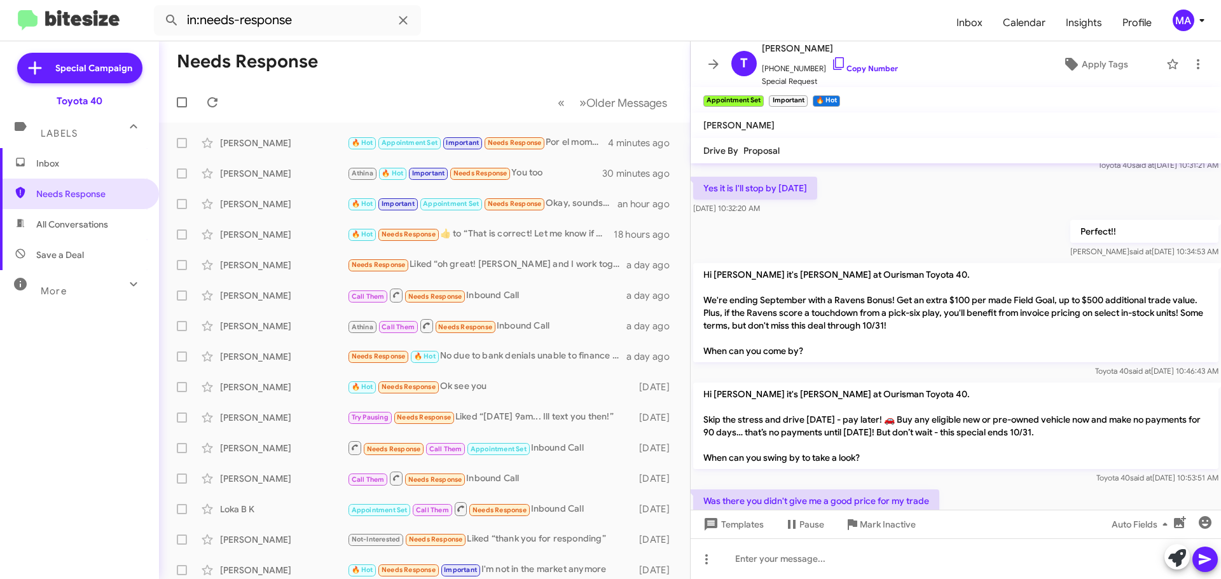
click at [97, 229] on span "All Conversations" at bounding box center [72, 224] width 72 height 13
type input "in:all-conversations"
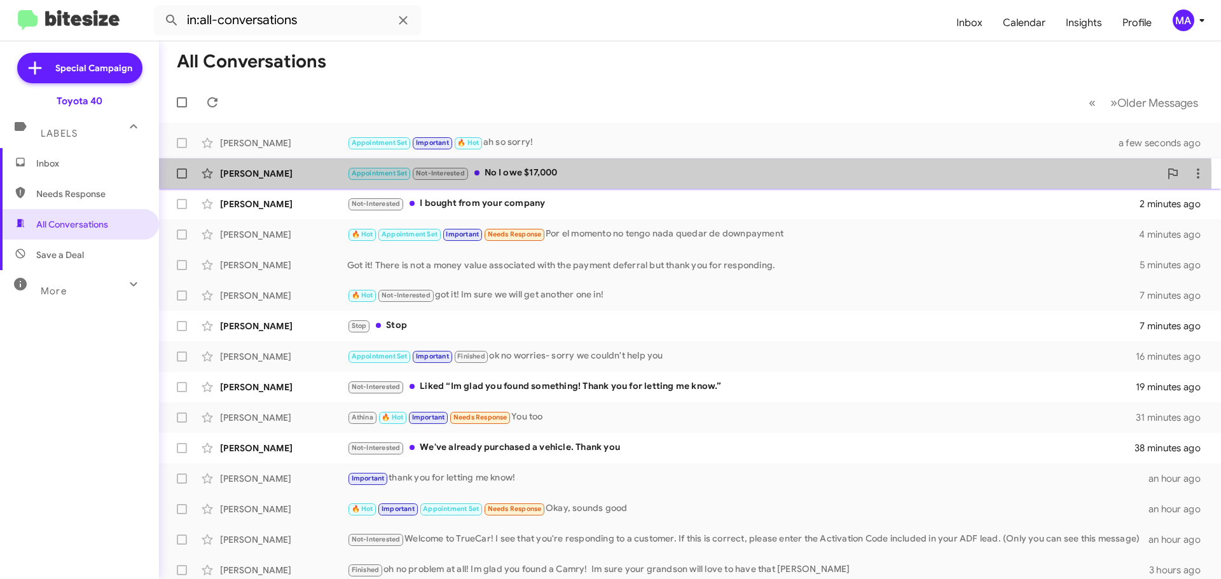
click at [544, 177] on div "Appointment Set Not-Interested No I owe $17,000" at bounding box center [753, 173] width 812 height 15
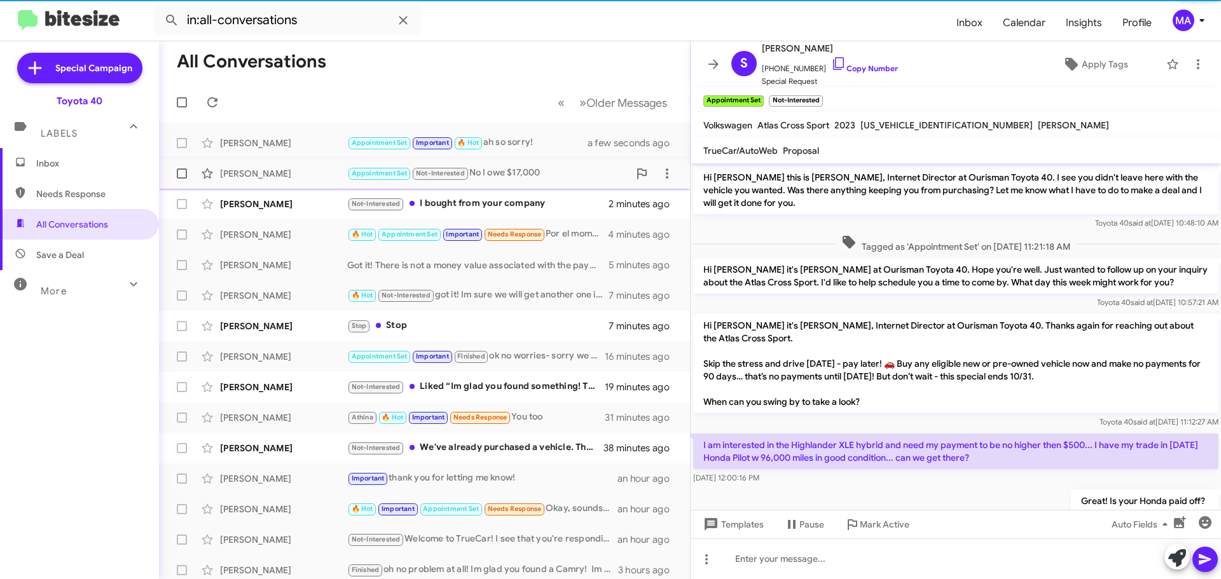
scroll to position [87, 0]
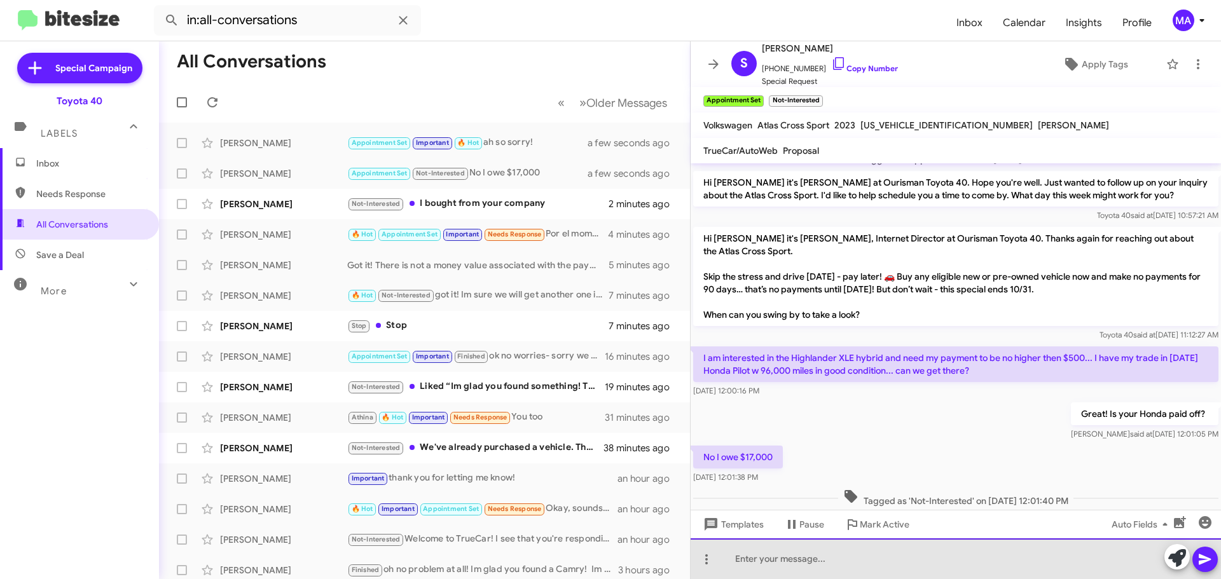
click at [785, 561] on div at bounding box center [955, 558] width 530 height 41
click at [791, 565] on div at bounding box center [955, 558] width 530 height 41
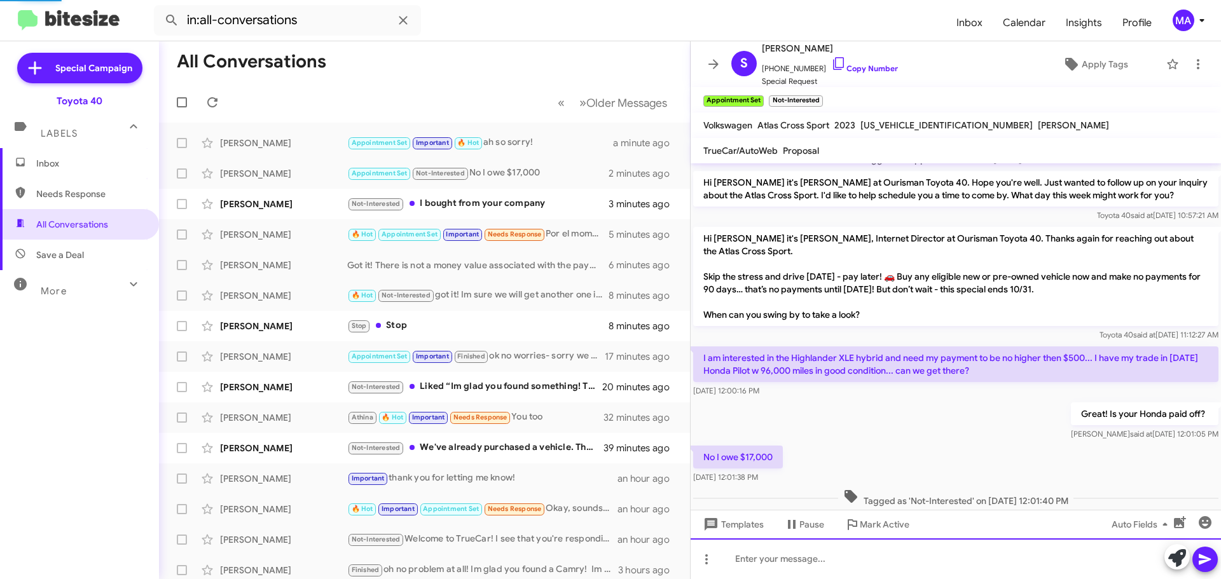
scroll to position [0, 0]
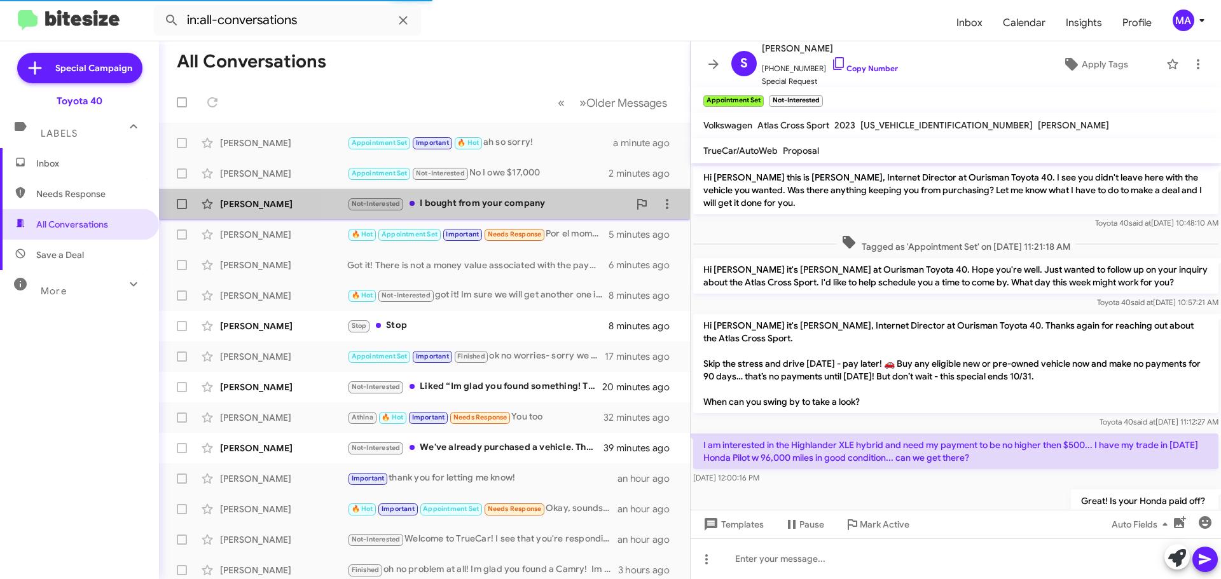
click at [503, 205] on div "Not-Interested I bought from your company" at bounding box center [488, 203] width 282 height 15
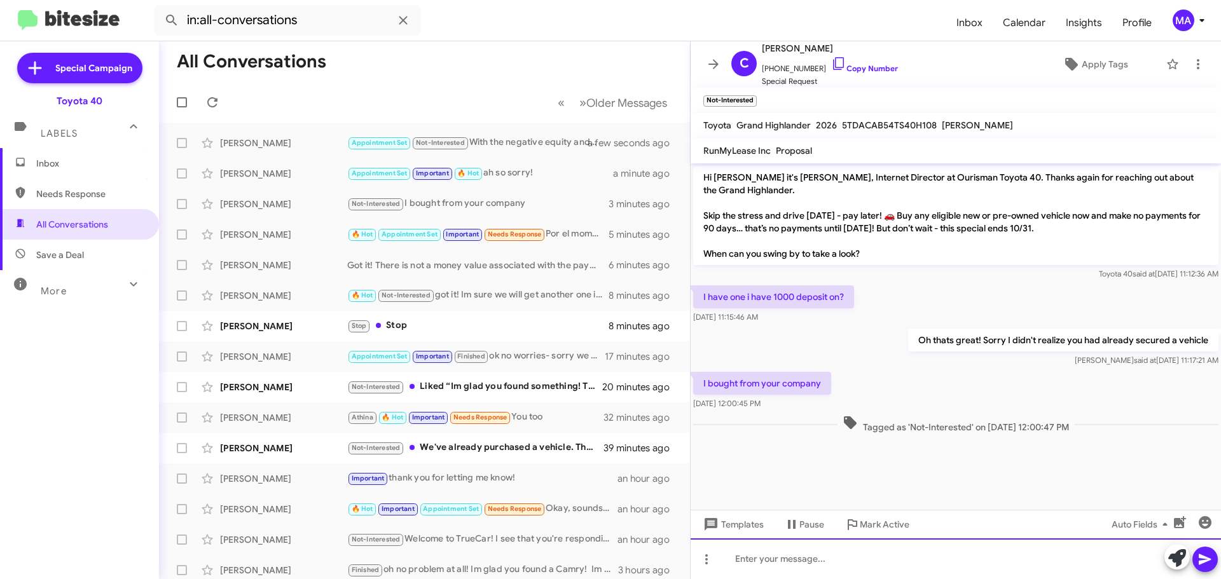
click at [828, 559] on div at bounding box center [955, 558] width 530 height 41
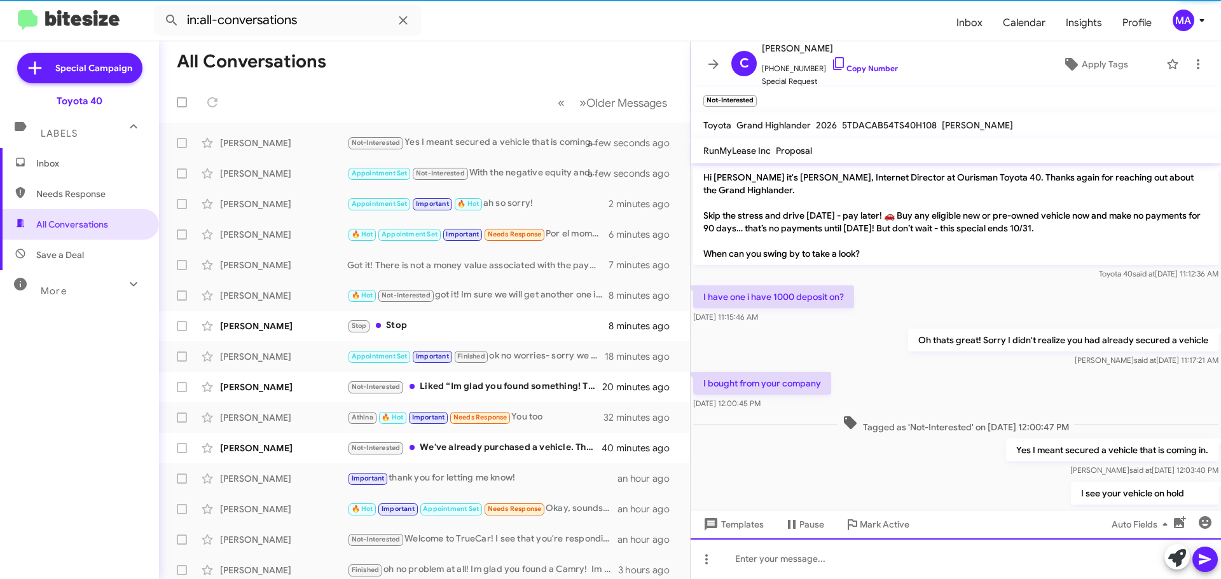
scroll to position [35, 0]
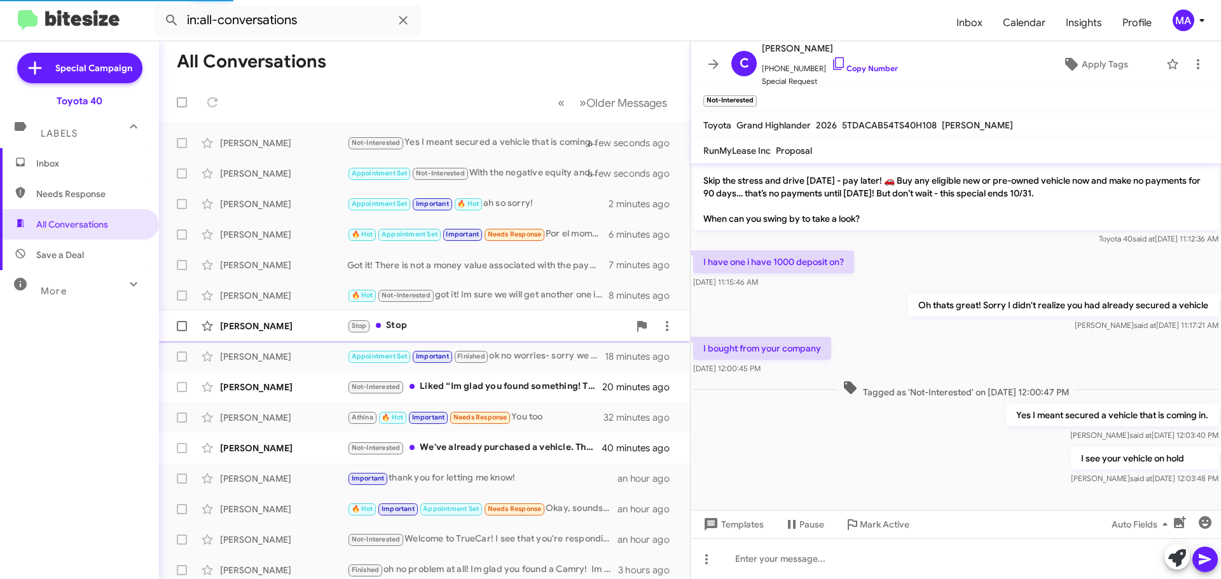
click at [439, 327] on div "Stop Stop" at bounding box center [488, 325] width 282 height 15
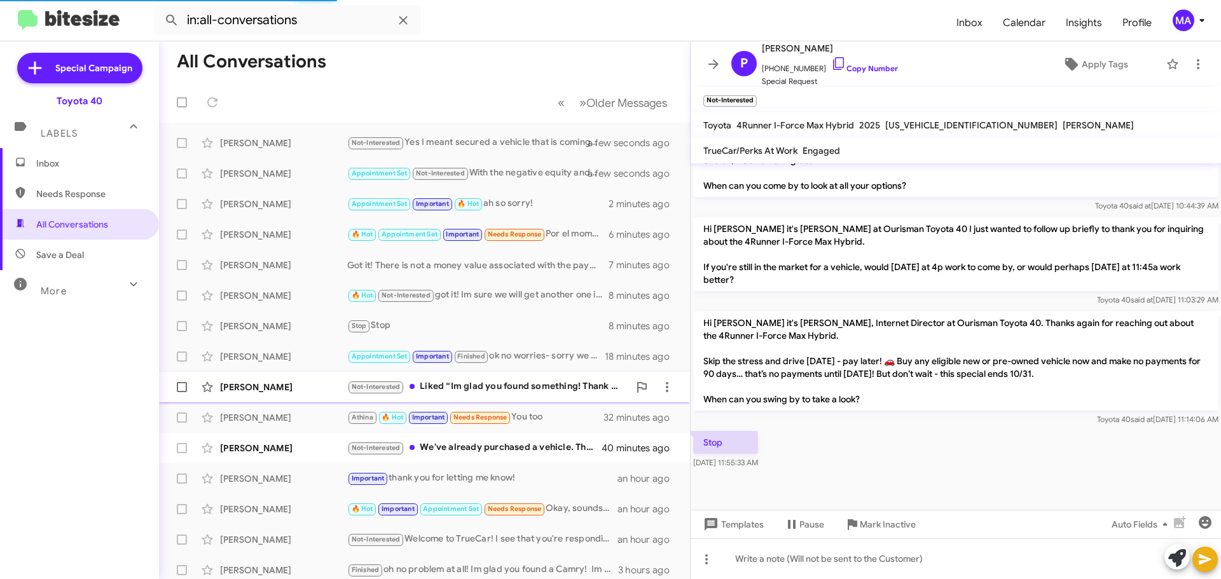
click at [534, 388] on div "Not-Interested Liked “Im glad you found something! Thank you for letting me kno…" at bounding box center [488, 387] width 282 height 15
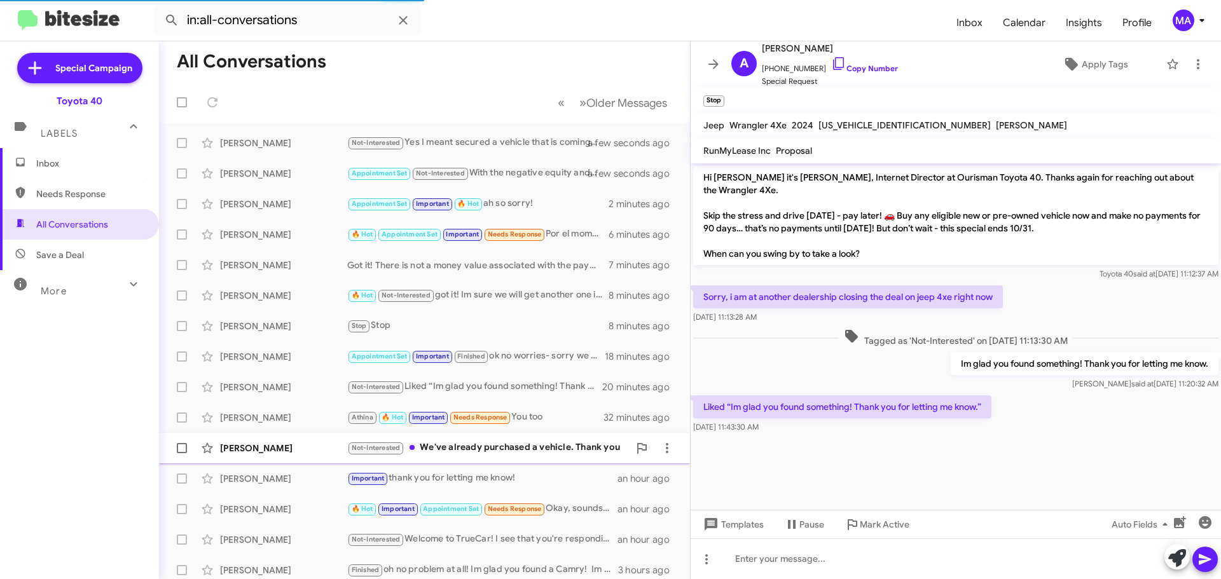
click at [519, 448] on div "Not-Interested We've already purchased a vehicle. Thank you" at bounding box center [488, 448] width 282 height 15
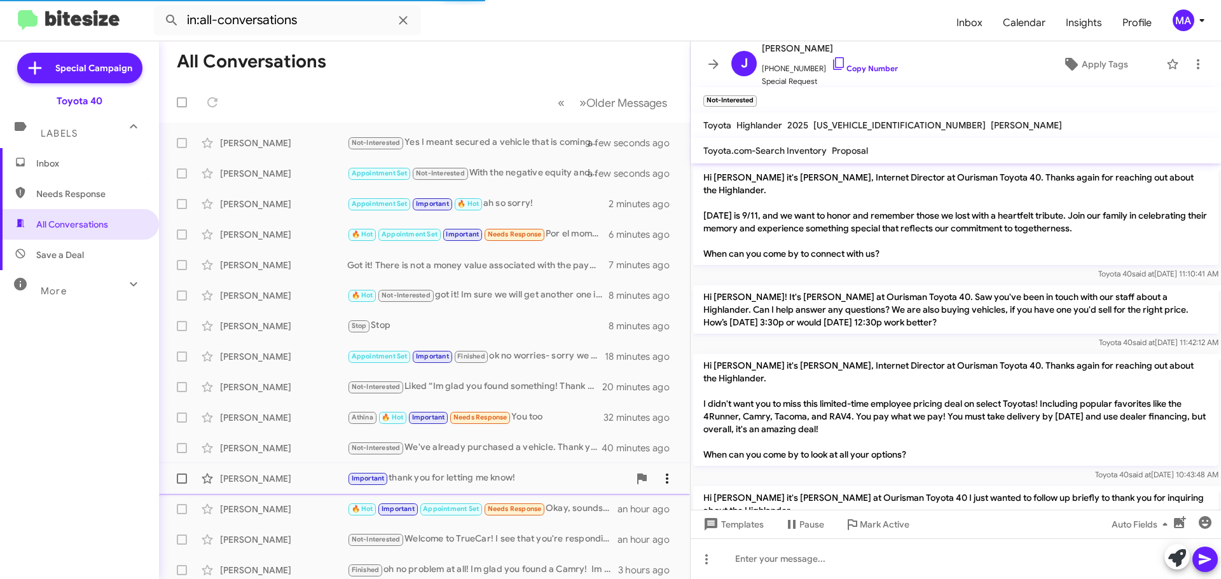
scroll to position [277, 0]
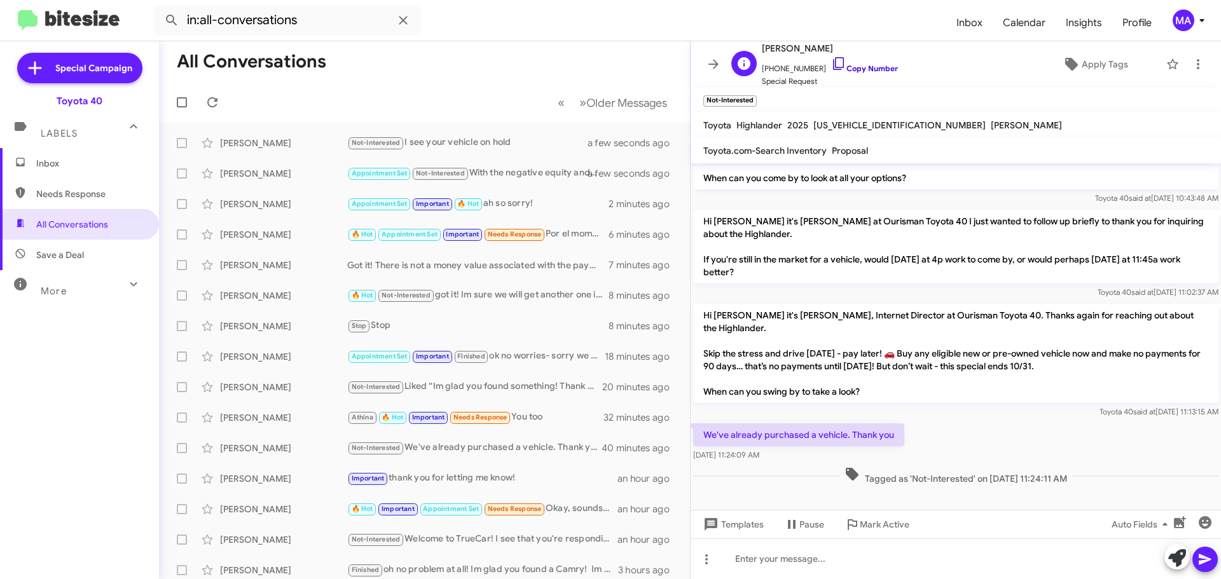
click at [831, 65] on icon at bounding box center [838, 63] width 15 height 15
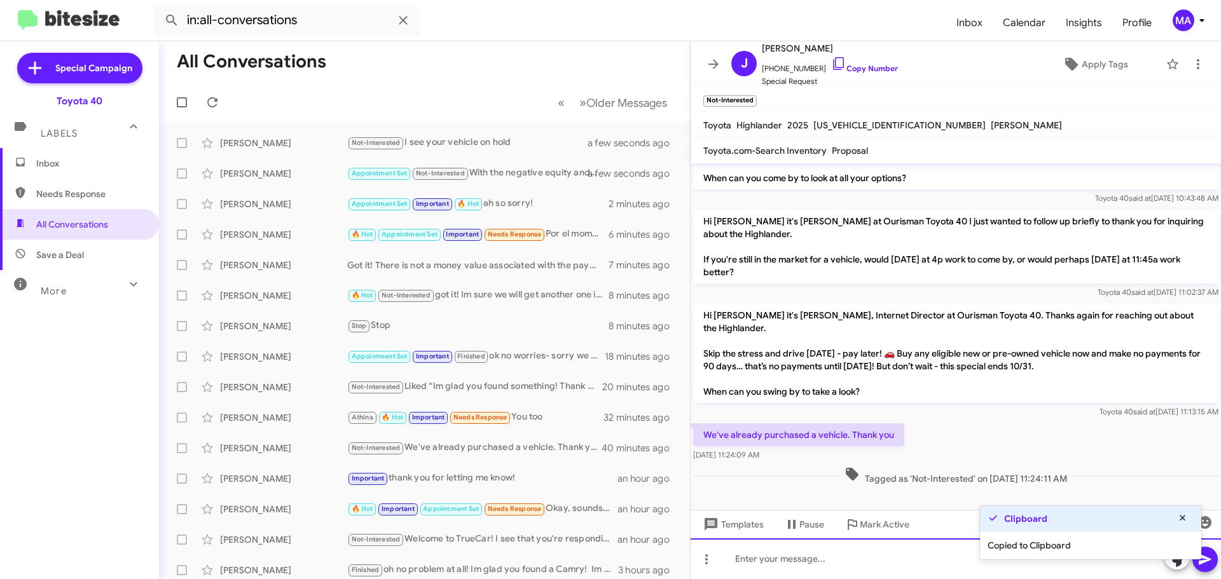
click at [800, 558] on div at bounding box center [955, 558] width 530 height 41
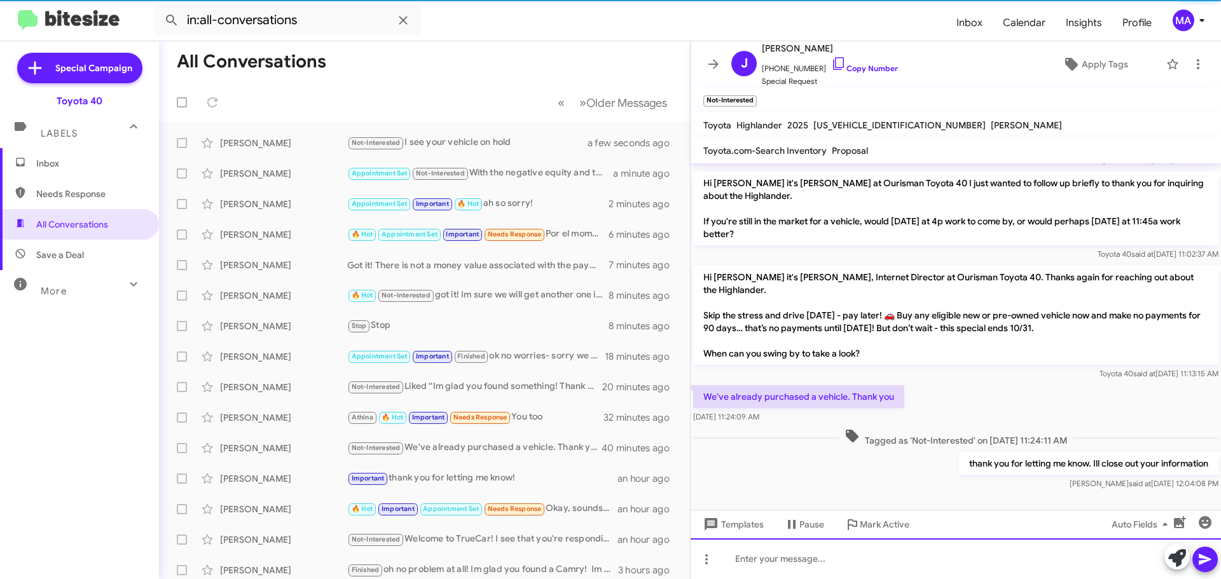
scroll to position [323, 0]
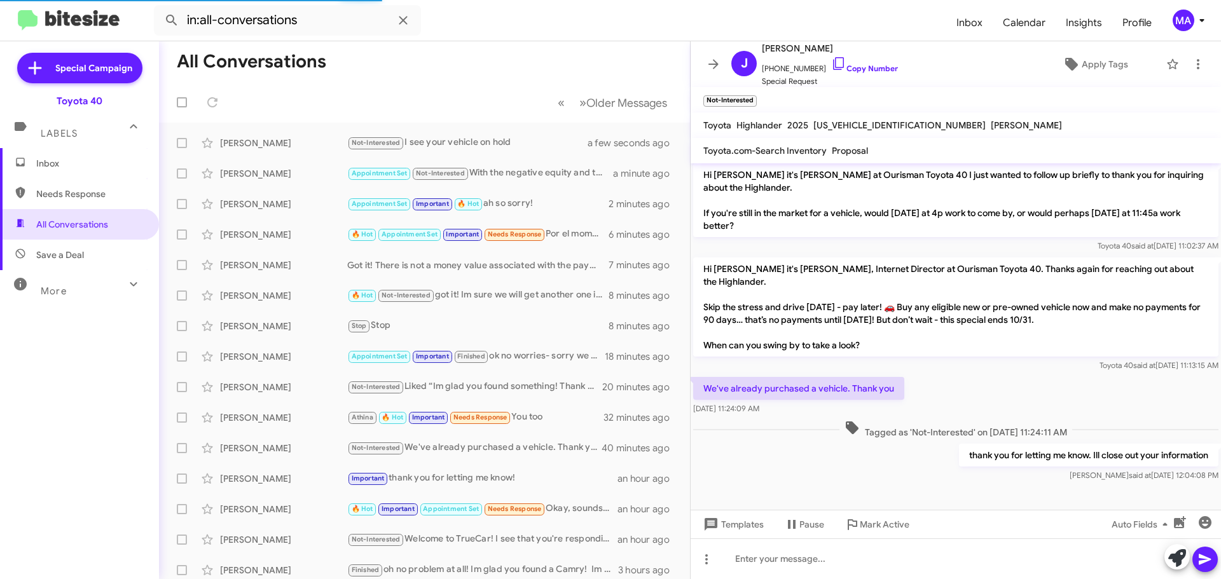
drag, startPoint x: 791, startPoint y: 403, endPoint x: 706, endPoint y: 381, distance: 87.9
click at [706, 381] on div "We've already purchased a vehicle. Thank you [DATE] 11:24:09 AM" at bounding box center [798, 396] width 211 height 38
copy div "We've already purchased a vehicle. Thank you [DATE] 11:24:09 AM"
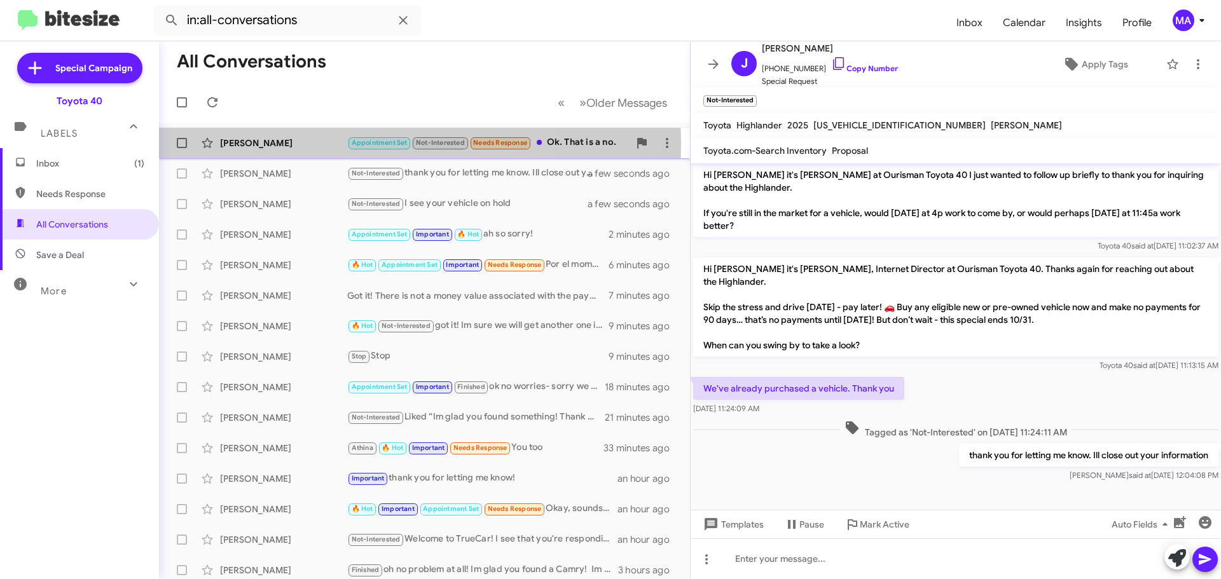
click at [295, 145] on div "[PERSON_NAME]" at bounding box center [283, 143] width 127 height 13
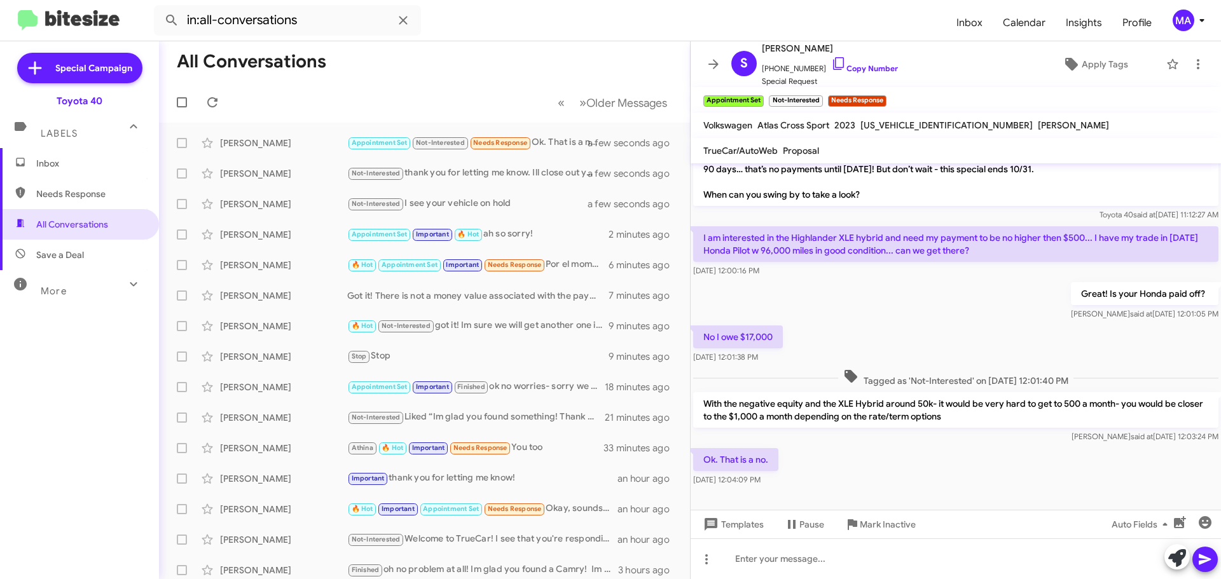
scroll to position [218, 0]
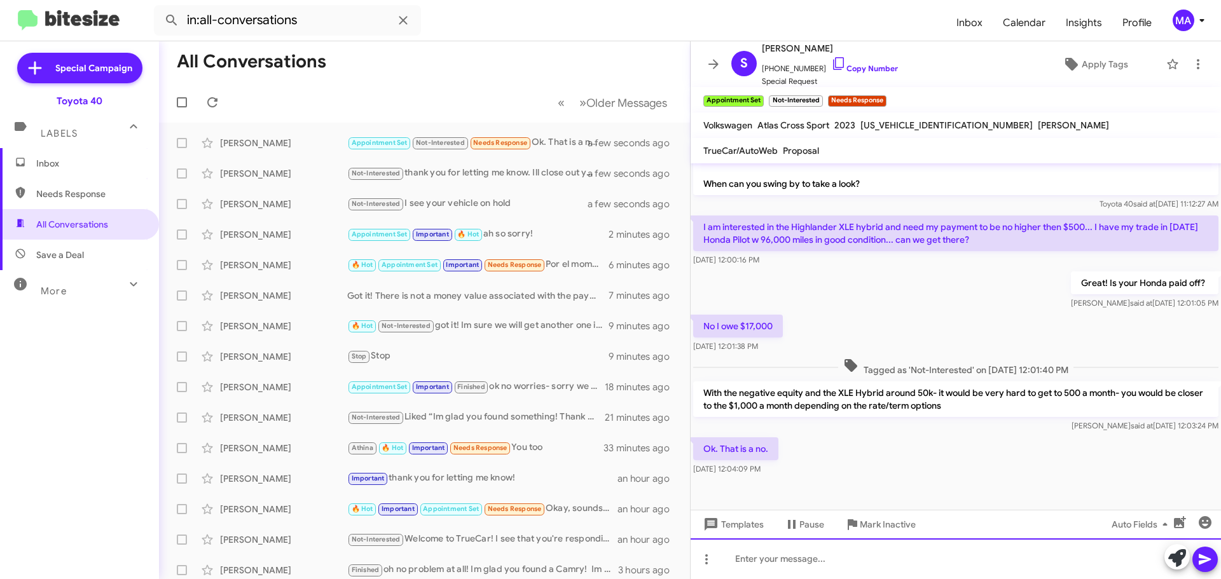
click at [795, 563] on div at bounding box center [955, 558] width 530 height 41
click at [791, 560] on div at bounding box center [955, 558] width 530 height 41
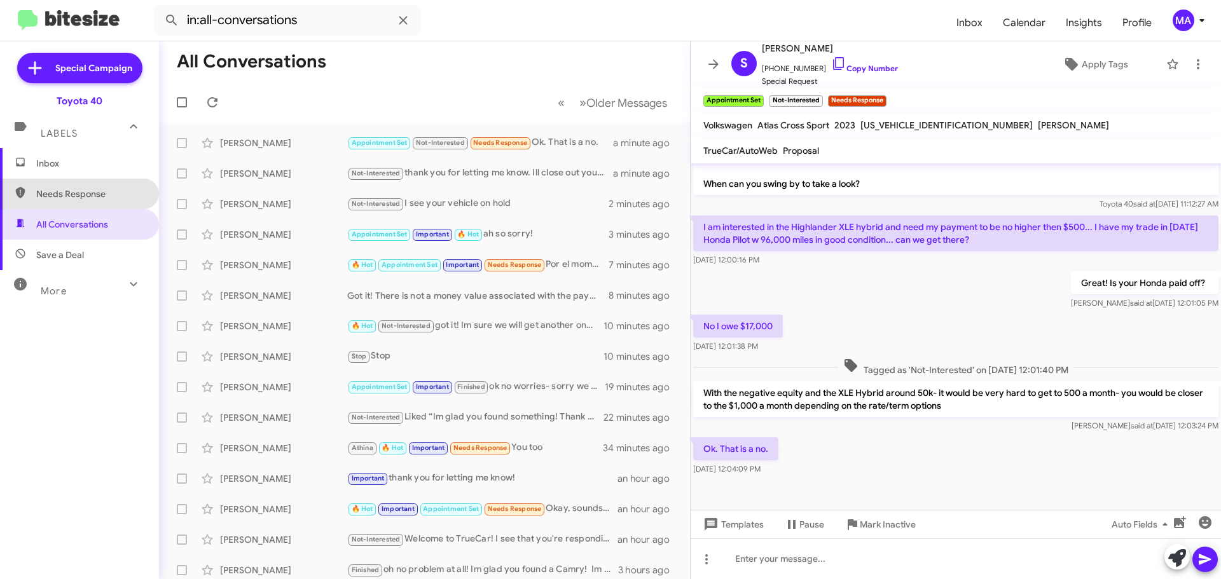
click at [99, 187] on span "Needs Response" at bounding box center [79, 194] width 159 height 31
type input "in:needs-response"
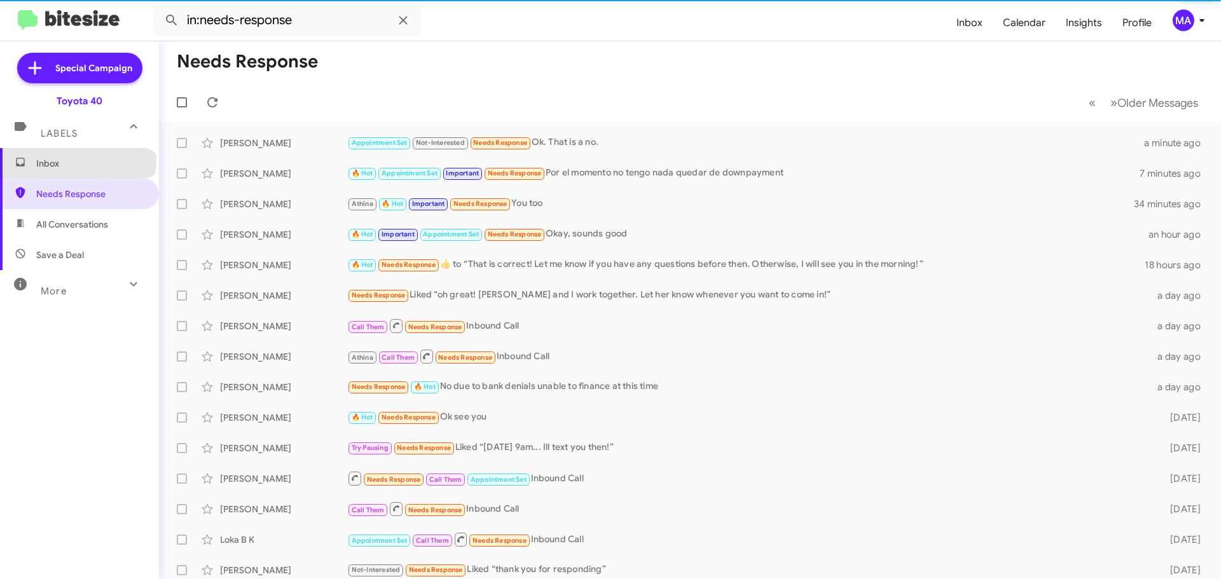
click at [77, 160] on span "Inbox" at bounding box center [90, 163] width 108 height 13
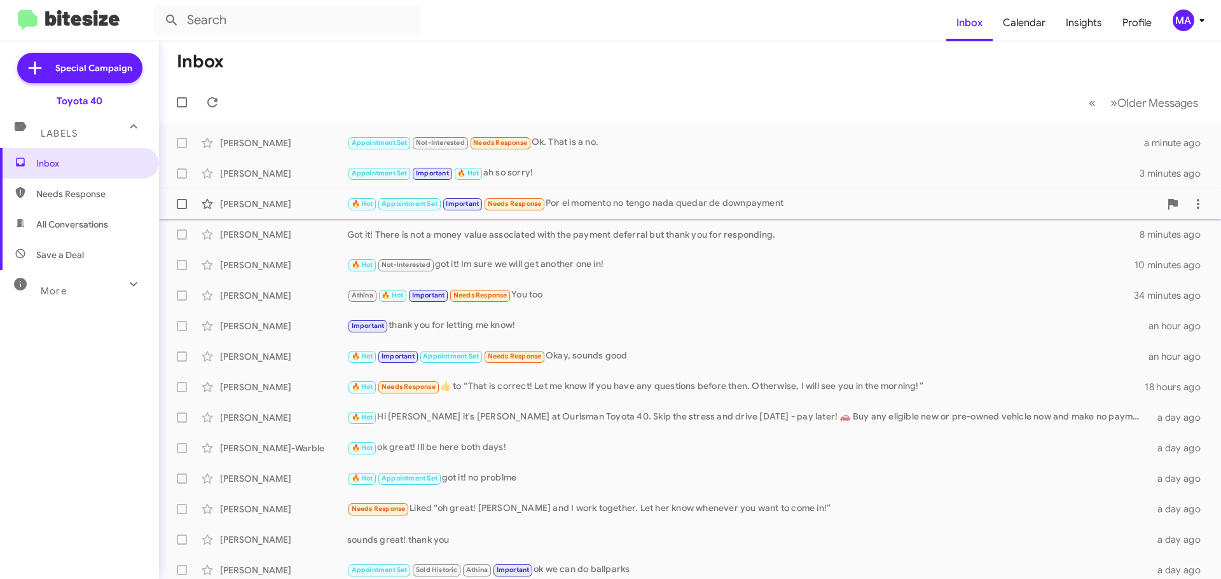
drag, startPoint x: 577, startPoint y: 208, endPoint x: 545, endPoint y: 190, distance: 35.9
click at [577, 207] on div "🔥 Hot Appointment Set Important Needs Response Por el momento no tengo nada que…" at bounding box center [753, 203] width 812 height 15
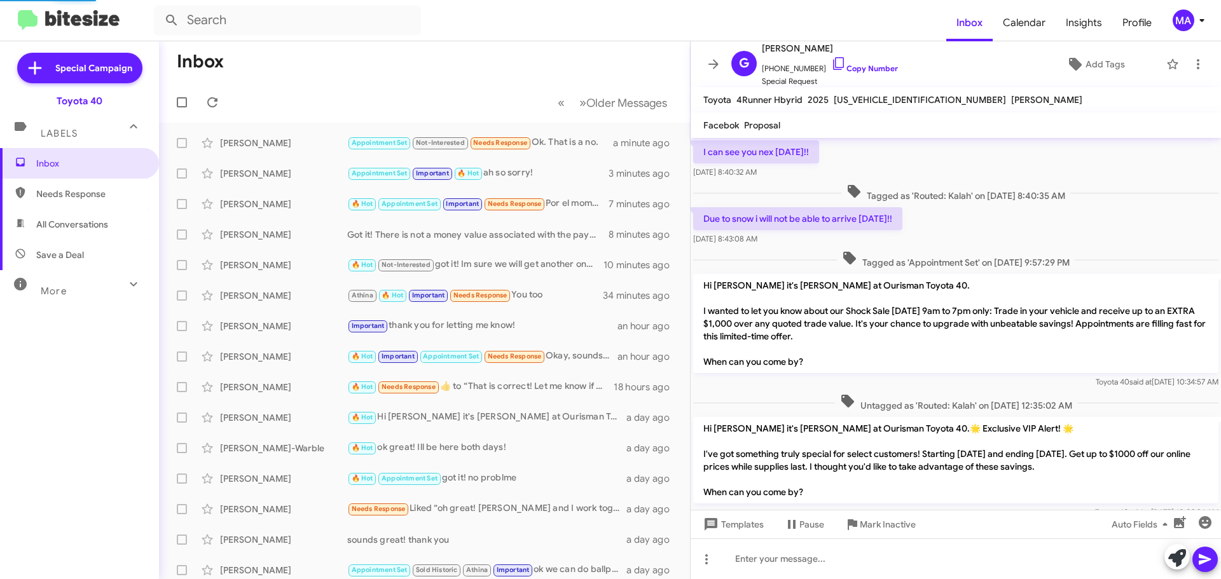
scroll to position [891, 0]
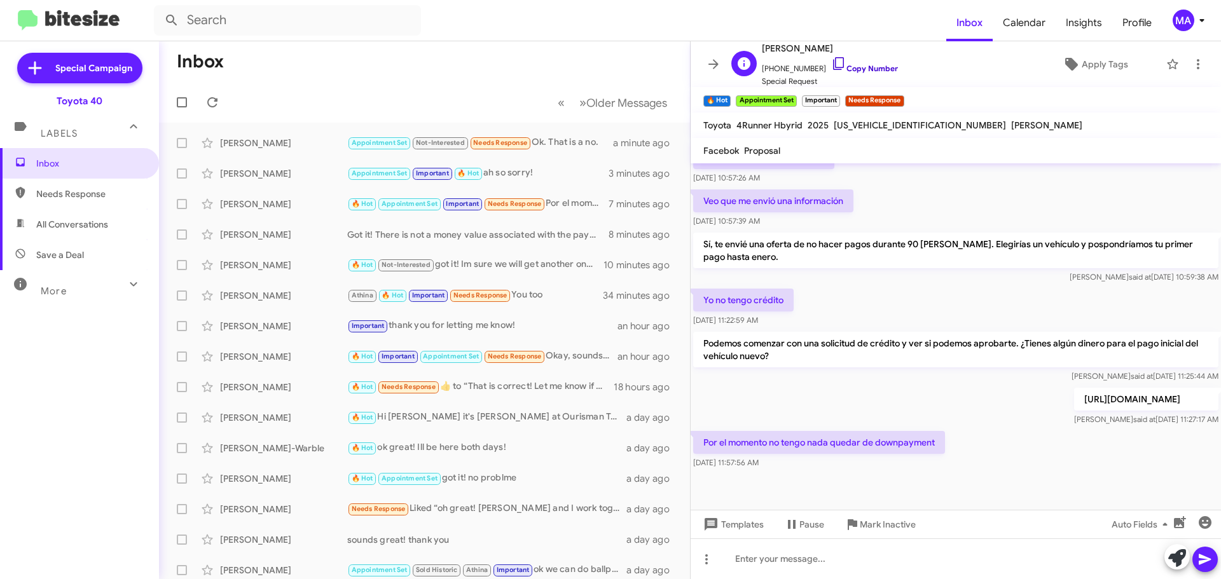
click at [831, 64] on icon at bounding box center [838, 63] width 15 height 15
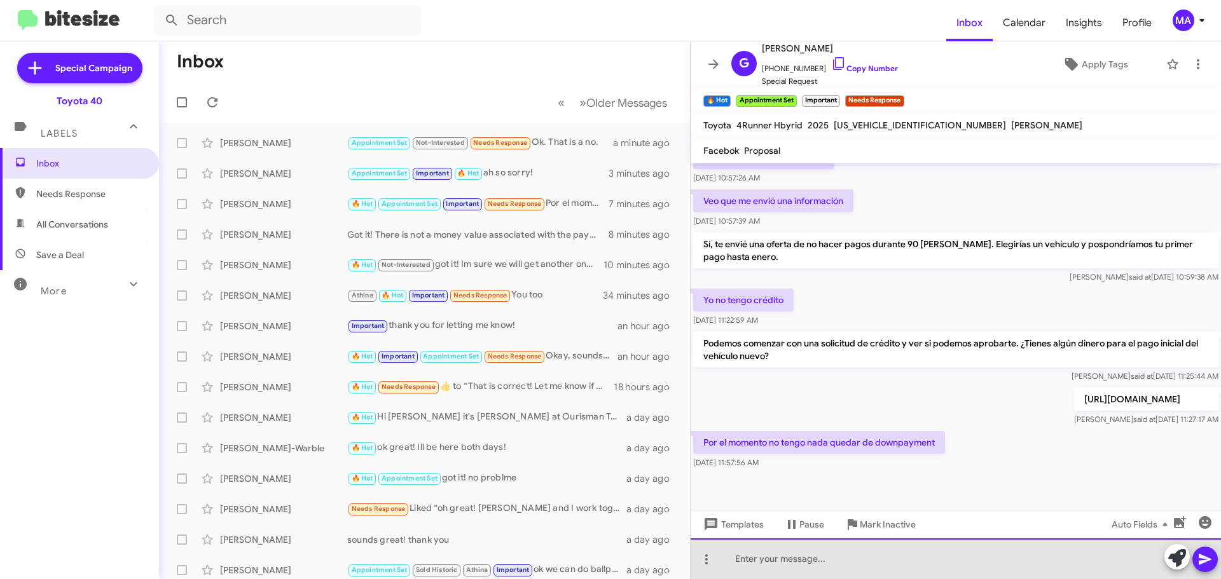
click at [758, 555] on div at bounding box center [955, 558] width 530 height 41
paste div
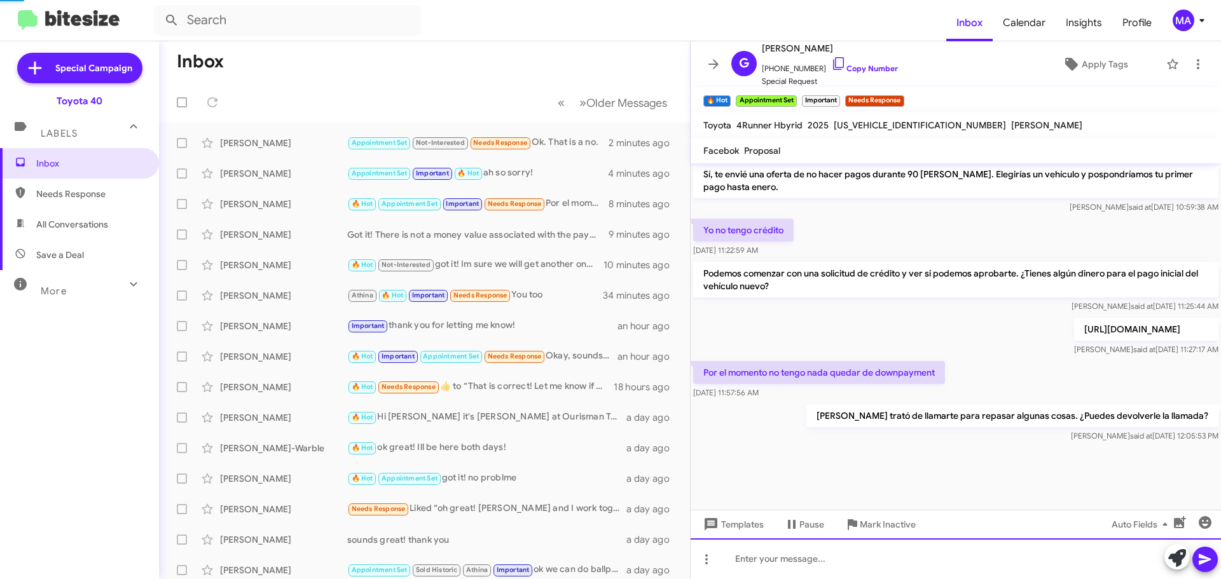
scroll to position [0, 0]
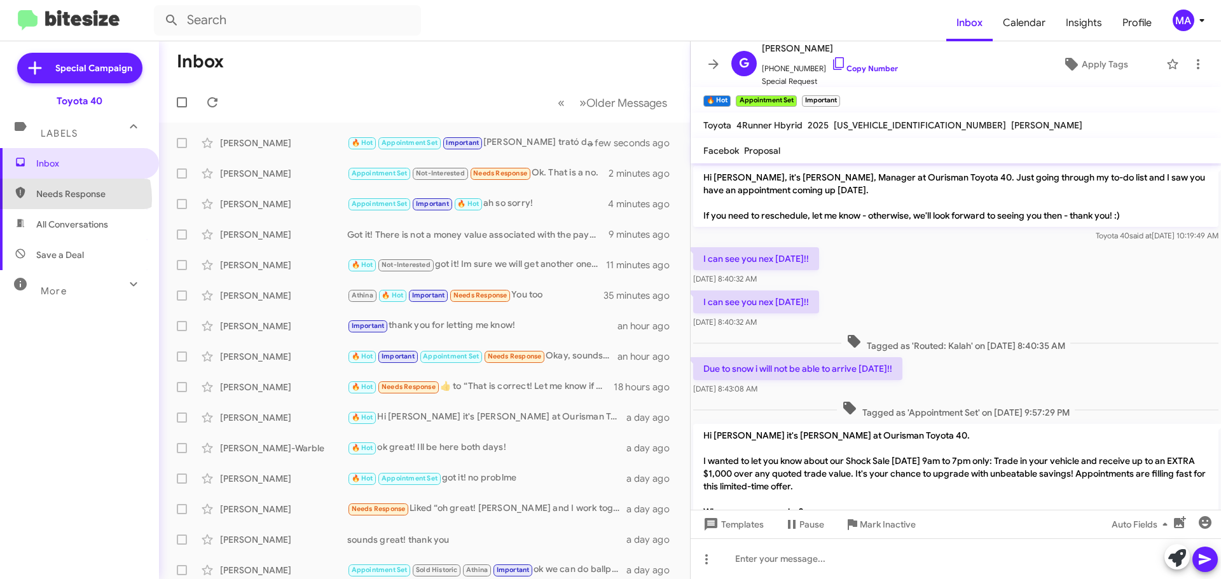
click at [62, 198] on span "Needs Response" at bounding box center [90, 194] width 108 height 13
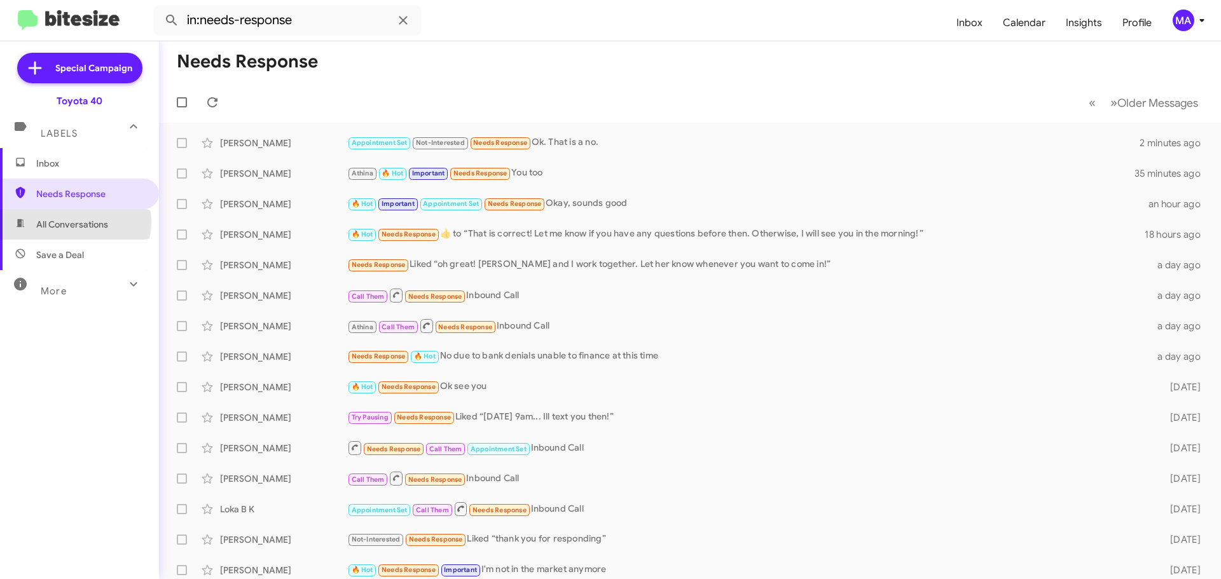
click at [74, 222] on span "All Conversations" at bounding box center [72, 224] width 72 height 13
type input "in:all-conversations"
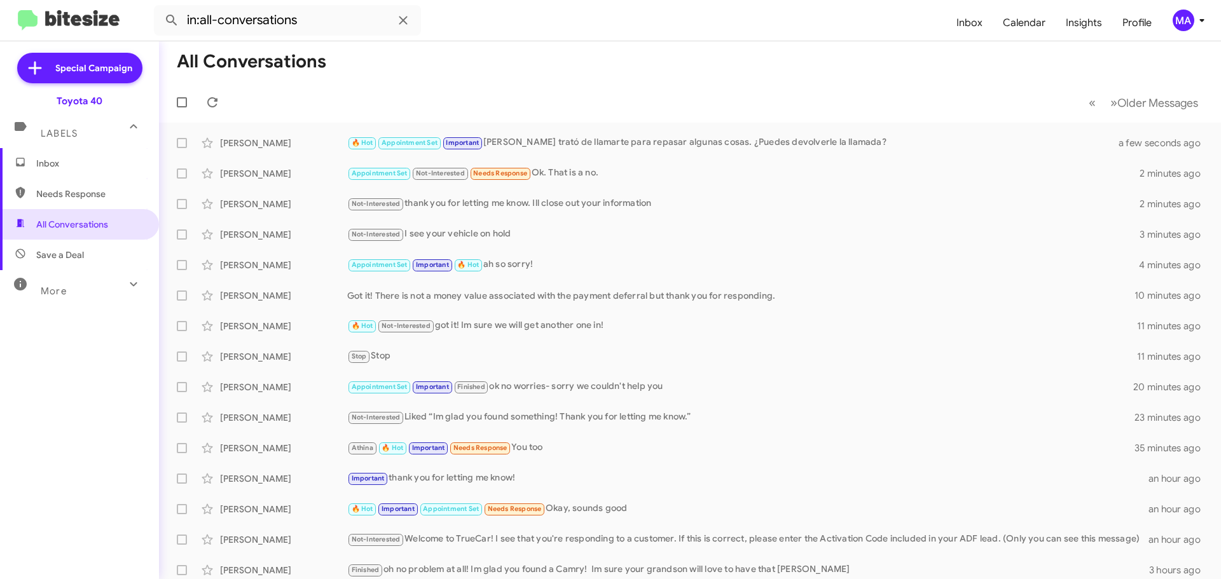
click at [62, 170] on span "Inbox" at bounding box center [79, 163] width 159 height 31
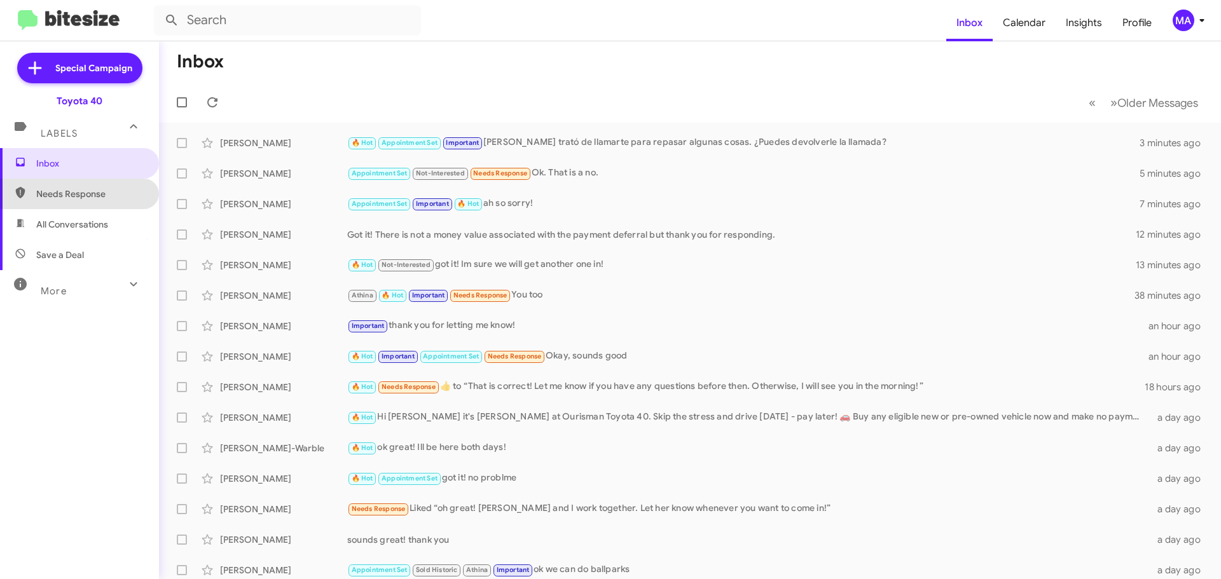
click at [113, 192] on span "Needs Response" at bounding box center [90, 194] width 108 height 13
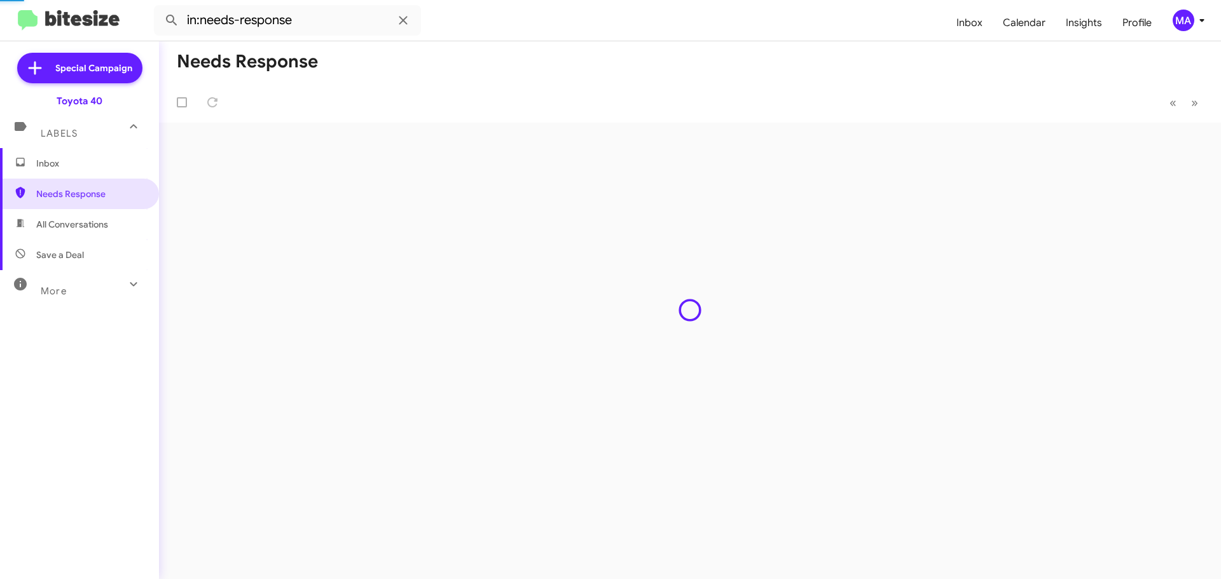
click at [113, 221] on span "All Conversations" at bounding box center [79, 224] width 159 height 31
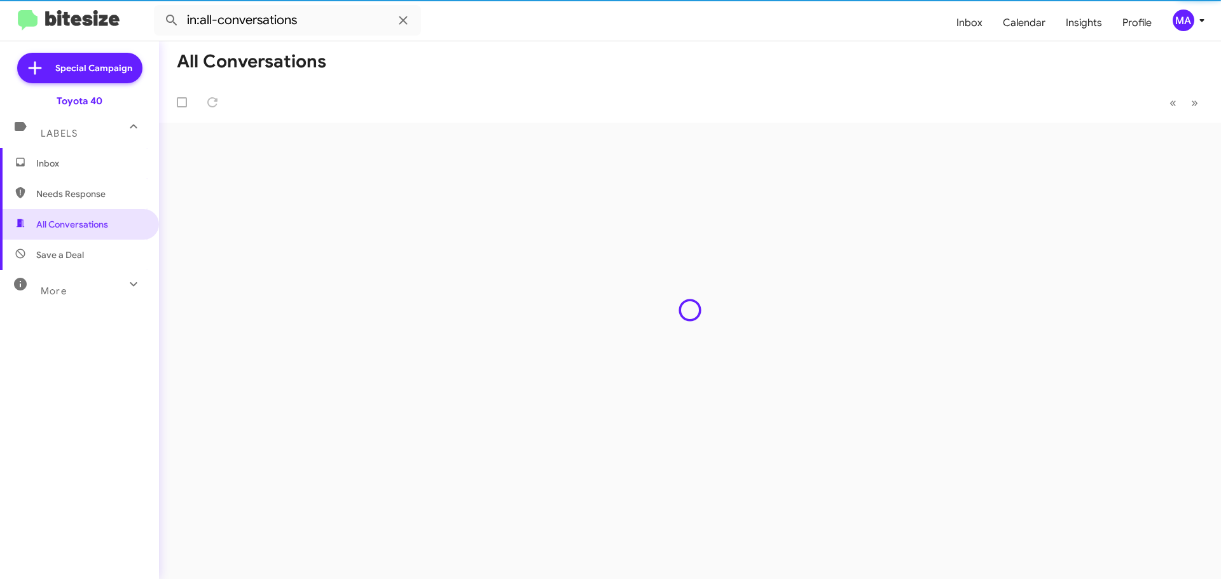
click at [110, 250] on span "Save a Deal" at bounding box center [79, 255] width 159 height 31
type input "in:not-interested"
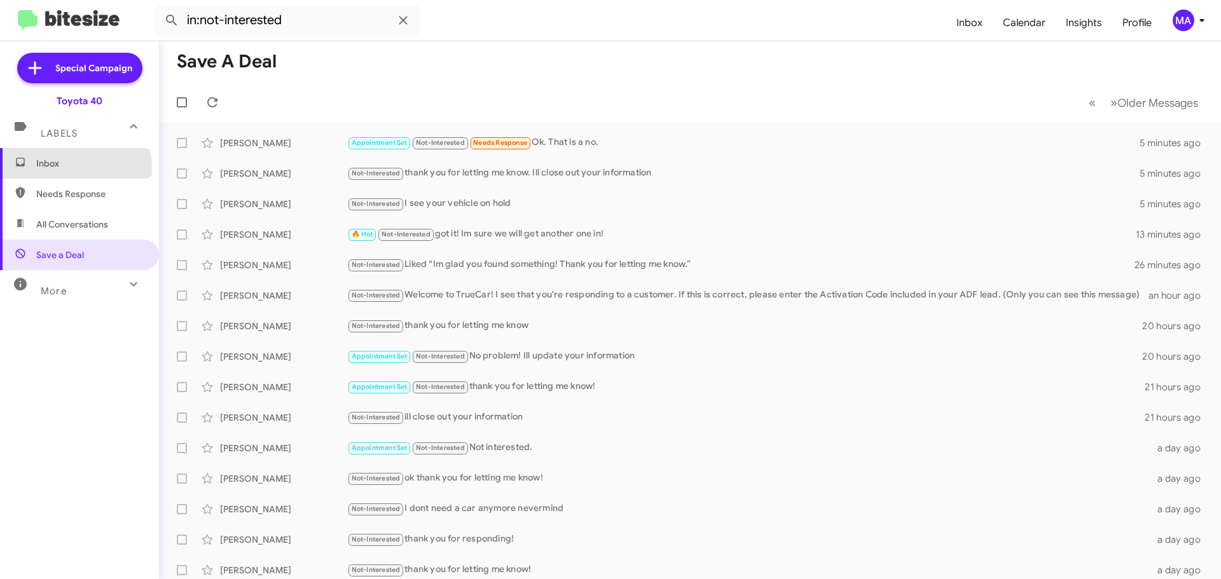
click at [71, 168] on span "Inbox" at bounding box center [90, 163] width 108 height 13
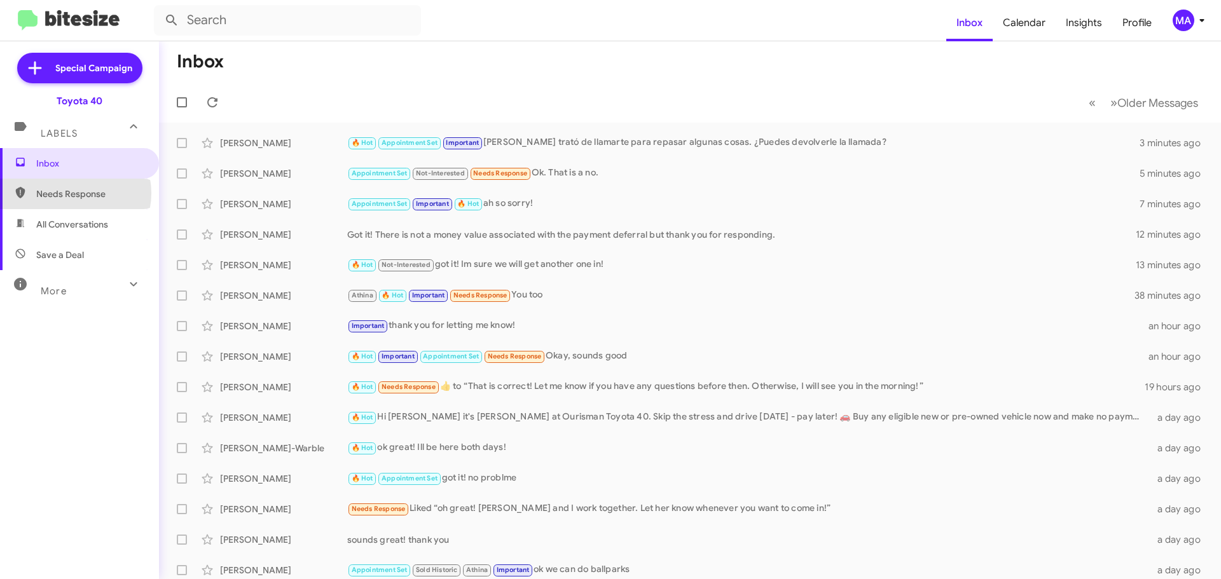
click at [74, 193] on span "Needs Response" at bounding box center [90, 194] width 108 height 13
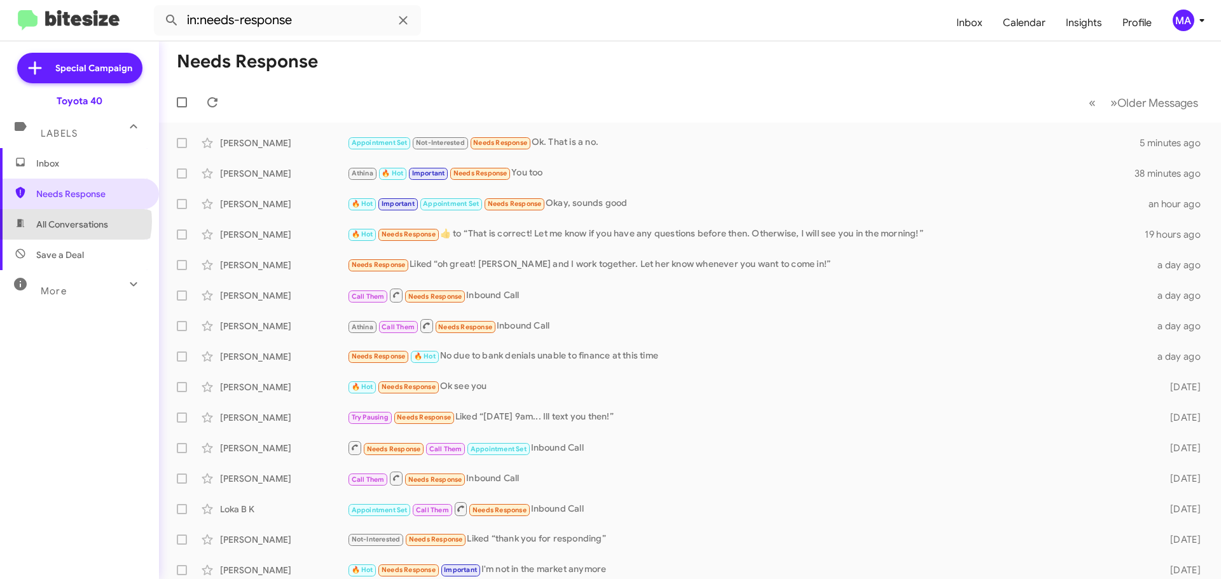
click at [74, 221] on span "All Conversations" at bounding box center [72, 224] width 72 height 13
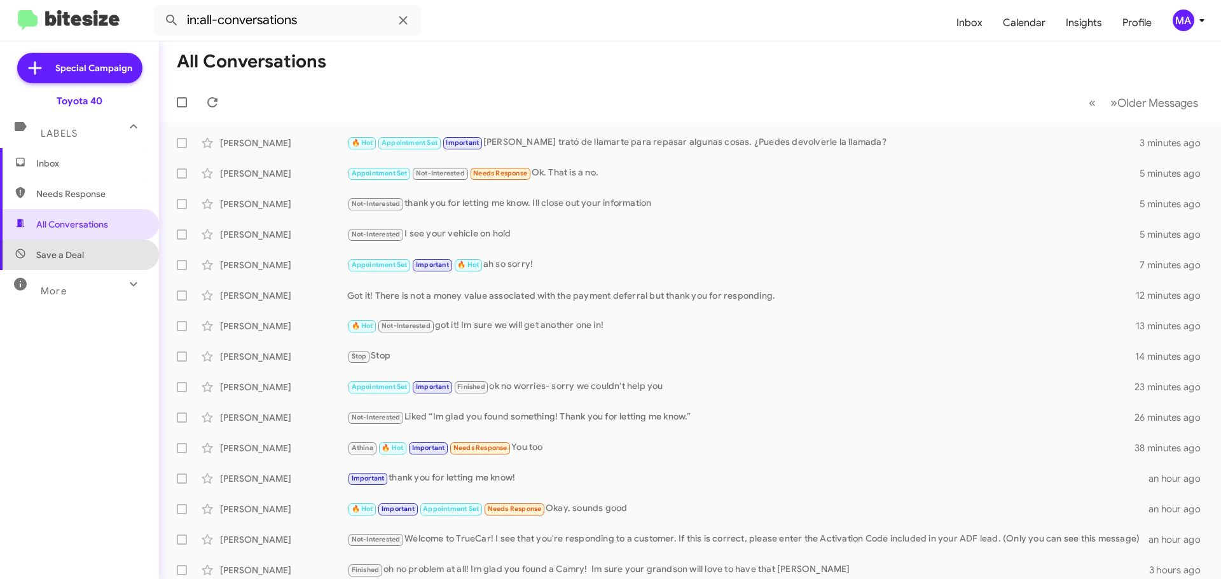
click at [96, 255] on span "Save a Deal" at bounding box center [79, 255] width 159 height 31
type input "in:not-interested"
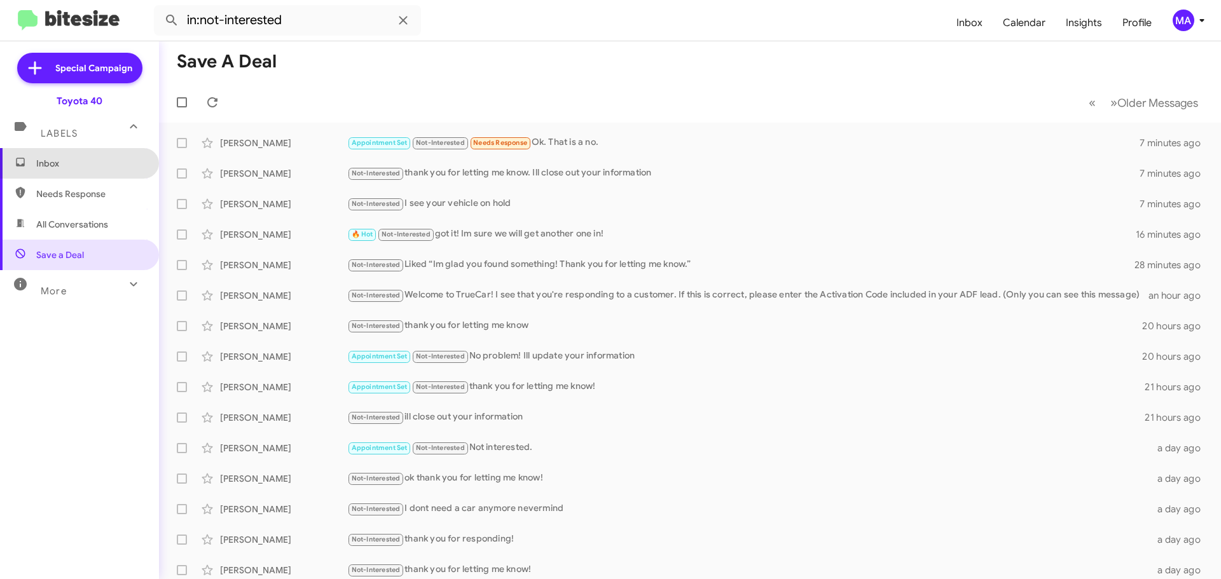
click at [93, 172] on span "Inbox" at bounding box center [79, 163] width 159 height 31
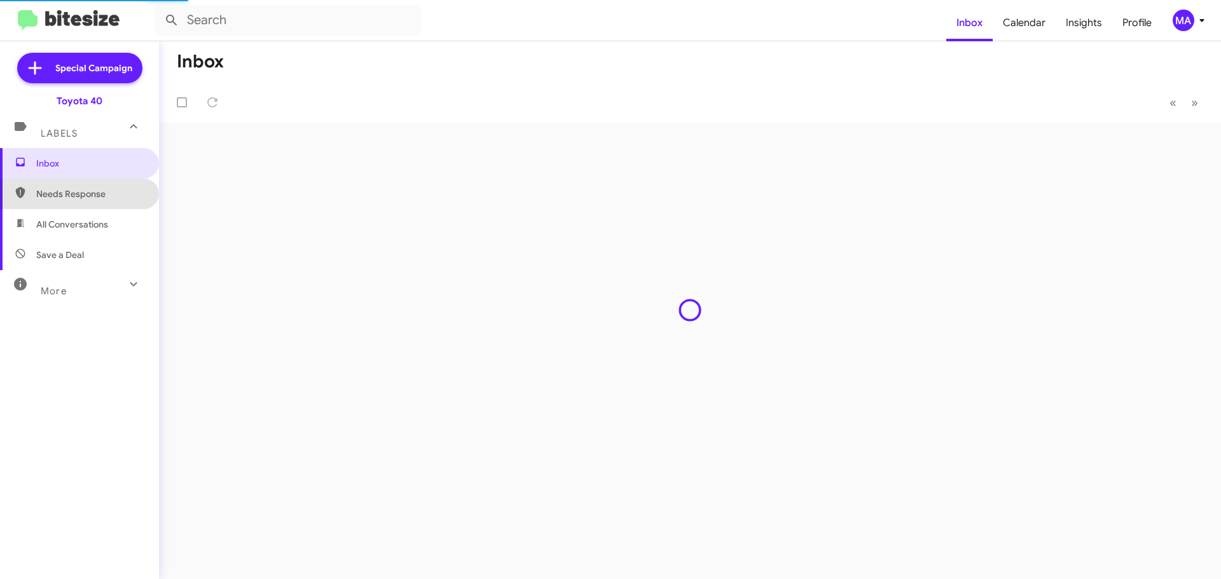
click at [100, 193] on span "Needs Response" at bounding box center [90, 194] width 108 height 13
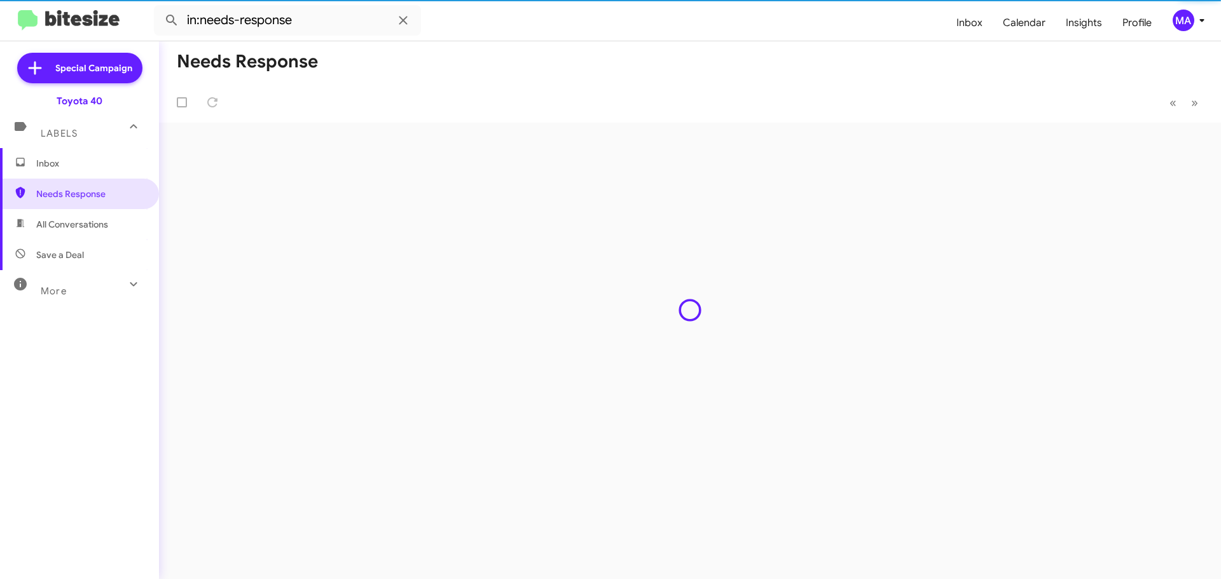
click at [100, 209] on span "All Conversations" at bounding box center [79, 224] width 159 height 31
click at [104, 248] on span "Save a Deal" at bounding box center [79, 255] width 159 height 31
type input "in:not-interested"
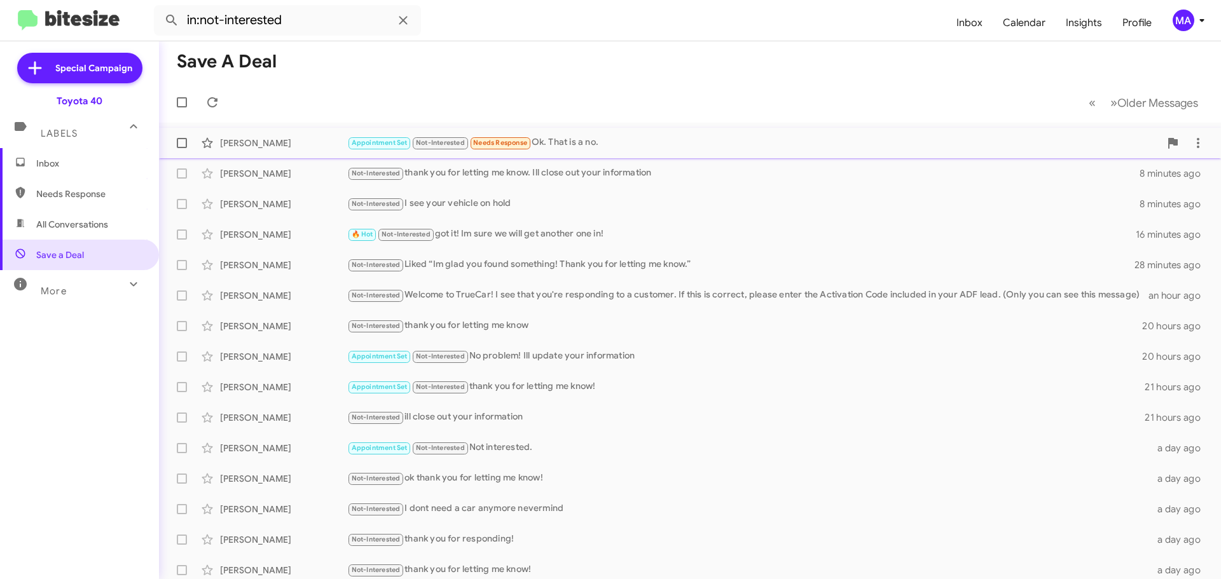
click at [610, 134] on div "[PERSON_NAME] Appointment Set Not-Interested Needs Response Ok. That is a no. 8…" at bounding box center [689, 142] width 1041 height 25
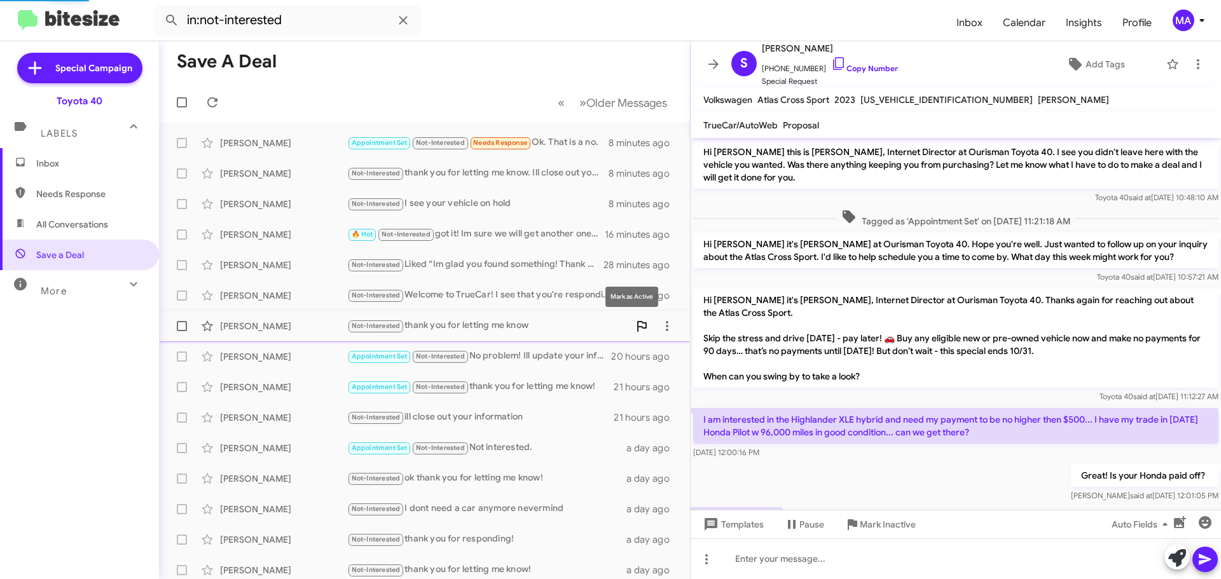
scroll to position [193, 0]
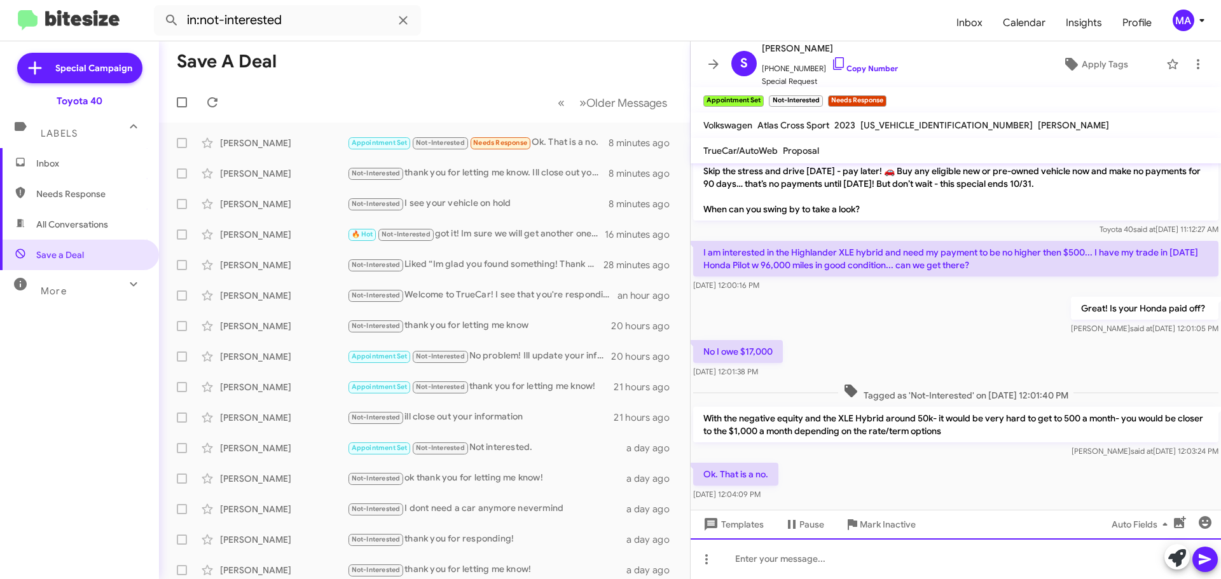
click at [788, 552] on div at bounding box center [955, 558] width 530 height 41
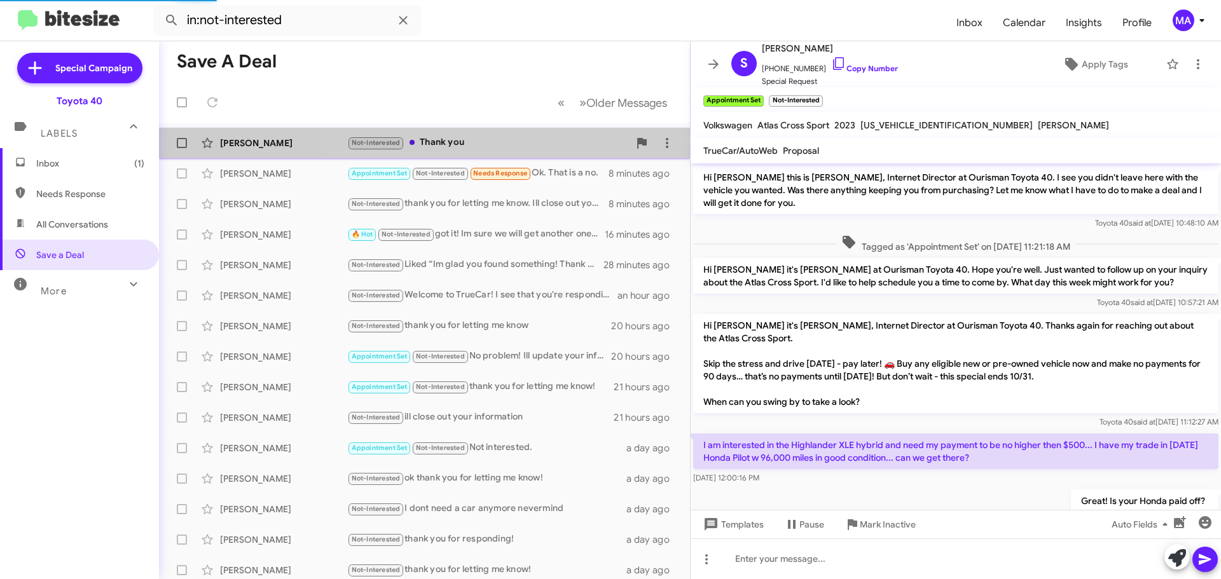
click at [513, 140] on div "Not-Interested Thank you" at bounding box center [488, 142] width 282 height 15
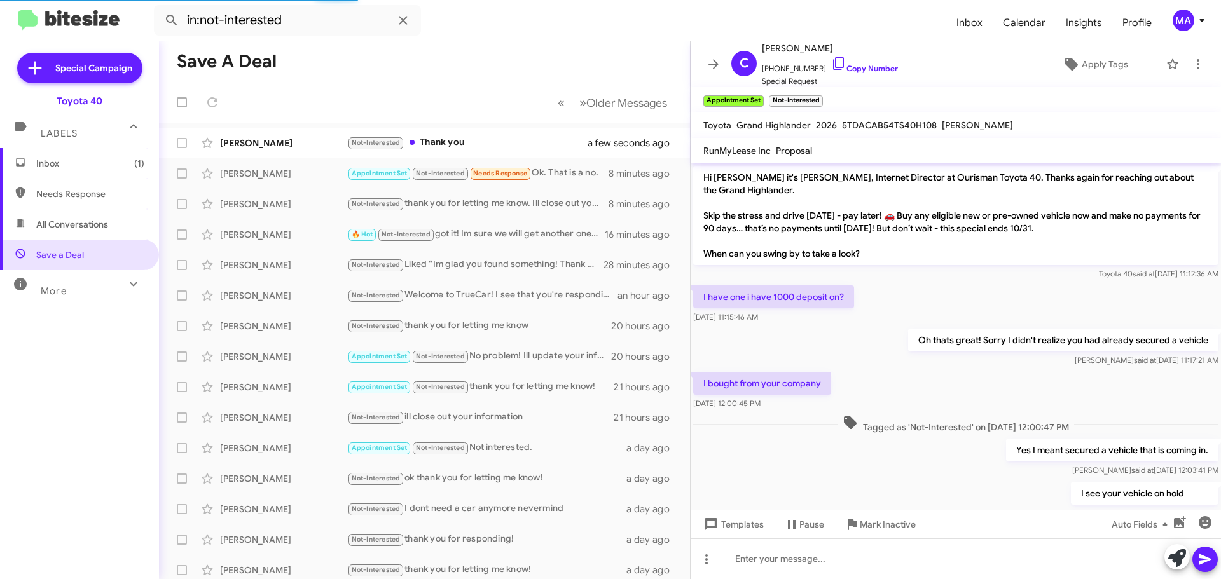
scroll to position [81, 0]
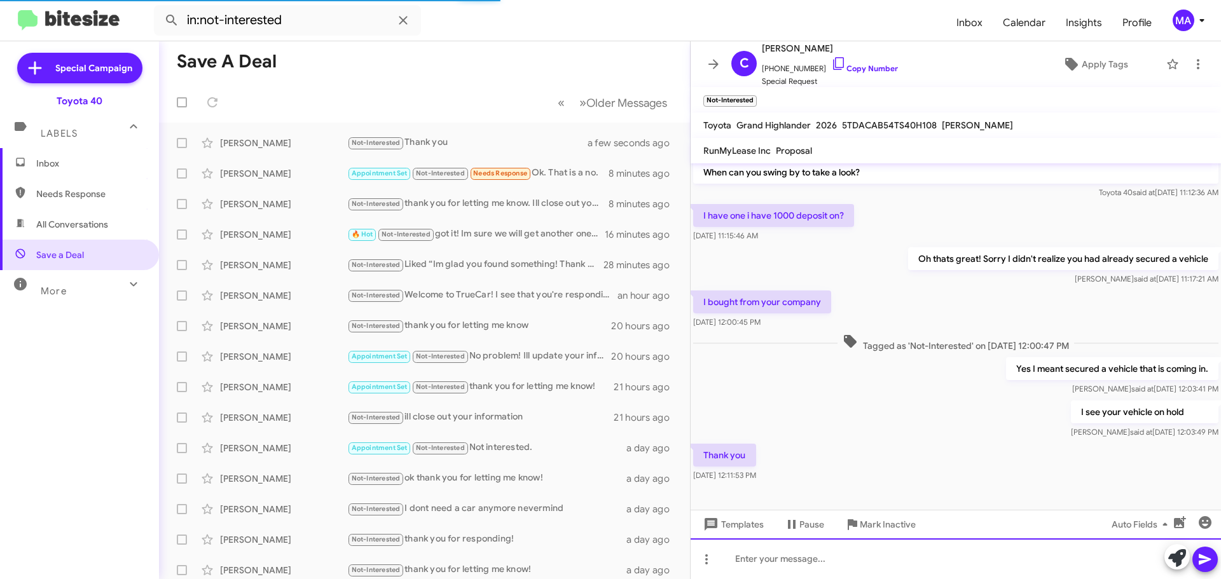
click at [784, 556] on div at bounding box center [955, 558] width 530 height 41
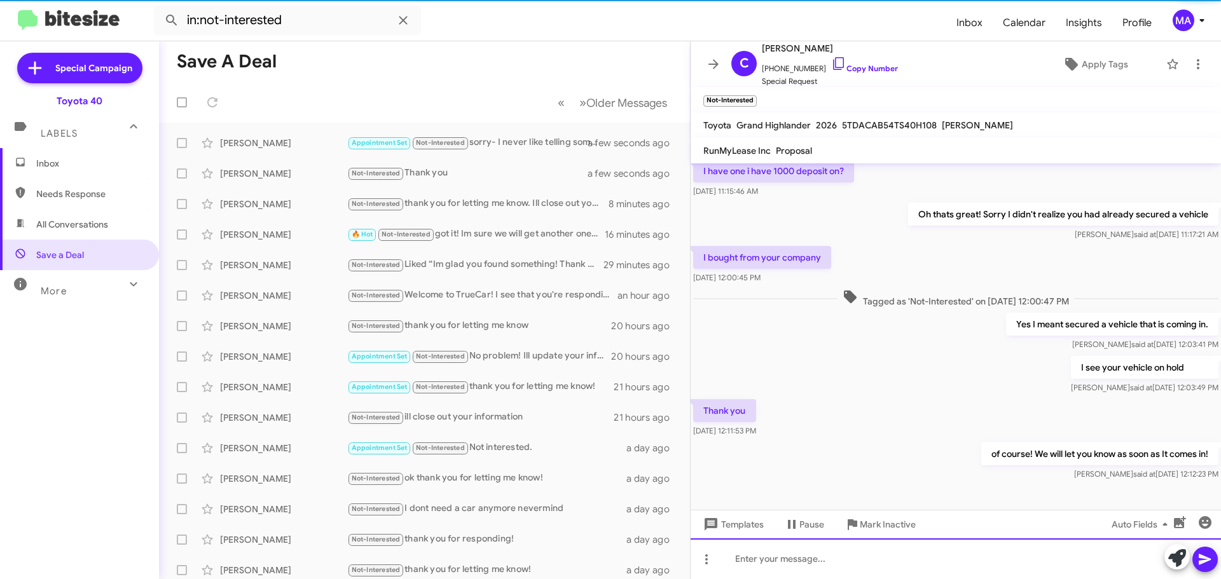
scroll to position [128, 0]
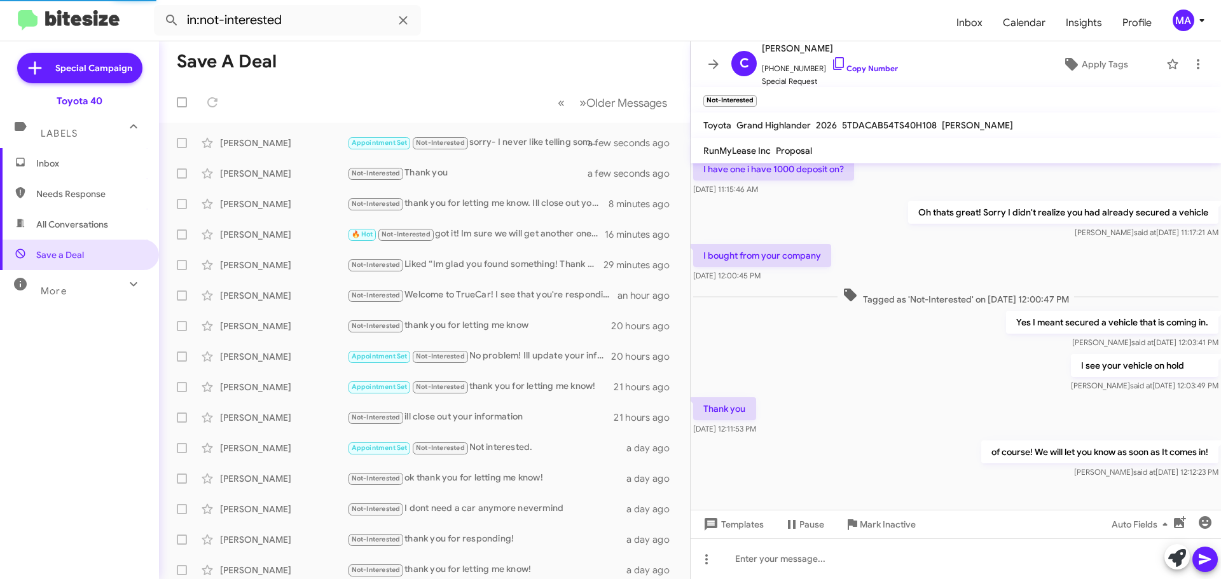
click at [61, 152] on span "Inbox" at bounding box center [79, 163] width 159 height 31
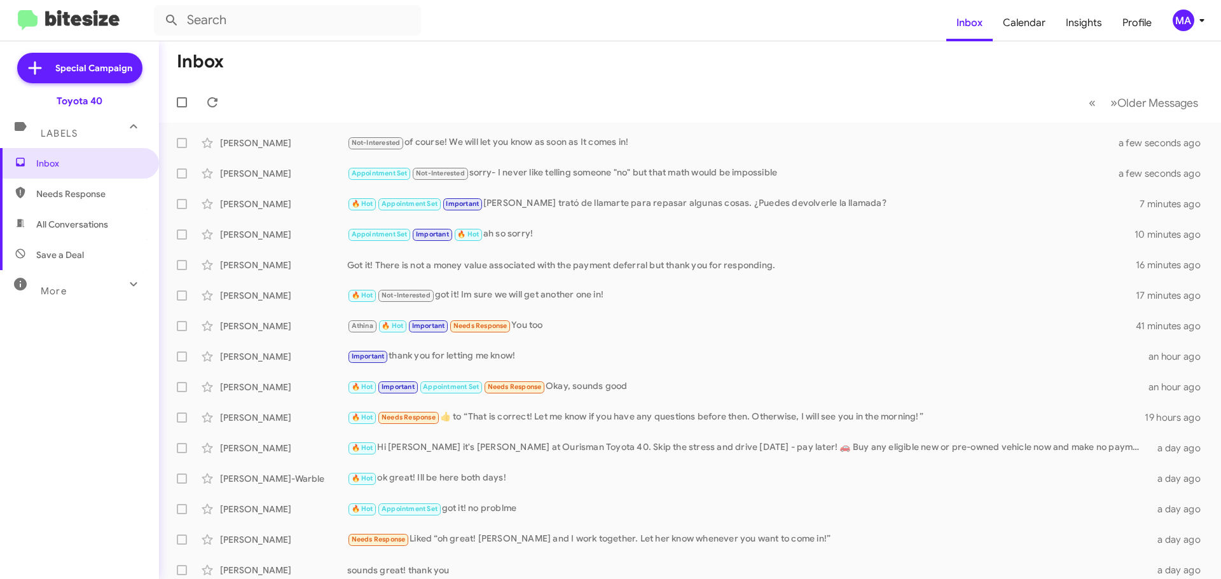
click at [106, 191] on span "Needs Response" at bounding box center [90, 194] width 108 height 13
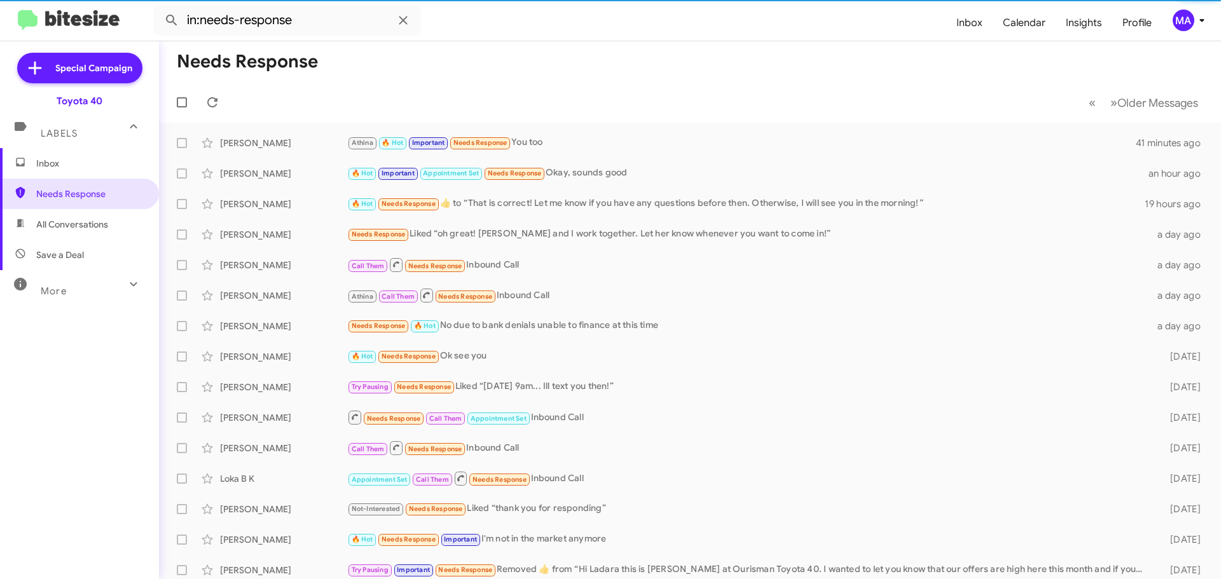
click at [86, 224] on span "All Conversations" at bounding box center [72, 224] width 72 height 13
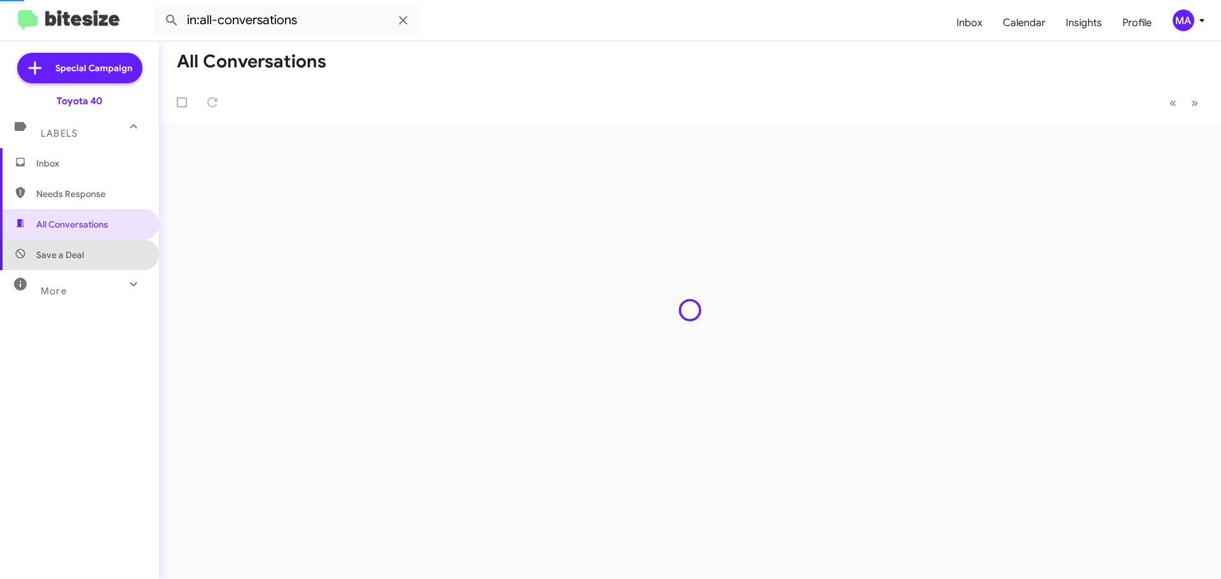
click at [87, 250] on span "Save a Deal" at bounding box center [79, 255] width 159 height 31
type input "in:not-interested"
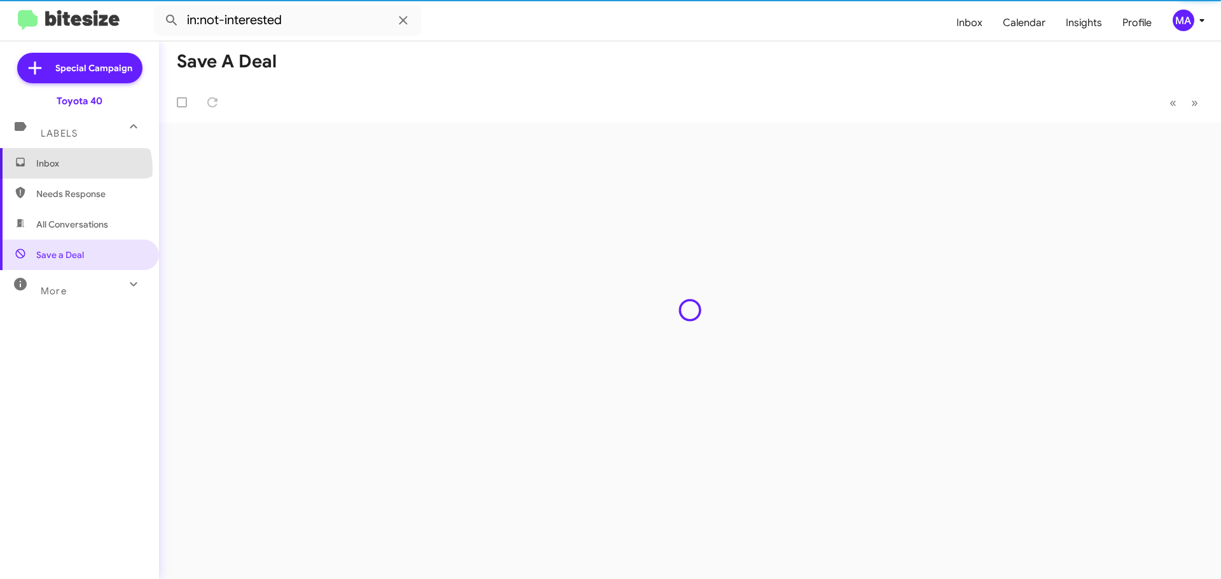
click at [74, 169] on span "Inbox" at bounding box center [90, 163] width 108 height 13
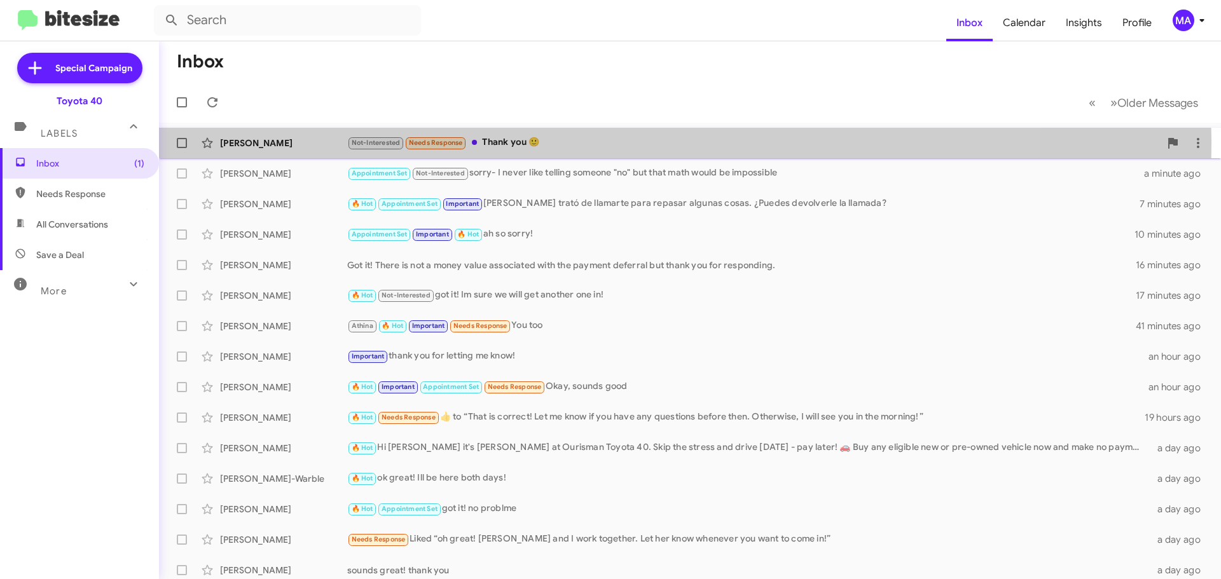
click at [560, 144] on div "Not-Interested Needs Response Thank you 🙂" at bounding box center [753, 142] width 812 height 15
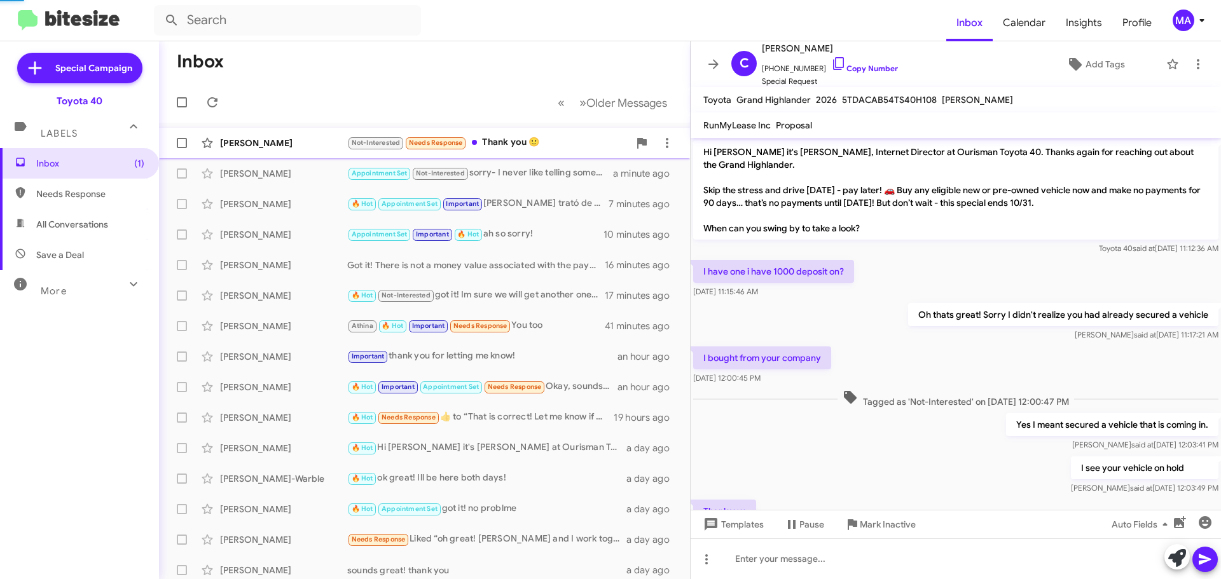
scroll to position [149, 0]
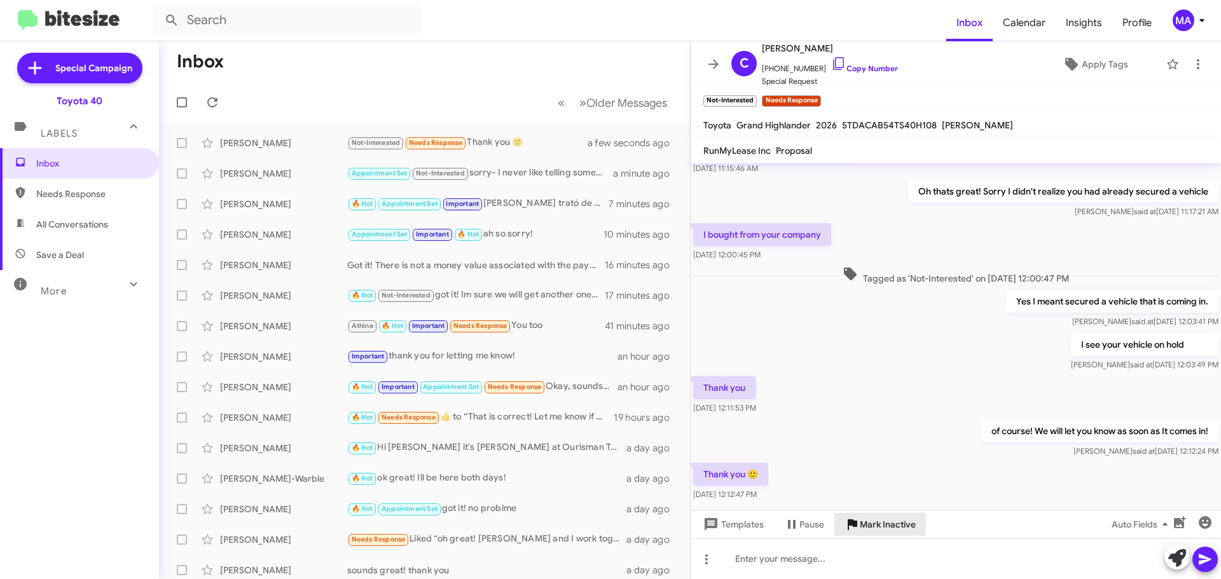
click at [879, 525] on span "Mark Inactive" at bounding box center [887, 524] width 56 height 23
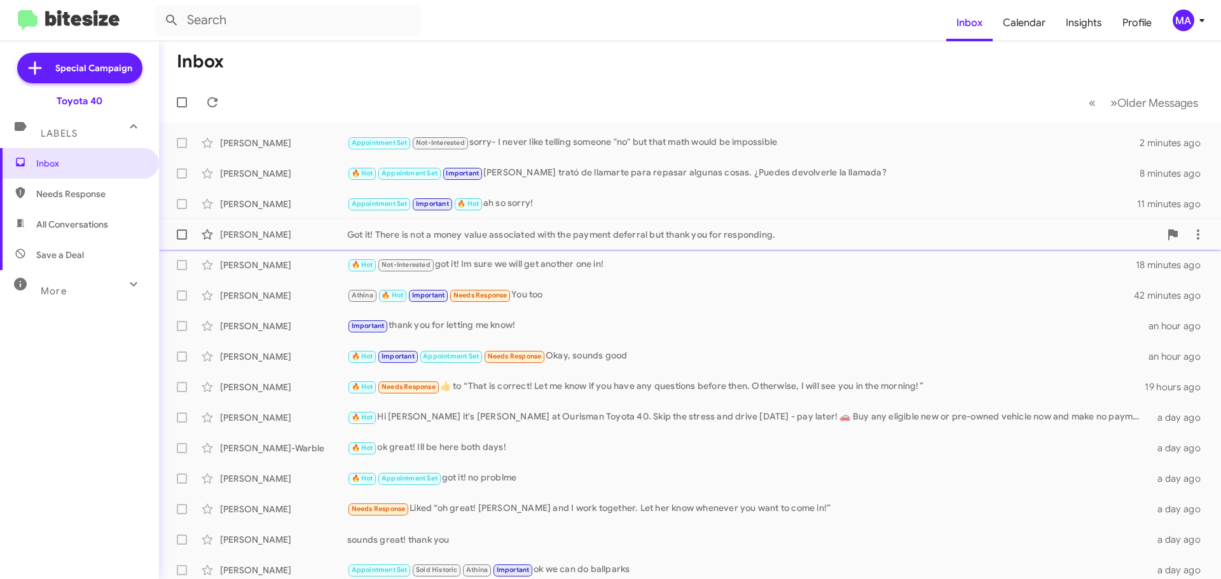
click at [622, 236] on div "Got it! There is not a money value associated with the payment deferral but tha…" at bounding box center [753, 234] width 812 height 13
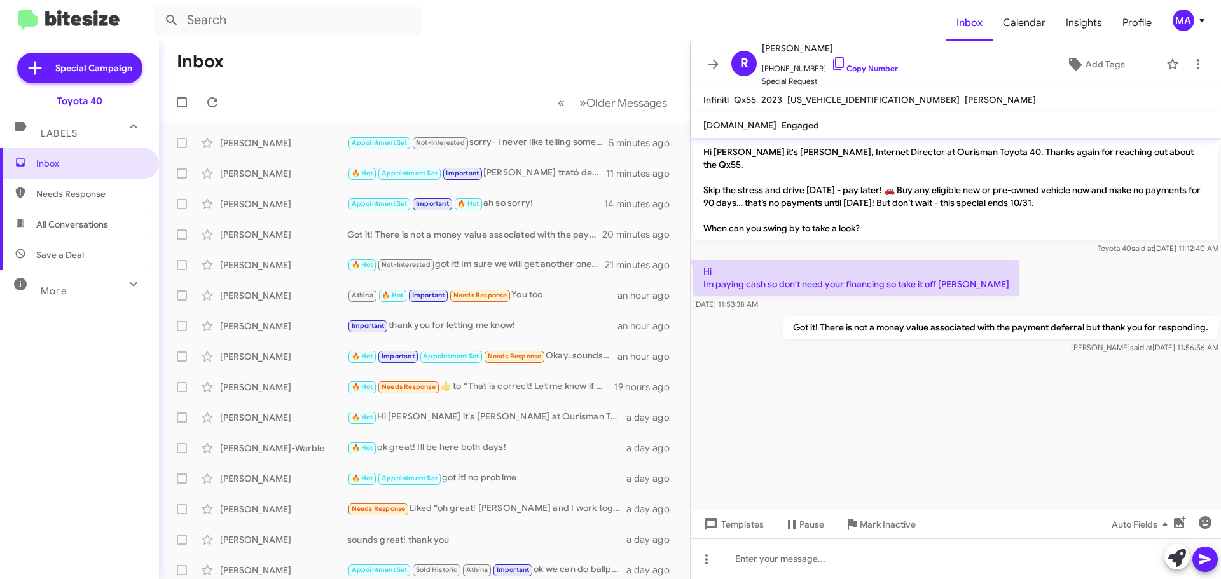
click at [76, 254] on span "Save a Deal" at bounding box center [60, 255] width 48 height 13
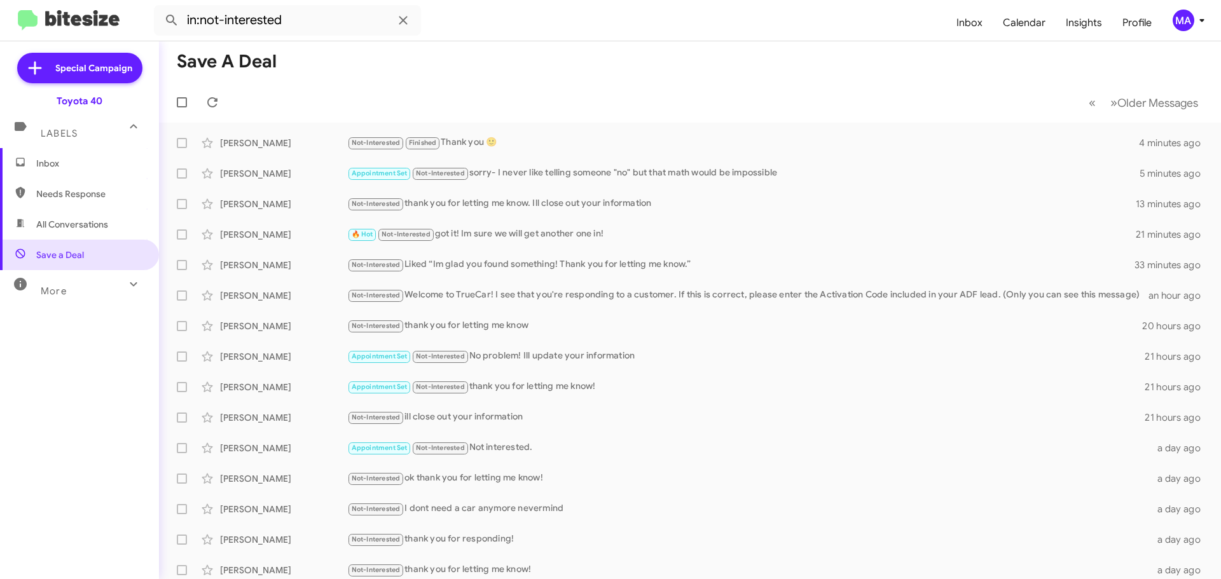
click at [52, 228] on span "All Conversations" at bounding box center [72, 224] width 72 height 13
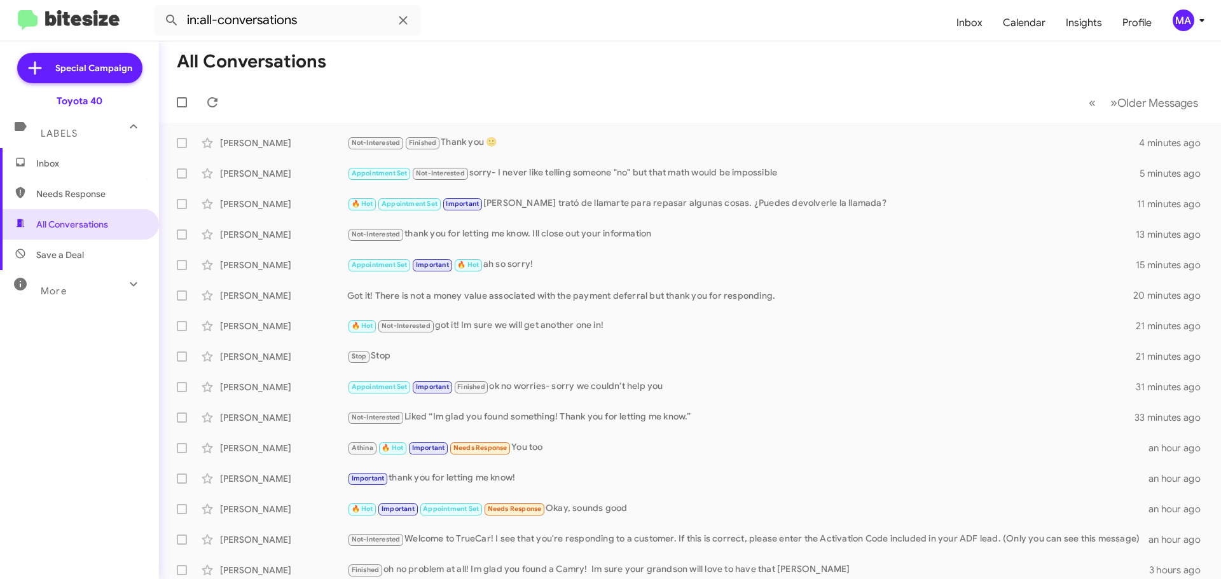
click at [57, 202] on span "Needs Response" at bounding box center [79, 194] width 159 height 31
type input "in:needs-response"
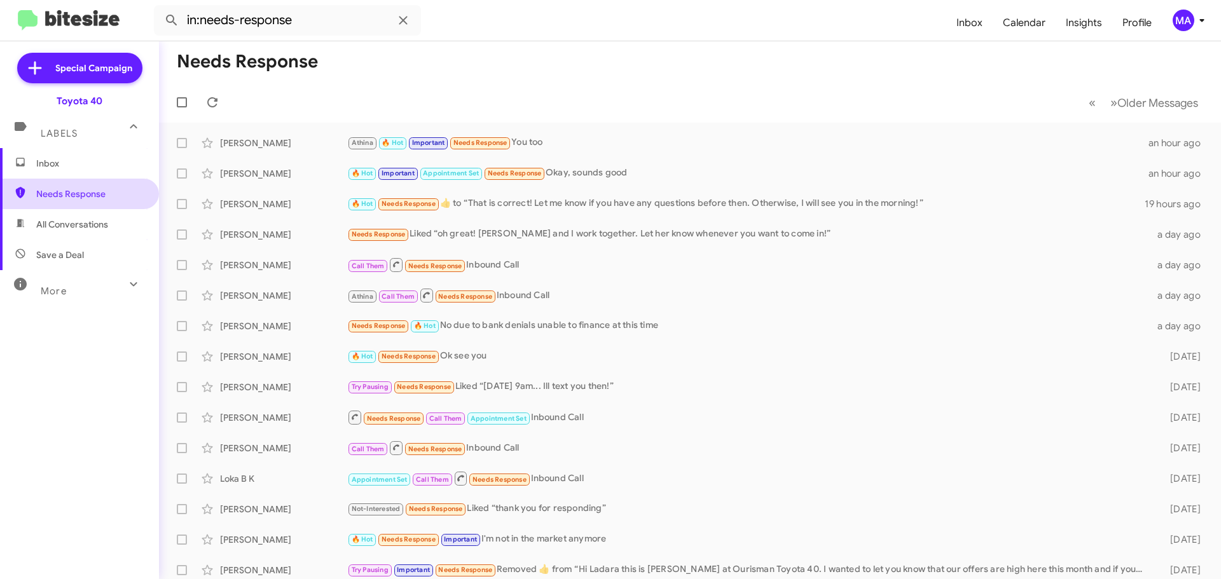
click at [58, 182] on span "Needs Response" at bounding box center [79, 194] width 159 height 31
click at [57, 170] on span "Inbox" at bounding box center [79, 163] width 159 height 31
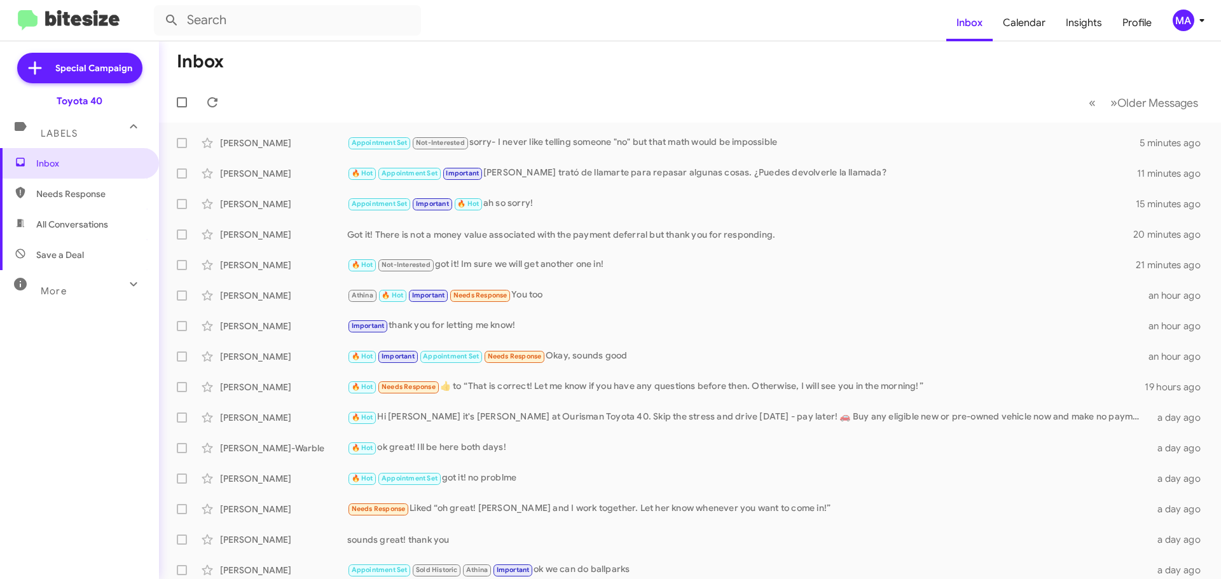
click at [59, 130] on span "Labels" at bounding box center [59, 133] width 37 height 11
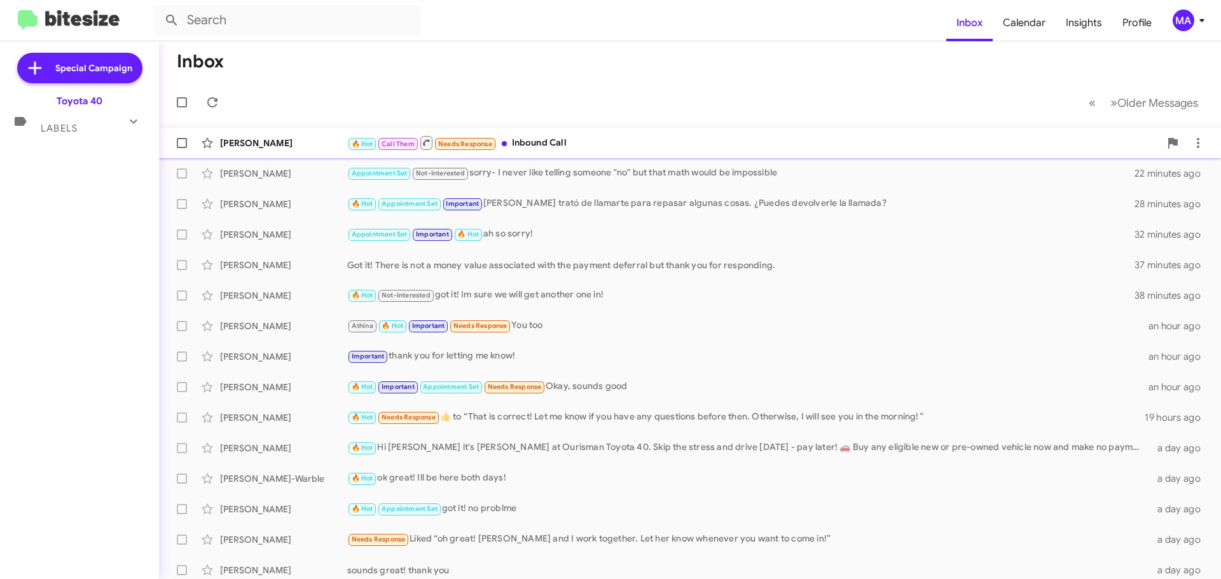
click at [598, 142] on div "🔥 Hot Call Them Needs Response Inbound Call" at bounding box center [753, 143] width 812 height 16
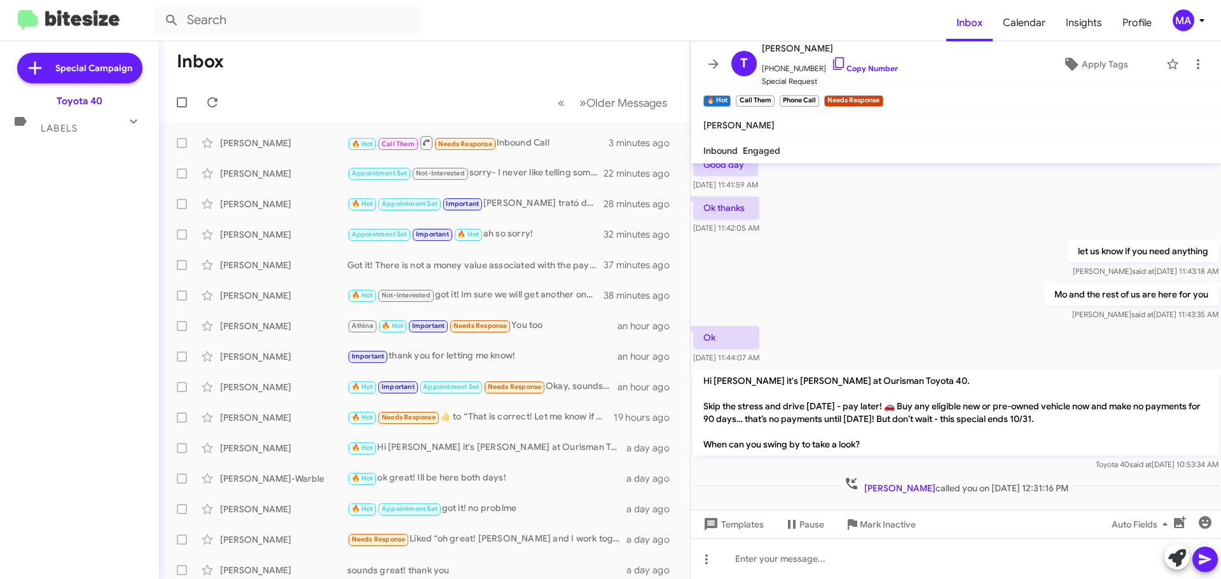
scroll to position [158, 0]
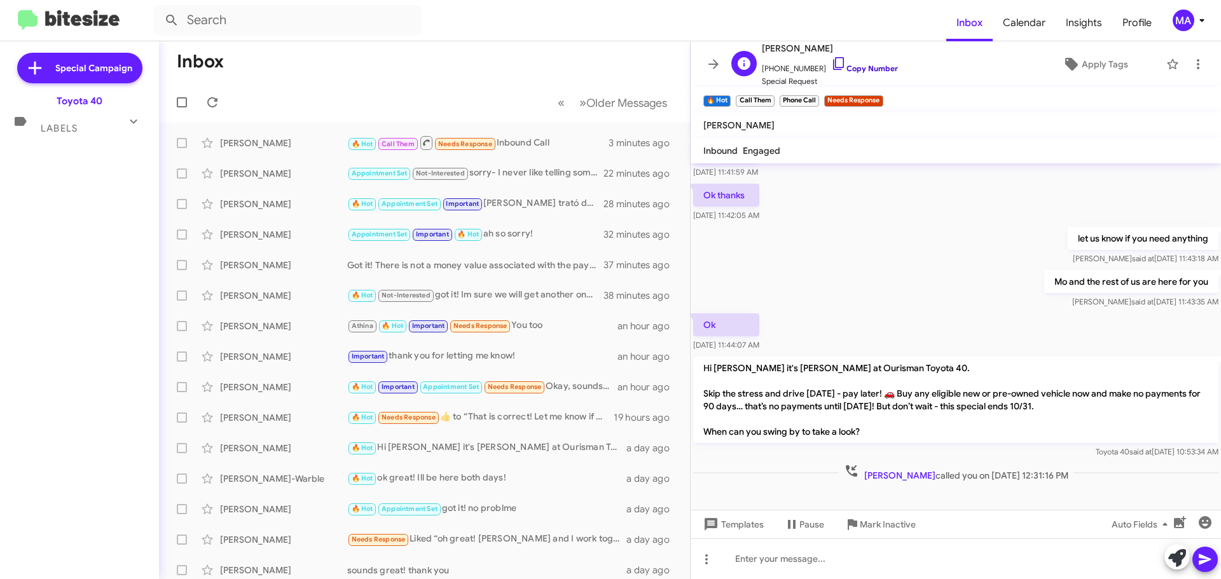
click at [833, 67] on icon at bounding box center [838, 63] width 11 height 13
click at [983, 25] on span "Inbox" at bounding box center [969, 22] width 46 height 37
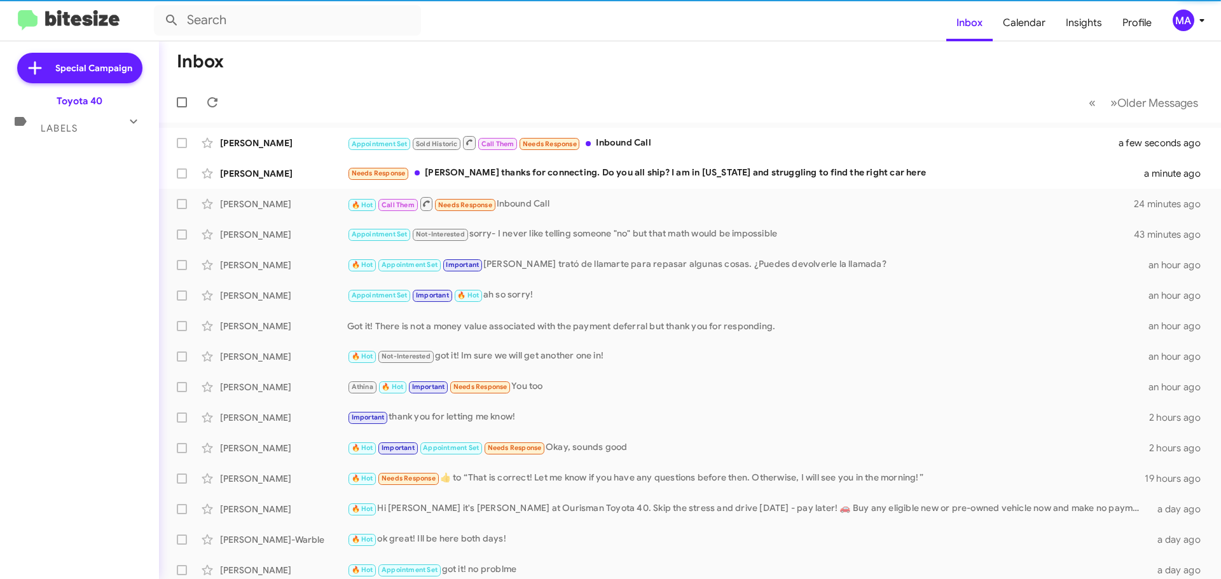
click at [50, 139] on div "Special Campaign Toyota 40 Labels Inbox Needs Response All Conversations Save a…" at bounding box center [79, 307] width 159 height 533
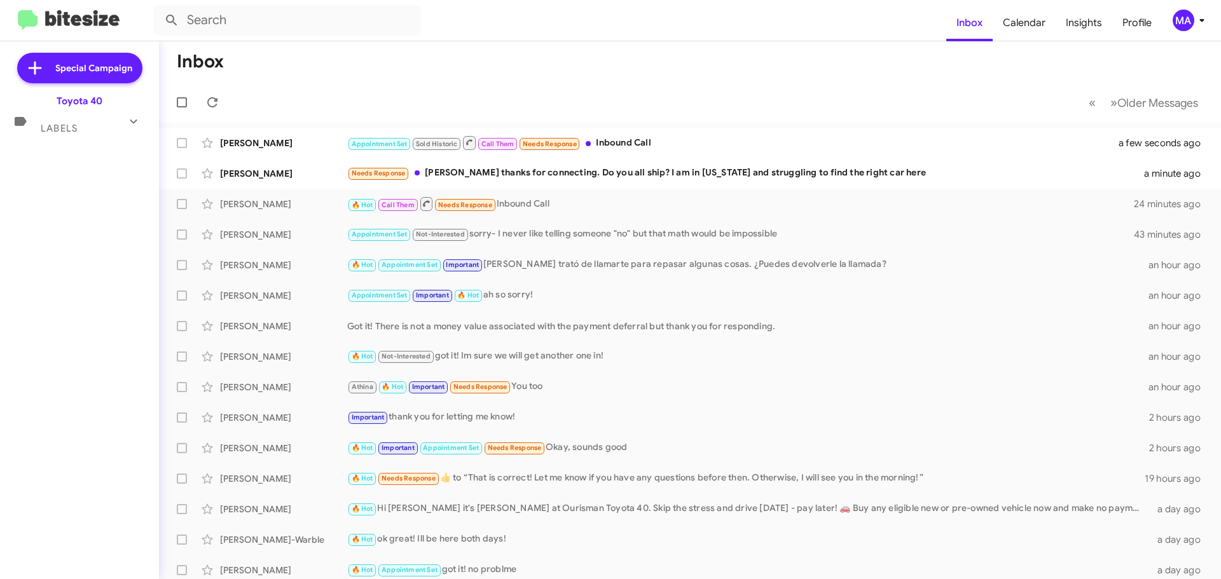
click at [129, 122] on icon at bounding box center [133, 121] width 15 height 15
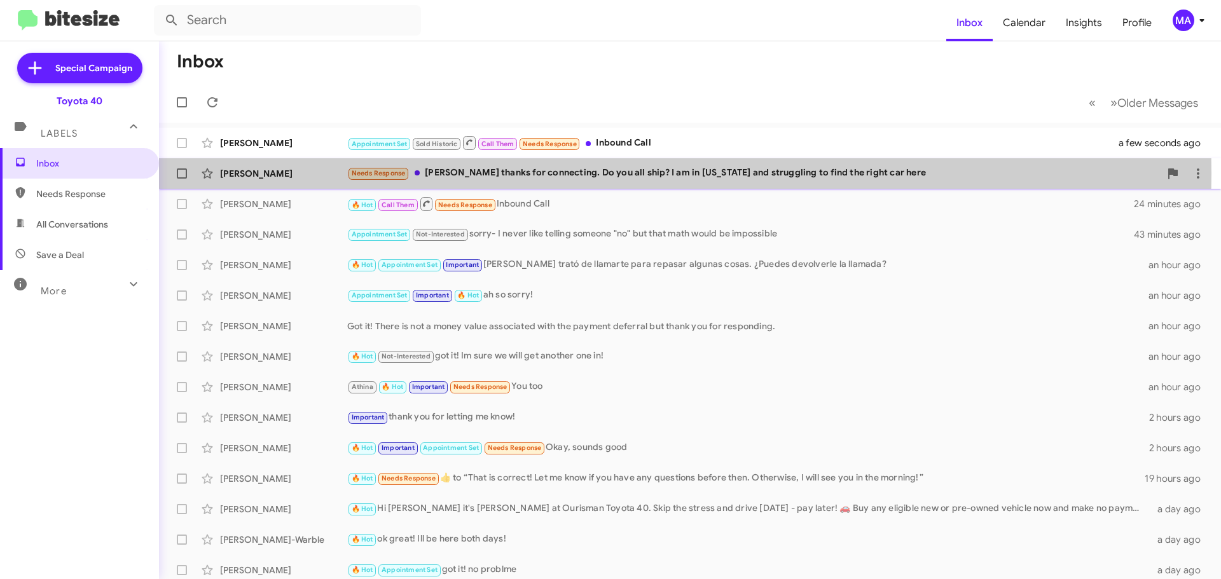
click at [534, 174] on div "Needs Response [PERSON_NAME] thanks for connecting. Do you all ship? I am in [U…" at bounding box center [753, 173] width 812 height 15
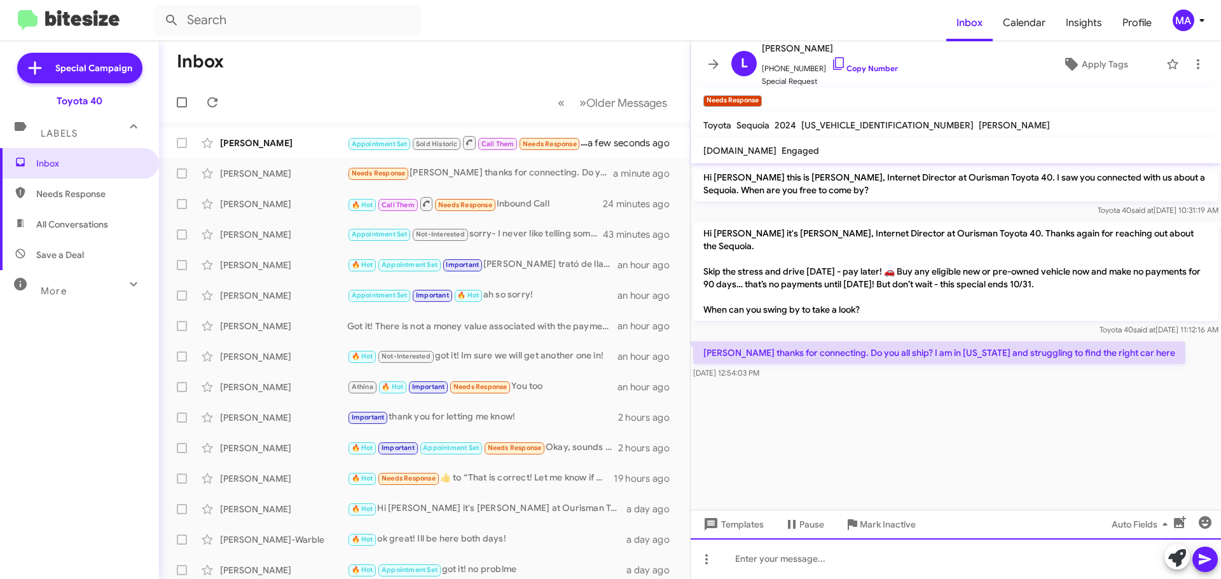
click at [805, 560] on div at bounding box center [955, 558] width 530 height 41
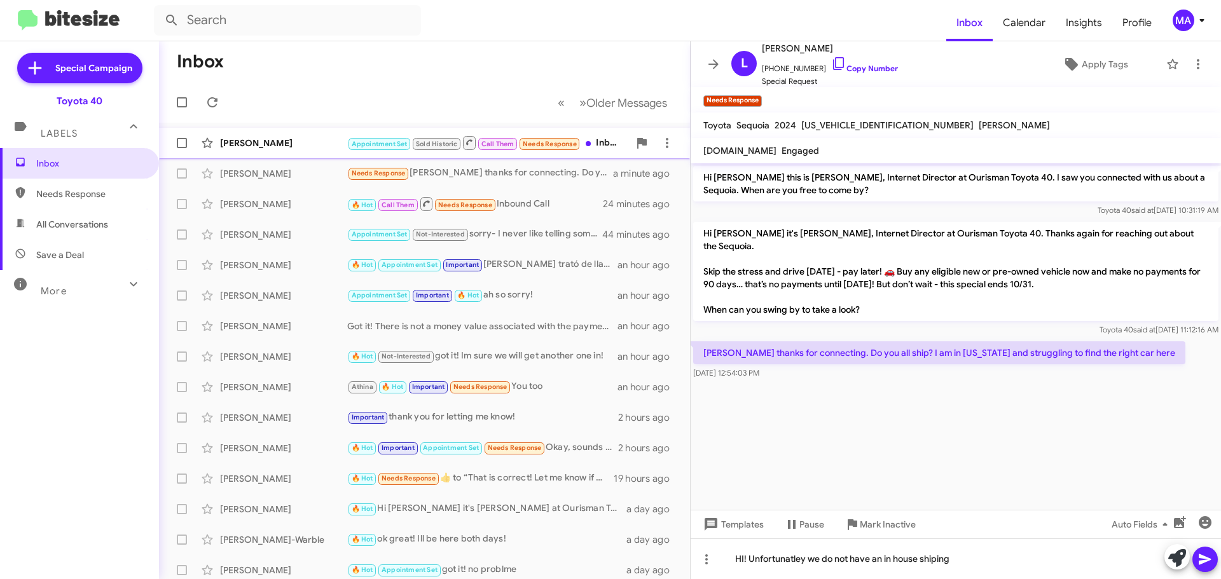
click at [308, 135] on div "[PERSON_NAME] Appointment Set Sold Historic Call Them Needs Response Inbound Ca…" at bounding box center [424, 142] width 510 height 25
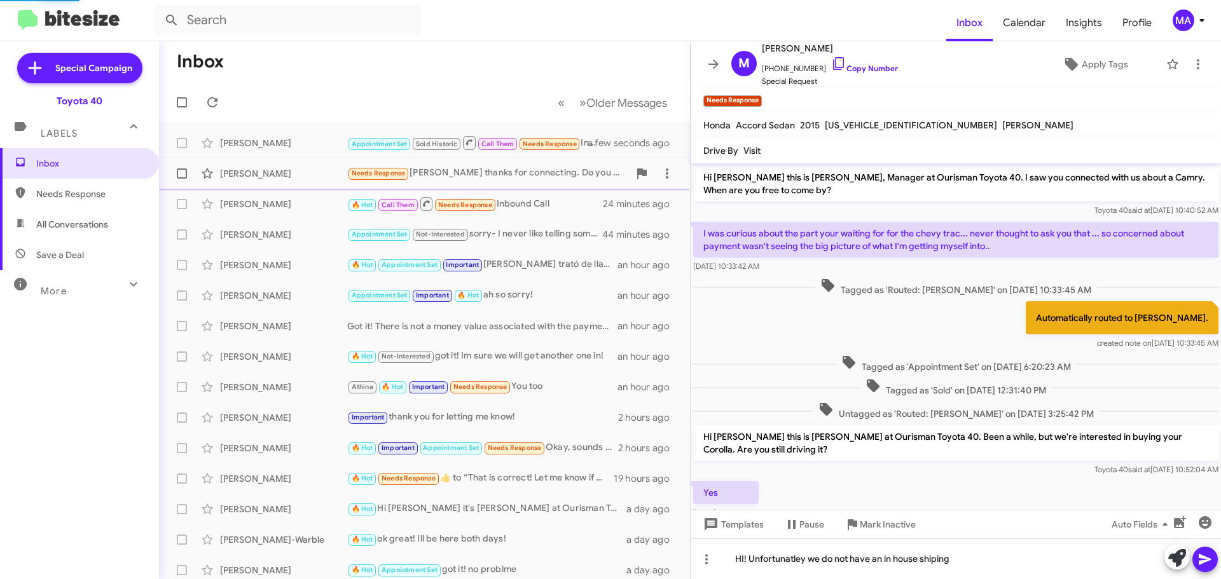
scroll to position [680, 0]
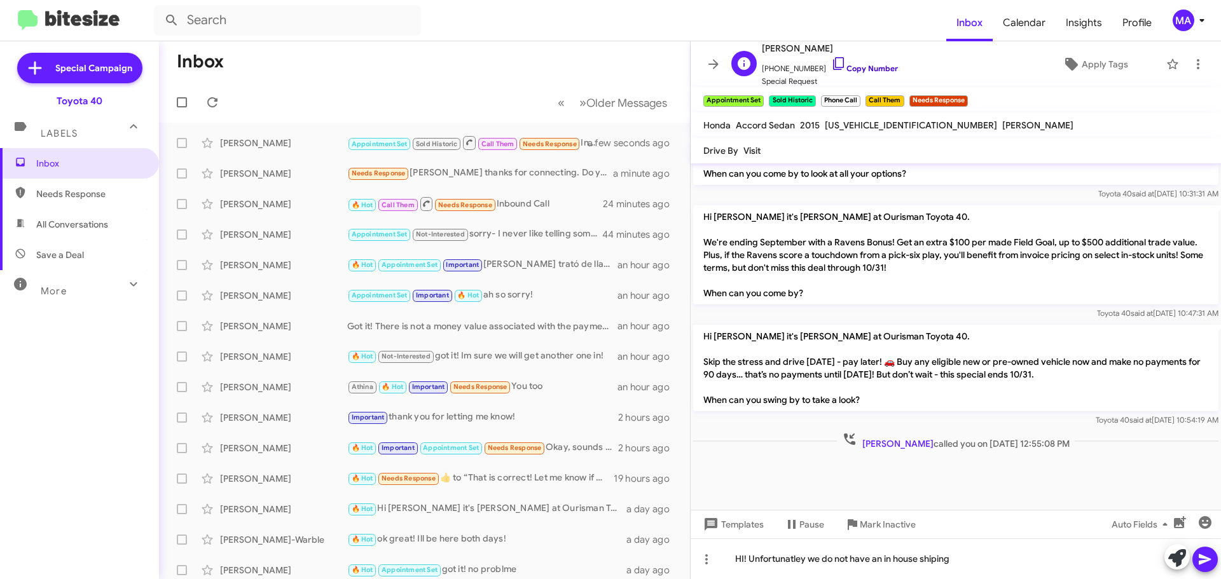
click at [847, 66] on link "Copy Number" at bounding box center [864, 69] width 67 height 10
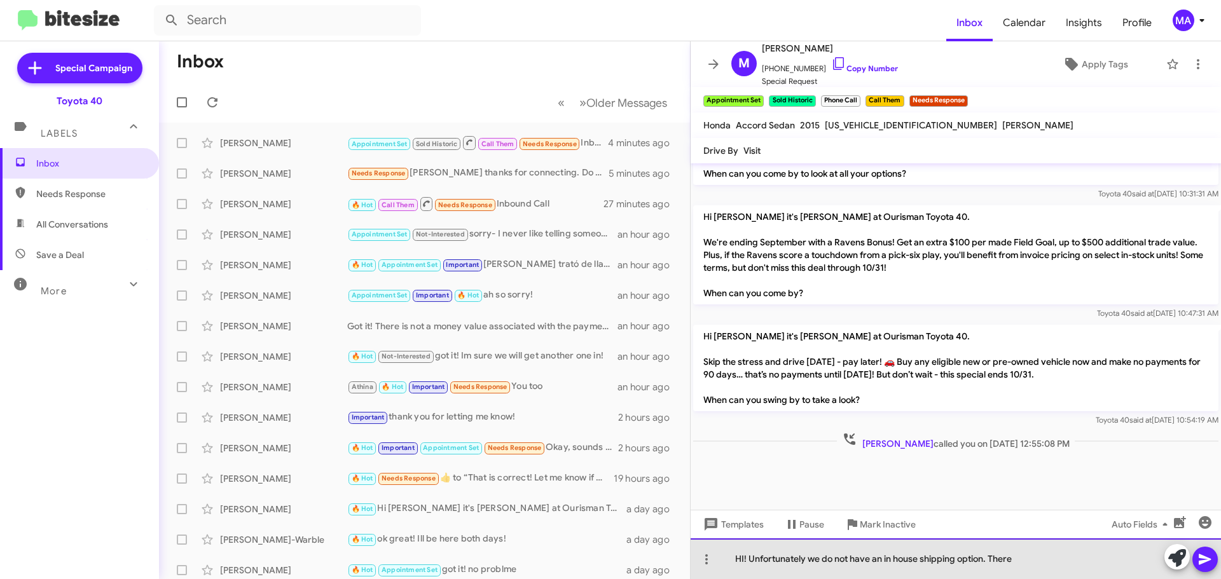
click at [1056, 561] on div "HI! Unfortunately we do not have an in house shipping option. There" at bounding box center [955, 558] width 530 height 41
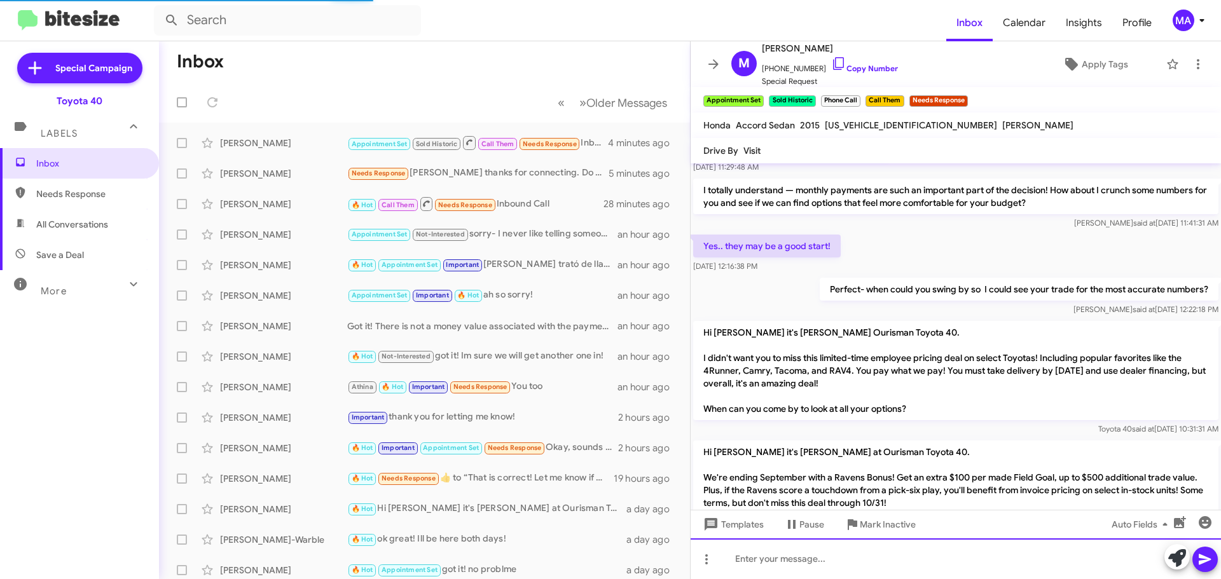
scroll to position [739, 0]
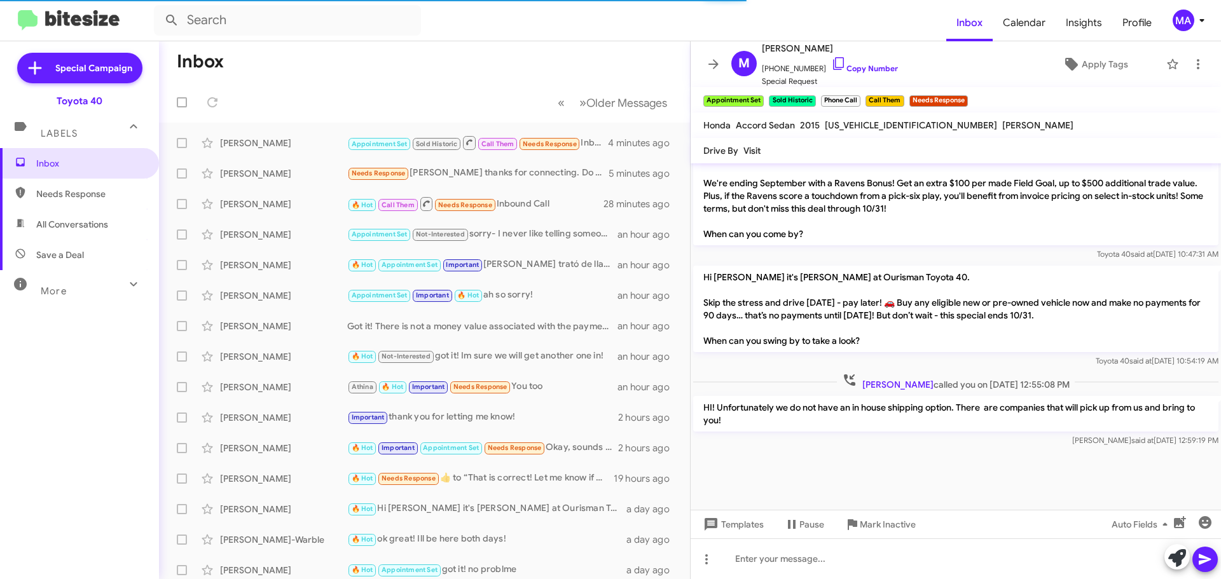
drag, startPoint x: 722, startPoint y: 425, endPoint x: 702, endPoint y: 408, distance: 26.2
click at [702, 408] on p "HI! Unfortunately we do not have an in house shipping option. There are compani…" at bounding box center [955, 414] width 525 height 36
copy p "HI! Unfortunately we do not have an in house shipping option. There are compani…"
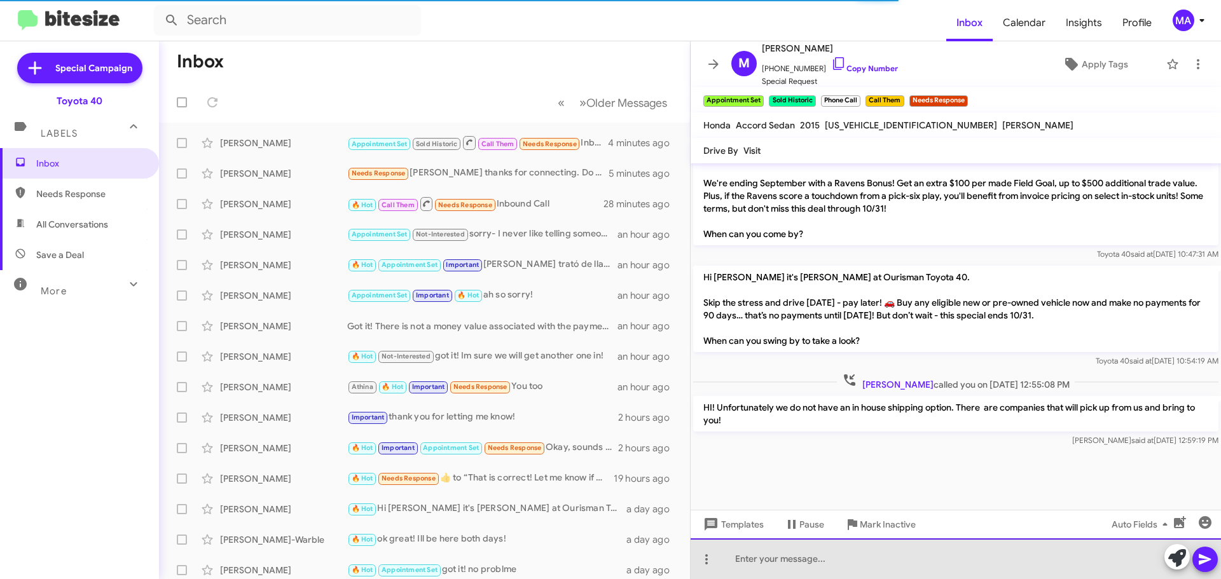
click at [780, 558] on div at bounding box center [955, 558] width 530 height 41
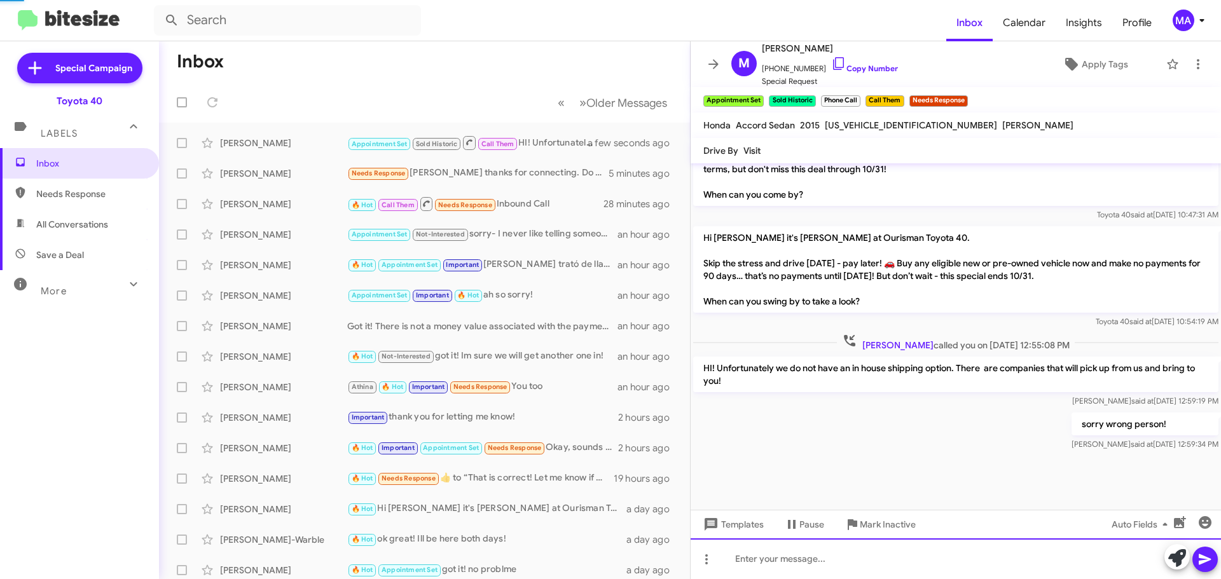
scroll to position [786, 0]
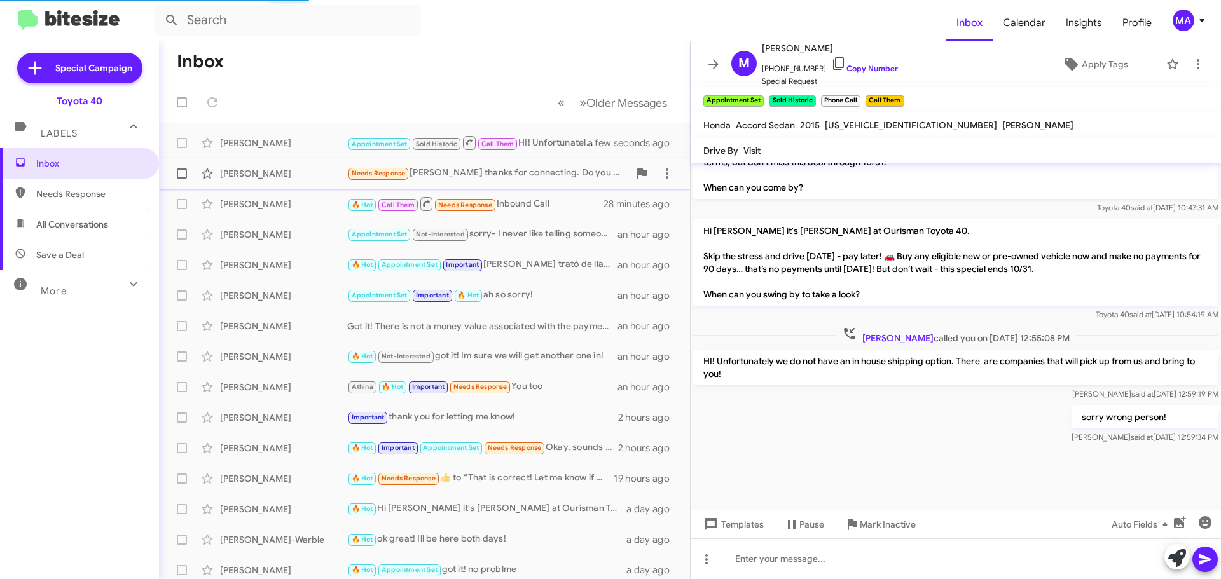
click at [477, 161] on div "[PERSON_NAME] Needs Response [PERSON_NAME] thanks for connecting. Do you all sh…" at bounding box center [424, 173] width 510 height 25
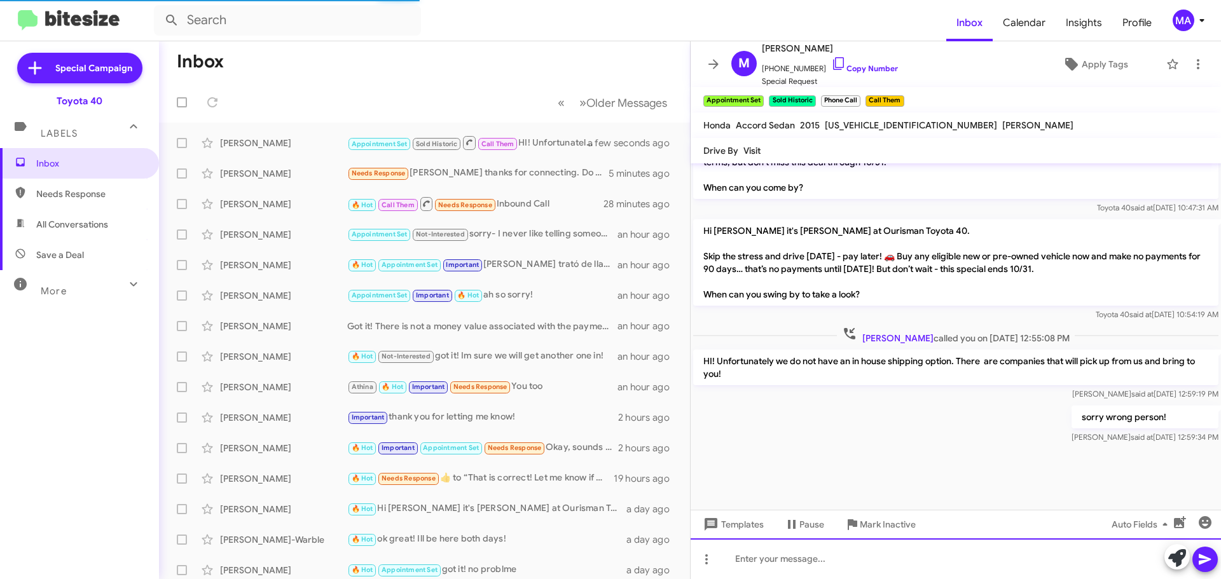
click at [743, 561] on div at bounding box center [955, 558] width 530 height 41
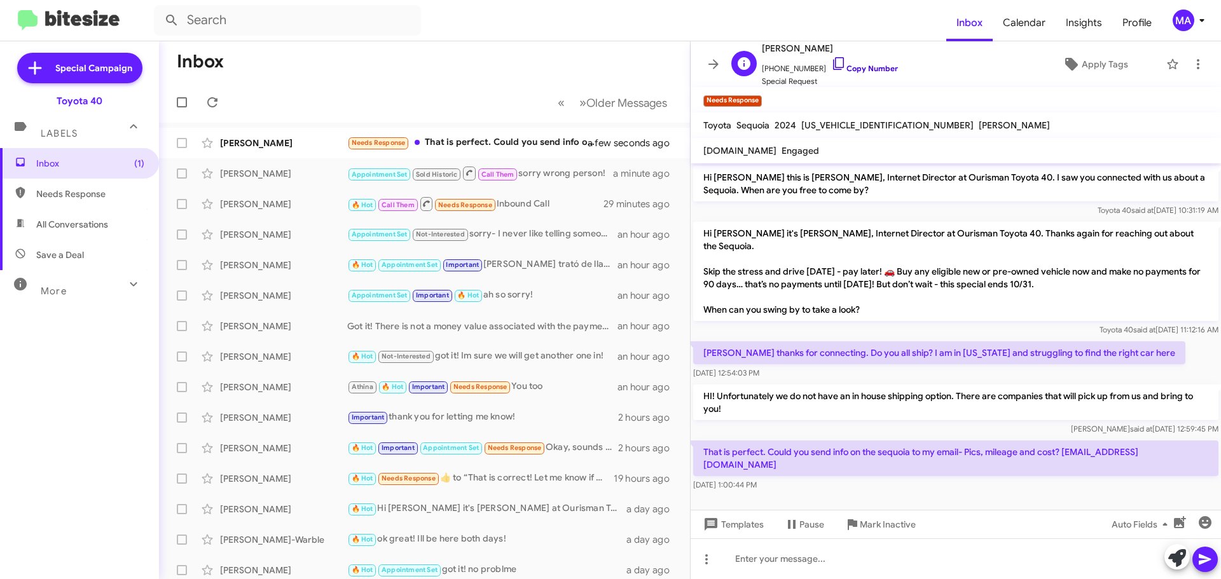
click at [831, 62] on icon at bounding box center [838, 63] width 15 height 15
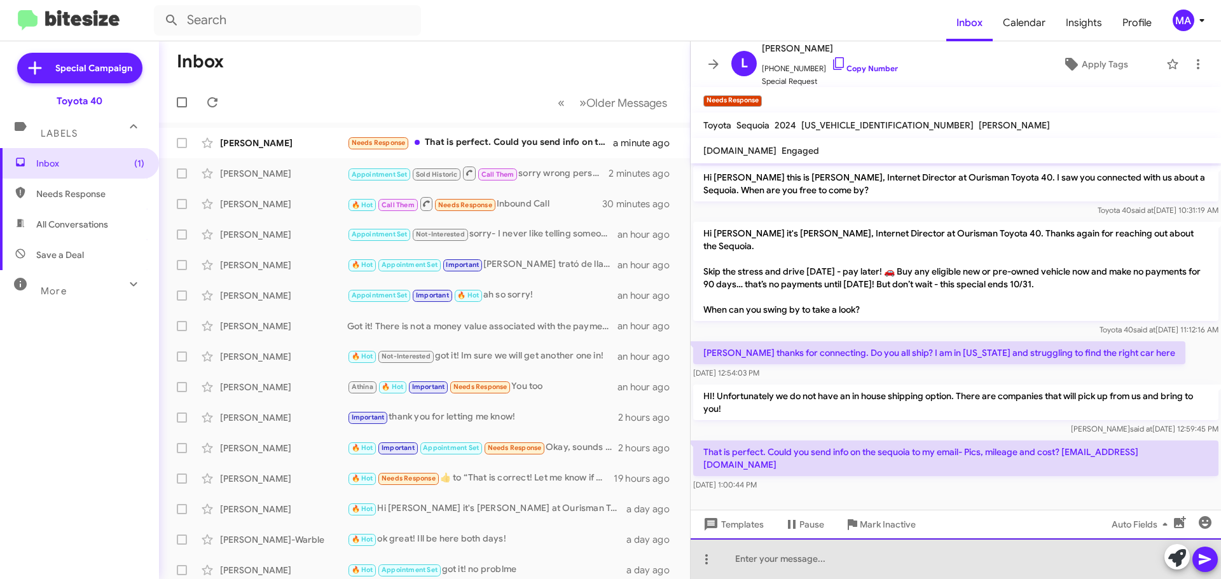
click at [840, 558] on div at bounding box center [955, 558] width 530 height 41
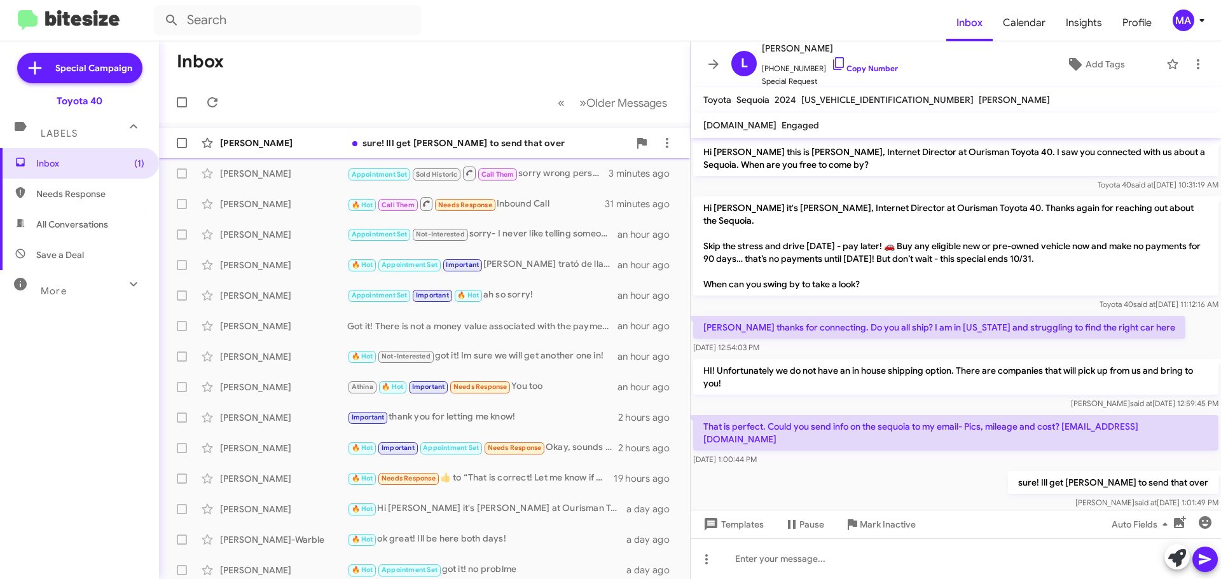
click at [408, 142] on div "sure! Ill get [PERSON_NAME] to send that over" at bounding box center [488, 143] width 282 height 13
click at [81, 235] on span "All Conversations" at bounding box center [79, 224] width 159 height 31
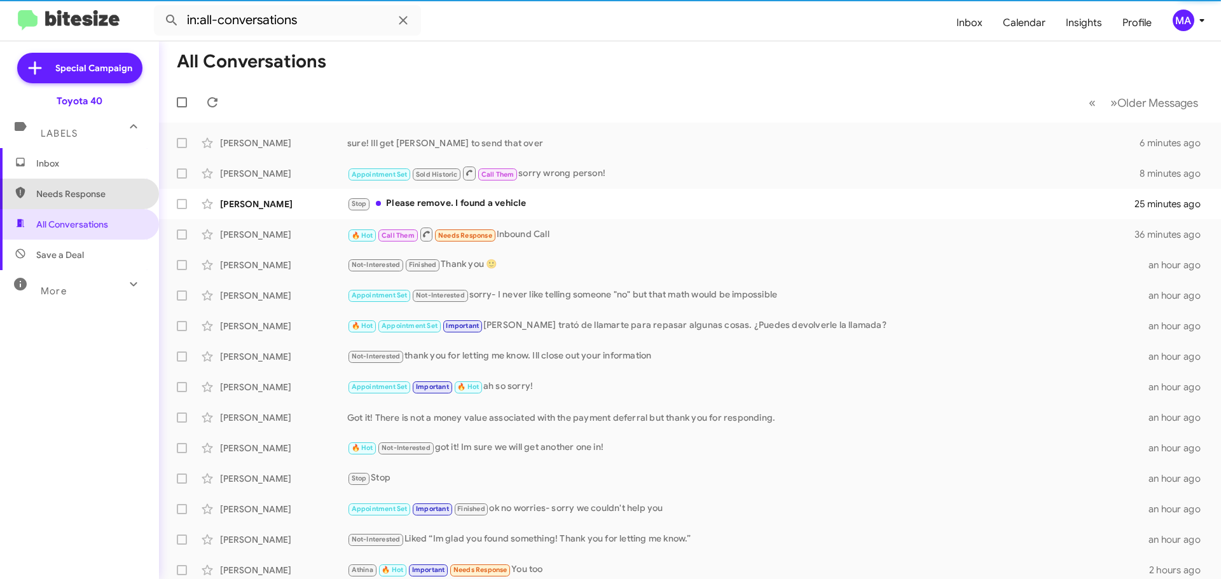
click at [88, 195] on span "Needs Response" at bounding box center [90, 194] width 108 height 13
type input "in:needs-response"
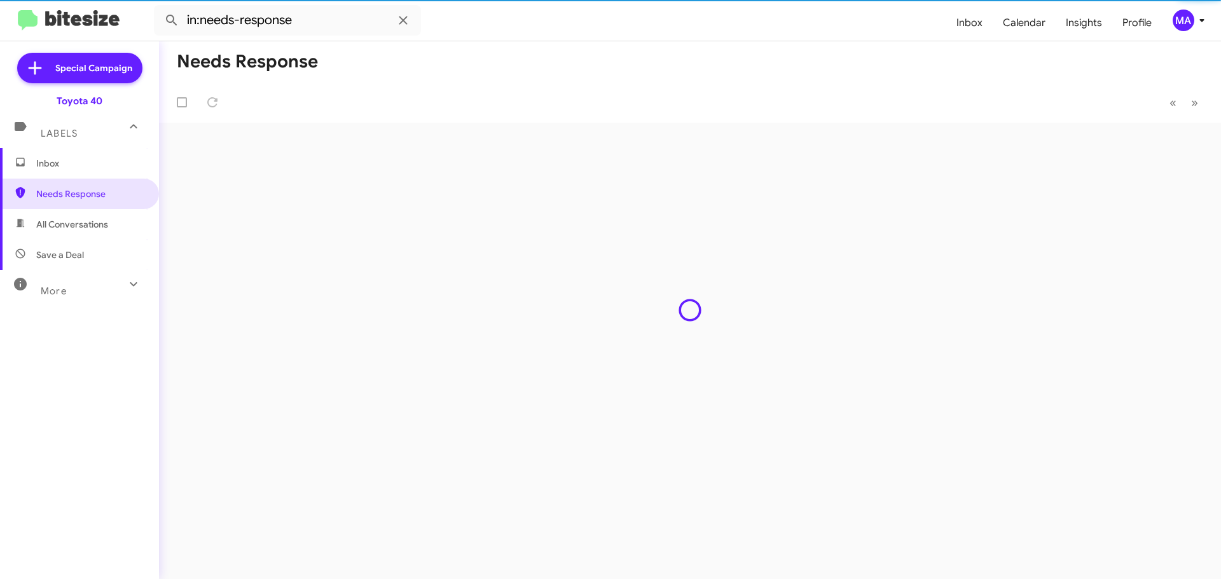
click at [76, 158] on span "Inbox" at bounding box center [90, 163] width 108 height 13
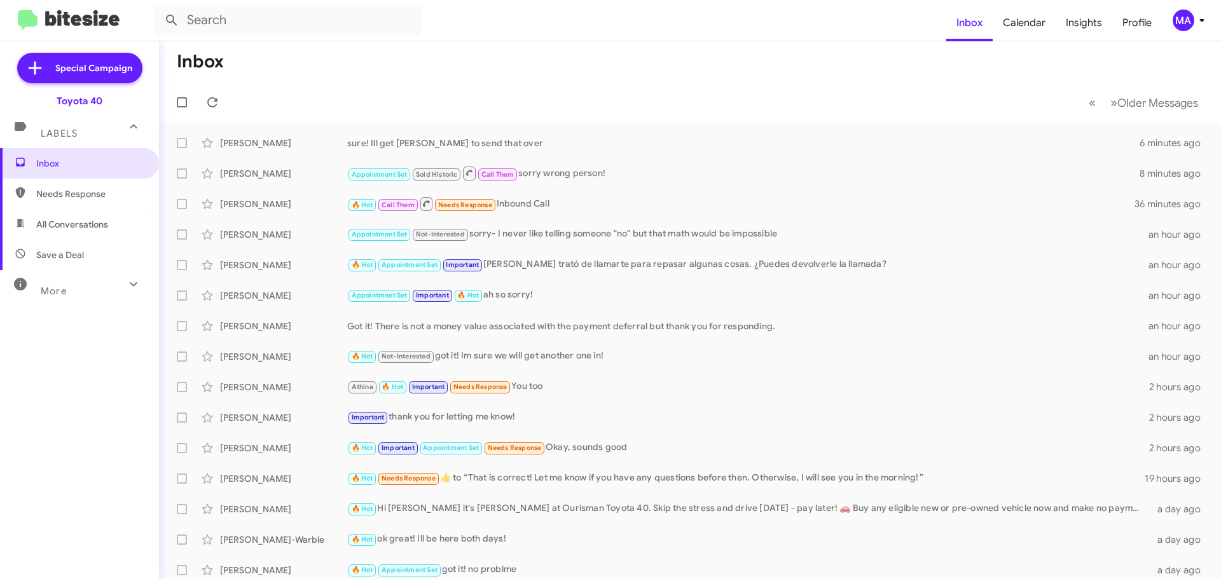
click at [101, 226] on span "All Conversations" at bounding box center [72, 224] width 72 height 13
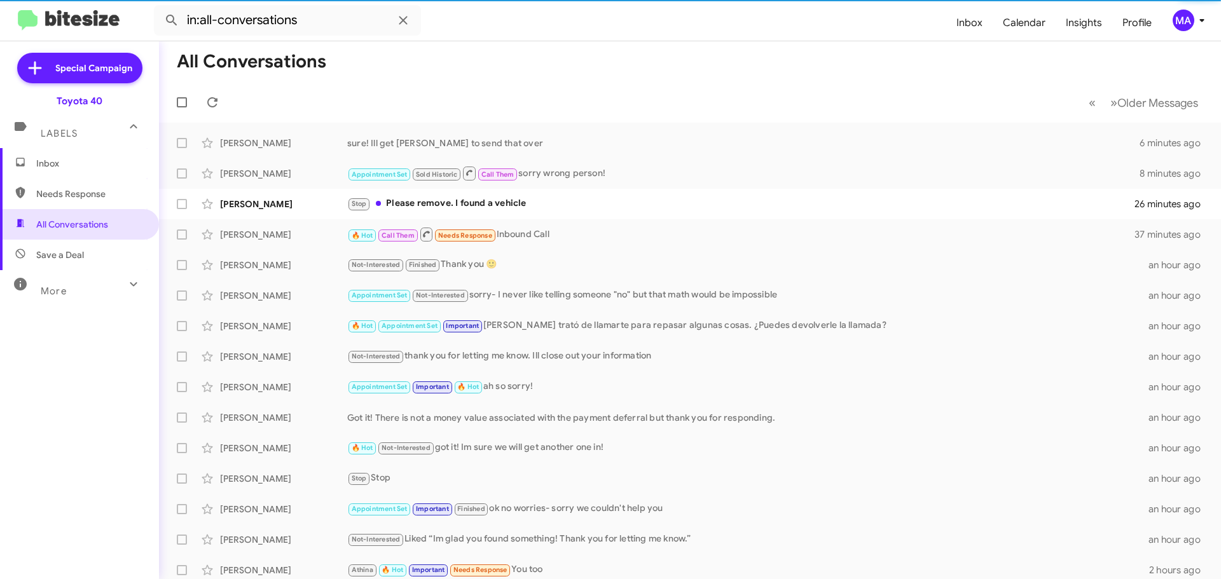
click at [84, 191] on span "Needs Response" at bounding box center [90, 194] width 108 height 13
type input "in:needs-response"
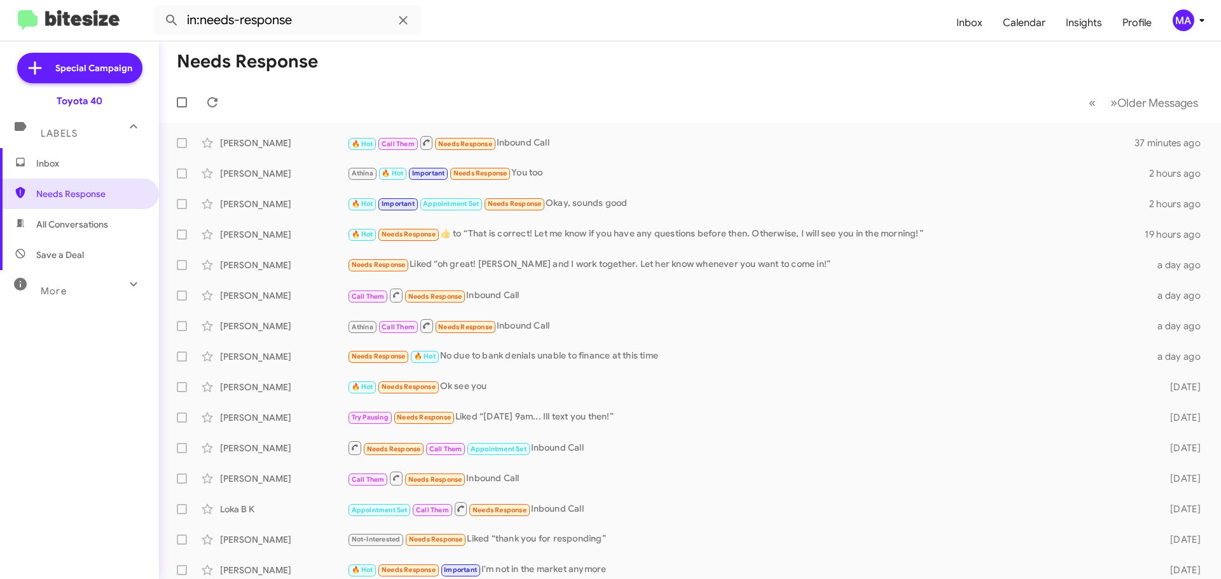
click at [89, 168] on span "Inbox" at bounding box center [90, 163] width 108 height 13
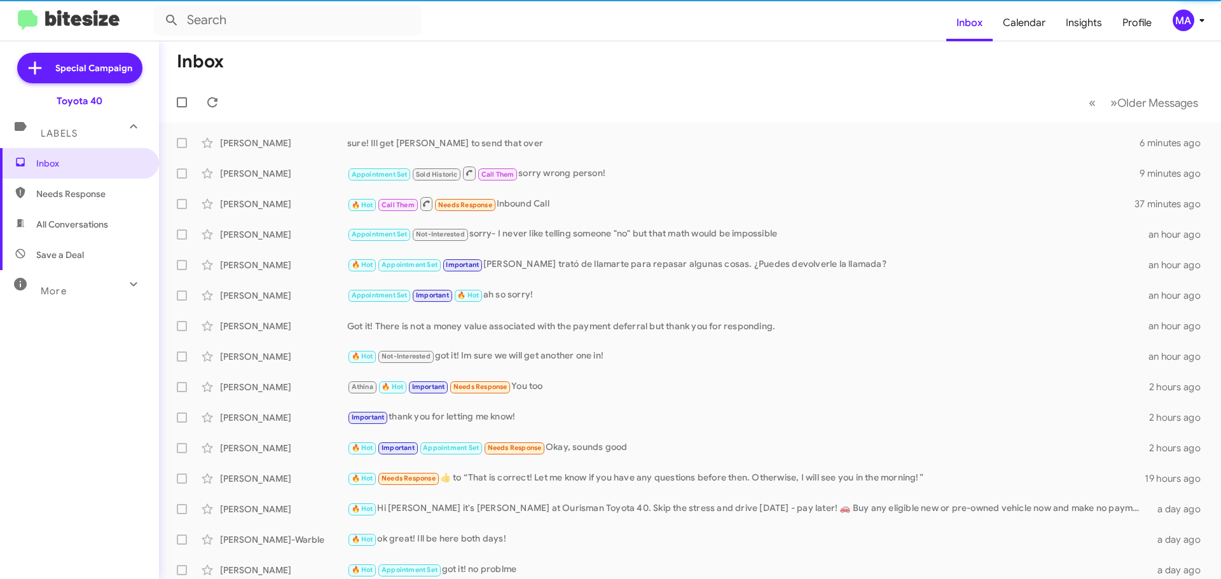
click at [66, 130] on span "Labels" at bounding box center [59, 133] width 37 height 11
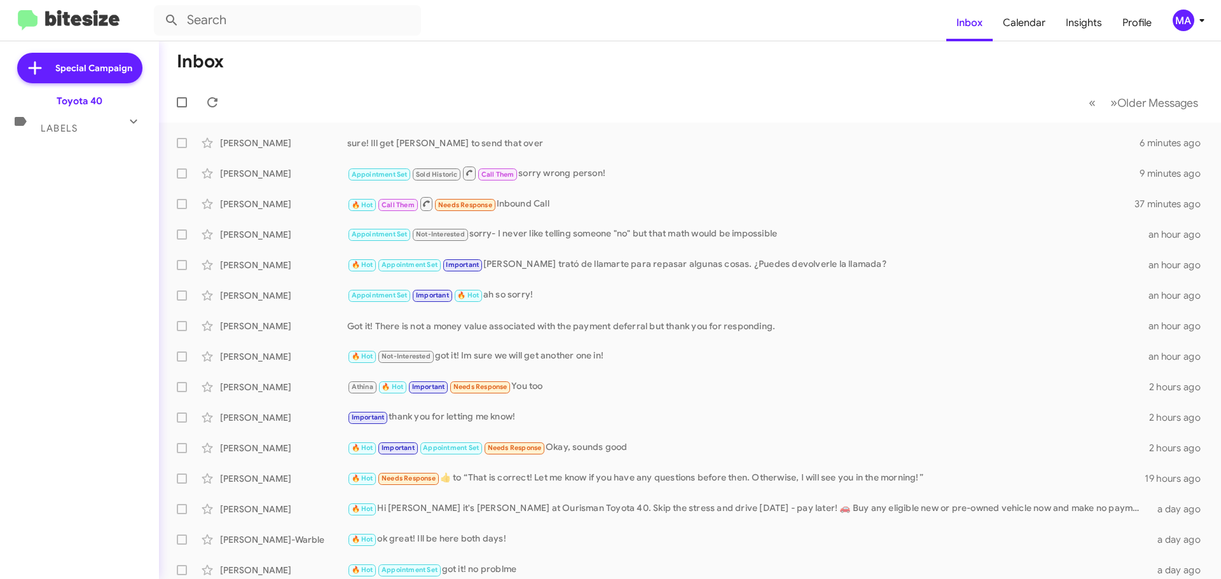
click at [71, 128] on span "Labels" at bounding box center [59, 128] width 37 height 11
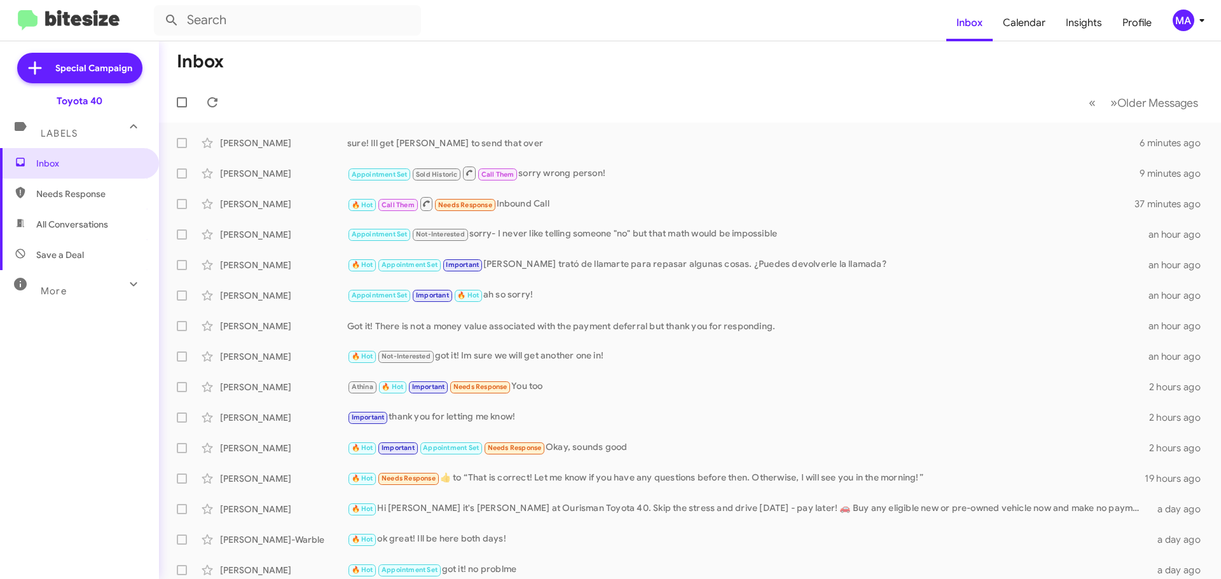
click at [85, 193] on span "Needs Response" at bounding box center [90, 194] width 108 height 13
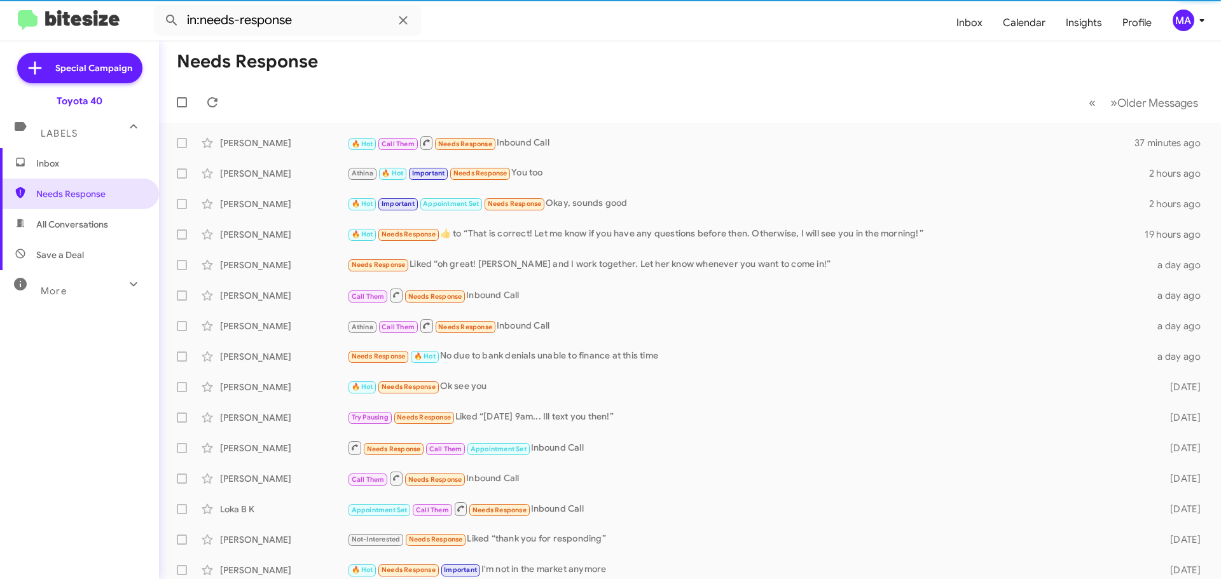
click at [85, 229] on span "All Conversations" at bounding box center [72, 224] width 72 height 13
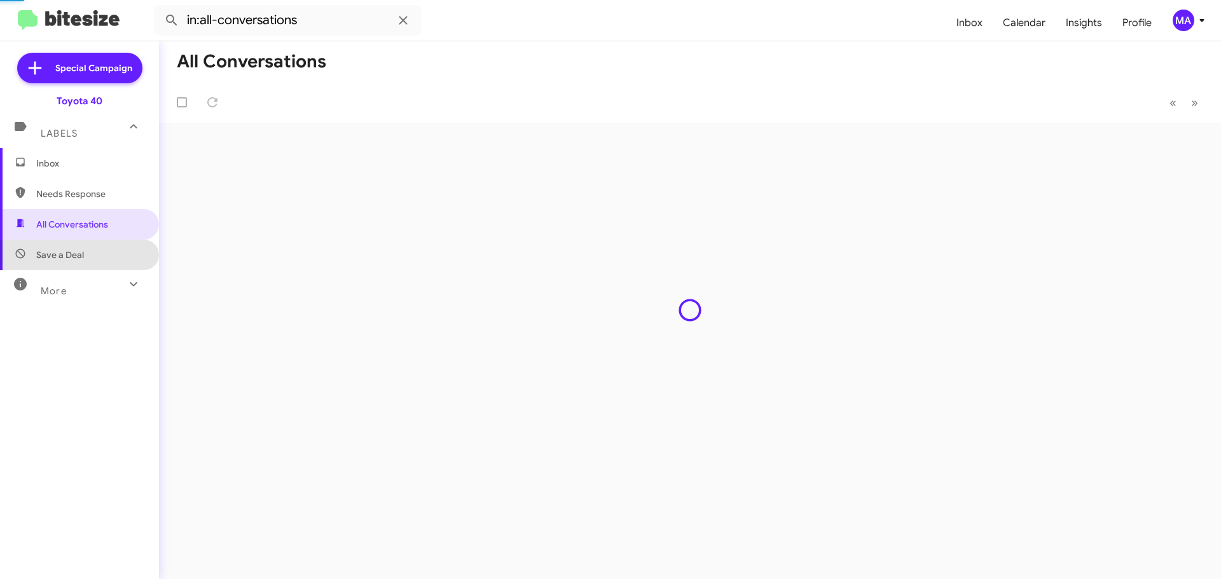
click at [89, 248] on span "Save a Deal" at bounding box center [79, 255] width 159 height 31
type input "in:not-interested"
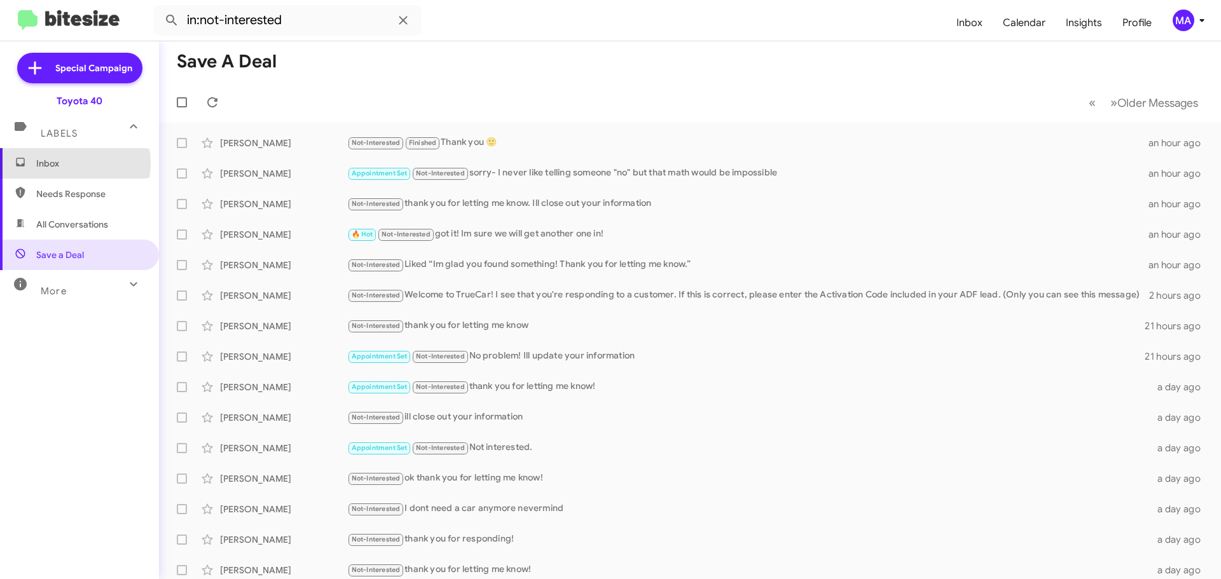
click at [66, 163] on span "Inbox" at bounding box center [90, 163] width 108 height 13
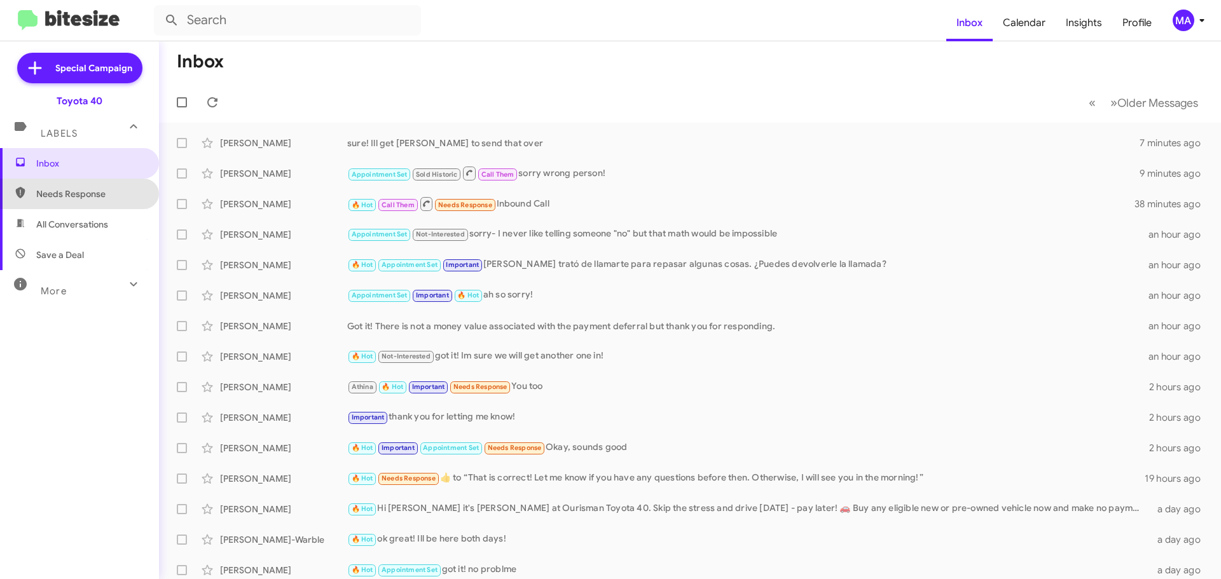
click at [112, 198] on span "Needs Response" at bounding box center [90, 194] width 108 height 13
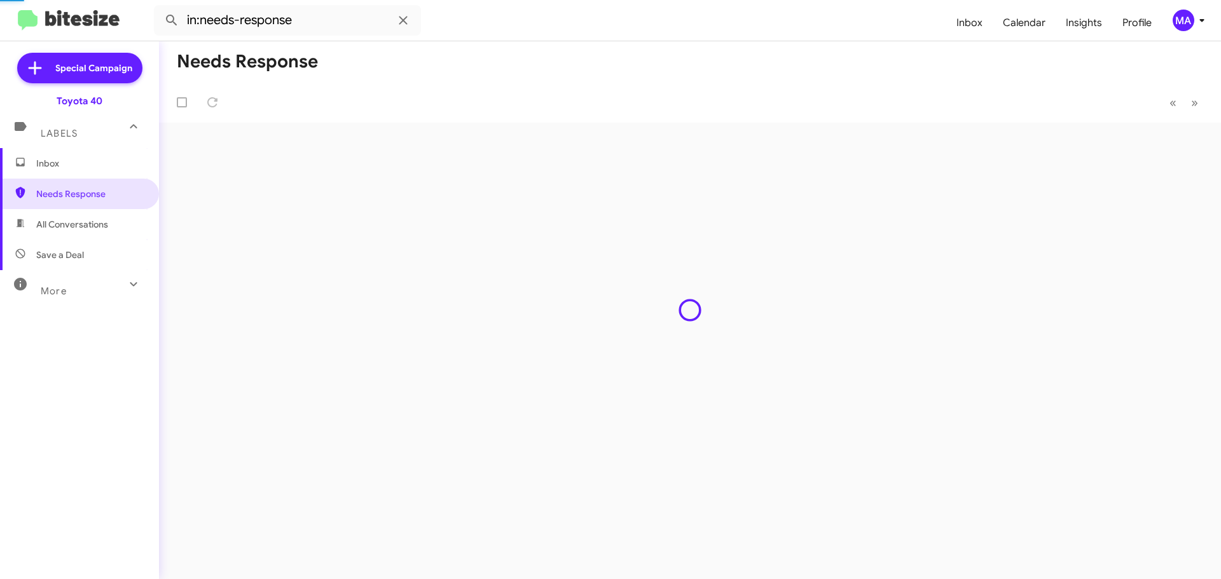
click at [112, 233] on span "All Conversations" at bounding box center [79, 224] width 159 height 31
type input "in:all-conversations"
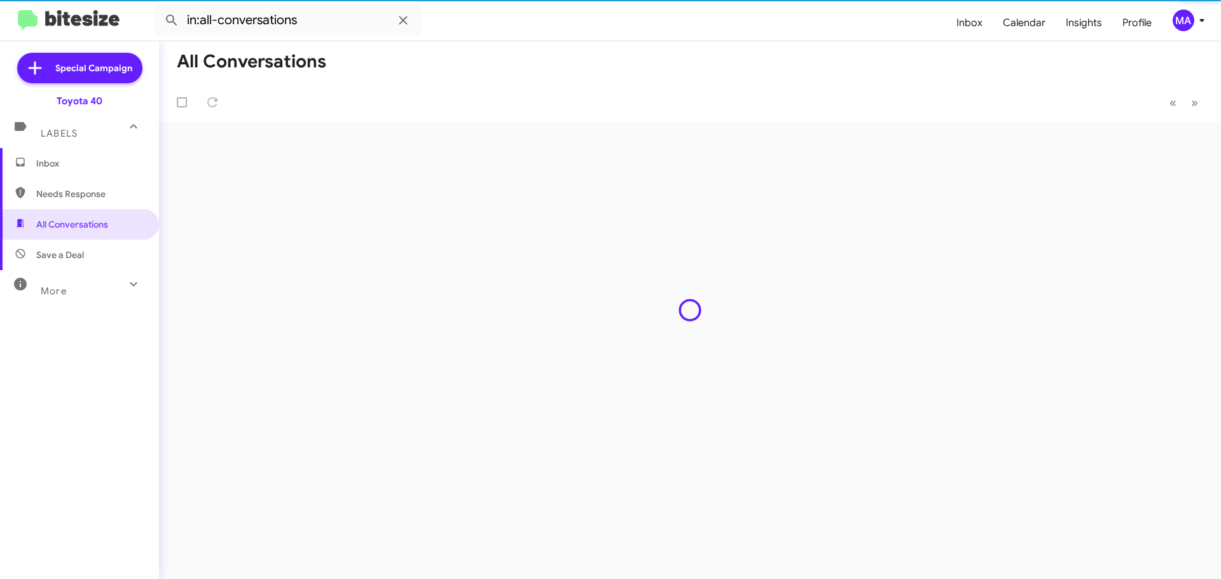
click at [83, 158] on span "Inbox" at bounding box center [90, 163] width 108 height 13
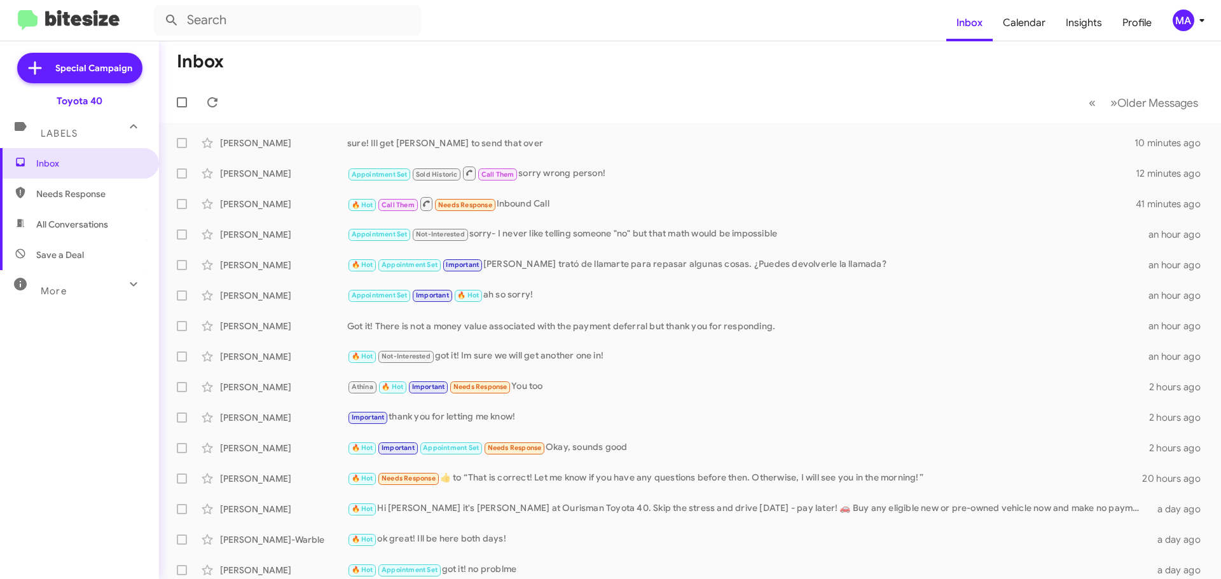
click at [95, 196] on span "Needs Response" at bounding box center [90, 194] width 108 height 13
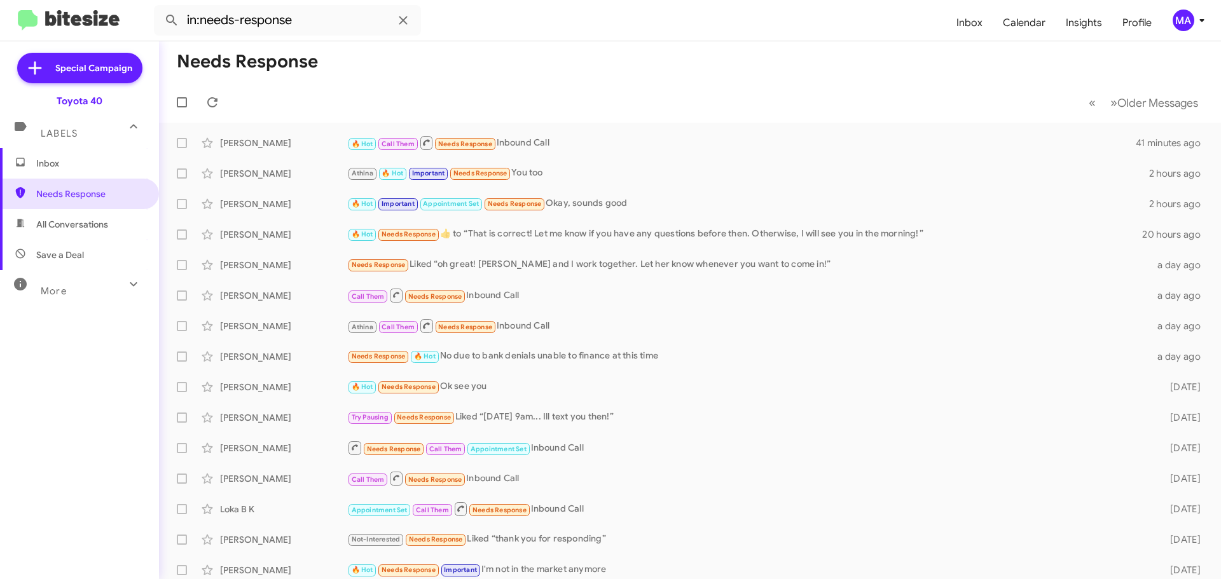
click at [95, 222] on span "All Conversations" at bounding box center [72, 224] width 72 height 13
type input "in:all-conversations"
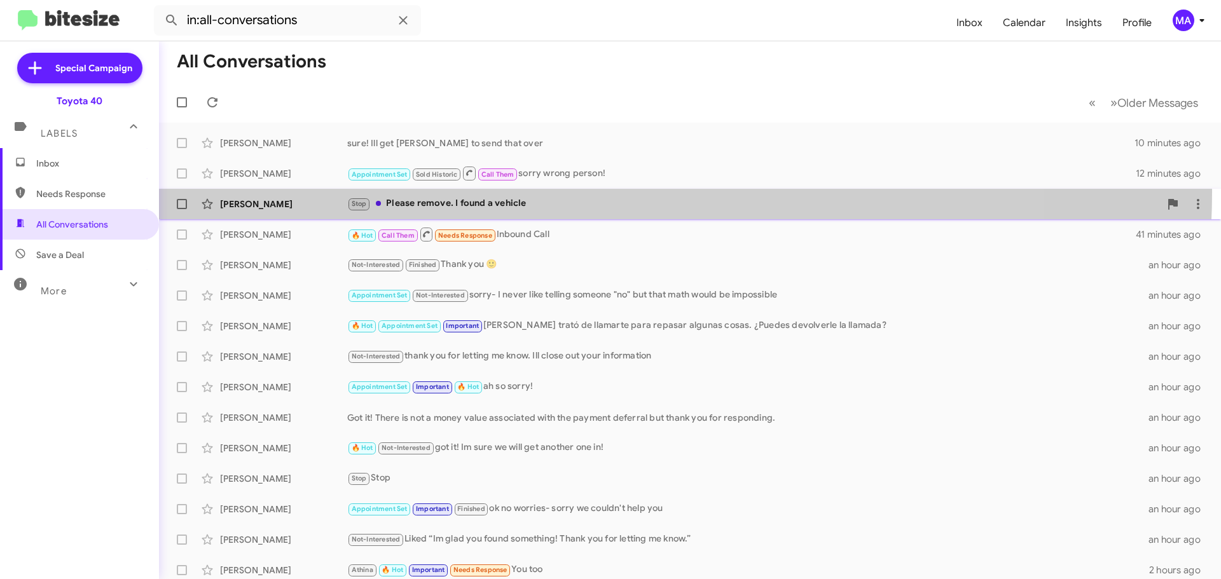
click at [562, 191] on div "[PERSON_NAME] Stop Please remove. I found a vehicle 30 minutes ago" at bounding box center [689, 203] width 1041 height 25
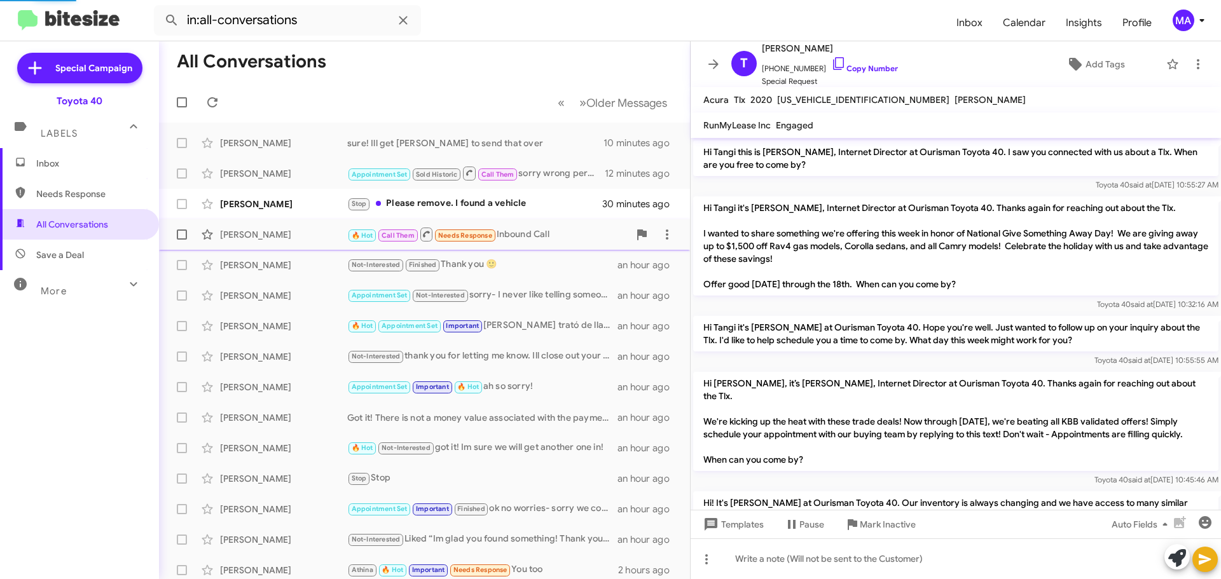
scroll to position [1408, 0]
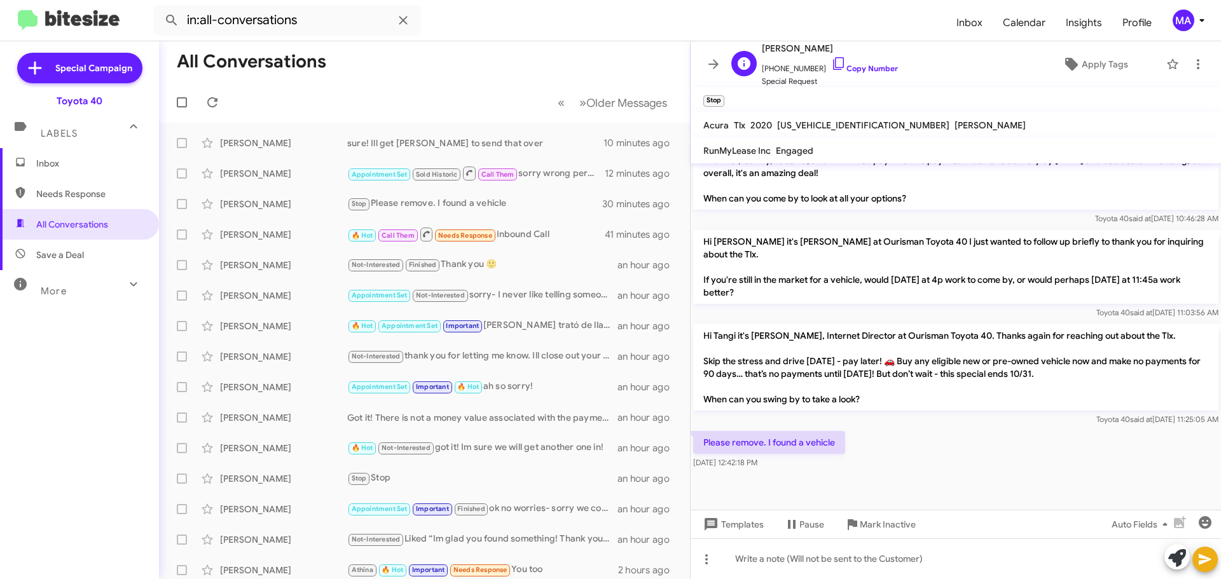
click at [816, 65] on span "[PHONE_NUMBER] Copy Number" at bounding box center [830, 65] width 136 height 19
click at [831, 65] on icon at bounding box center [838, 63] width 15 height 15
drag, startPoint x: 844, startPoint y: 441, endPoint x: 702, endPoint y: 441, distance: 141.8
click at [702, 441] on div "Please remove. I found a vehicle [DATE] 12:42:18 PM" at bounding box center [955, 449] width 530 height 43
copy p "Please remove. I found a vehicle"
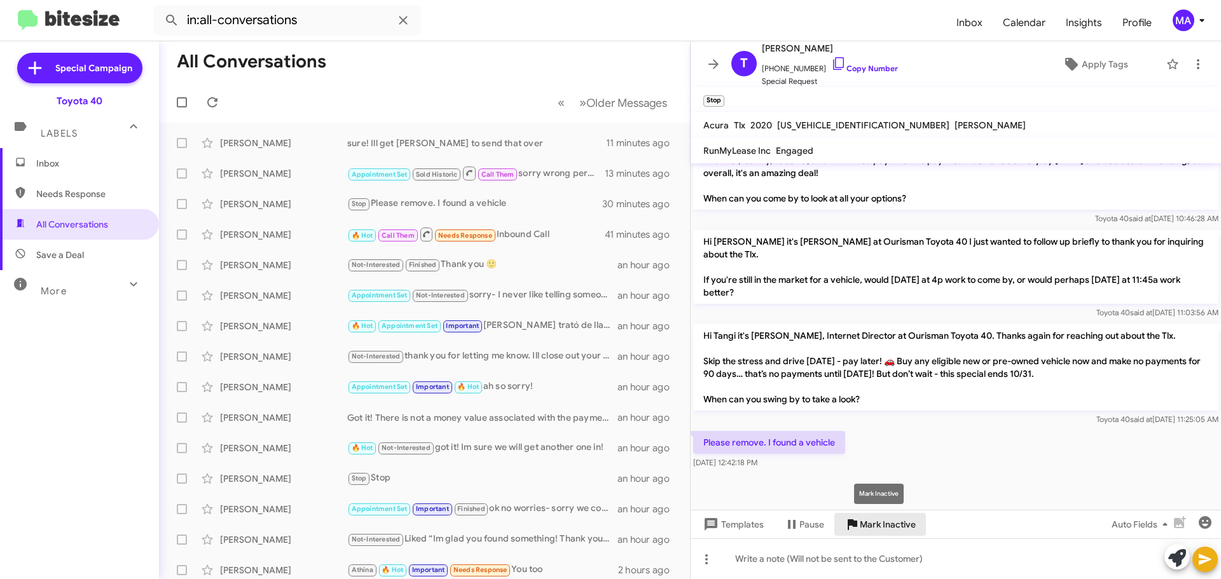
click at [880, 525] on span "Mark Inactive" at bounding box center [887, 524] width 56 height 23
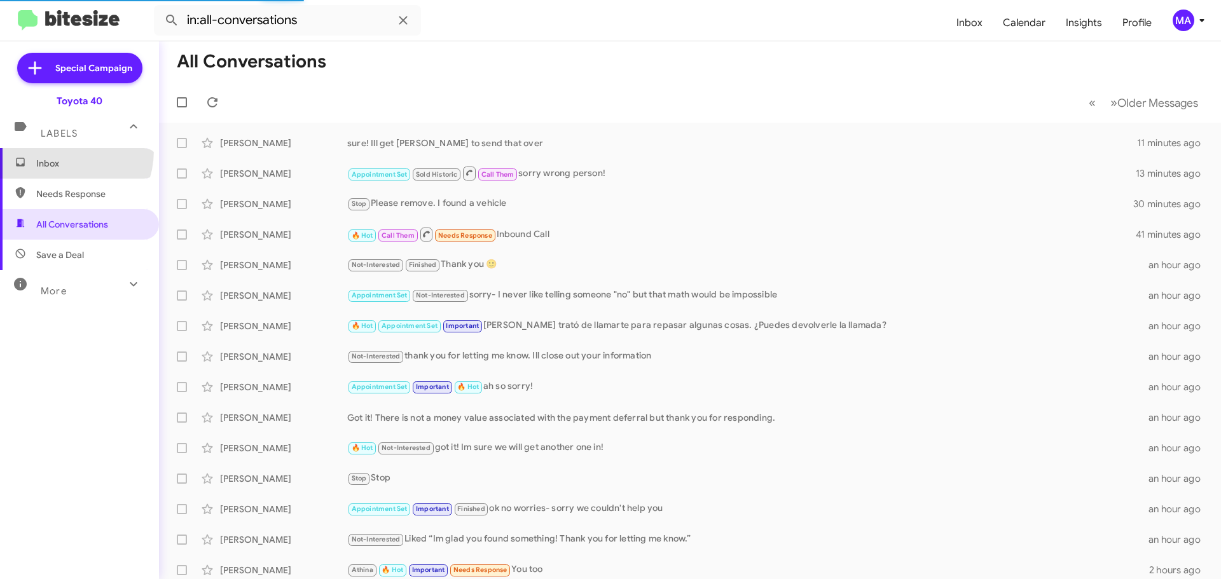
click at [53, 150] on span "Inbox" at bounding box center [79, 163] width 159 height 31
